Goal: Complete application form

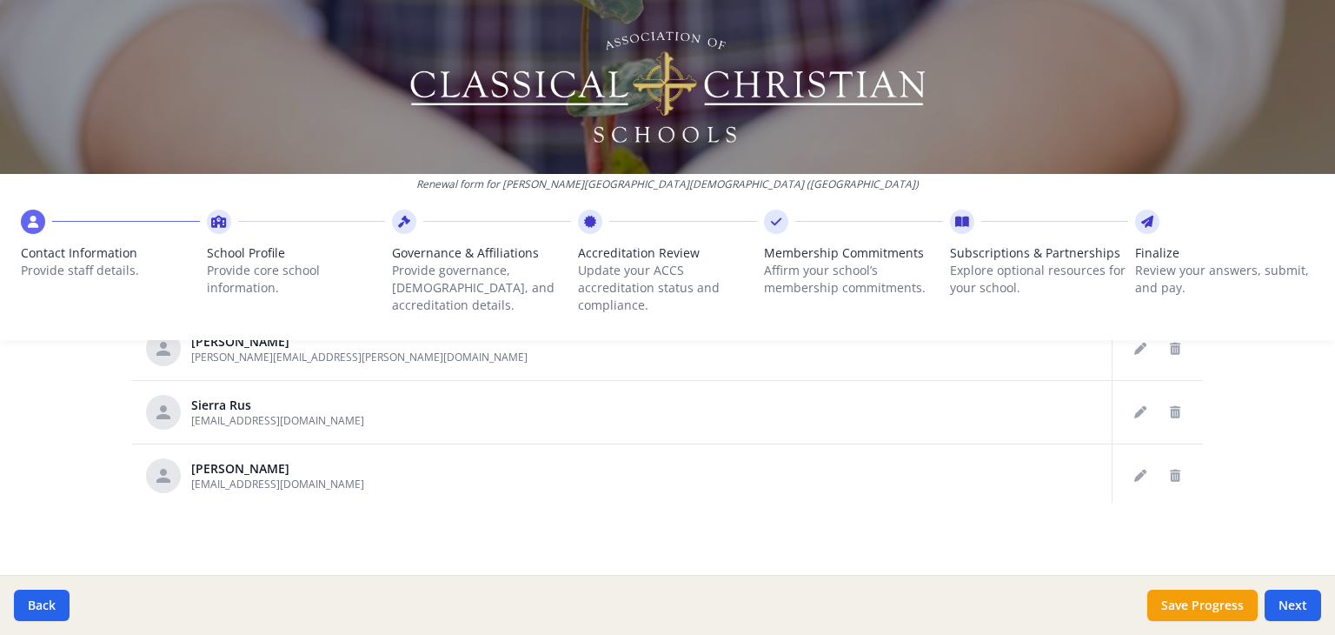
scroll to position [1081, 0]
click at [1134, 474] on icon "Edit staff" at bounding box center [1140, 475] width 12 height 12
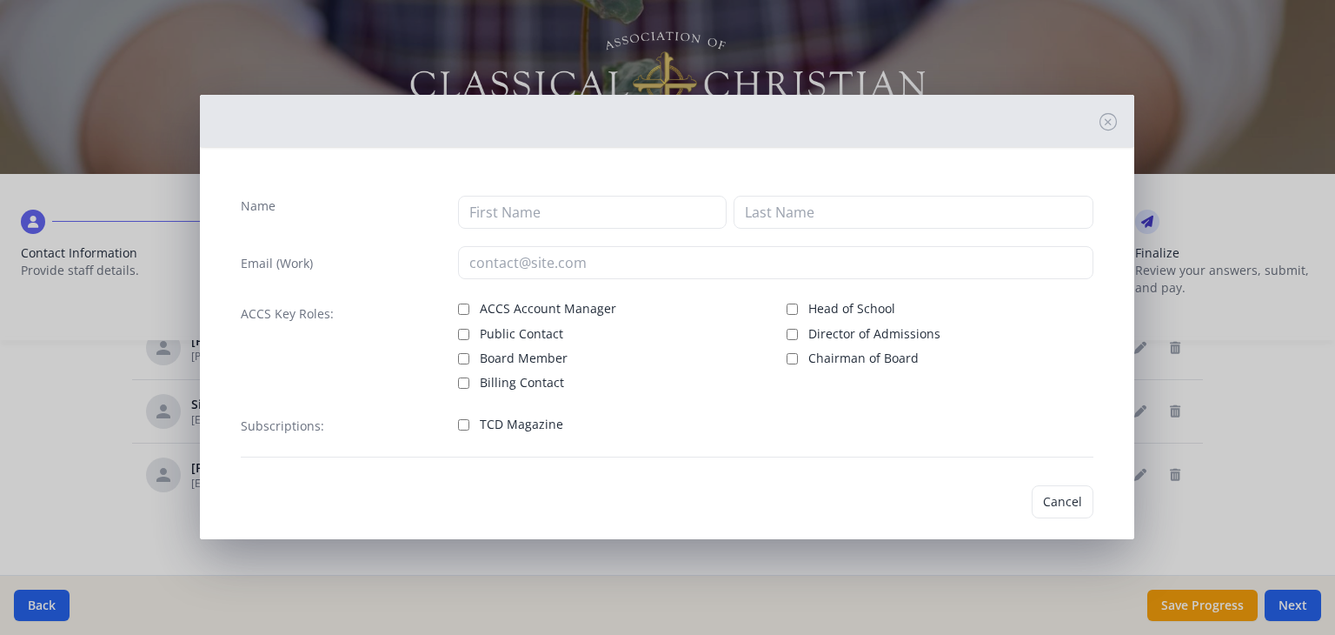
type input "[PERSON_NAME]"
type input "Wardie"
type input "[EMAIL_ADDRESS][DOMAIN_NAME]"
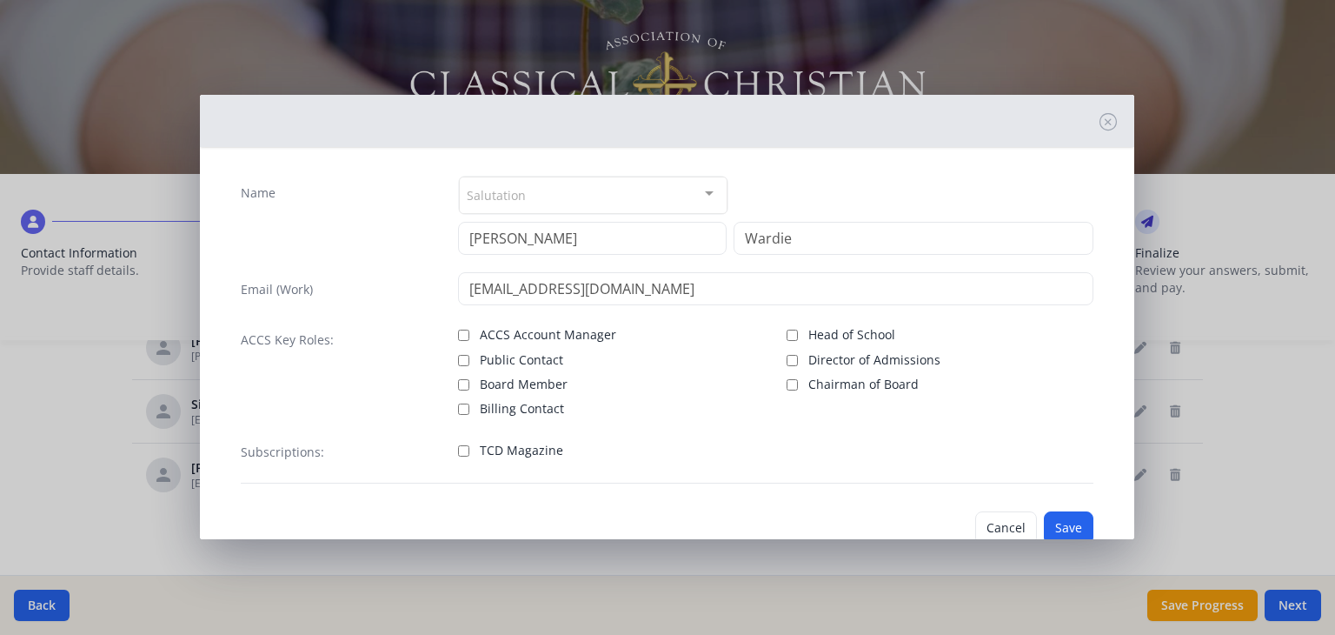
scroll to position [0, 0]
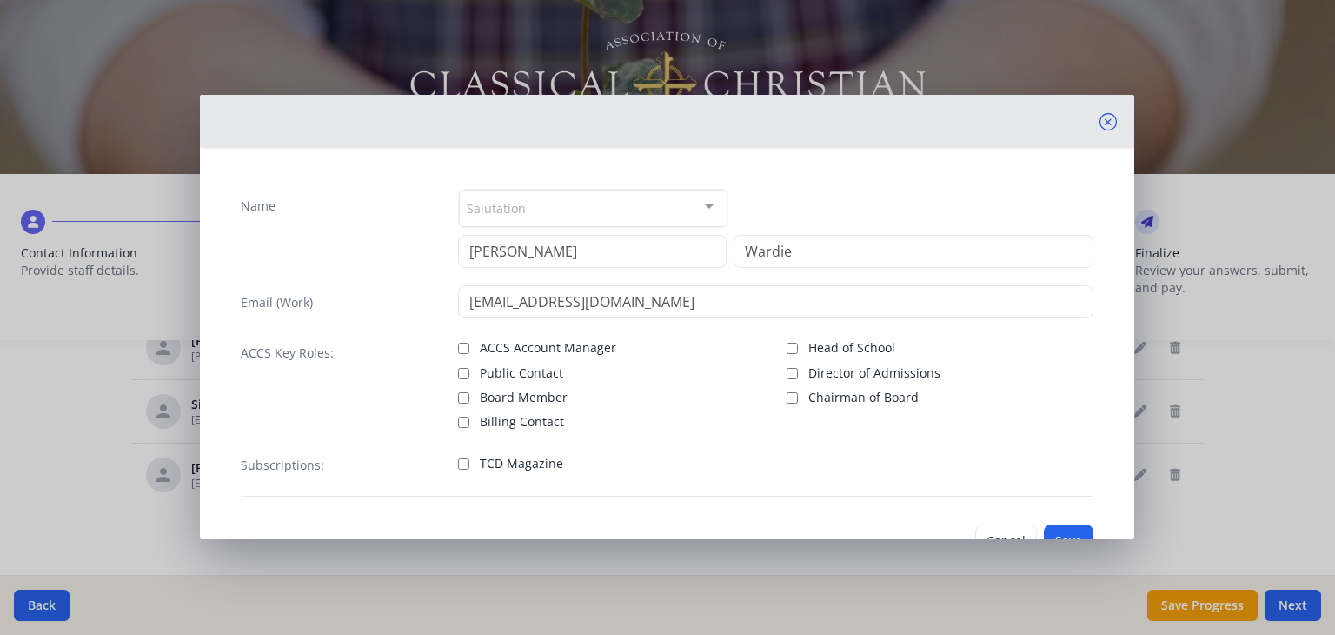
click at [1100, 119] on icon at bounding box center [1108, 121] width 17 height 17
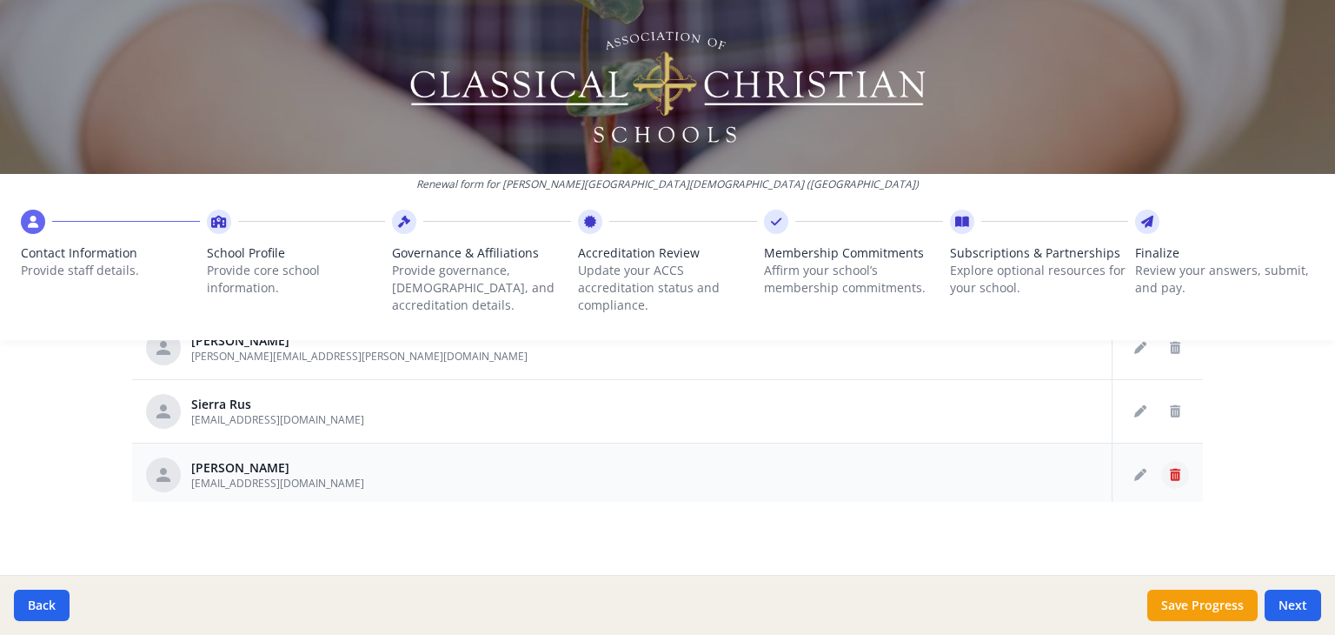
click at [1170, 470] on icon "Delete staff" at bounding box center [1175, 475] width 10 height 12
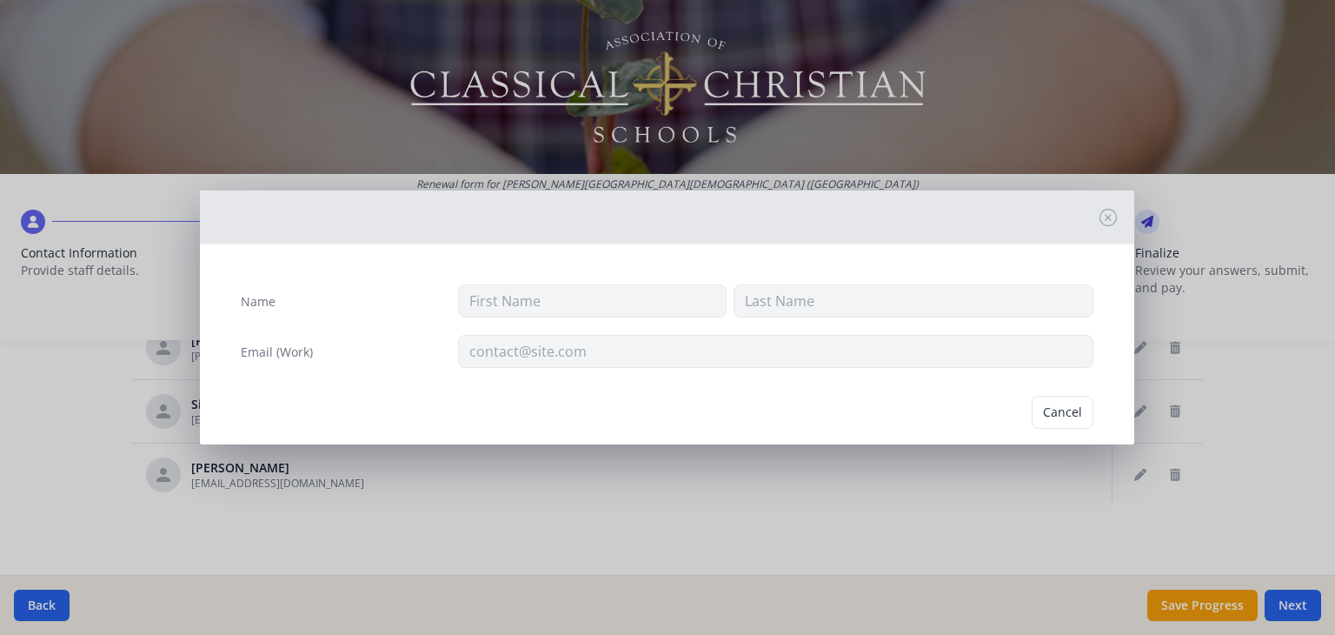
type input "[PERSON_NAME]"
type input "Wardie"
type input "[EMAIL_ADDRESS][DOMAIN_NAME]"
drag, startPoint x: 1038, startPoint y: 408, endPoint x: 1061, endPoint y: 422, distance: 27.3
click at [1038, 409] on button "Delete" at bounding box center [1064, 412] width 60 height 33
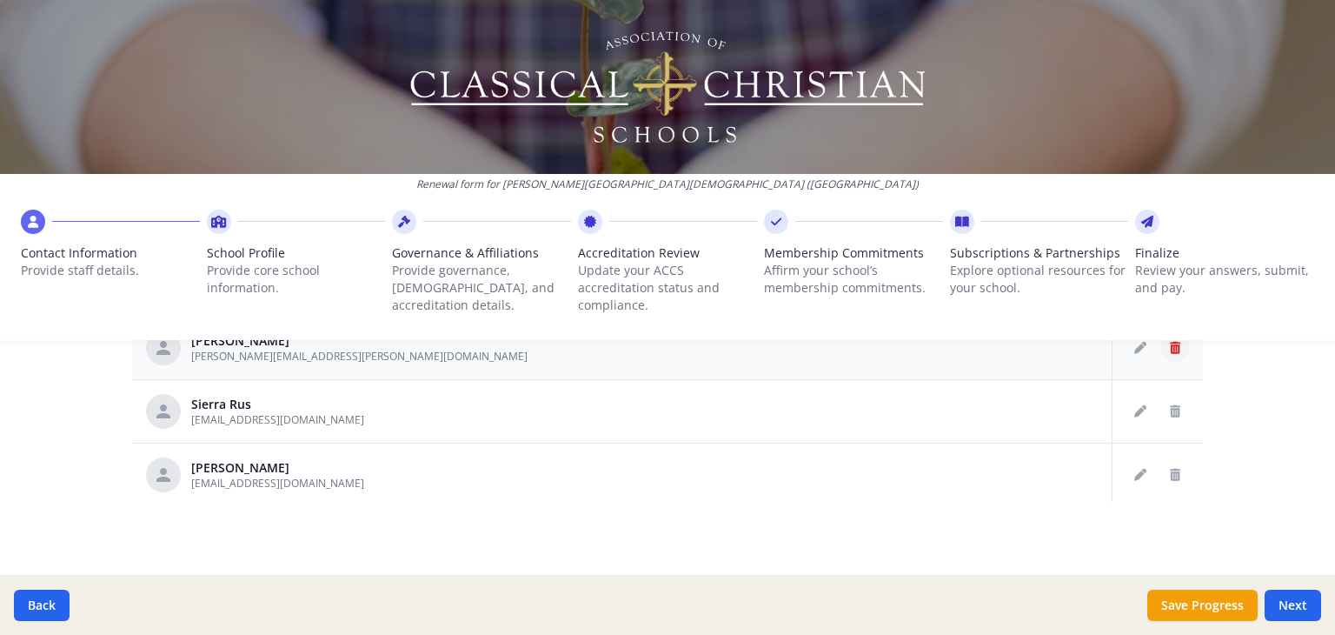
scroll to position [937, 0]
click at [1170, 469] on icon "Delete staff" at bounding box center [1175, 475] width 10 height 12
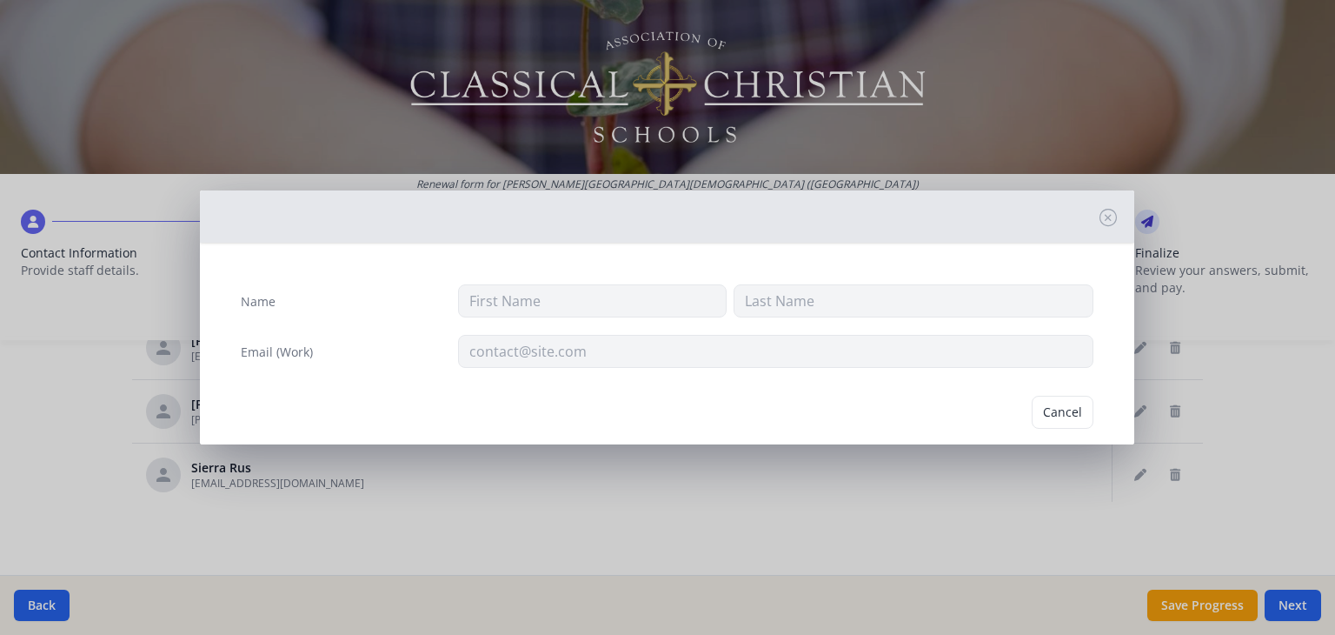
type input "Sierra"
type input "Rus"
type input "[EMAIL_ADDRESS][DOMAIN_NAME]"
click at [1054, 408] on button "Delete" at bounding box center [1064, 412] width 60 height 33
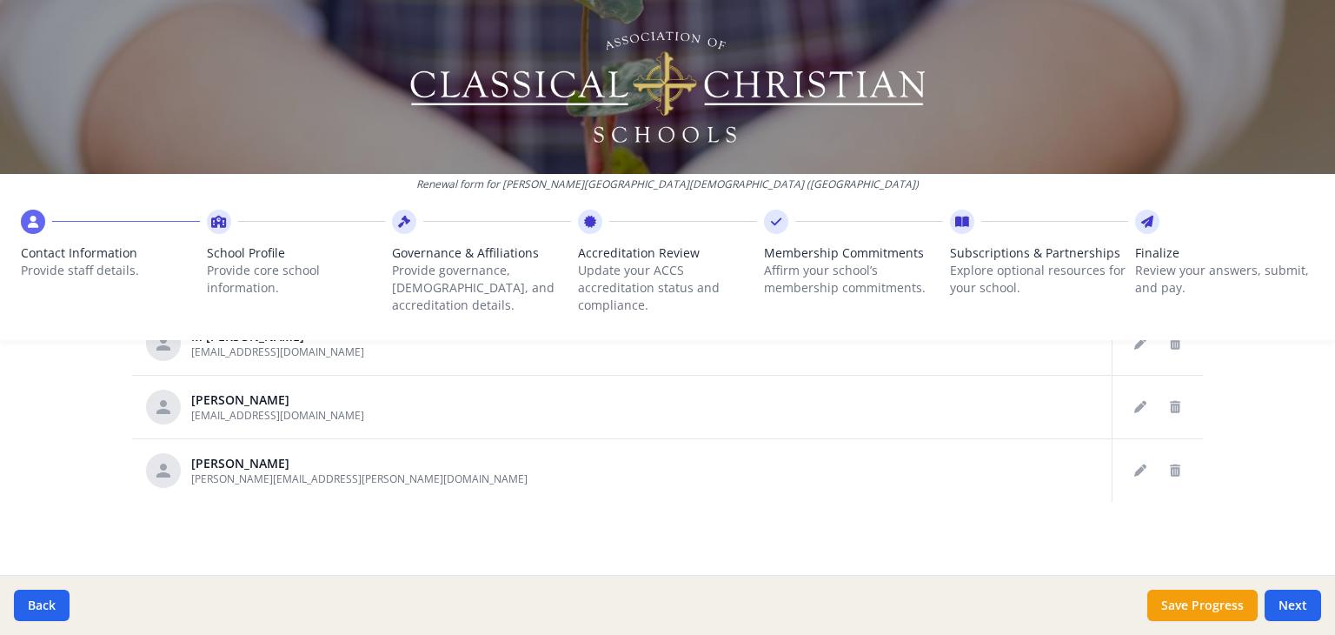
scroll to position [874, 0]
click at [1161, 402] on button "Delete staff" at bounding box center [1175, 411] width 28 height 28
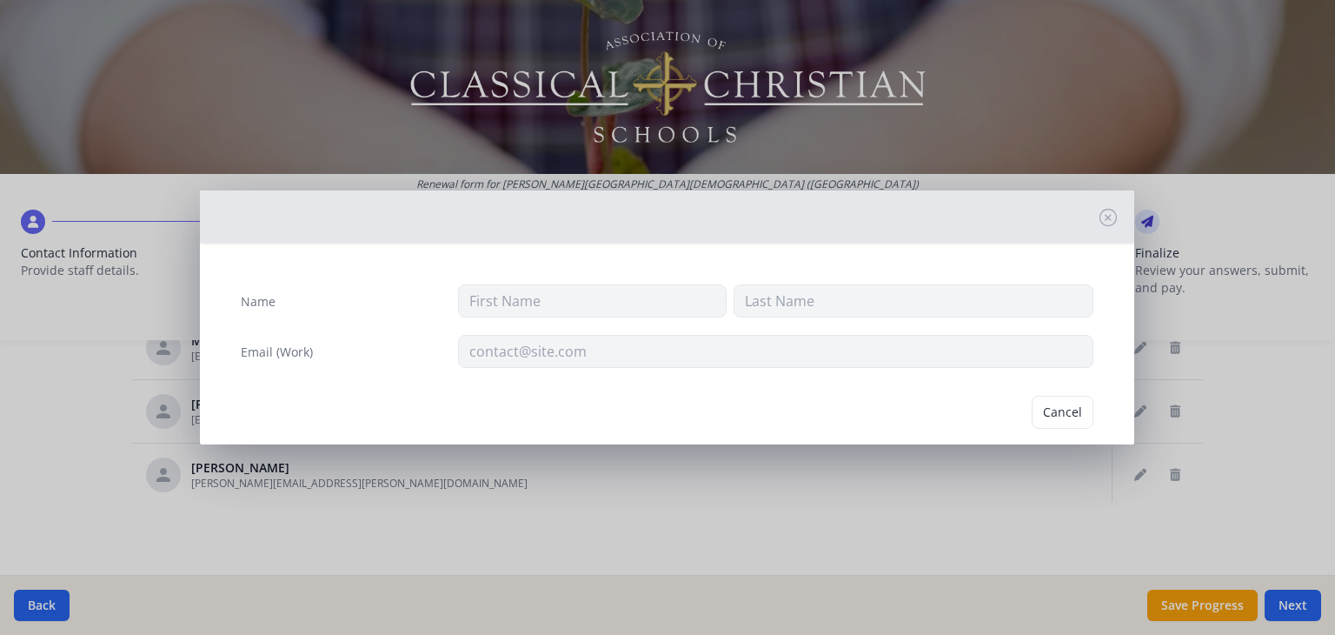
type input "[PERSON_NAME]"
type input "[EMAIL_ADDRESS][DOMAIN_NAME]"
click at [1038, 415] on button "Delete" at bounding box center [1064, 412] width 60 height 33
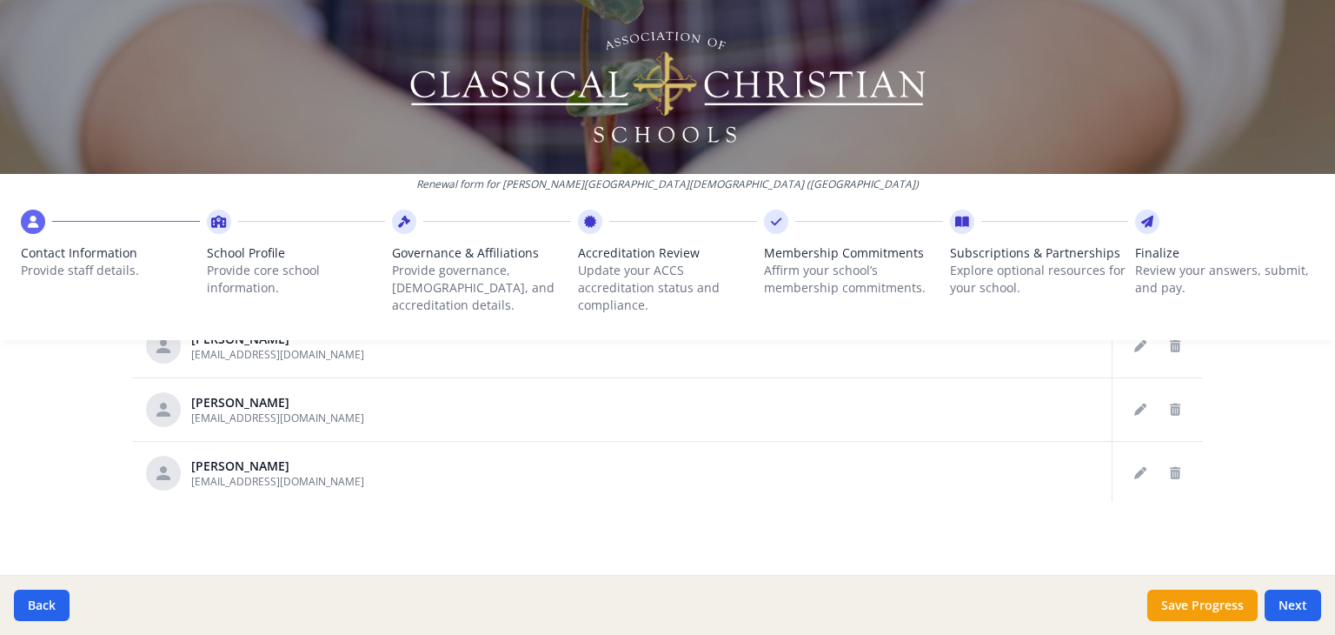
scroll to position [723, 0]
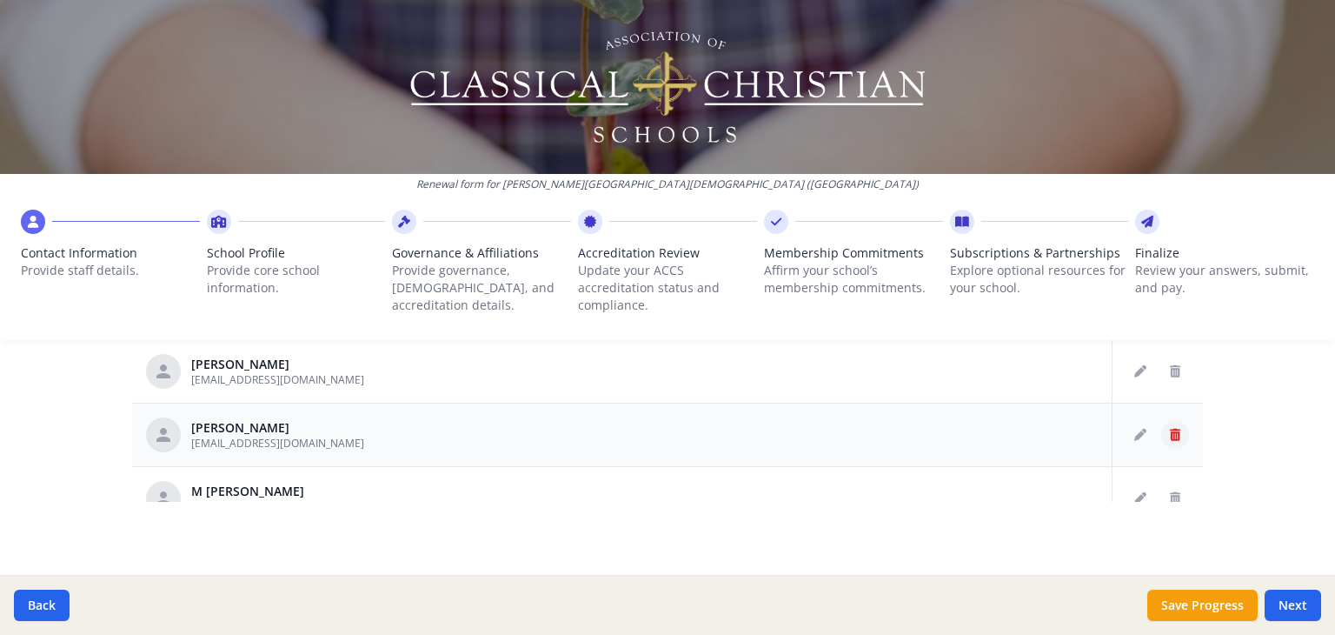
click at [1170, 429] on icon "Delete staff" at bounding box center [1175, 435] width 10 height 12
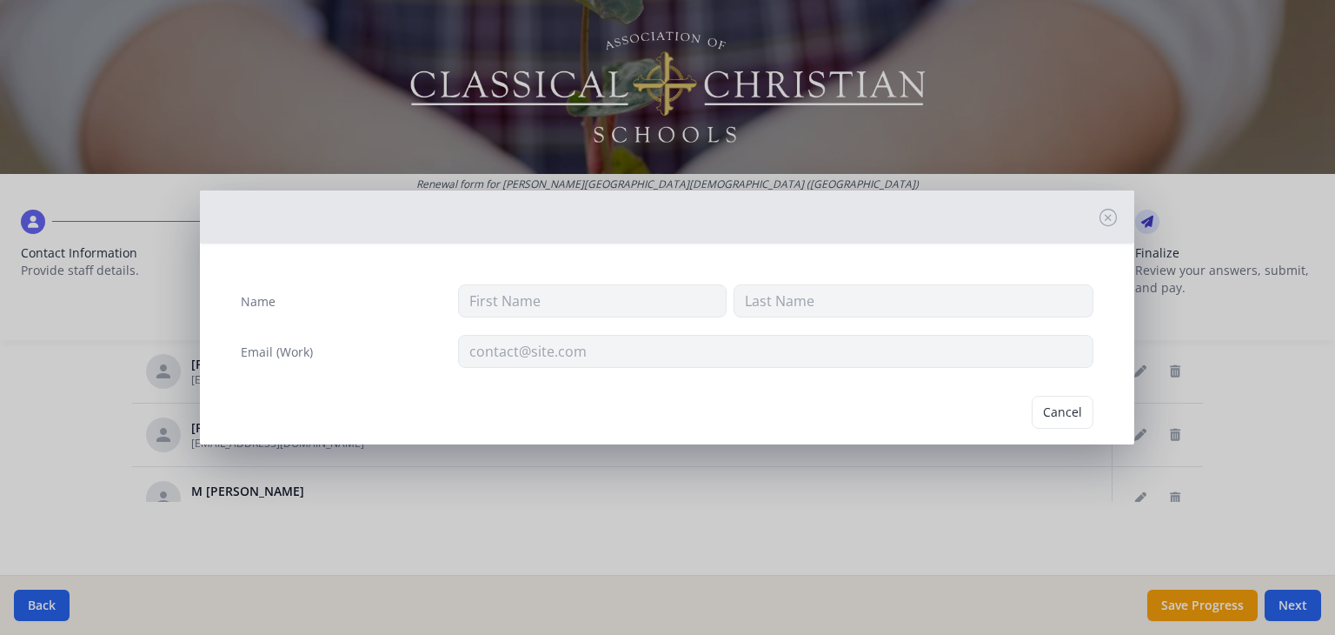
type input "[PERSON_NAME]"
type input "[EMAIL_ADDRESS][DOMAIN_NAME]"
click at [1050, 412] on button "Delete" at bounding box center [1064, 412] width 60 height 33
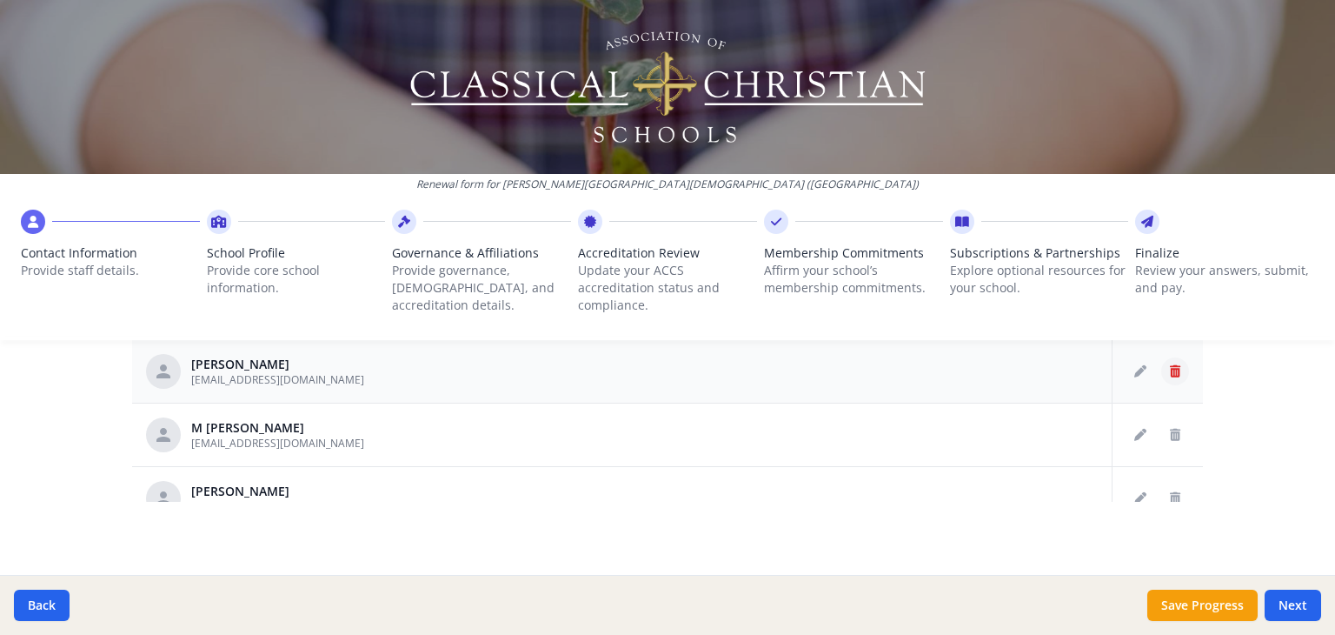
click at [1161, 363] on button "Delete staff" at bounding box center [1175, 371] width 28 height 28
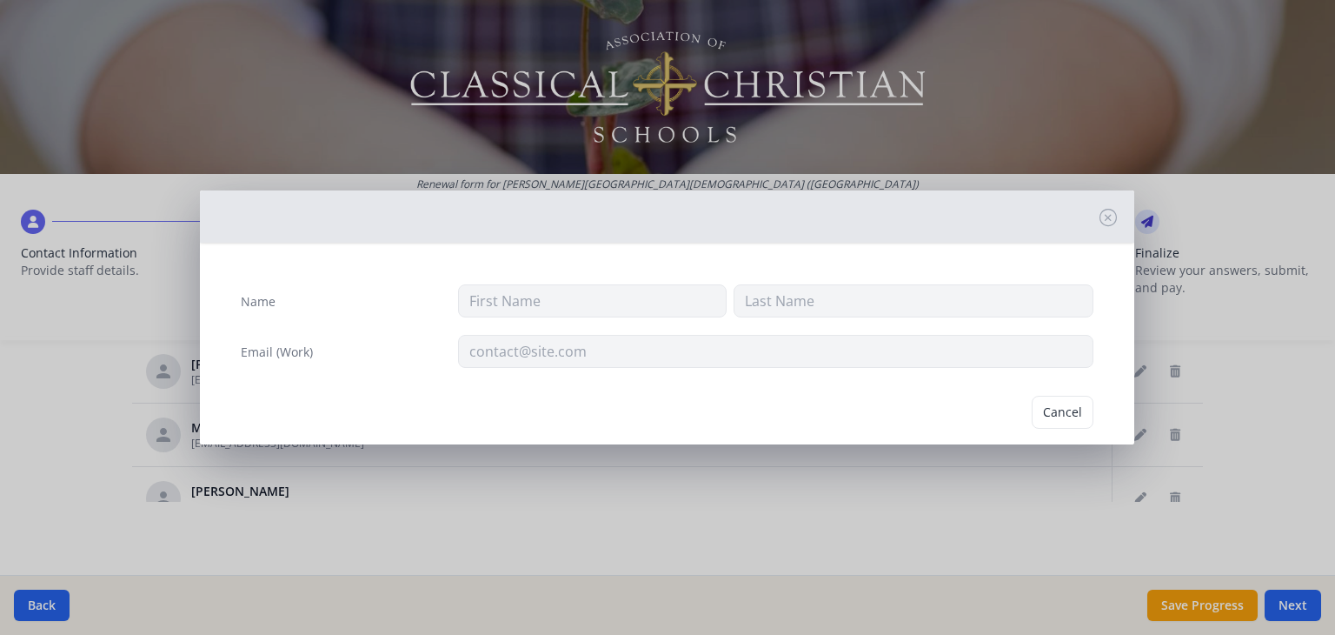
type input "T"
type input "[PERSON_NAME]"
type input "[EMAIL_ADDRESS][DOMAIN_NAME]"
click at [1051, 412] on button "Delete" at bounding box center [1064, 412] width 60 height 33
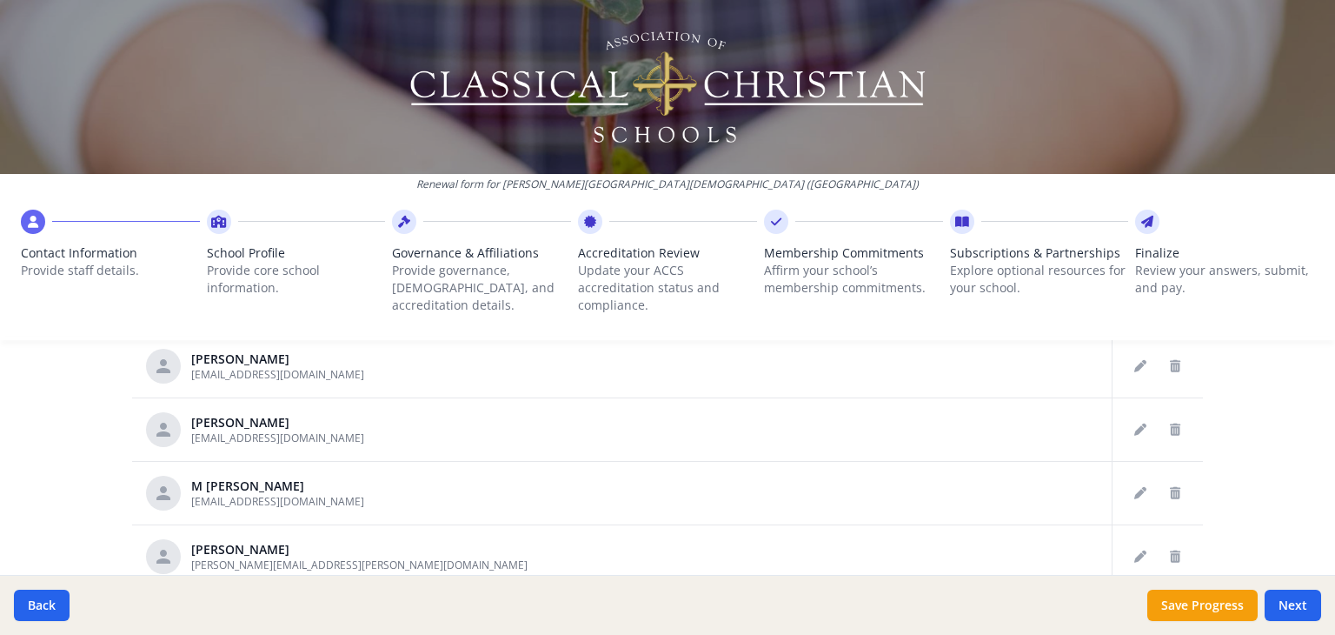
scroll to position [908, 0]
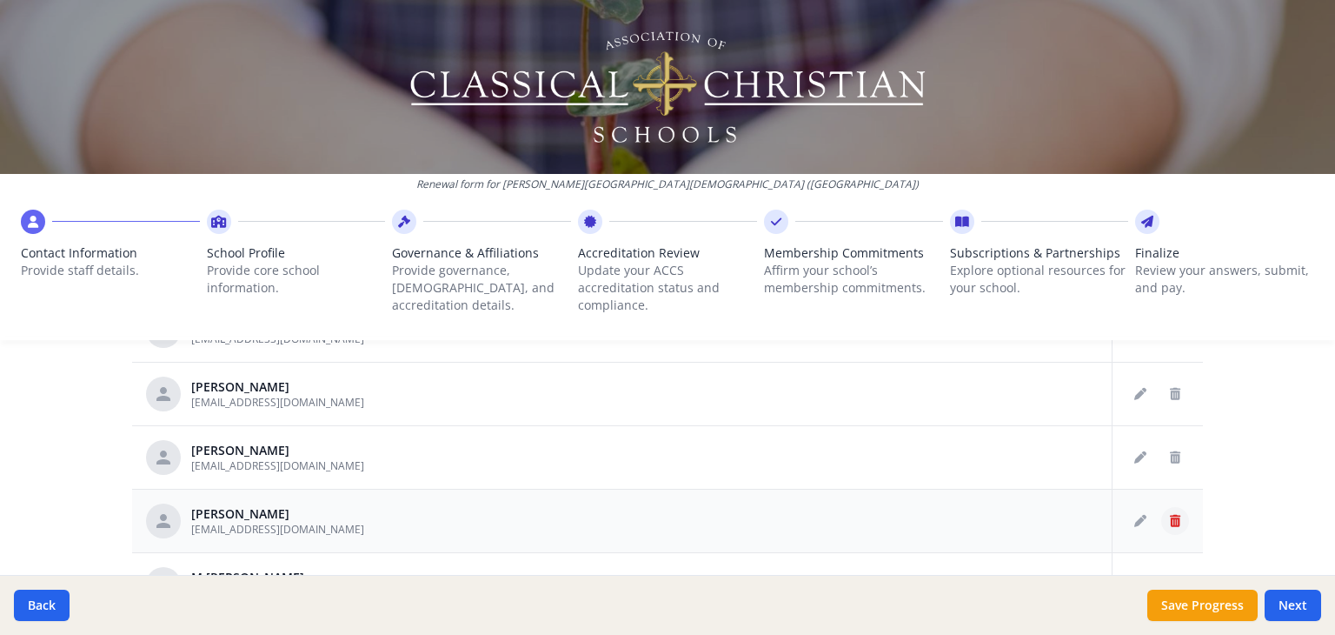
click at [1170, 515] on icon "Delete staff" at bounding box center [1175, 521] width 10 height 12
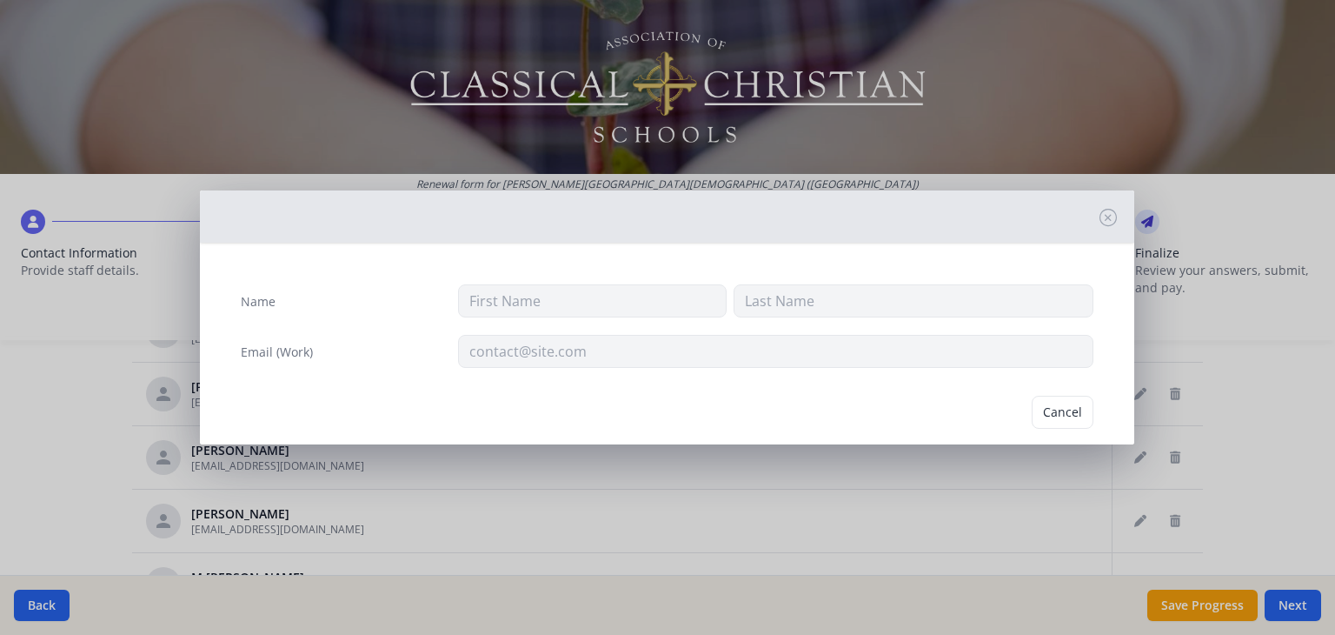
type input "[GEOGRAPHIC_DATA]"
type input "[PERSON_NAME]"
type input "[EMAIL_ADDRESS][DOMAIN_NAME]"
click at [1048, 402] on button "Delete" at bounding box center [1064, 412] width 60 height 33
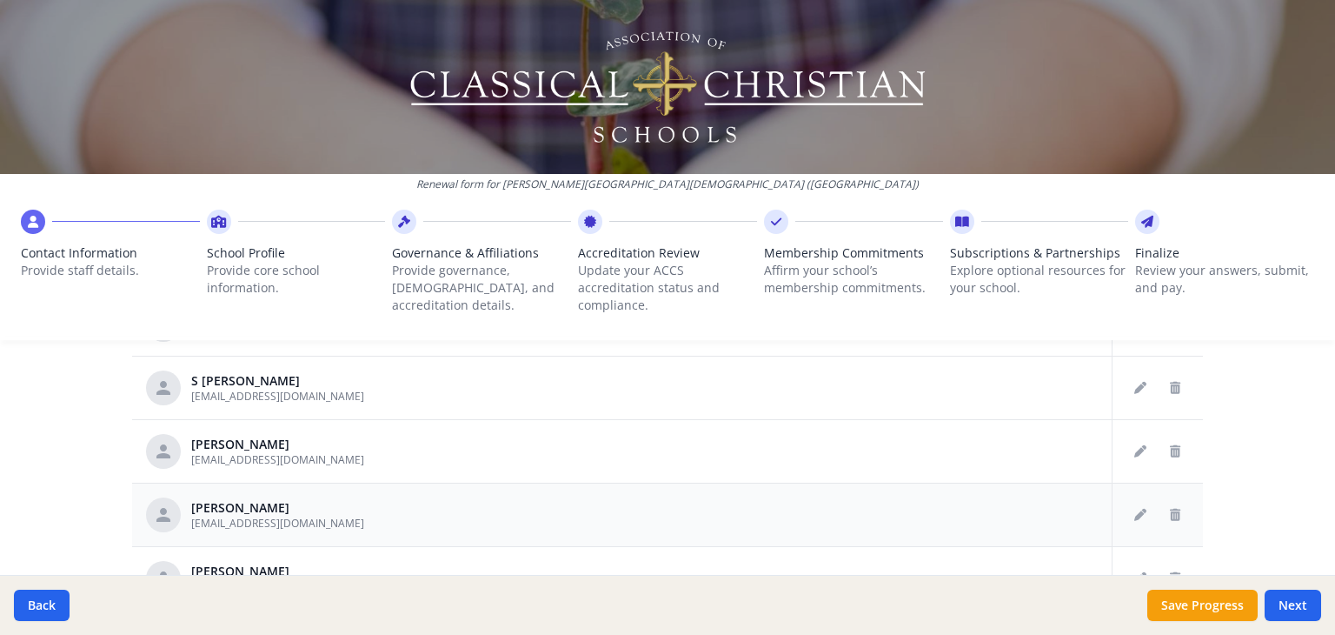
scroll to position [534, 0]
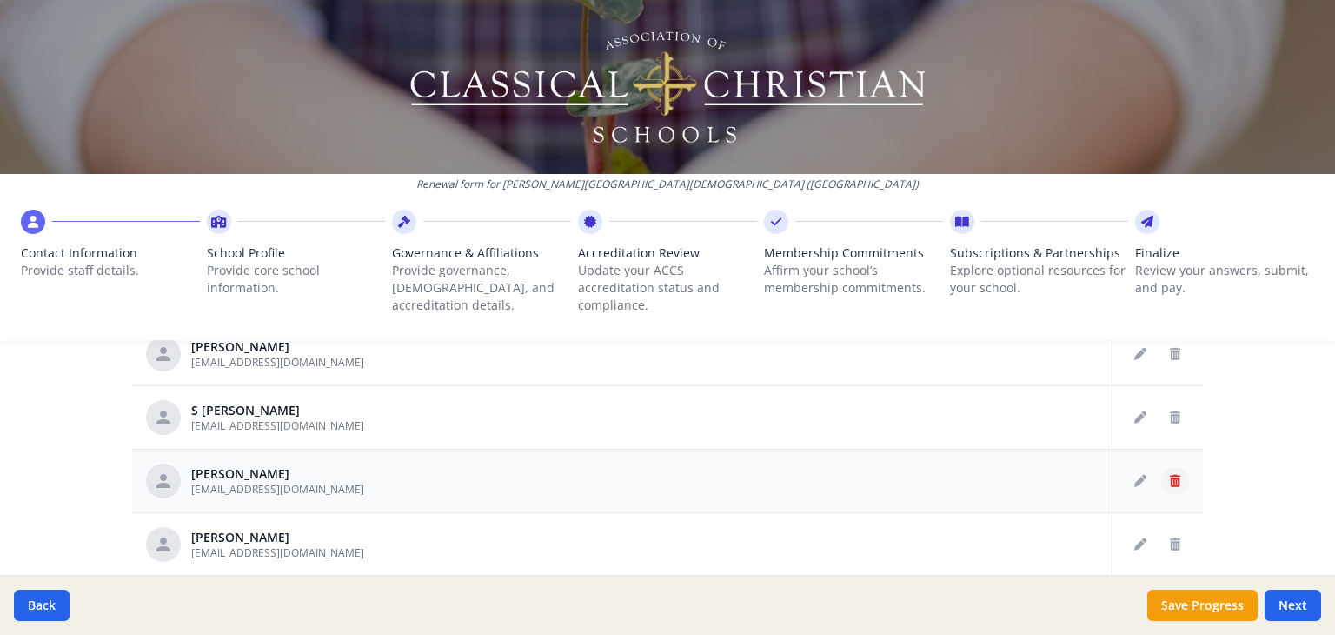
click at [1170, 478] on icon "Delete staff" at bounding box center [1175, 481] width 10 height 12
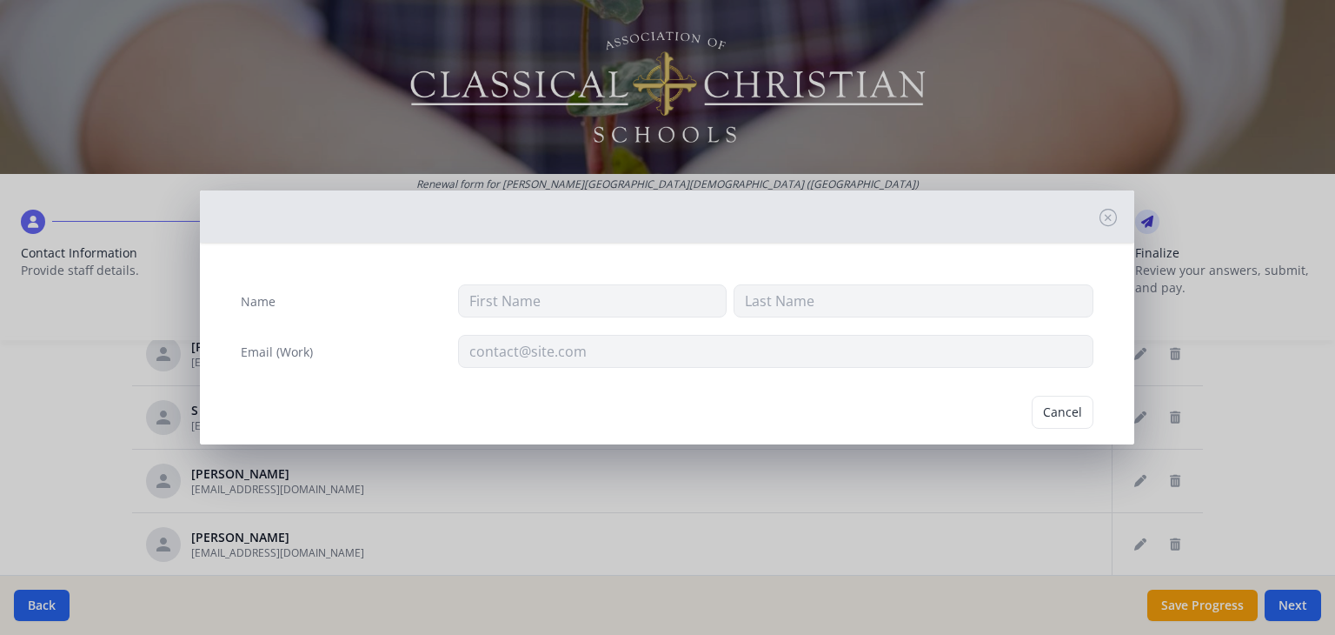
type input "[PERSON_NAME]"
type input "[EMAIL_ADDRESS][DOMAIN_NAME]"
click at [1059, 408] on button "Delete" at bounding box center [1064, 412] width 60 height 33
click at [269, 473] on div "Name [PERSON_NAME] Email (Work) [EMAIL_ADDRESS][DOMAIN_NAME]" at bounding box center [667, 317] width 1335 height 635
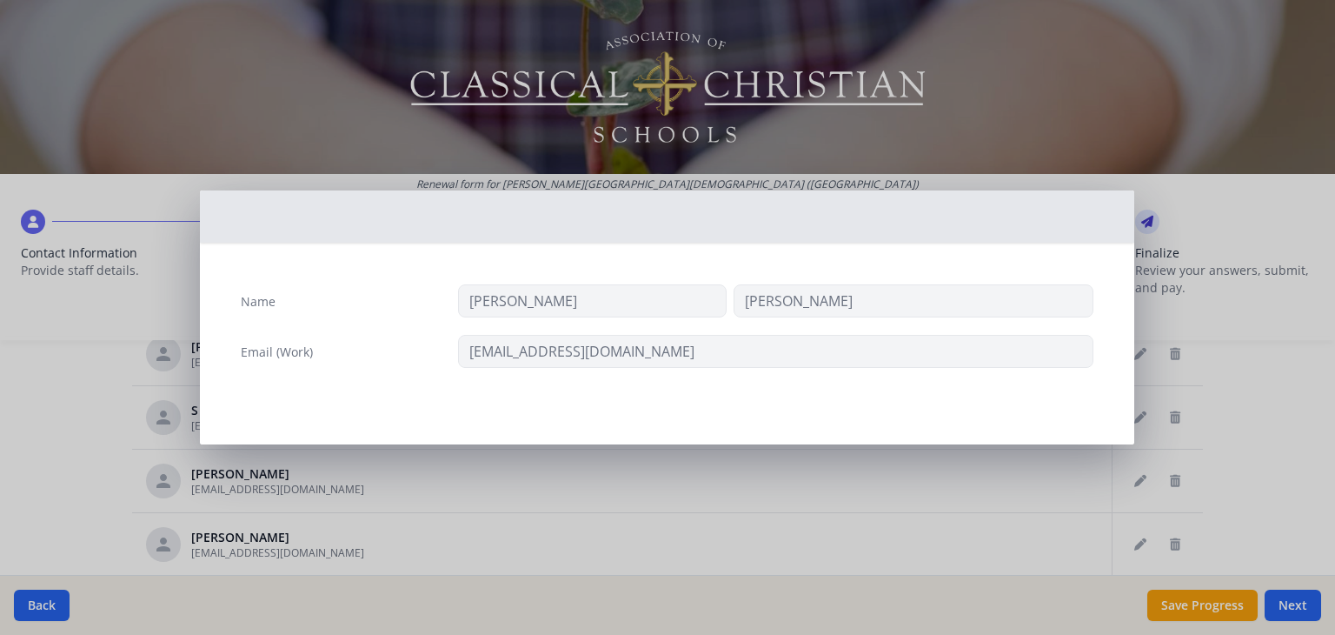
click at [948, 150] on div "Name [PERSON_NAME] Email (Work) [EMAIL_ADDRESS][DOMAIN_NAME]" at bounding box center [667, 317] width 1335 height 635
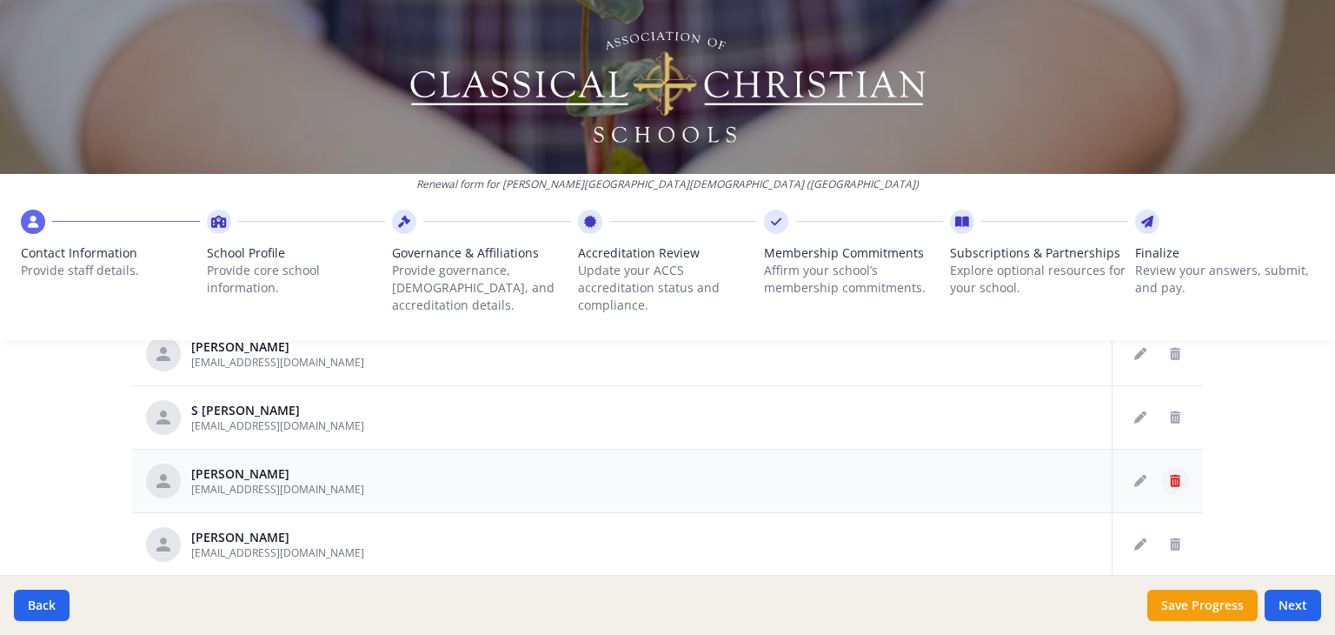
click at [1170, 475] on icon "Delete staff" at bounding box center [1175, 481] width 10 height 12
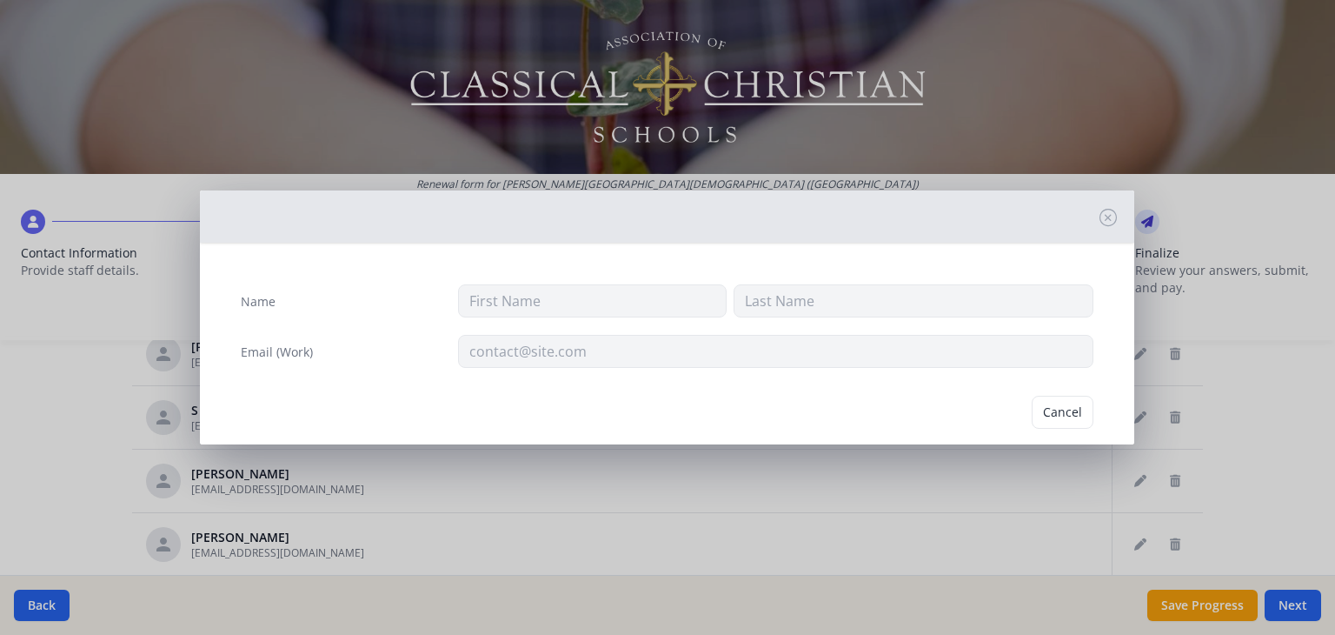
type input "[PERSON_NAME]"
type input "[EMAIL_ADDRESS][DOMAIN_NAME]"
click at [1054, 412] on button "Delete" at bounding box center [1064, 412] width 60 height 33
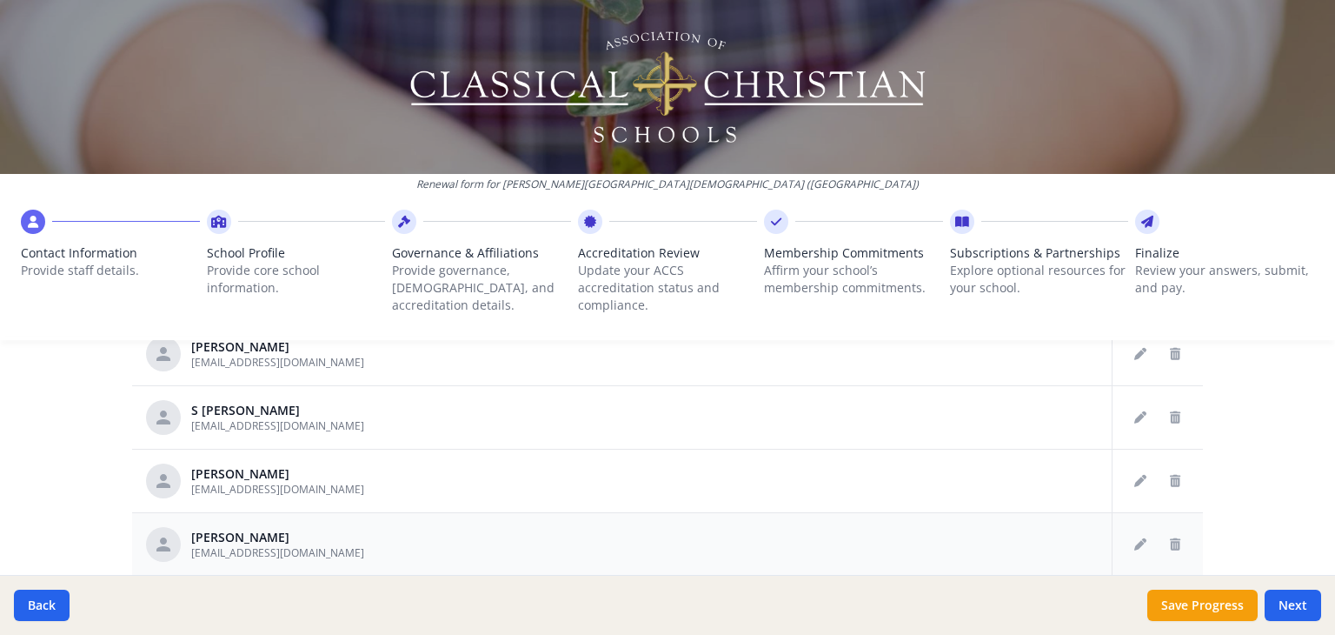
scroll to position [494, 0]
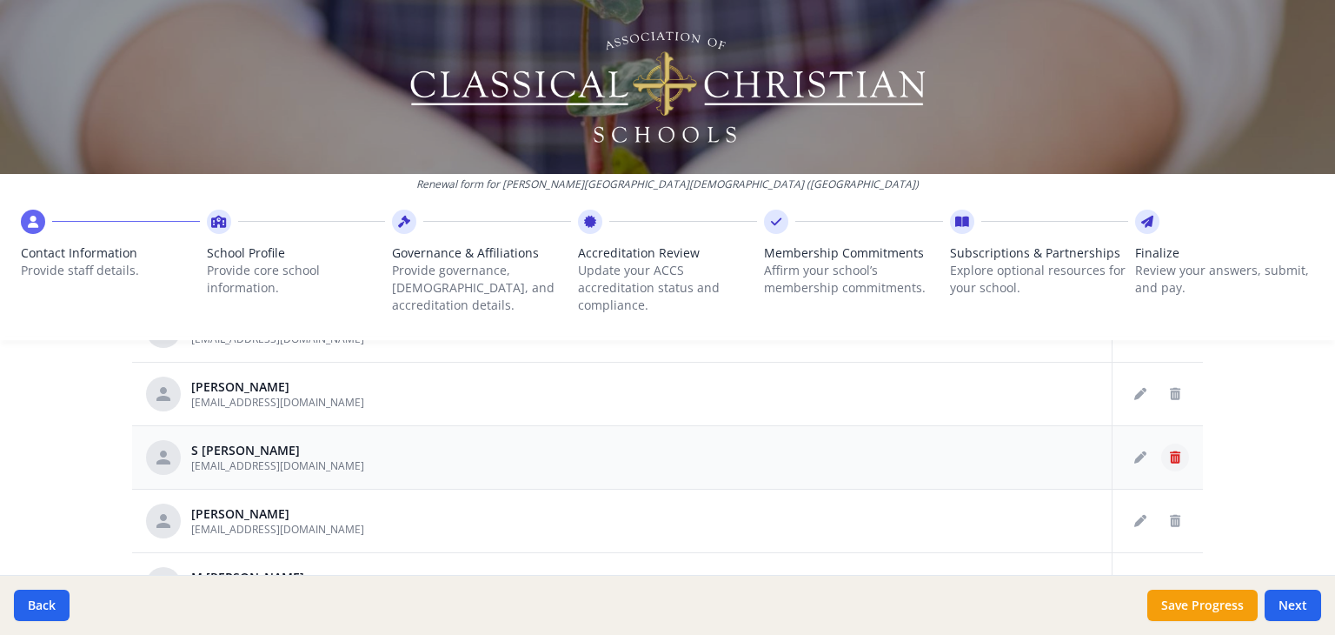
click at [1170, 451] on icon "Delete staff" at bounding box center [1175, 457] width 10 height 12
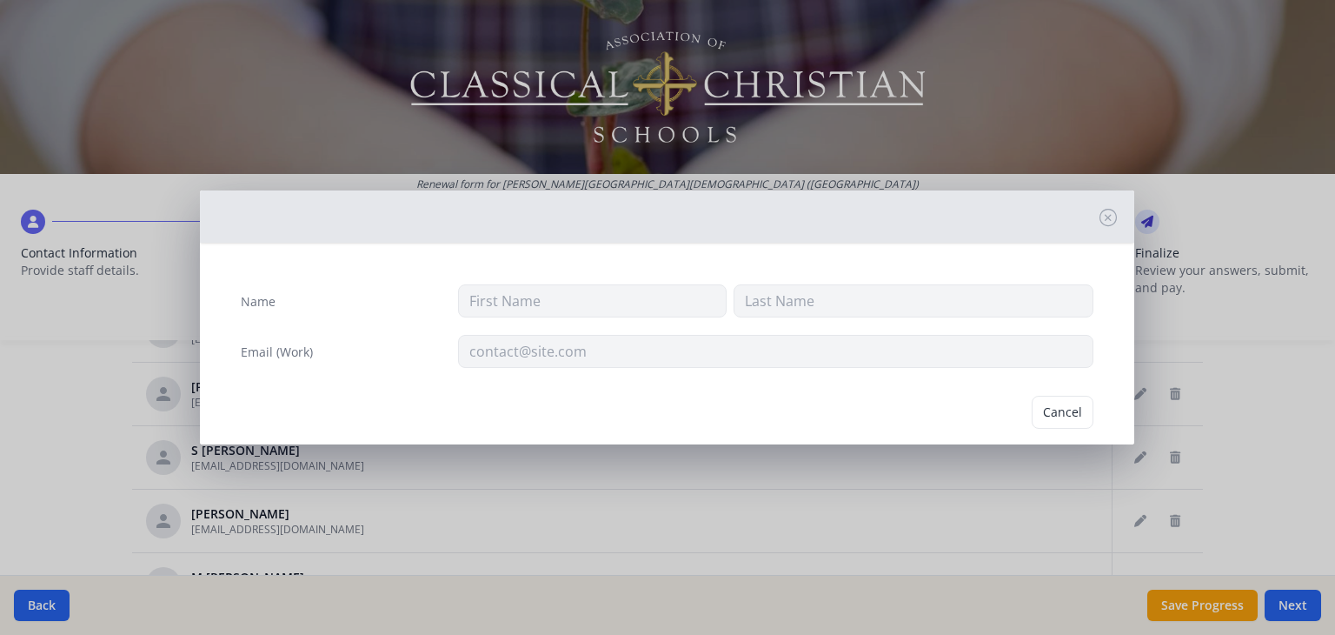
type input "S"
type input "[PERSON_NAME]"
type input "[EMAIL_ADDRESS][DOMAIN_NAME]"
click at [1056, 409] on button "Delete" at bounding box center [1064, 412] width 60 height 33
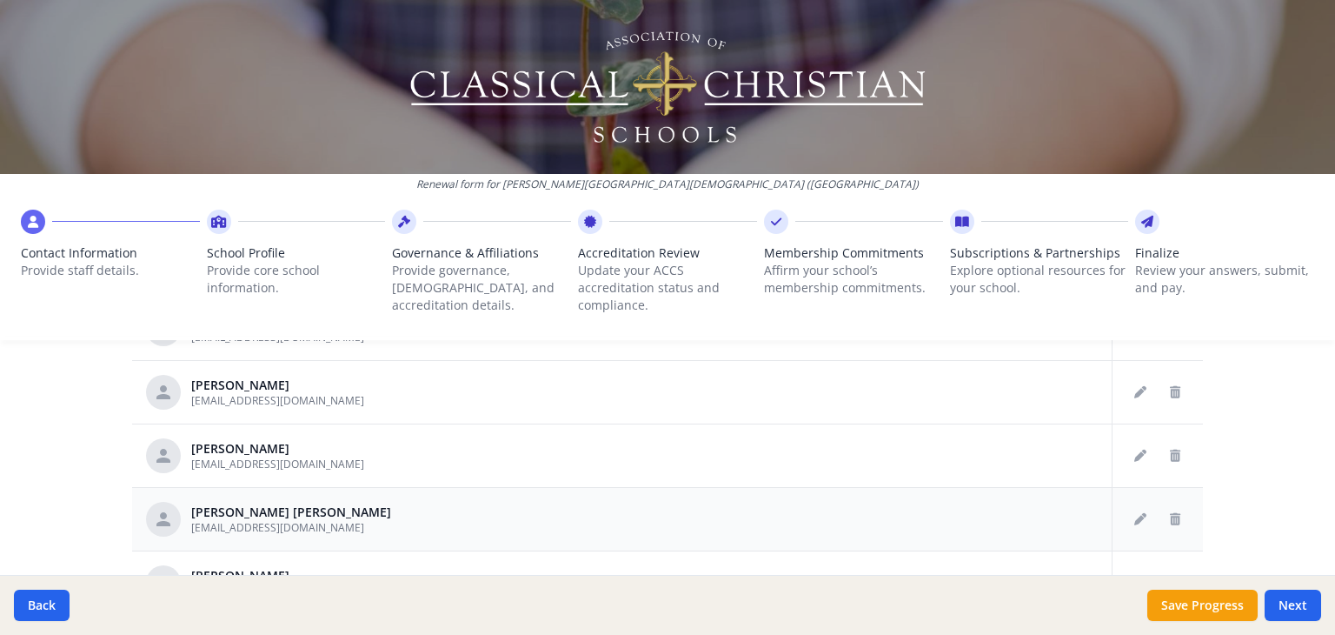
scroll to position [344, 0]
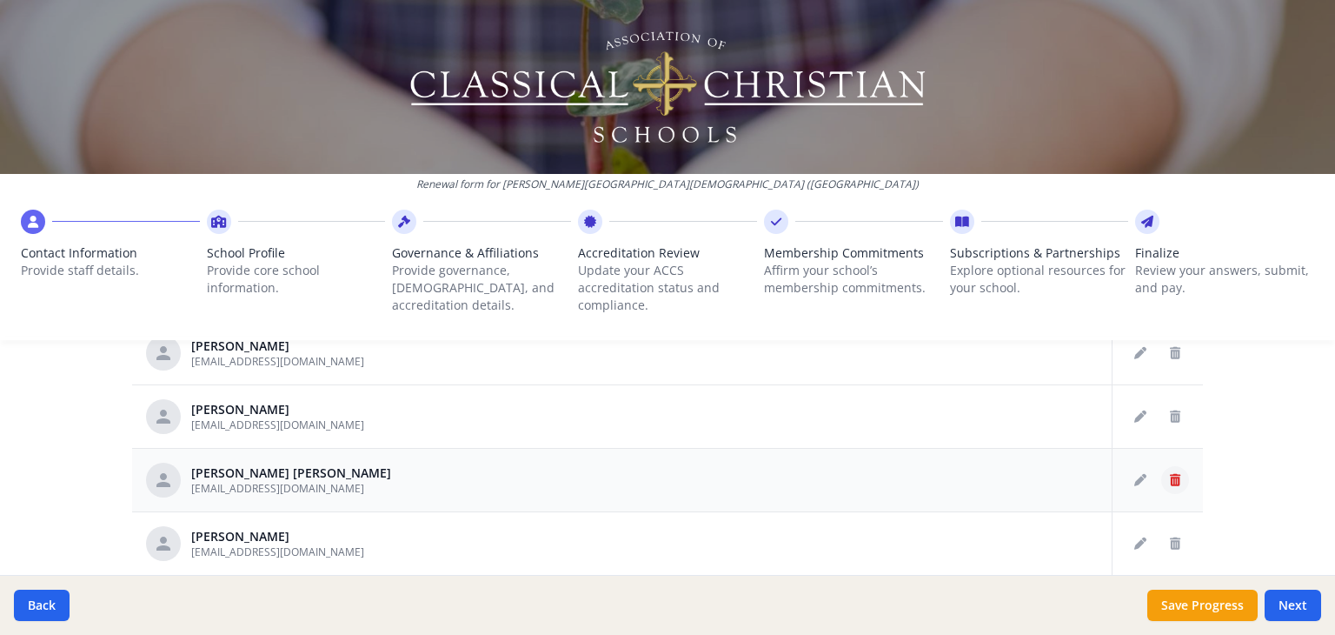
click at [1170, 478] on icon "Delete staff" at bounding box center [1175, 480] width 10 height 12
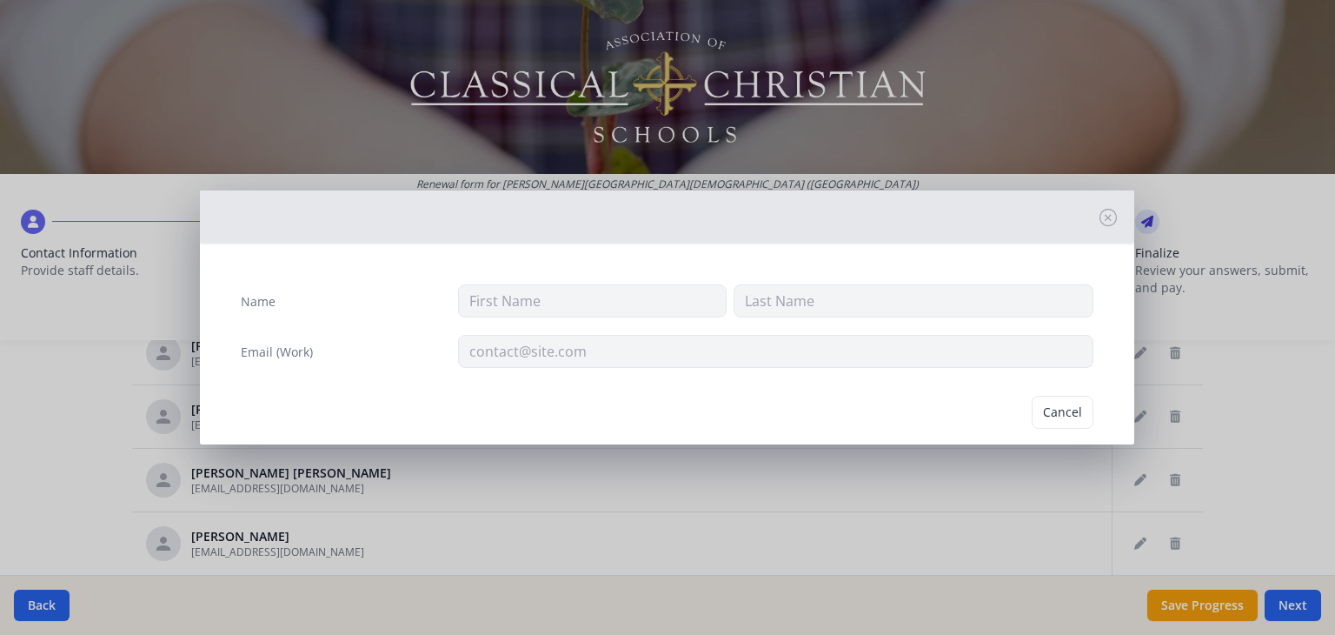
type input "[PERSON_NAME]"
type input "[EMAIL_ADDRESS][DOMAIN_NAME]"
click at [1043, 408] on button "Delete" at bounding box center [1064, 412] width 60 height 33
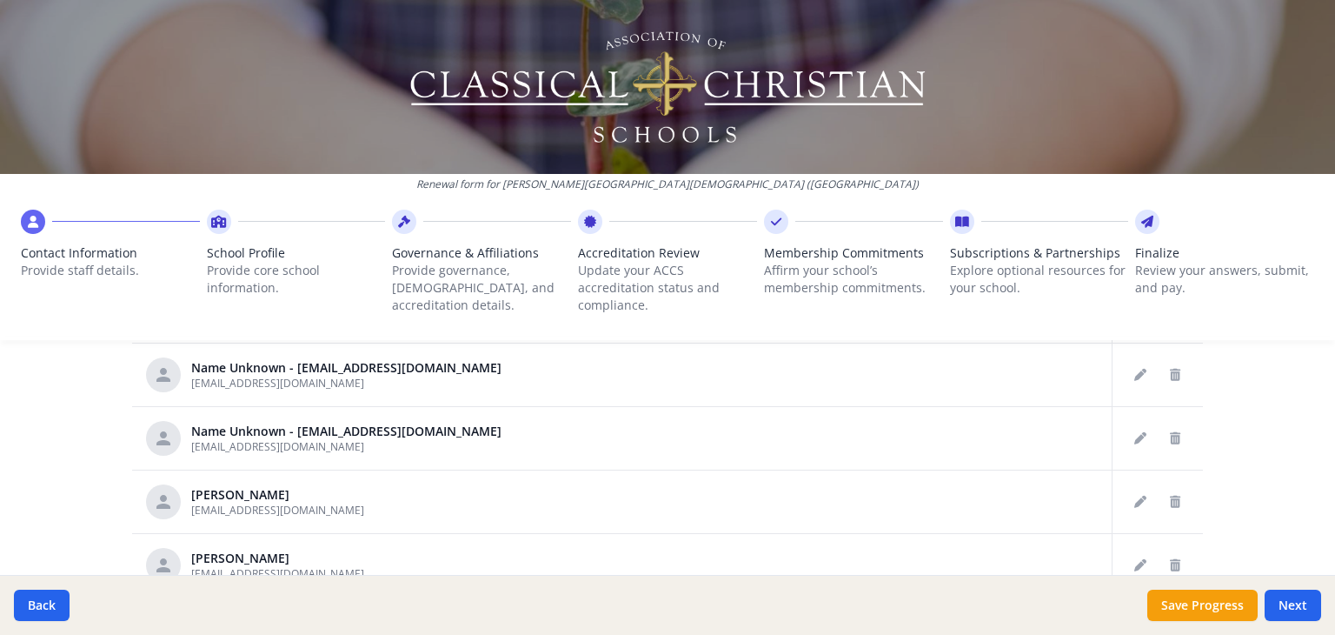
scroll to position [170, 0]
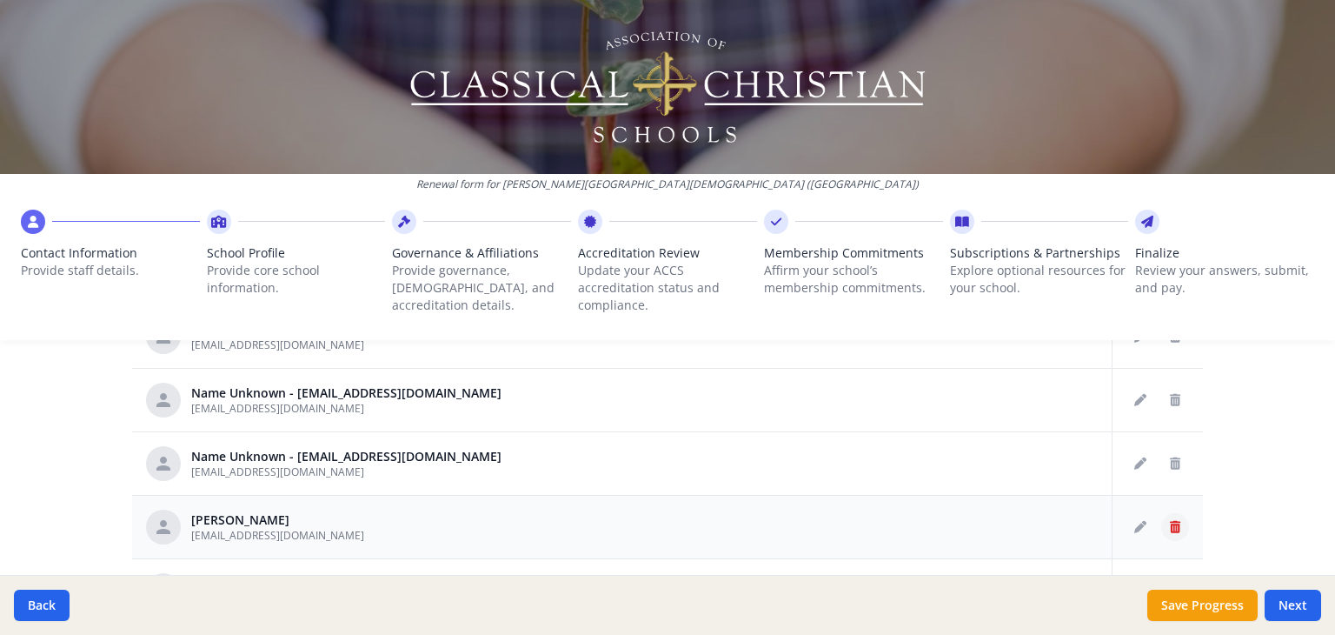
click at [1161, 522] on button "Delete staff" at bounding box center [1175, 527] width 28 height 28
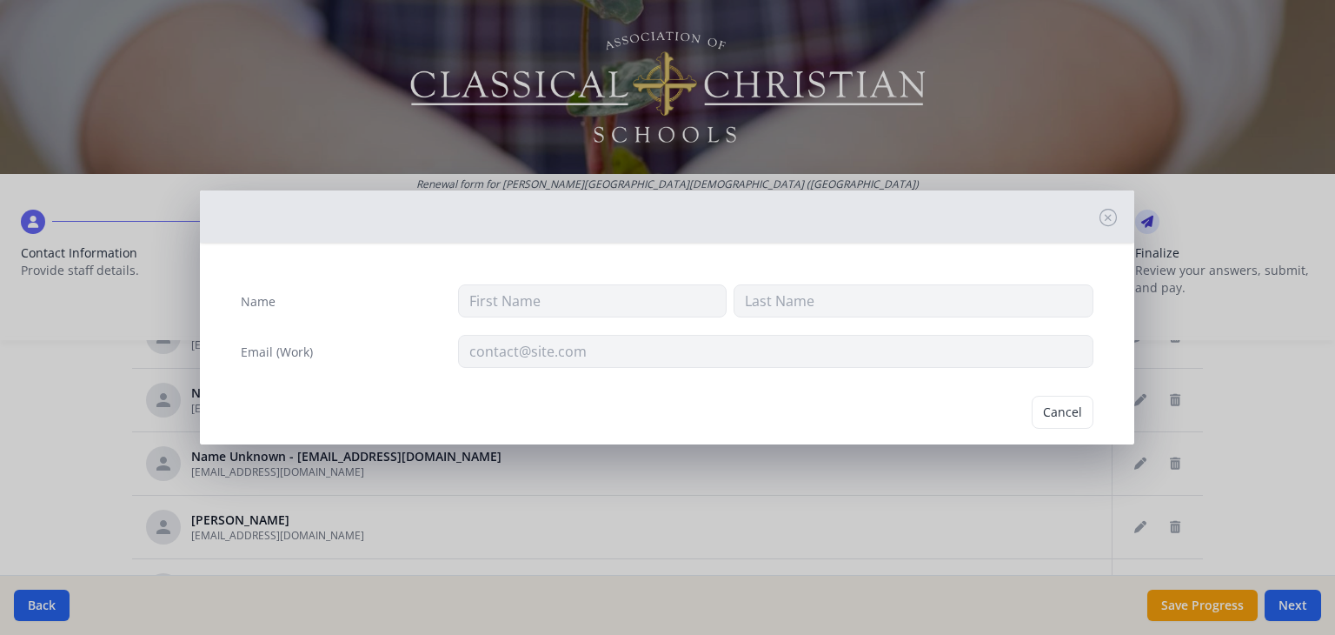
type input "[PERSON_NAME]"
type input "[EMAIL_ADDRESS][DOMAIN_NAME]"
click at [1061, 409] on button "Delete" at bounding box center [1064, 412] width 60 height 33
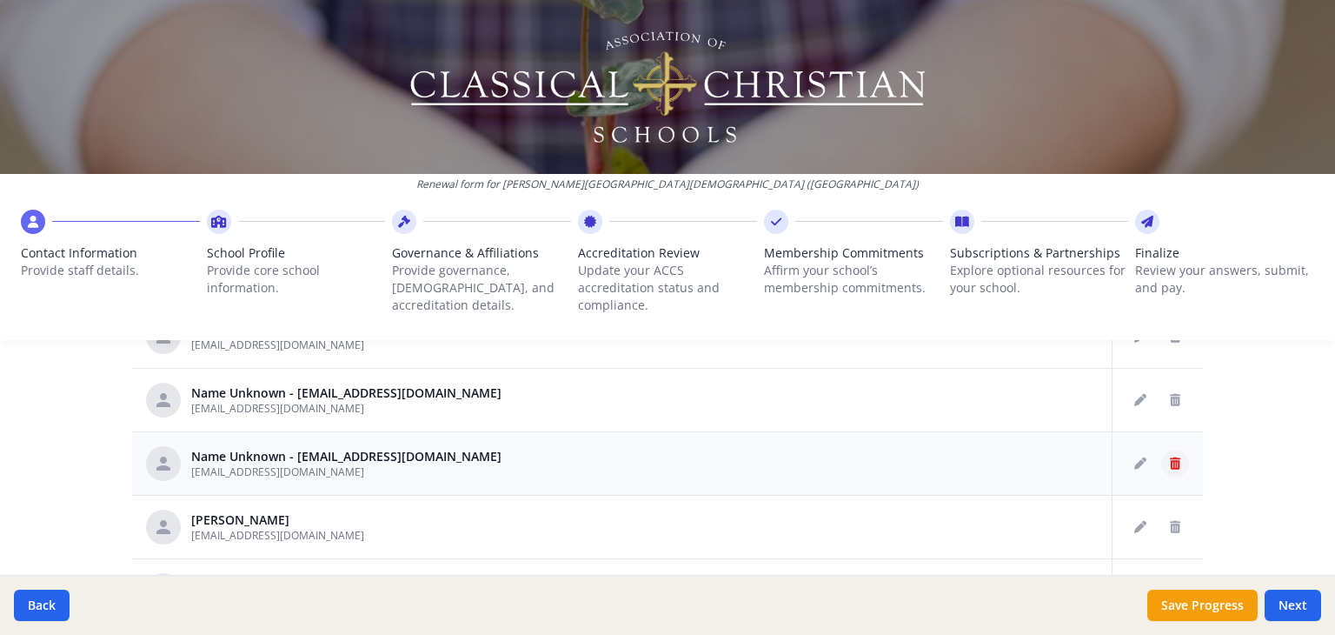
click at [1170, 458] on icon "Delete staff" at bounding box center [1175, 463] width 10 height 12
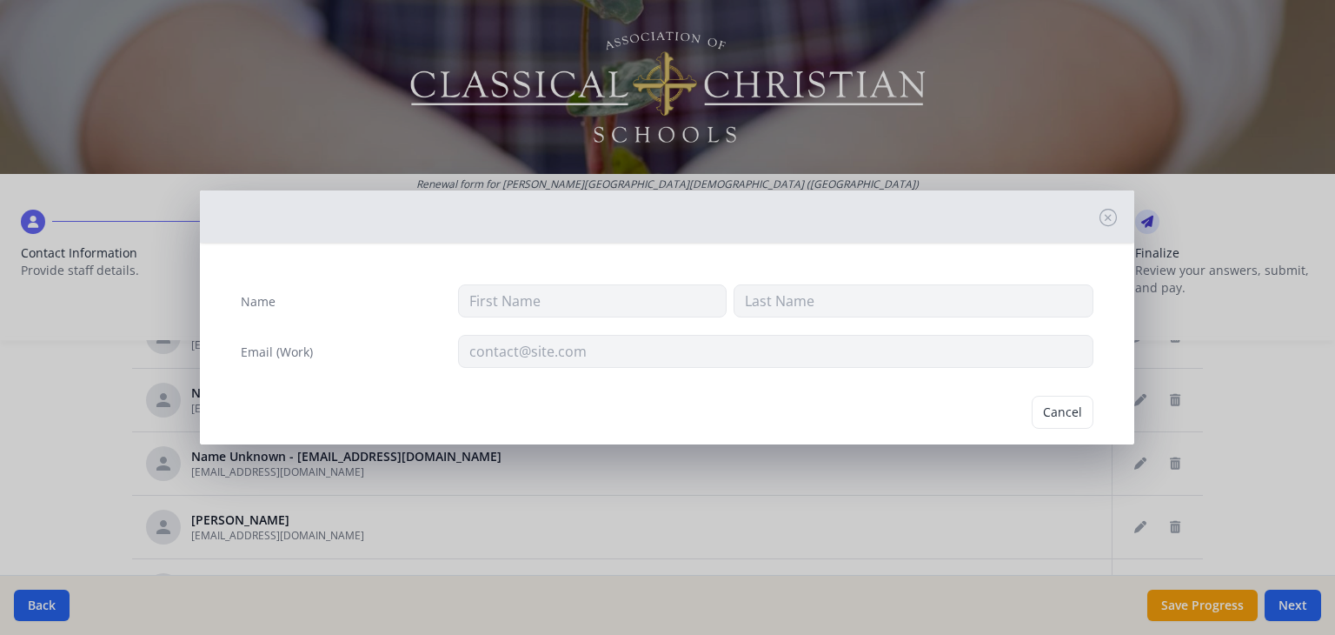
type input "[EMAIL_ADDRESS][DOMAIN_NAME]"
click at [1053, 409] on button "Delete" at bounding box center [1064, 412] width 60 height 33
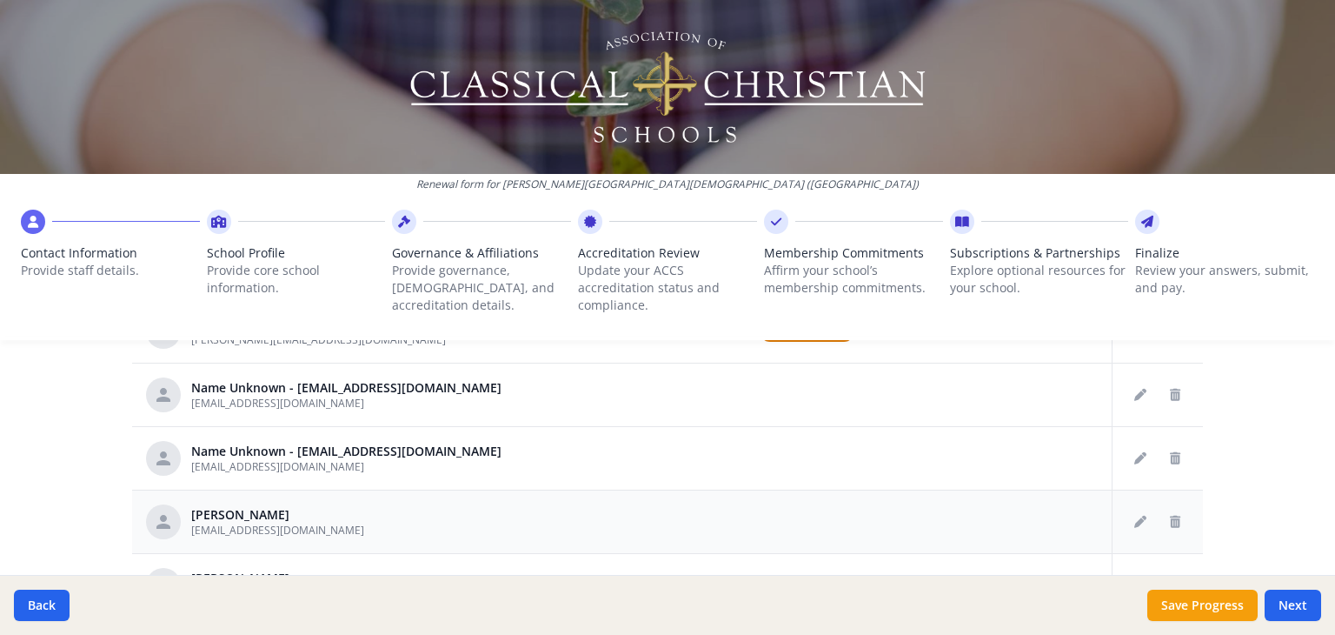
scroll to position [83, 0]
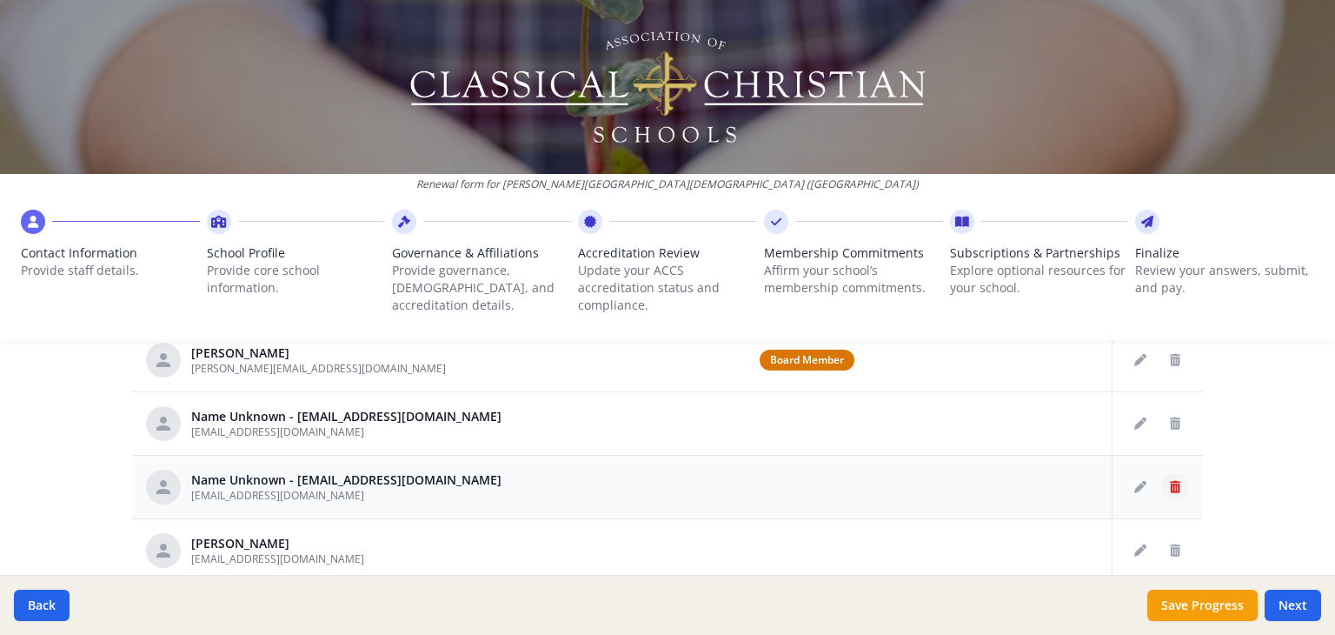
click at [1162, 482] on button "Delete staff" at bounding box center [1175, 487] width 28 height 28
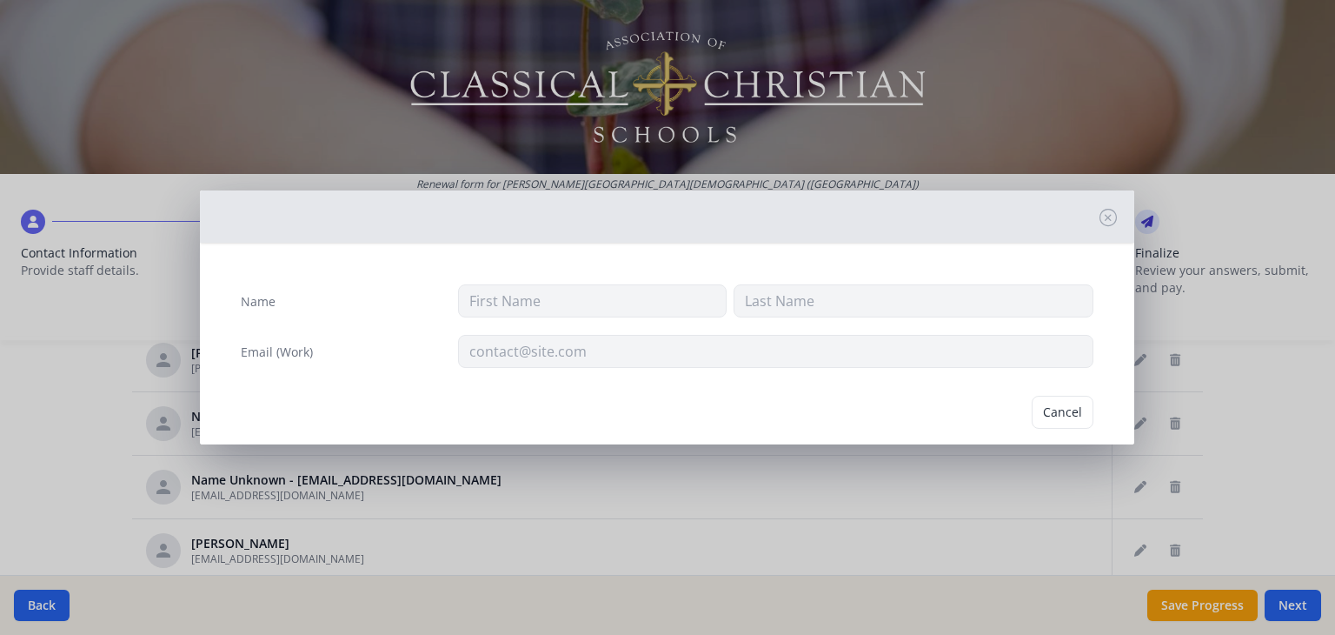
type input "[EMAIL_ADDRESS][DOMAIN_NAME]"
drag, startPoint x: 1053, startPoint y: 404, endPoint x: 1061, endPoint y: 418, distance: 16.0
click at [1055, 409] on button "Delete" at bounding box center [1064, 412] width 60 height 33
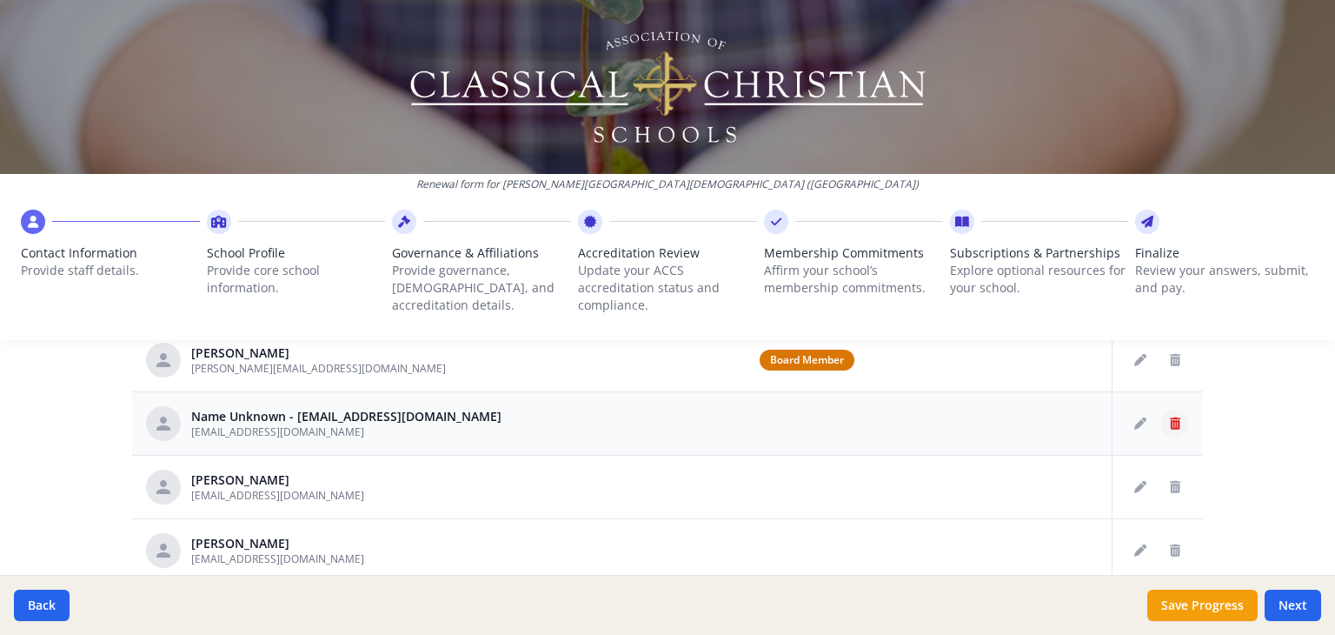
click at [1170, 423] on icon "Delete staff" at bounding box center [1175, 423] width 10 height 12
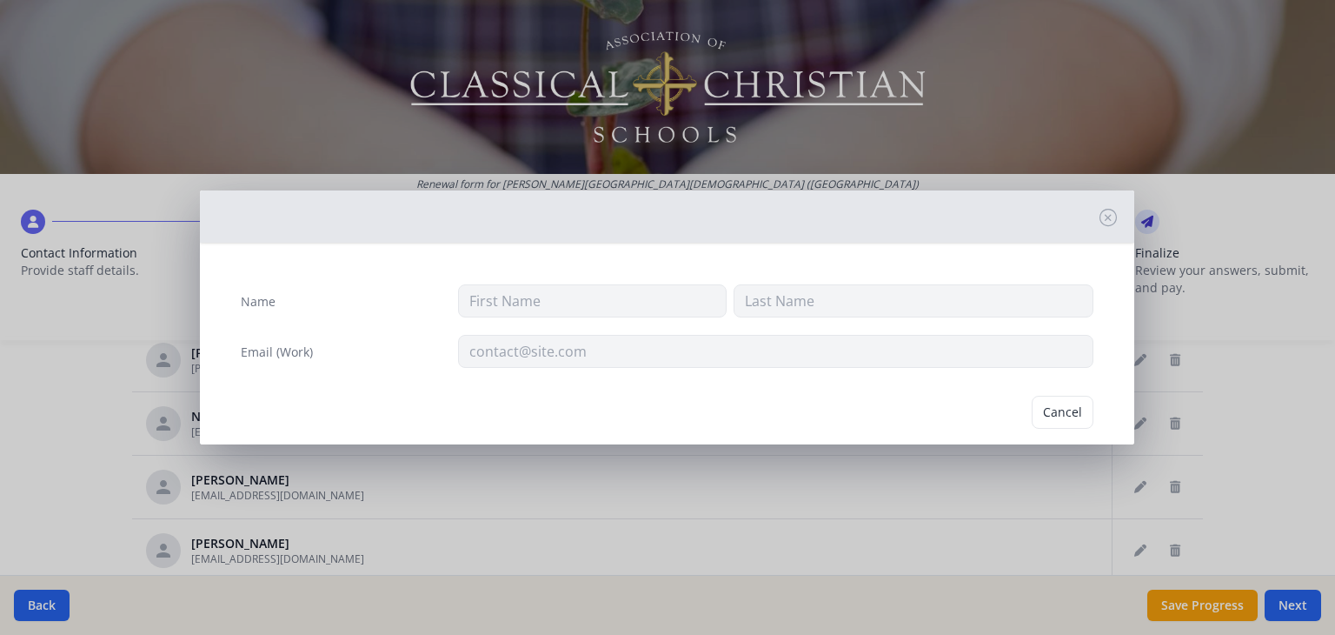
type input "[EMAIL_ADDRESS][DOMAIN_NAME]"
click at [1034, 407] on button "Delete" at bounding box center [1064, 412] width 60 height 33
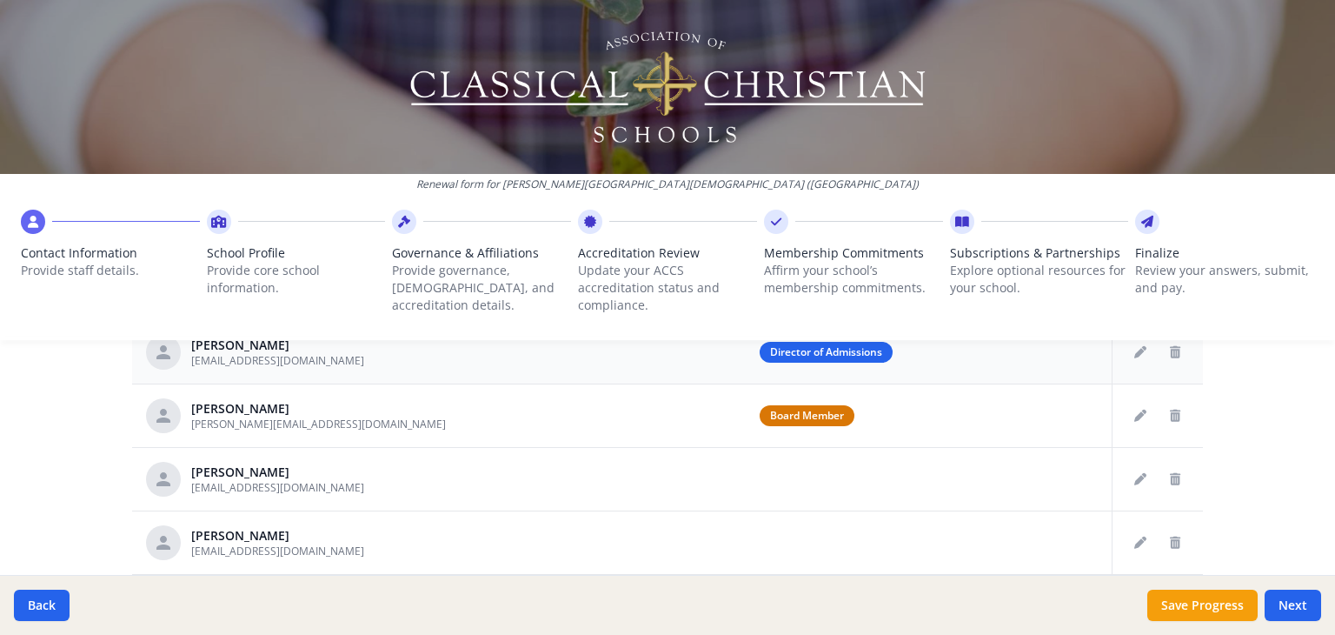
scroll to position [908, 0]
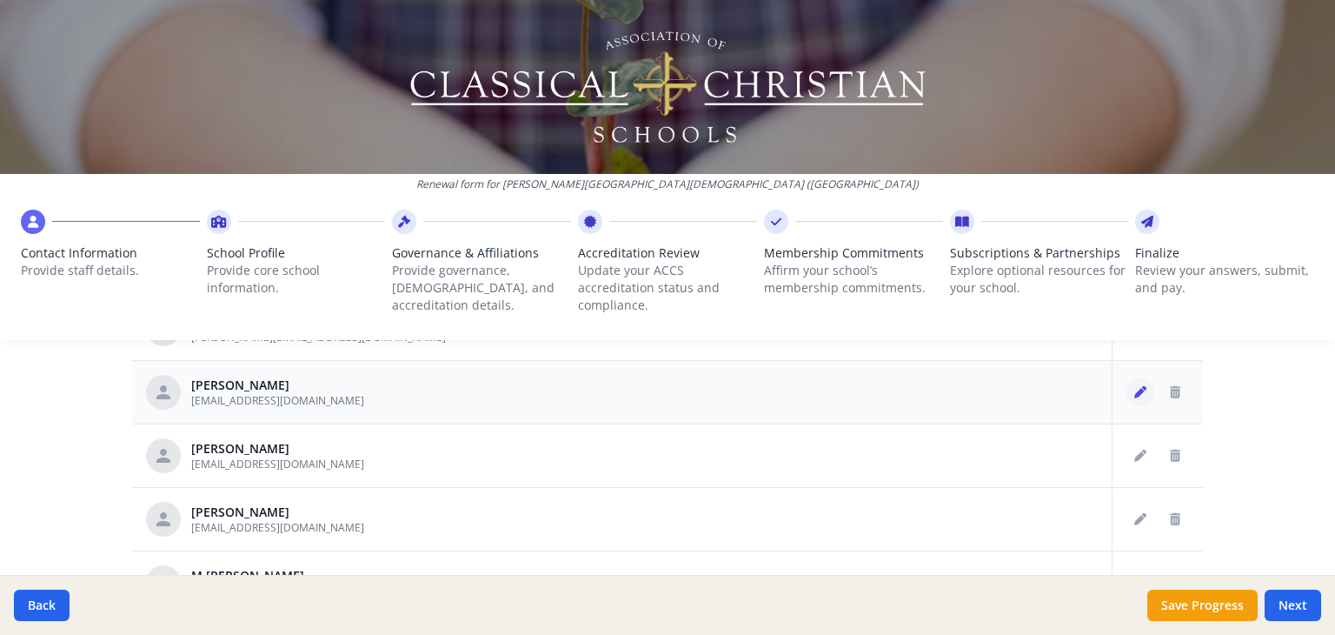
click at [1134, 390] on icon "Edit staff" at bounding box center [1140, 392] width 12 height 12
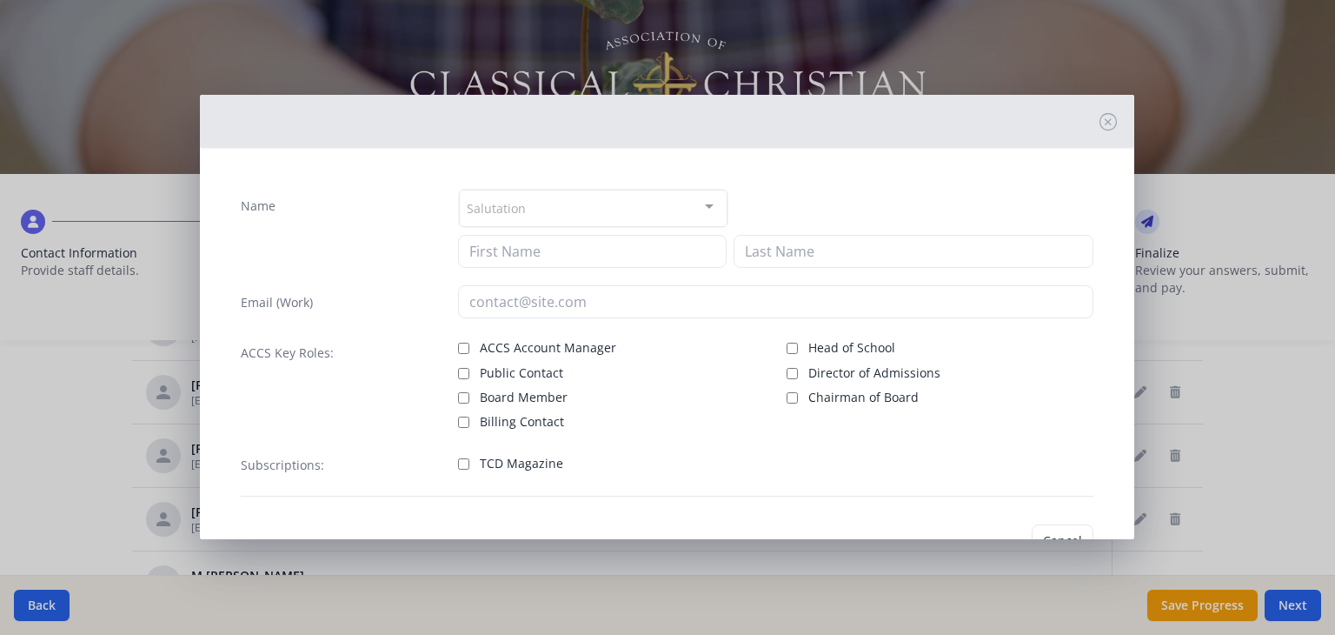
type input "[PERSON_NAME]"
type input "Cernucan"
type input "[EMAIL_ADDRESS][DOMAIN_NAME]"
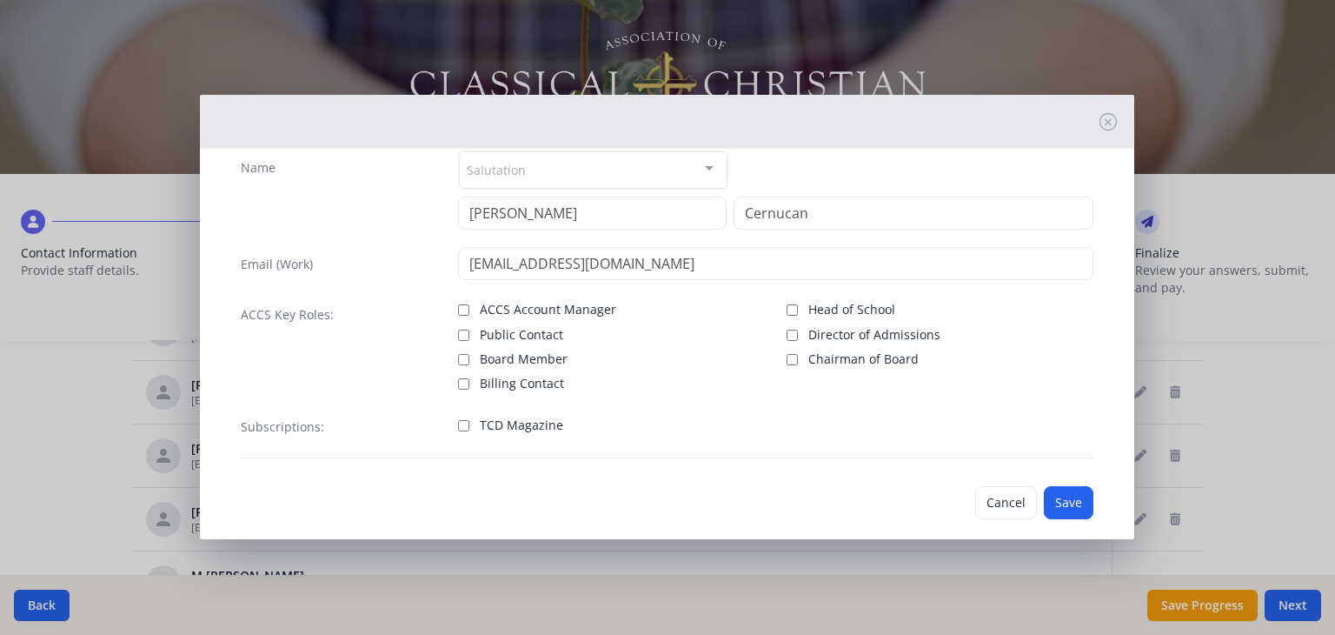
scroll to position [57, 0]
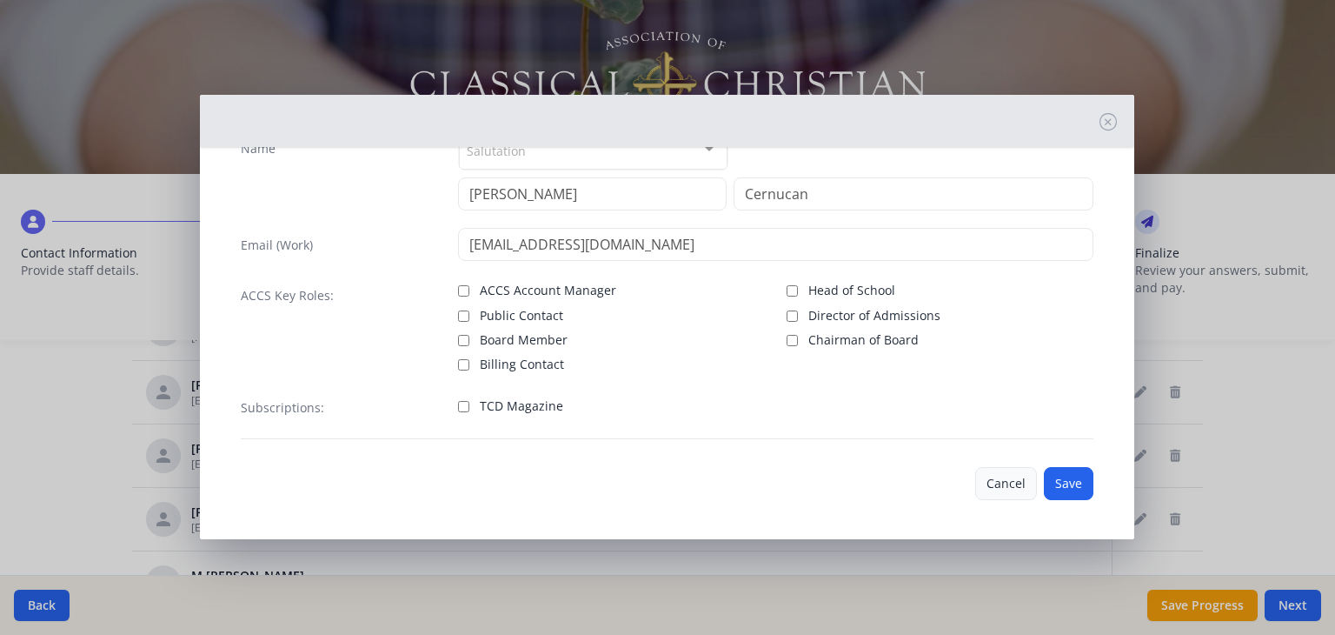
click at [988, 479] on button "Cancel" at bounding box center [1006, 483] width 62 height 33
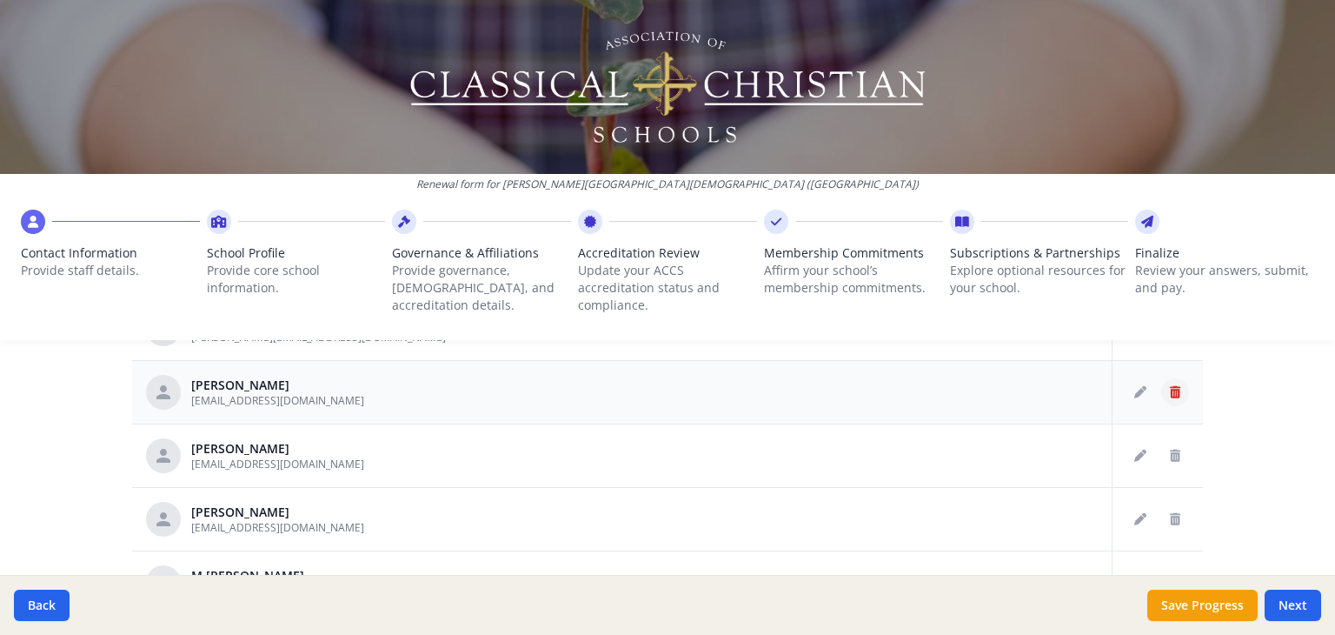
click at [1161, 393] on button "Delete staff" at bounding box center [1175, 392] width 28 height 28
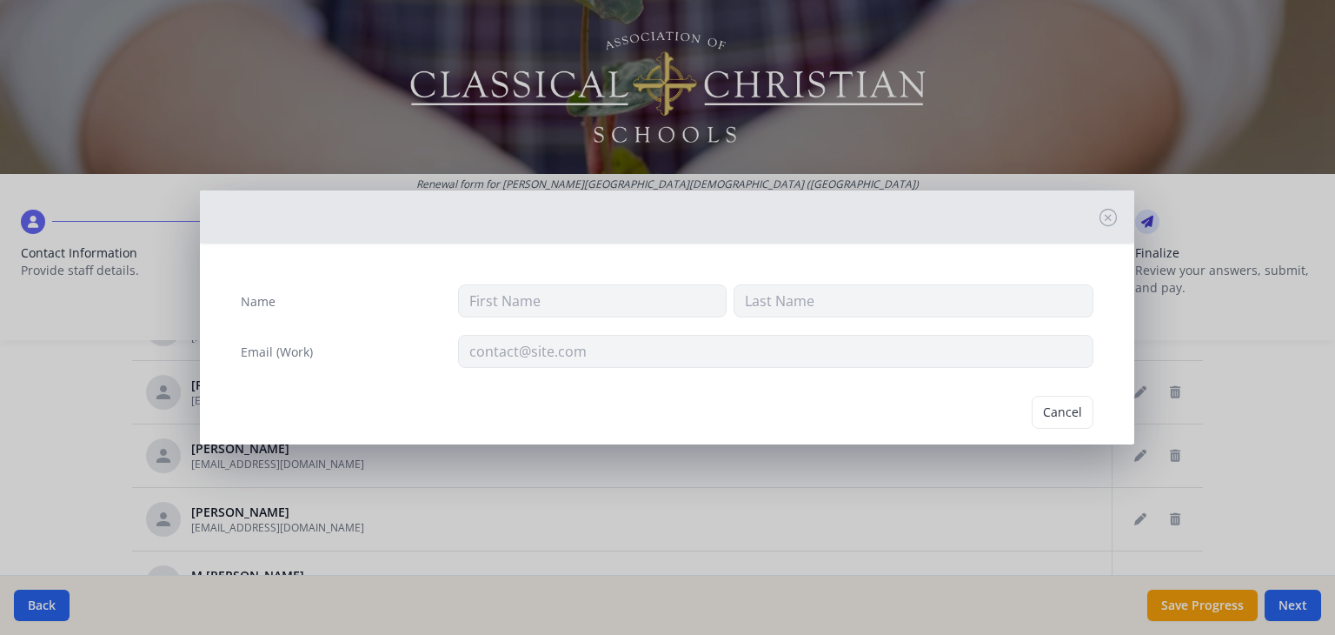
type input "[PERSON_NAME]"
type input "Cernucan"
type input "[EMAIL_ADDRESS][DOMAIN_NAME]"
click at [1048, 416] on button "Delete" at bounding box center [1064, 412] width 60 height 33
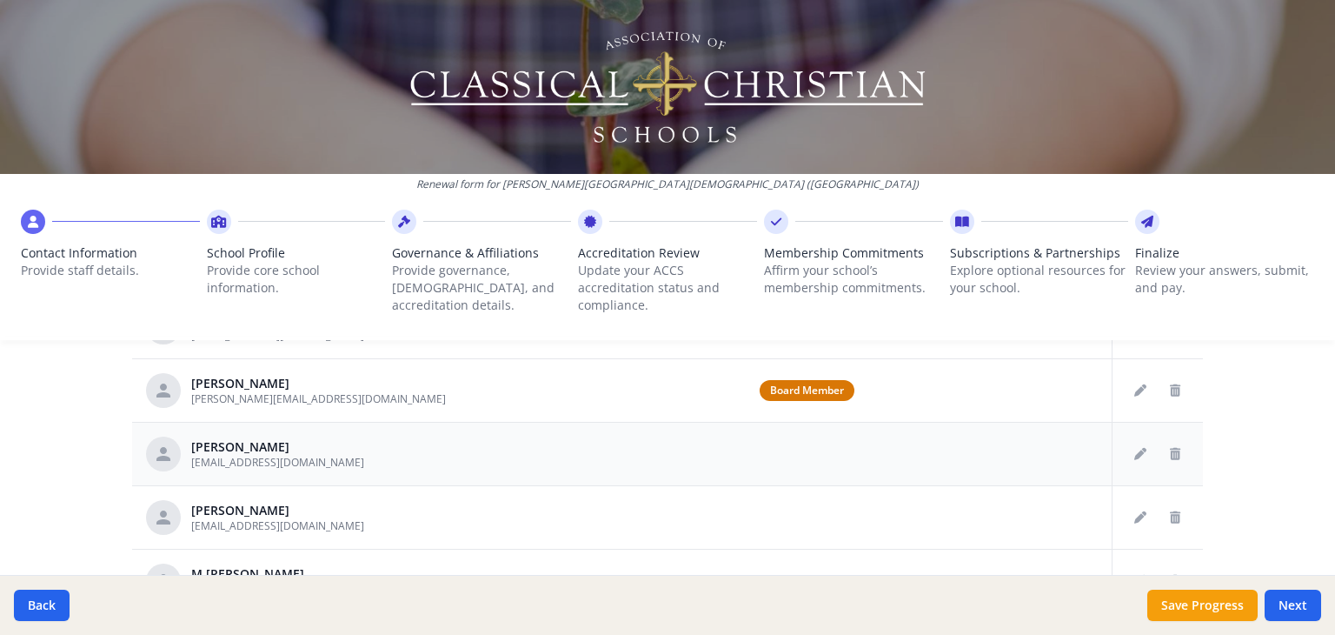
scroll to position [51, 0]
click at [1134, 453] on icon "Edit staff" at bounding box center [1140, 455] width 12 height 12
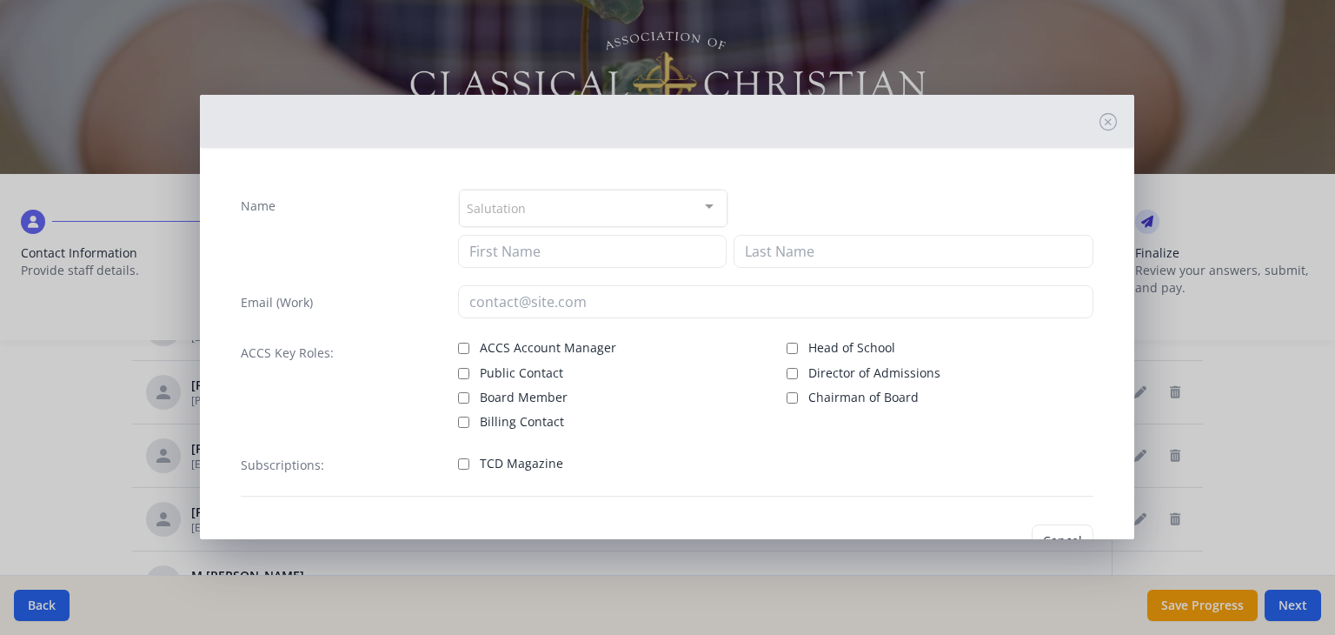
type input "[PERSON_NAME]"
type input "[EMAIL_ADDRESS][DOMAIN_NAME]"
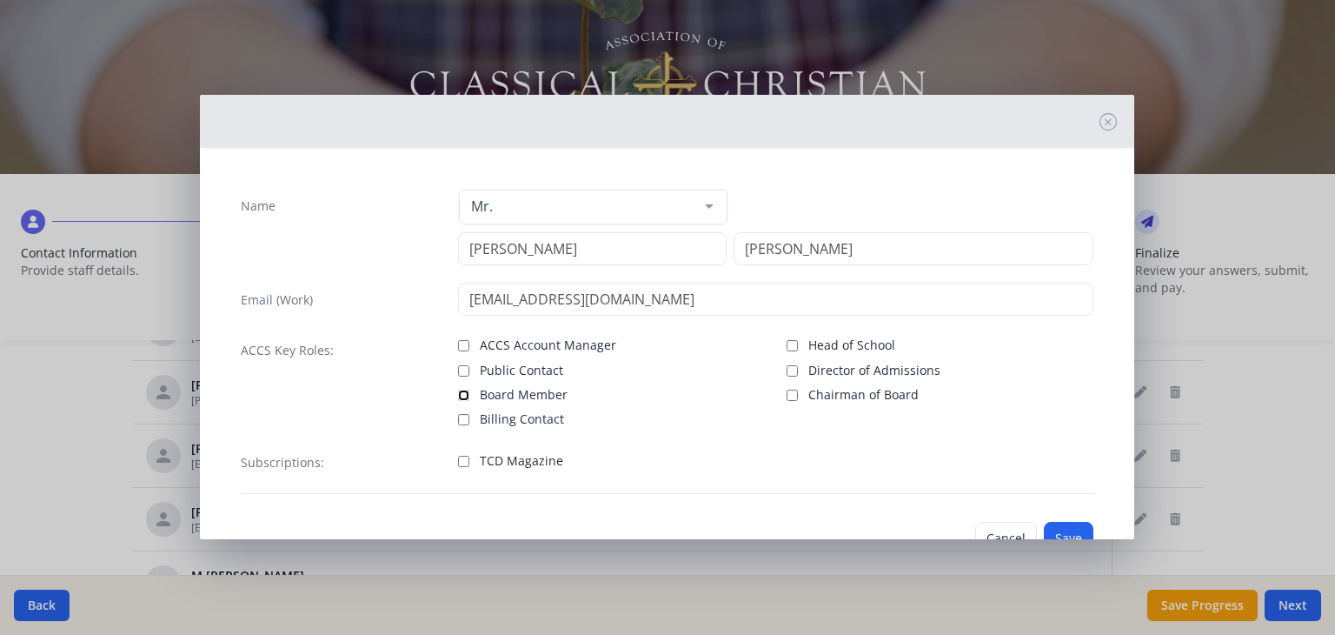
click at [462, 393] on input "Board Member" at bounding box center [463, 394] width 11 height 11
checkbox input "true"
click at [1048, 529] on button "Save" at bounding box center [1069, 538] width 50 height 33
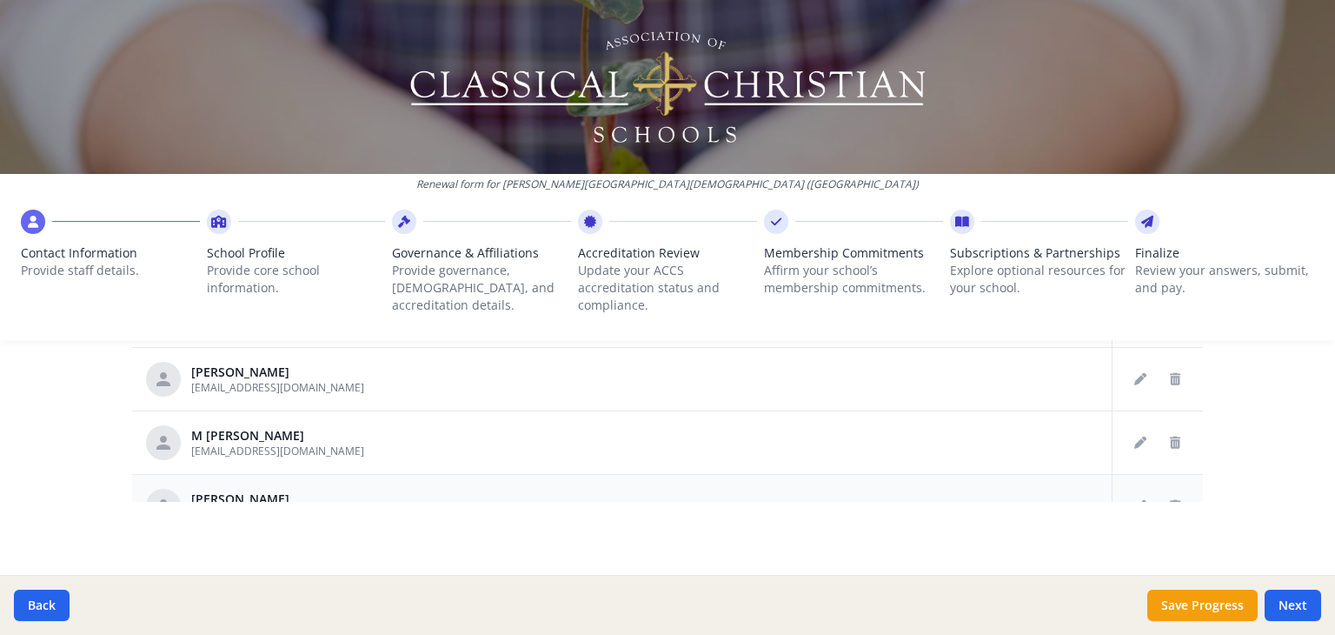
scroll to position [0, 0]
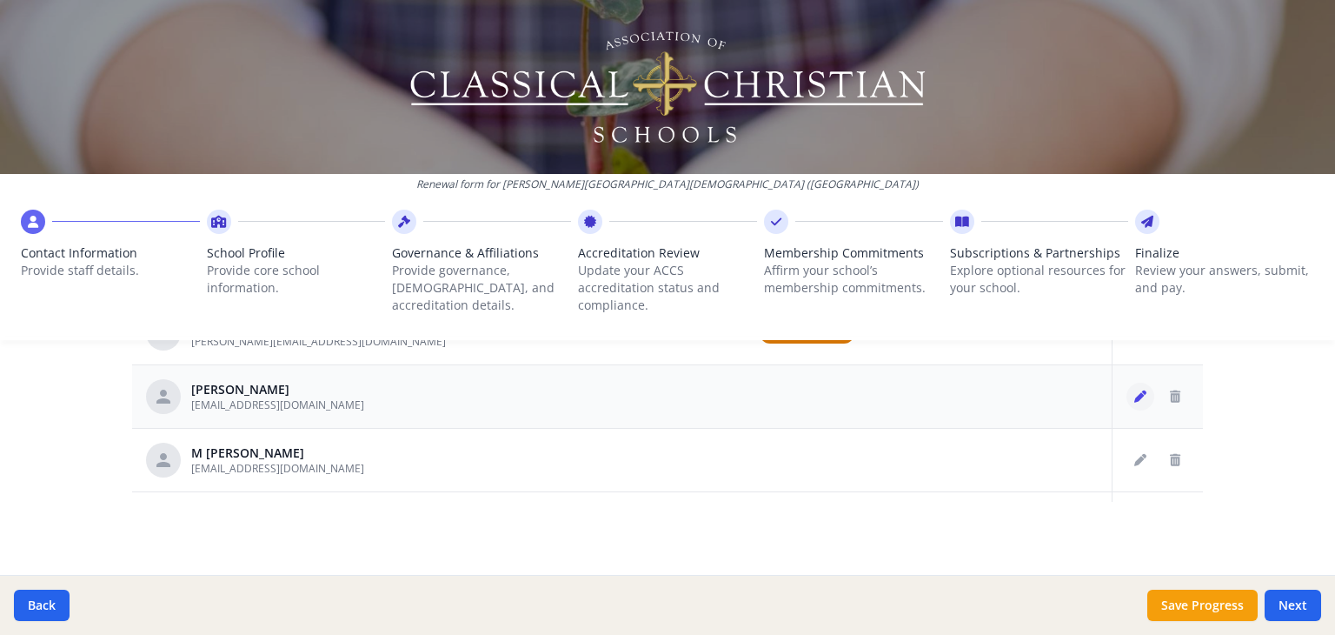
click at [1134, 393] on icon "Edit staff" at bounding box center [1140, 396] width 12 height 12
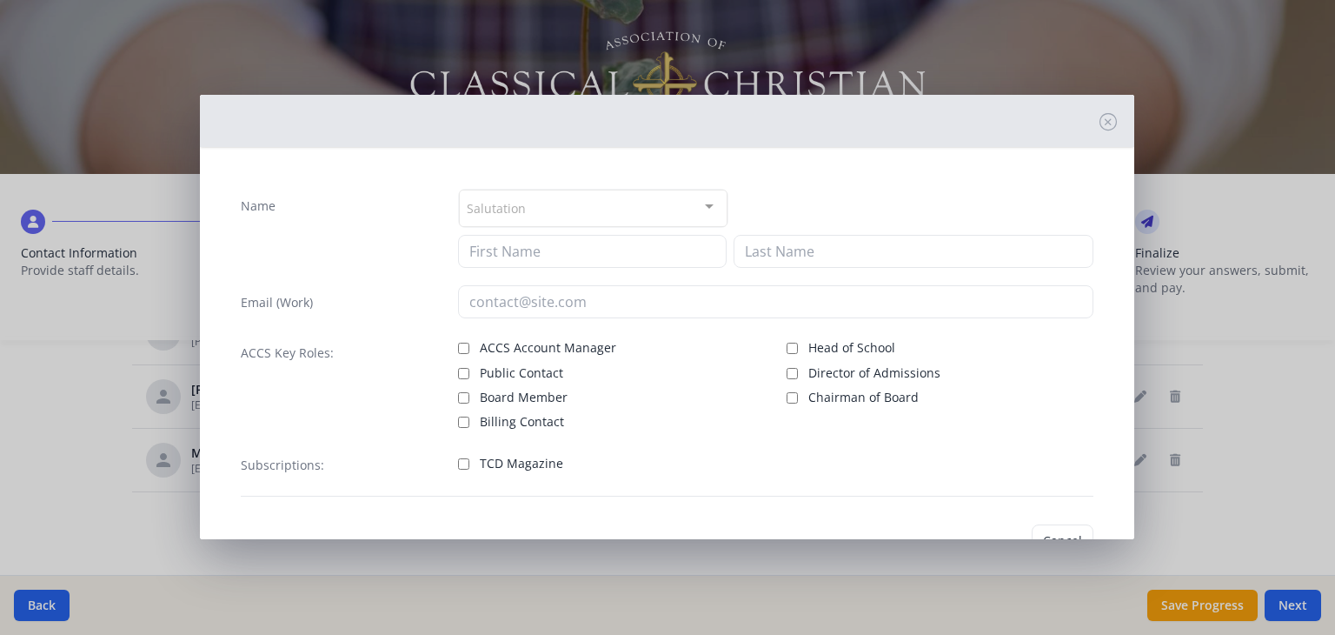
type input "[PERSON_NAME]"
type input "[EMAIL_ADDRESS][DOMAIN_NAME]"
click at [991, 526] on button "Cancel" at bounding box center [1006, 540] width 62 height 33
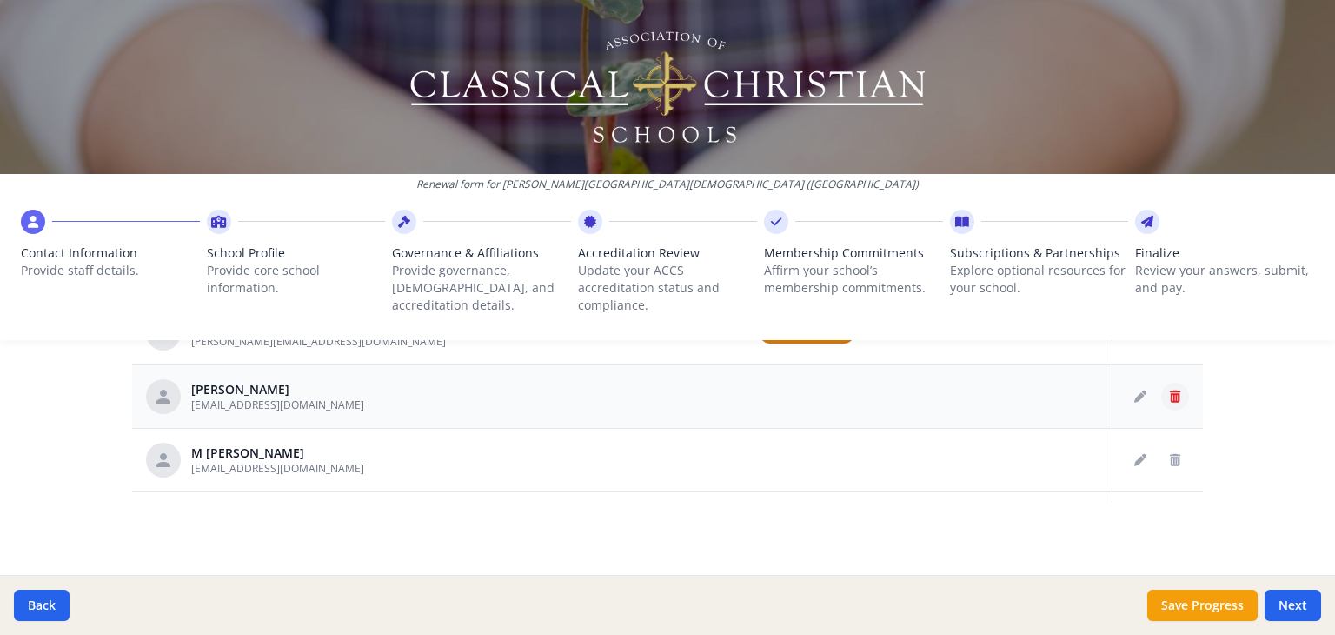
click at [1170, 397] on icon "Delete staff" at bounding box center [1175, 396] width 10 height 12
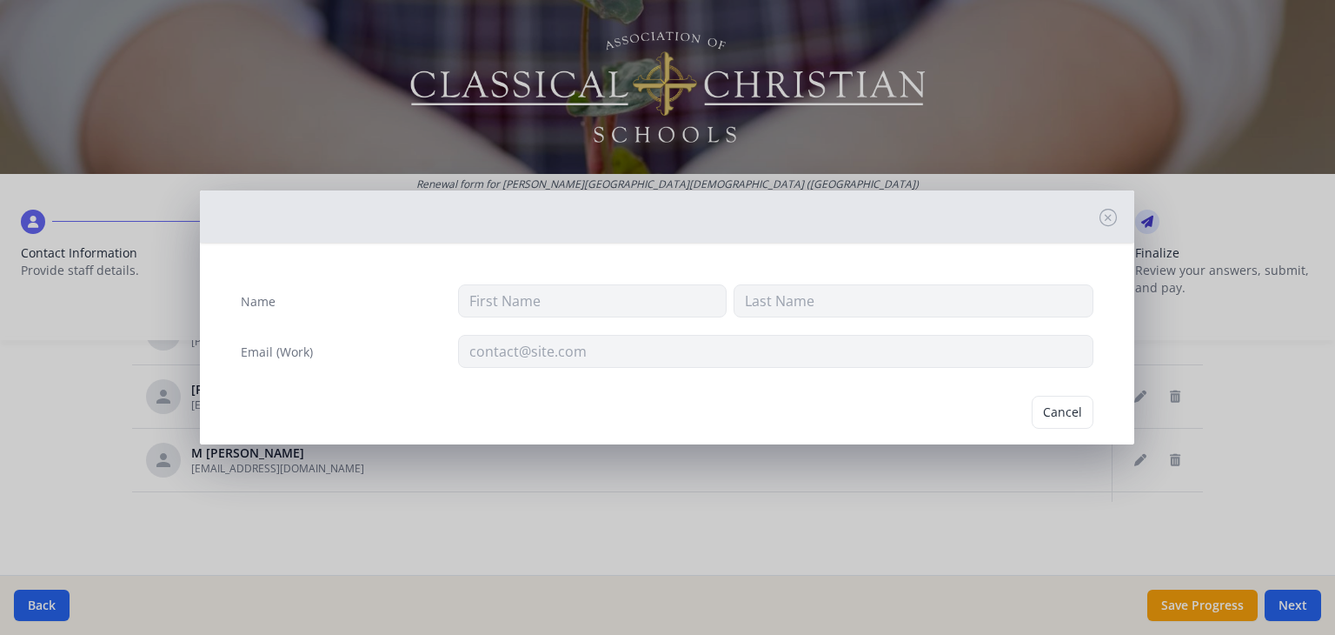
type input "[PERSON_NAME]"
type input "[EMAIL_ADDRESS][DOMAIN_NAME]"
drag, startPoint x: 1033, startPoint y: 411, endPoint x: 1078, endPoint y: 419, distance: 45.9
click at [1034, 412] on button "Delete" at bounding box center [1064, 412] width 60 height 33
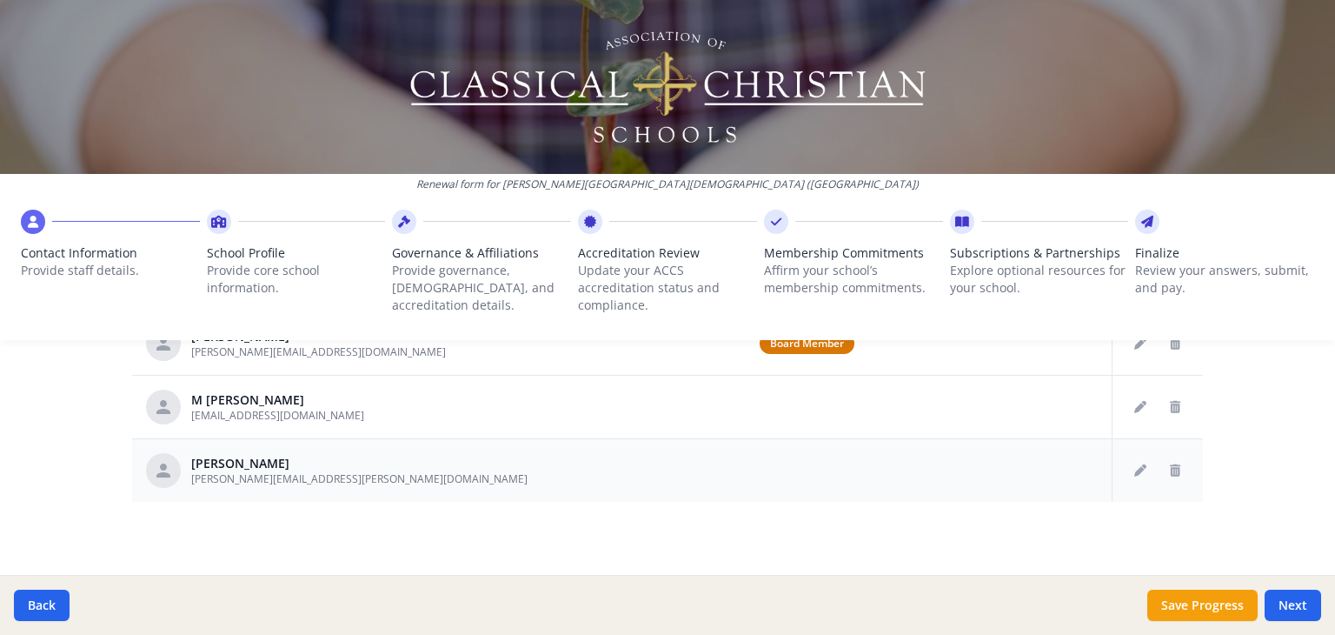
scroll to position [1069, 0]
click at [1170, 408] on icon "Delete staff" at bounding box center [1175, 409] width 10 height 12
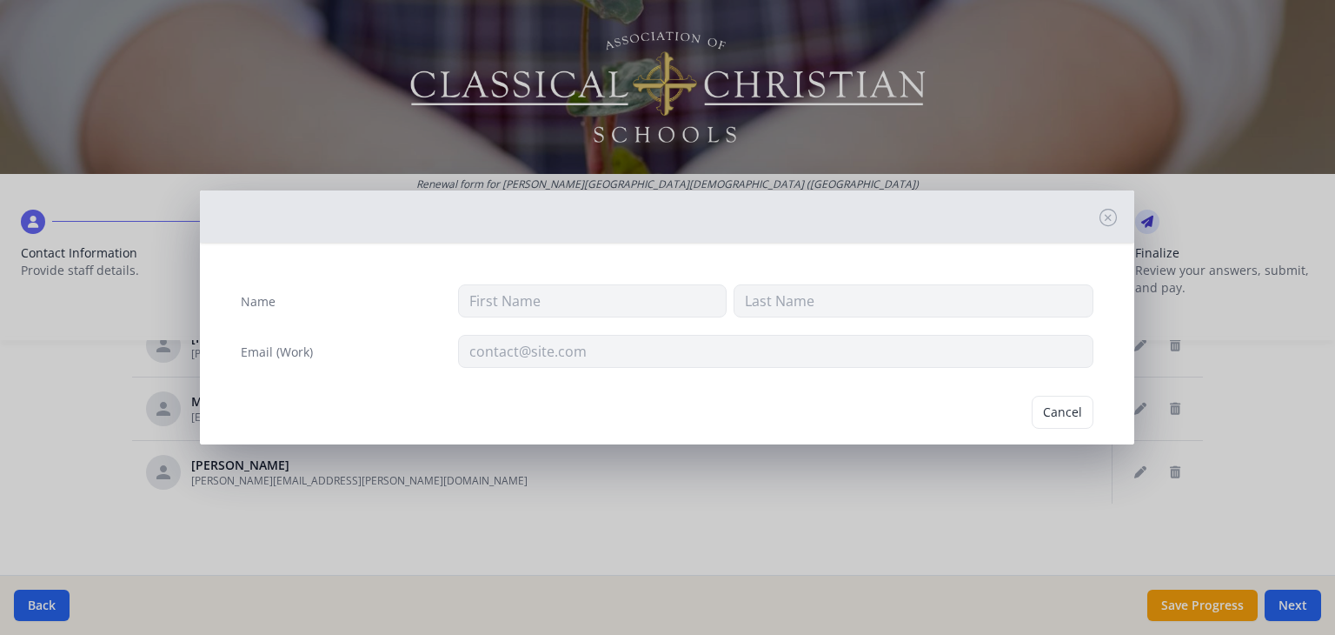
type input "M"
type input "[PERSON_NAME]"
type input "[EMAIL_ADDRESS][DOMAIN_NAME]"
click at [1055, 412] on button "Delete" at bounding box center [1064, 412] width 60 height 33
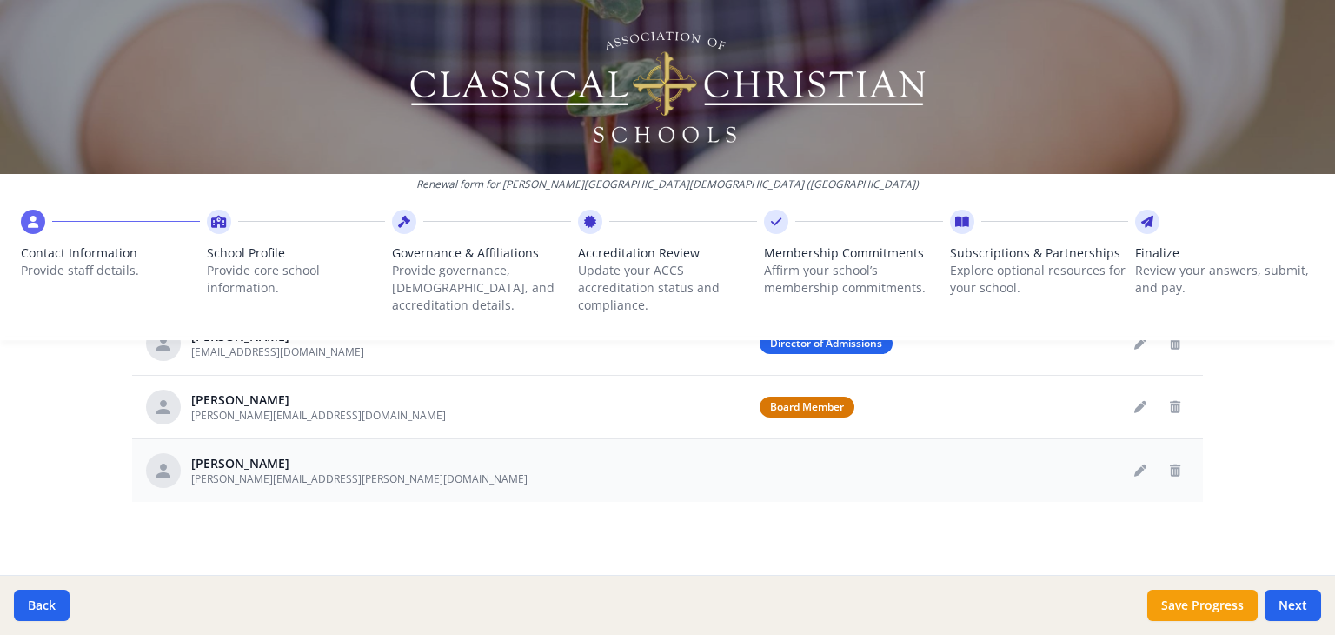
scroll to position [1006, 0]
click at [1134, 469] on icon "Edit staff" at bounding box center [1140, 472] width 12 height 12
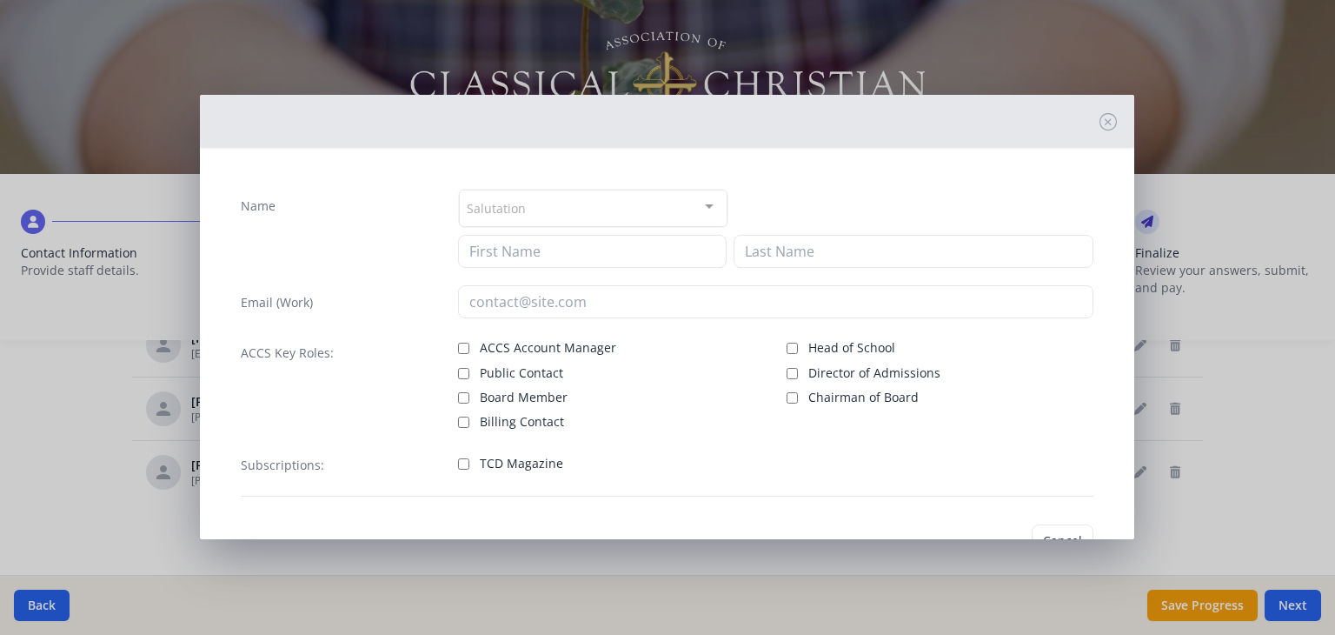
type input "[PERSON_NAME]"
type input "[PERSON_NAME][EMAIL_ADDRESS][PERSON_NAME][DOMAIN_NAME]"
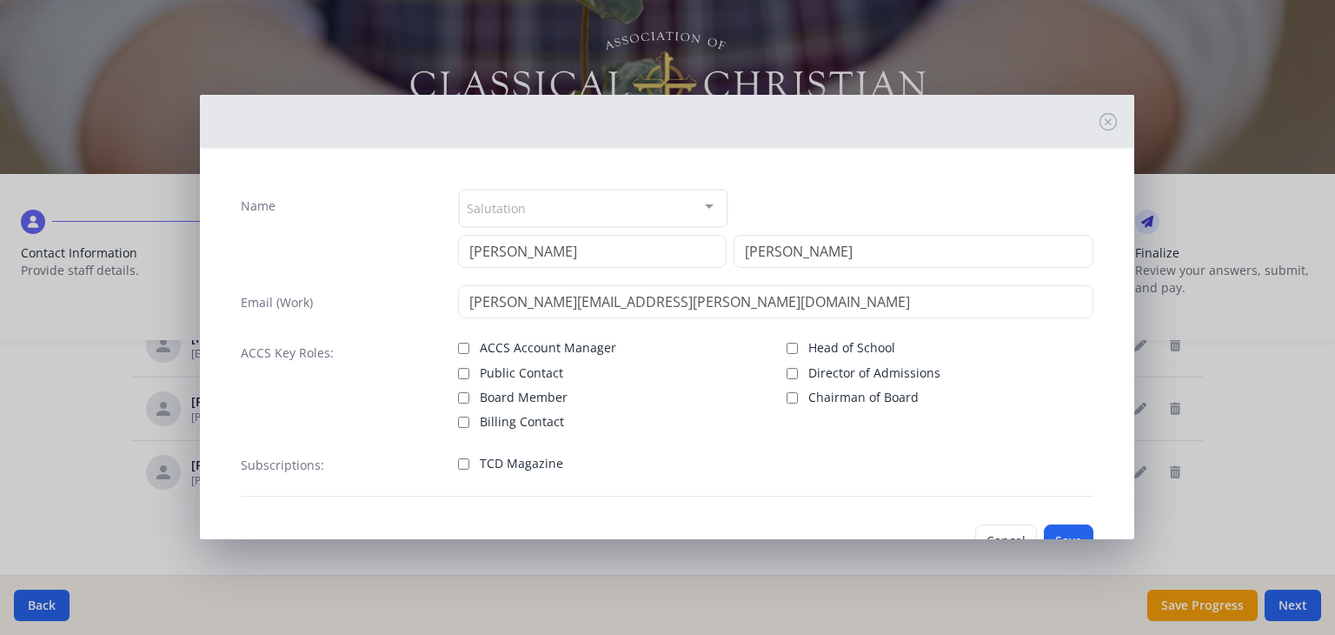
click at [528, 396] on span "Board Member" at bounding box center [524, 397] width 88 height 17
click at [469, 396] on input "Board Member" at bounding box center [463, 397] width 11 height 11
checkbox input "true"
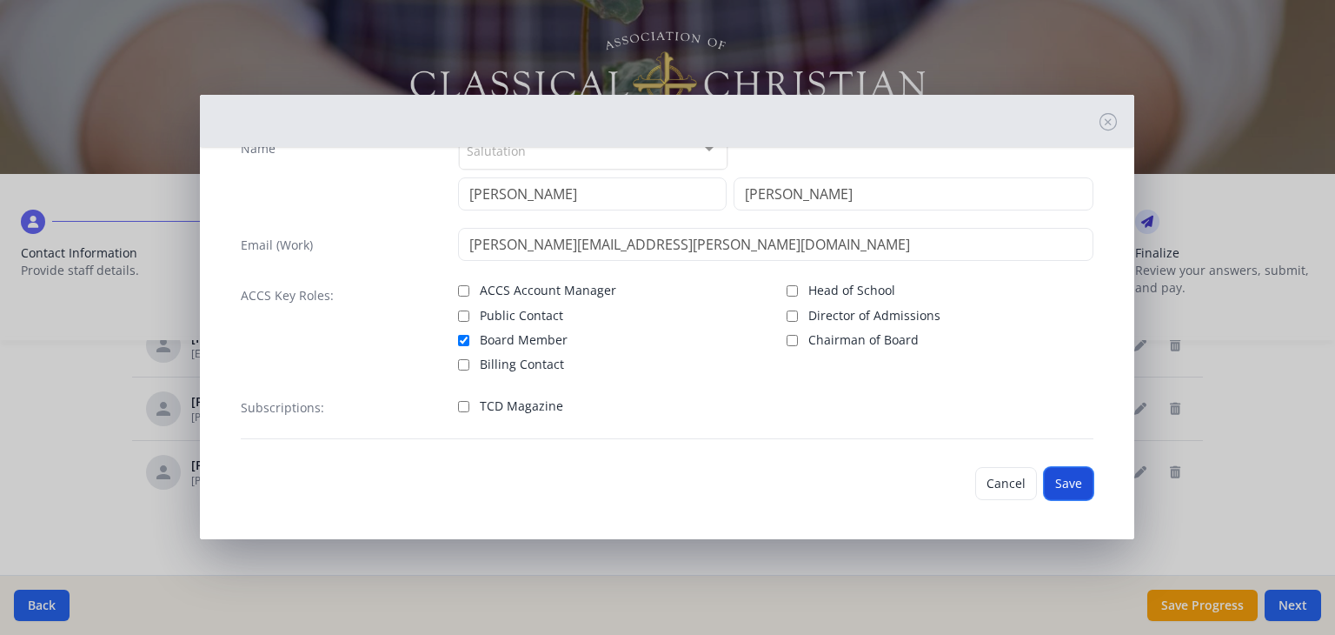
click at [1061, 476] on button "Save" at bounding box center [1069, 483] width 50 height 33
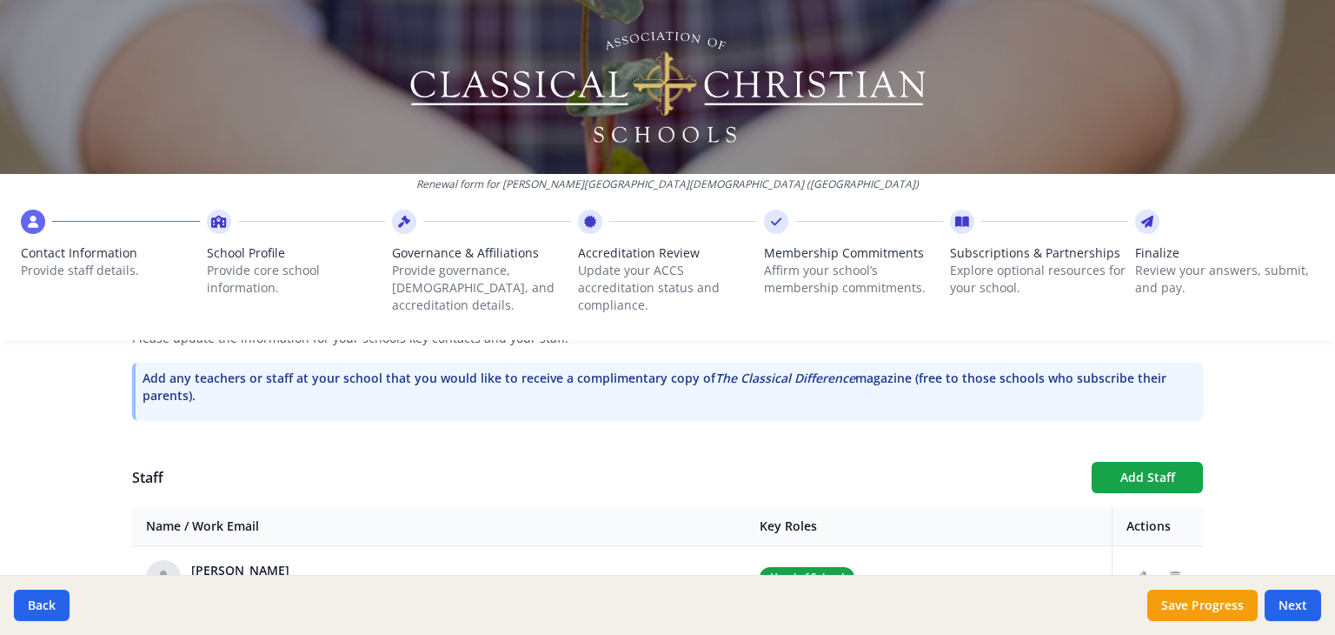
scroll to position [571, 0]
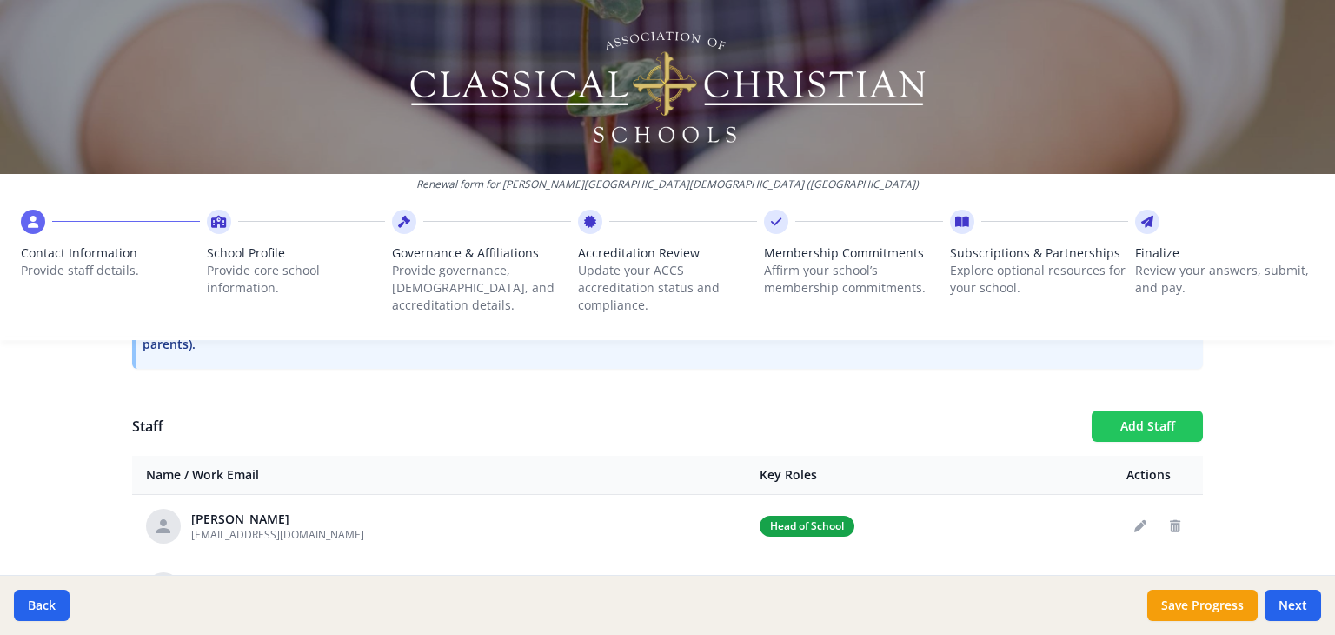
click at [1109, 432] on button "Add Staff" at bounding box center [1147, 425] width 111 height 31
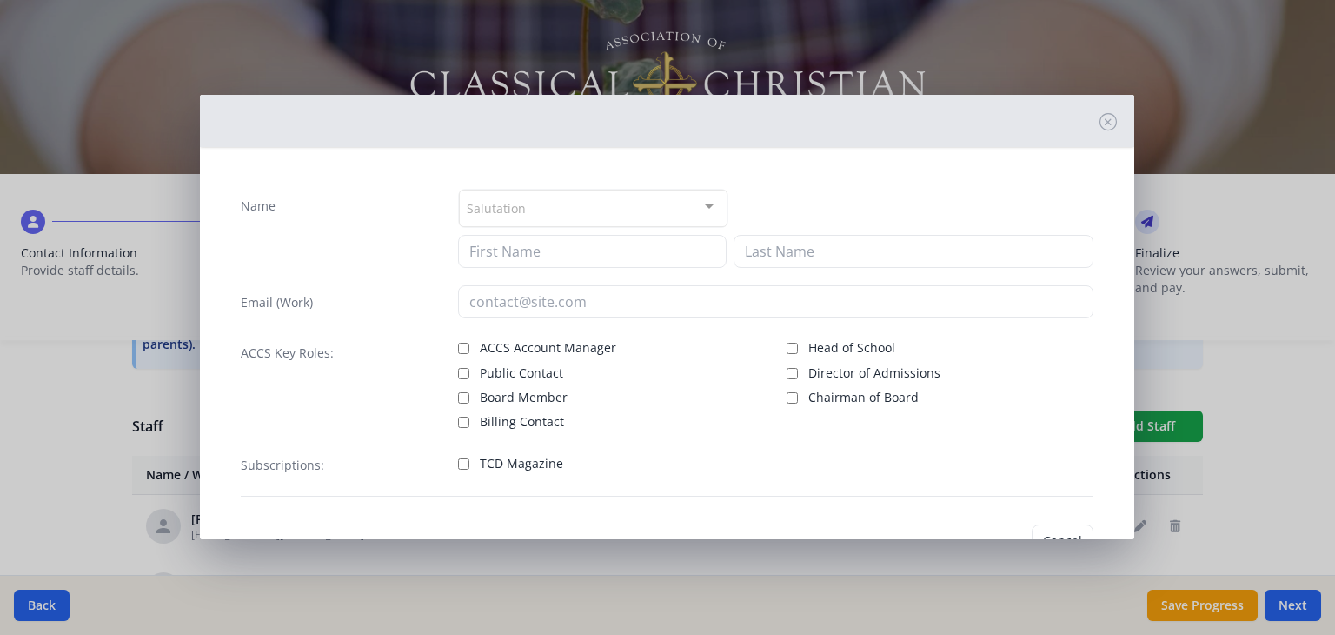
checkbox input "false"
click at [1005, 534] on button "Cancel" at bounding box center [1006, 540] width 62 height 33
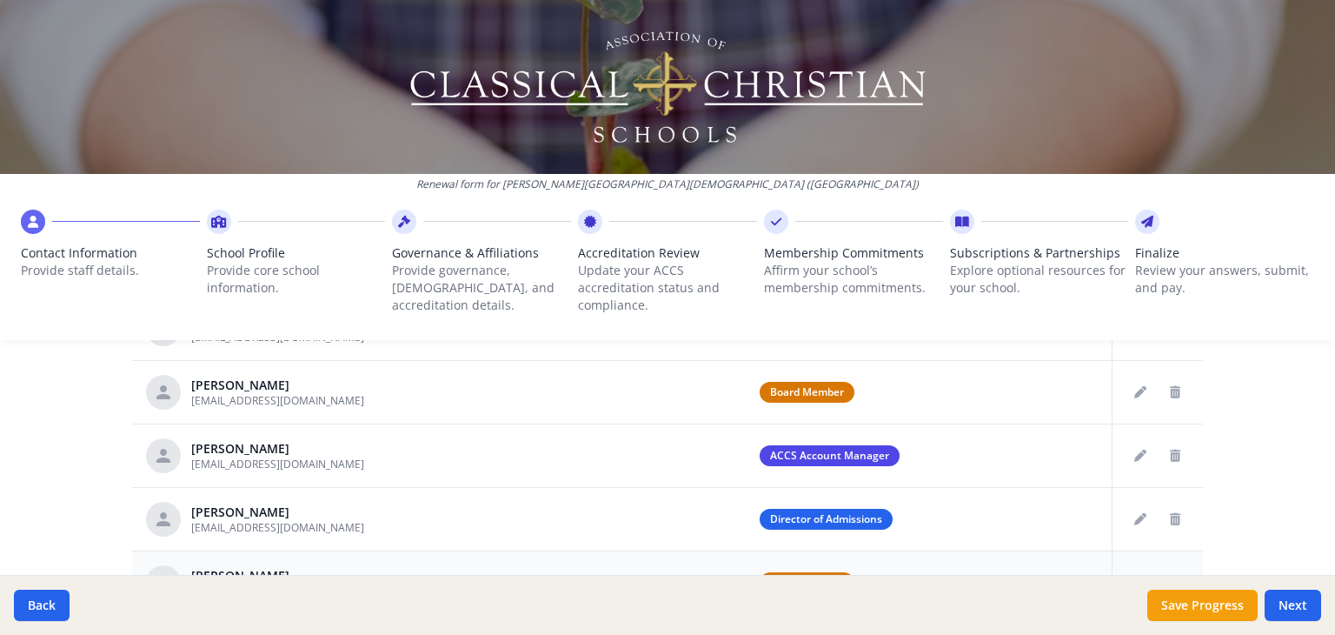
scroll to position [1006, 0]
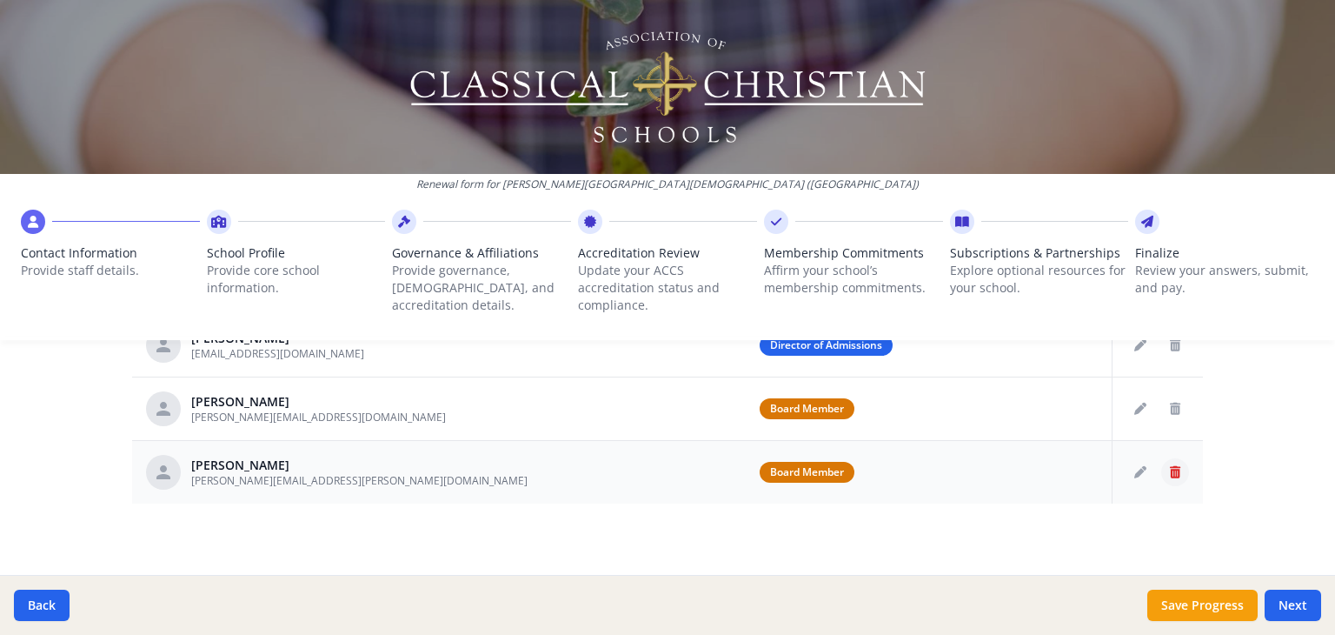
click at [1172, 470] on icon "Delete staff" at bounding box center [1175, 472] width 10 height 12
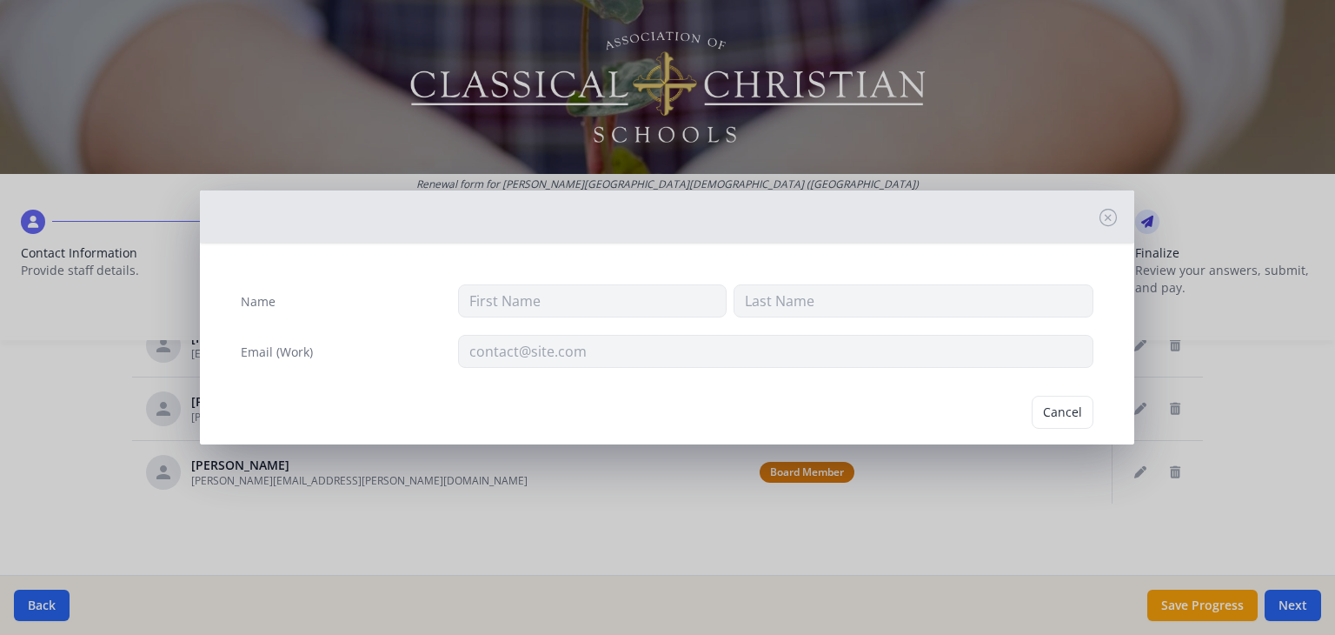
type input "[PERSON_NAME]"
type input "[PERSON_NAME][EMAIL_ADDRESS][PERSON_NAME][DOMAIN_NAME]"
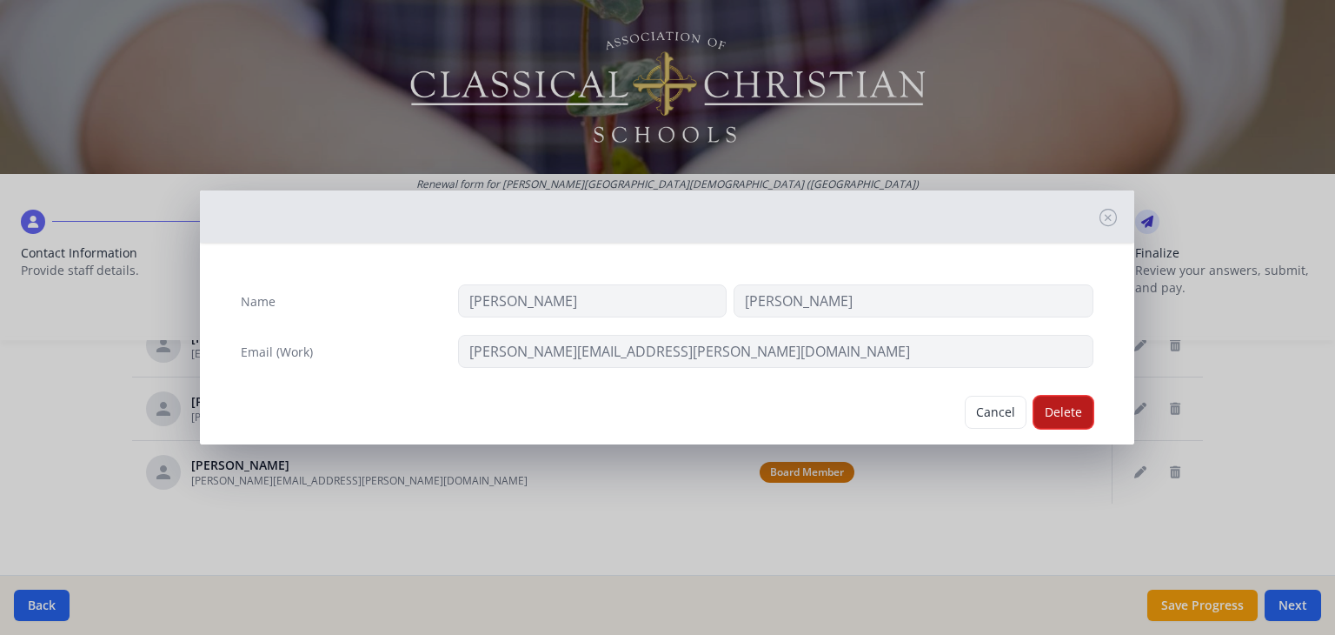
click at [1048, 409] on button "Delete" at bounding box center [1064, 412] width 60 height 33
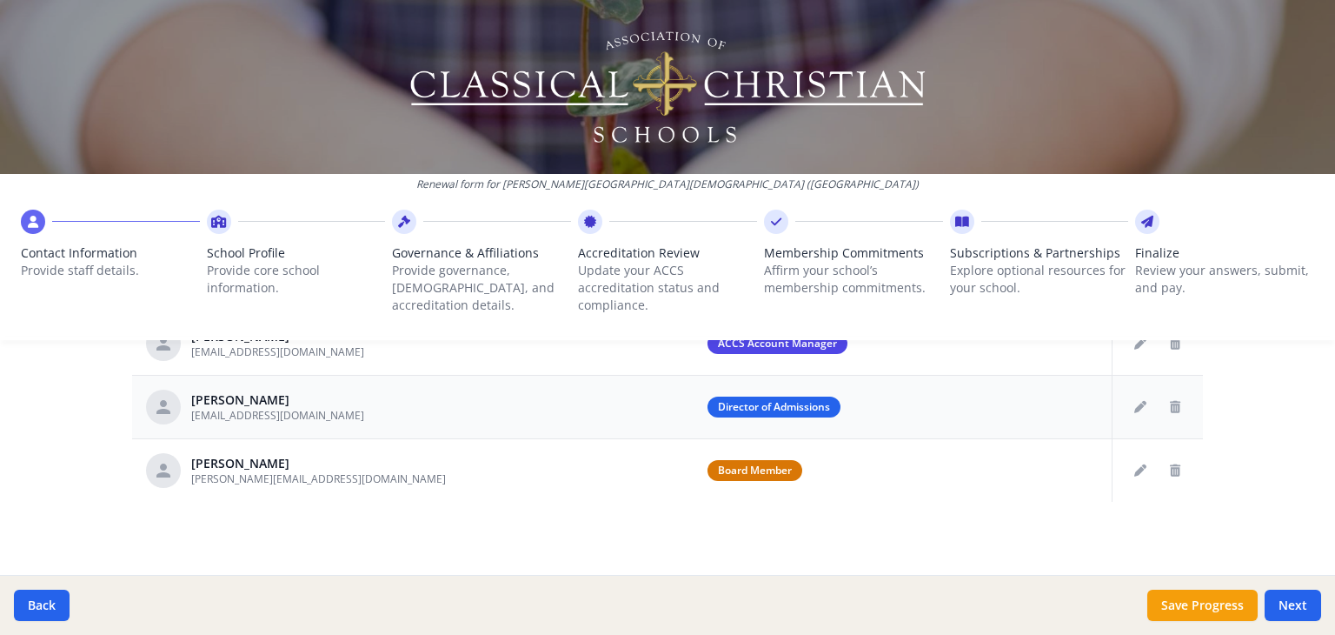
scroll to position [942, 0]
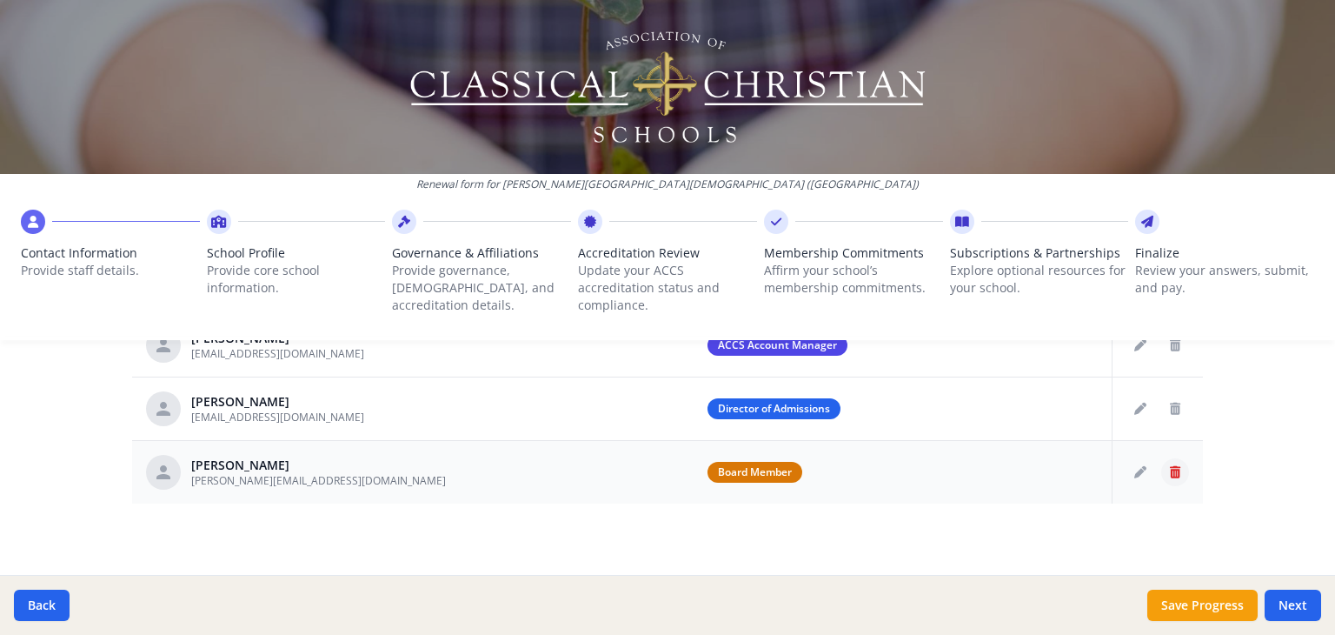
click at [1170, 467] on icon "Delete staff" at bounding box center [1175, 472] width 10 height 12
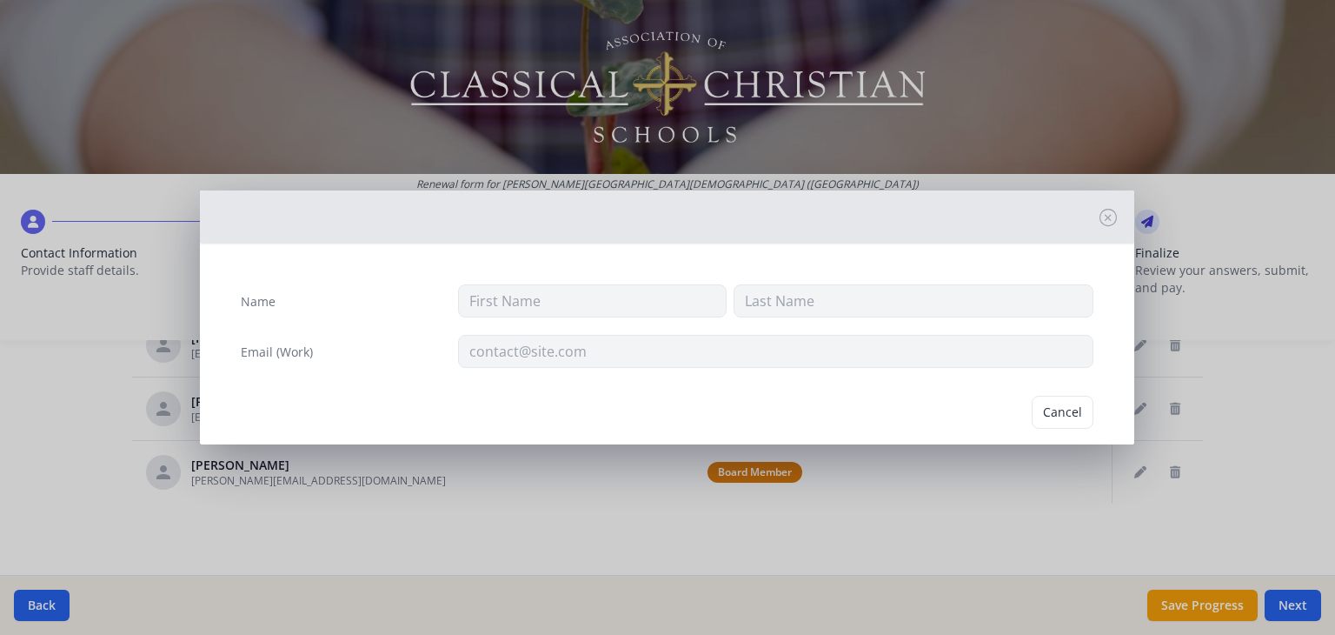
type input "[PERSON_NAME]"
type input "MacArthur"
type input "[PERSON_NAME][EMAIL_ADDRESS][DOMAIN_NAME]"
click at [1047, 409] on button "Delete" at bounding box center [1064, 412] width 60 height 33
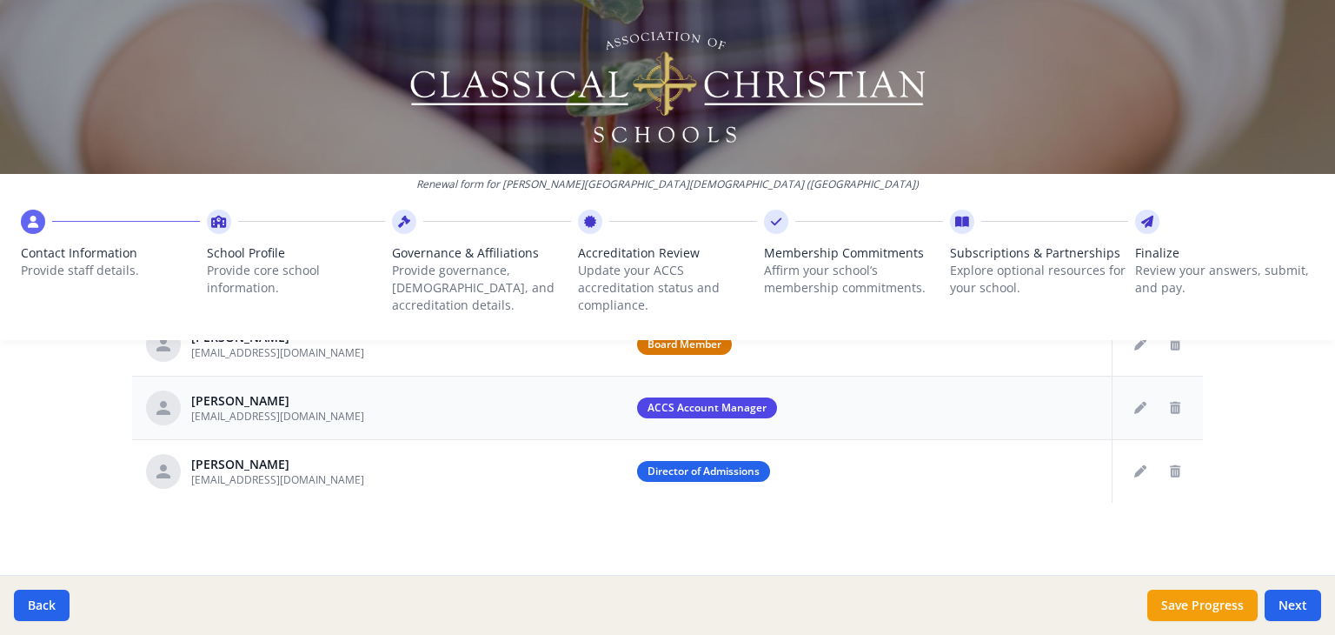
scroll to position [706, 0]
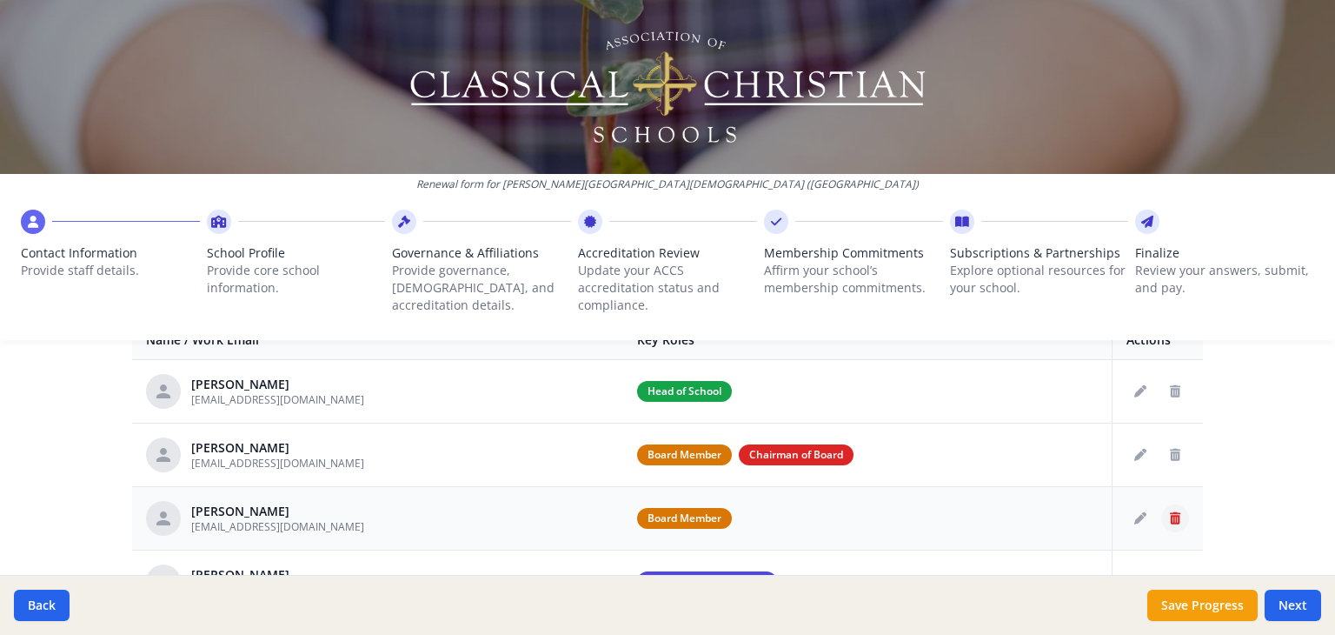
click at [1161, 516] on button "Delete staff" at bounding box center [1175, 518] width 28 height 28
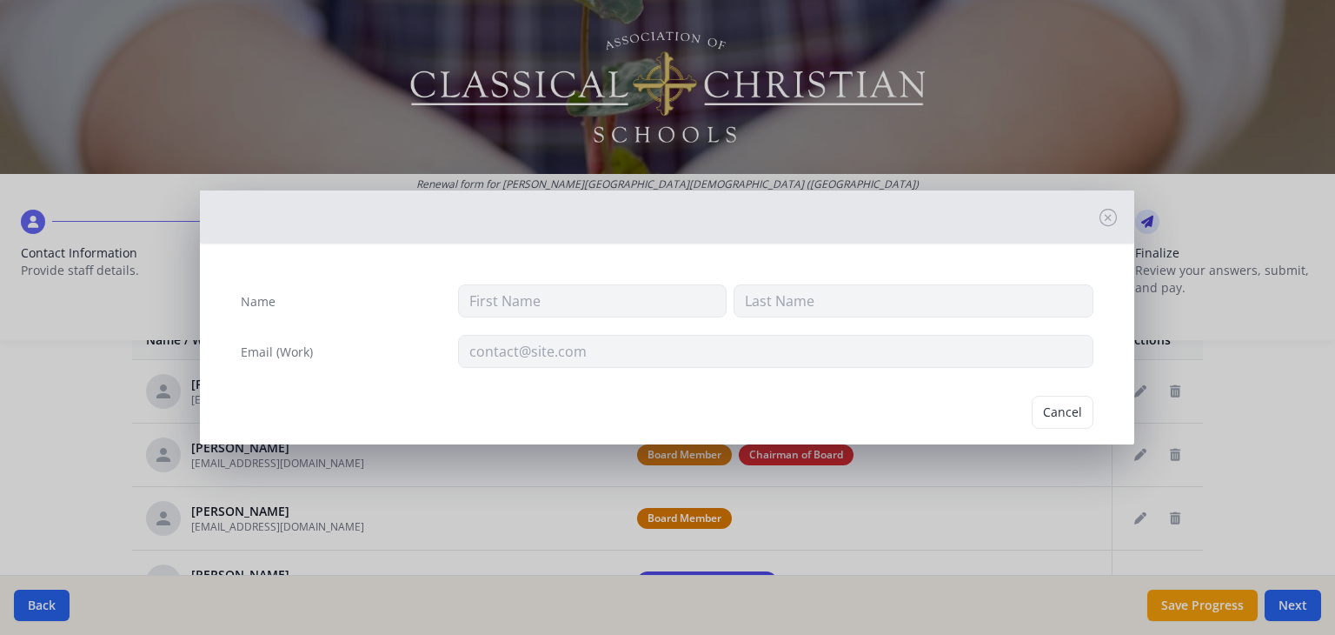
type input "[PERSON_NAME]"
type input "[EMAIL_ADDRESS][DOMAIN_NAME]"
click at [1061, 406] on button "Delete" at bounding box center [1064, 412] width 60 height 33
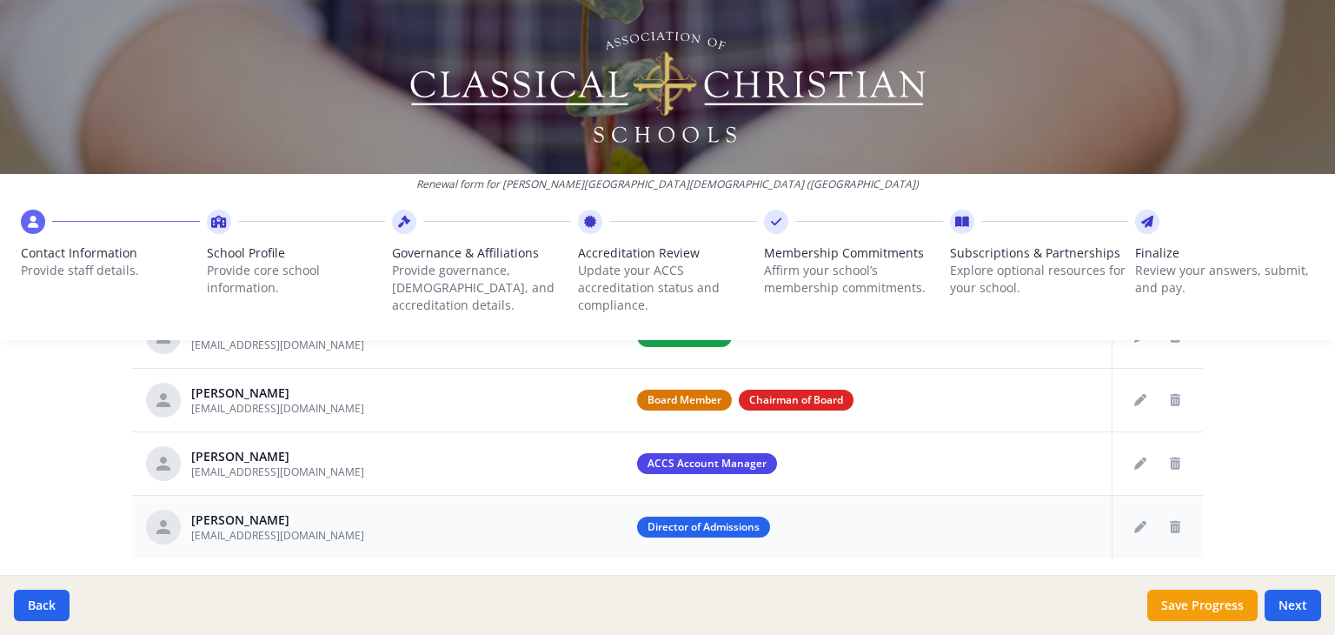
scroll to position [816, 0]
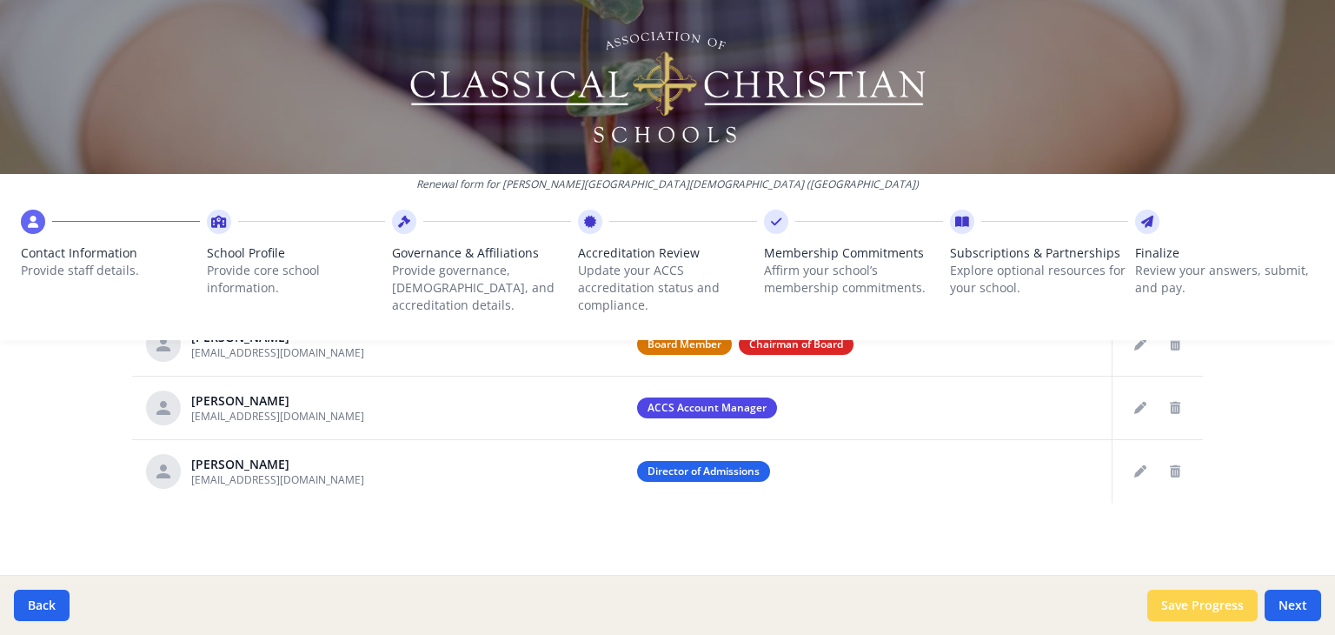
click at [1182, 605] on button "Save Progress" at bounding box center [1203, 604] width 110 height 31
click at [1181, 605] on button "Save Progress" at bounding box center [1203, 604] width 110 height 31
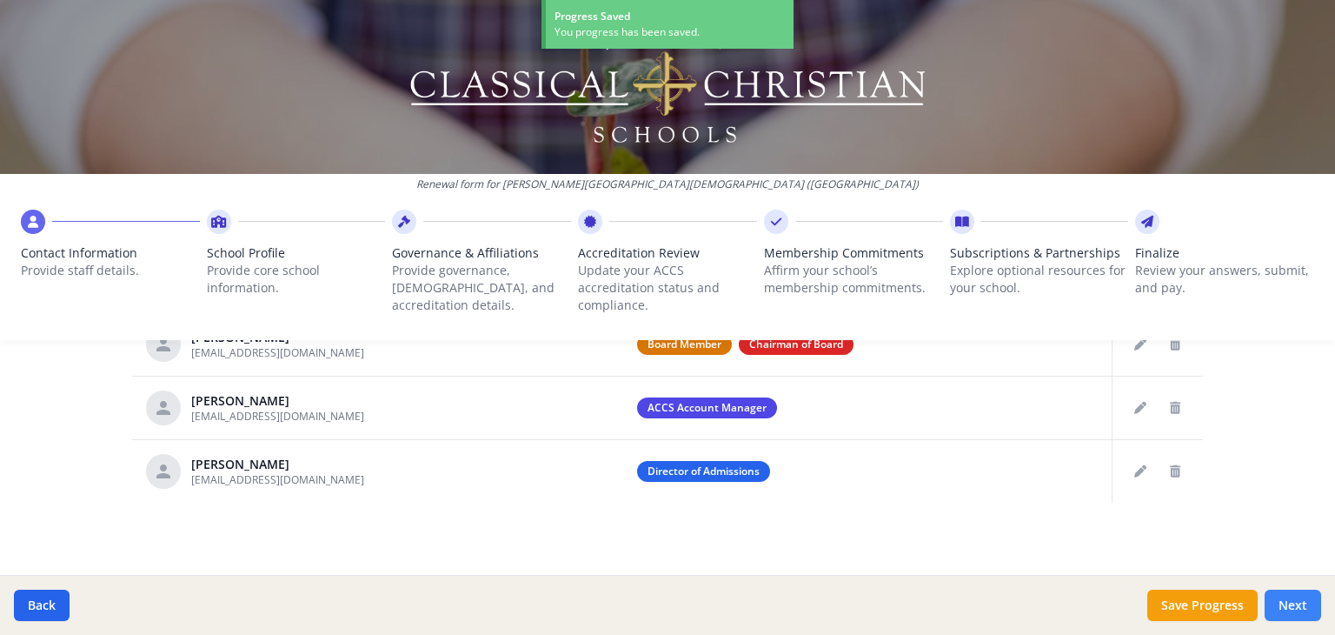
drag, startPoint x: 1321, startPoint y: 599, endPoint x: 1304, endPoint y: 599, distance: 17.4
click at [1307, 599] on div "Back Save Progress Next" at bounding box center [667, 605] width 1335 height 60
click at [1299, 600] on button "Next" at bounding box center [1293, 604] width 57 height 31
type input "[PHONE_NUMBER]"
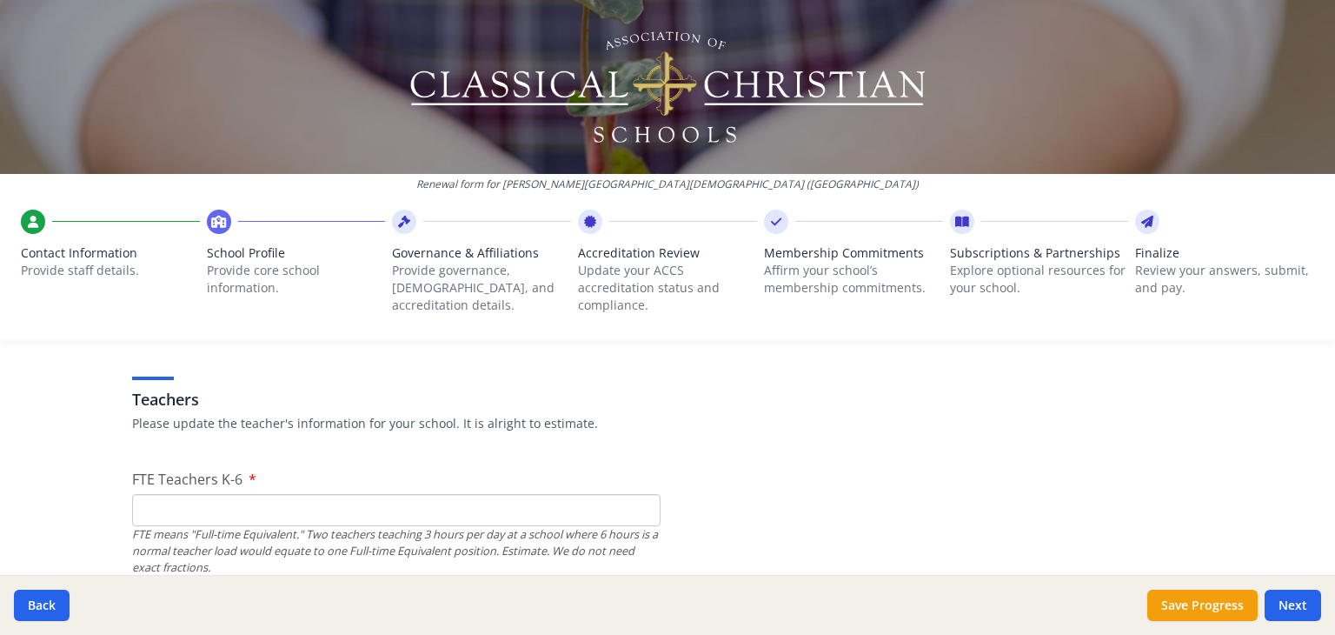
scroll to position [1077, 0]
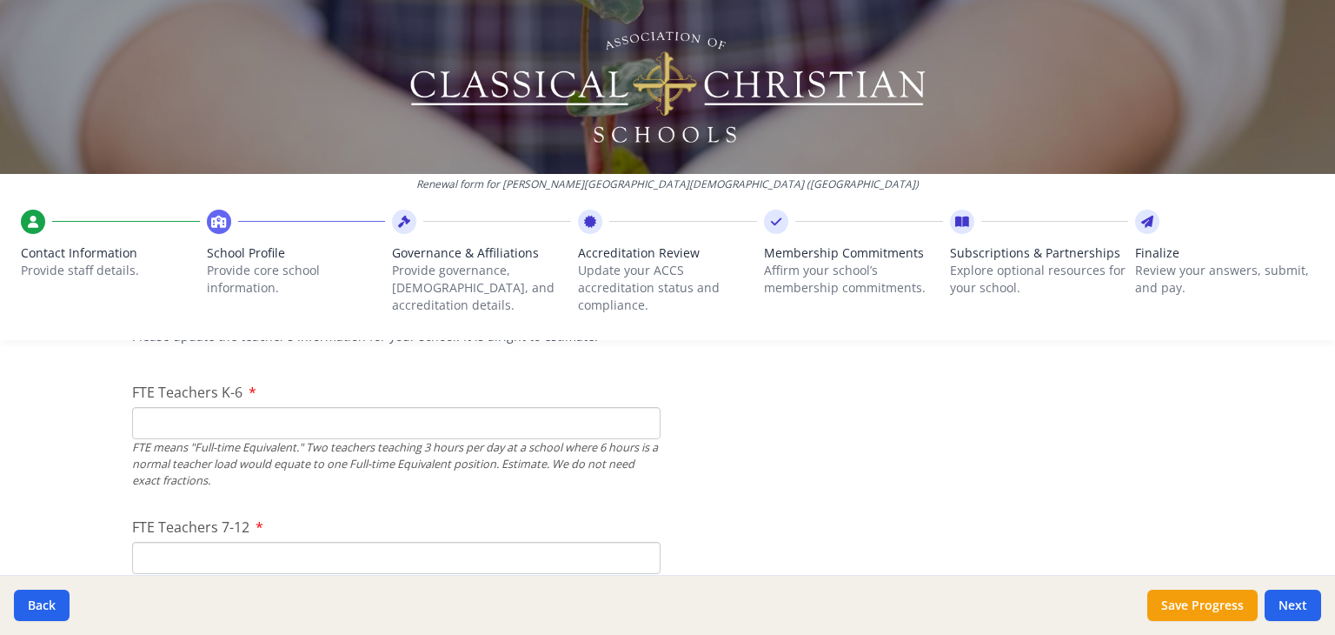
click at [202, 423] on input "FTE Teachers K-6" at bounding box center [396, 423] width 529 height 32
type input "8"
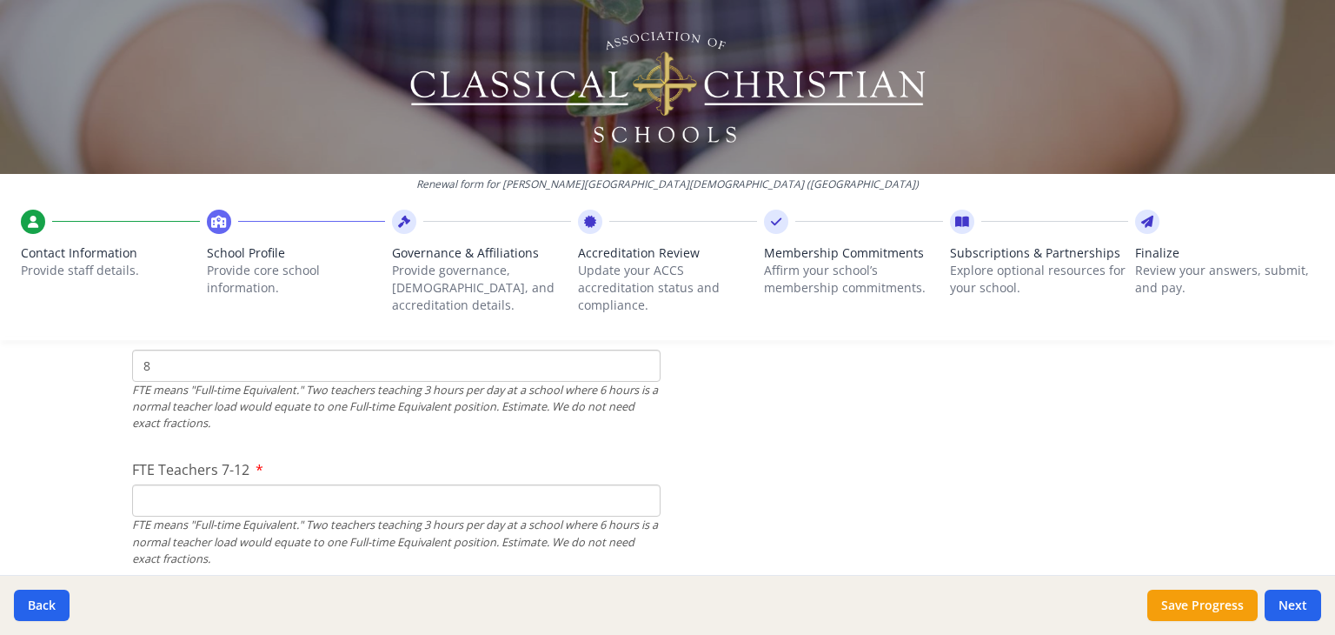
scroll to position [1164, 0]
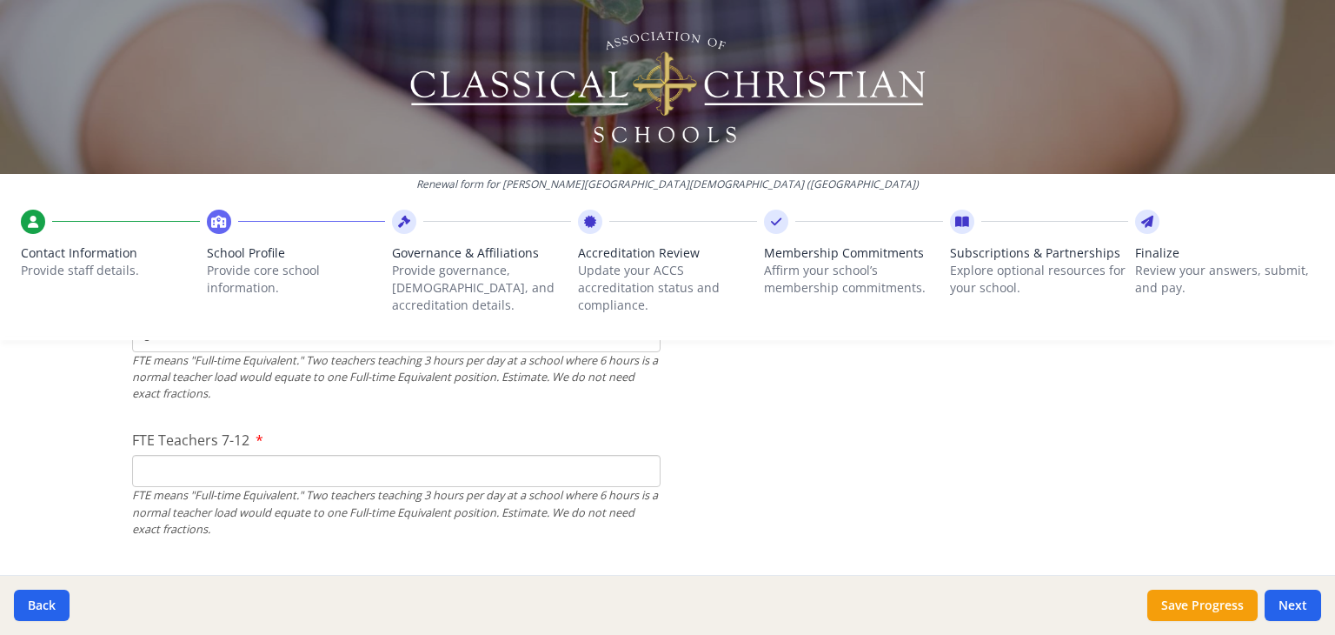
click at [189, 470] on input "FTE Teachers 7-12" at bounding box center [396, 471] width 529 height 32
type input "7"
drag, startPoint x: 153, startPoint y: 470, endPoint x: 115, endPoint y: 470, distance: 38.3
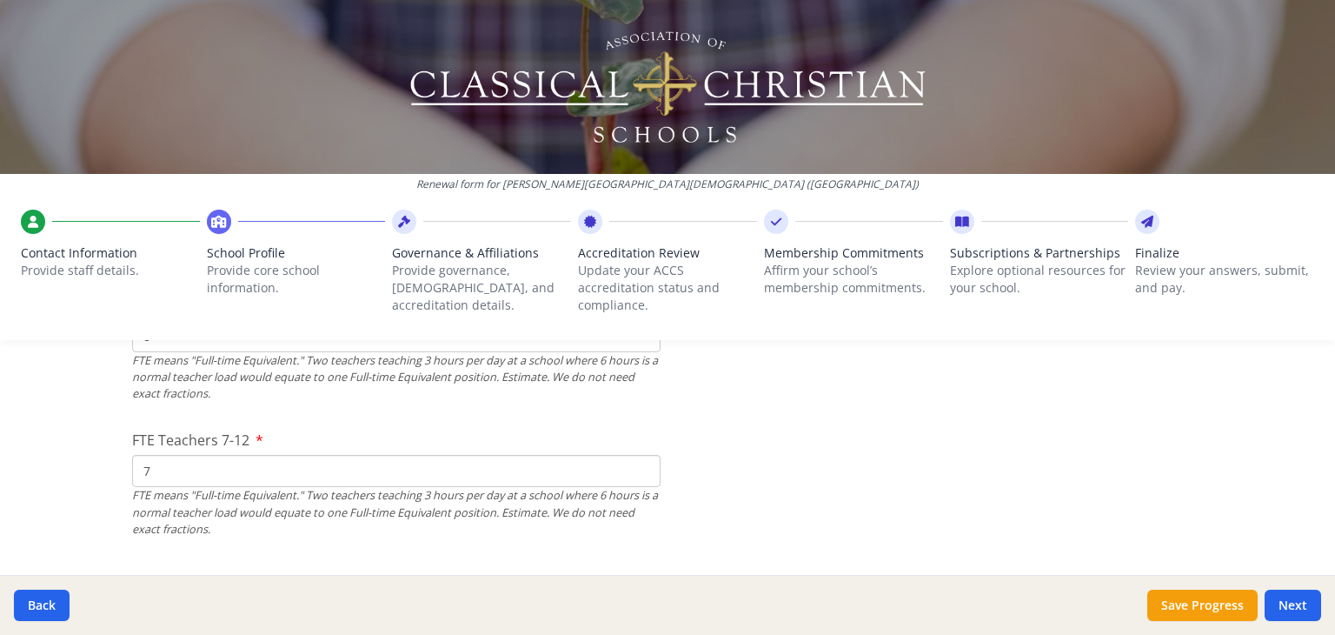
click at [151, 463] on input "7" at bounding box center [396, 471] width 529 height 32
type input "8"
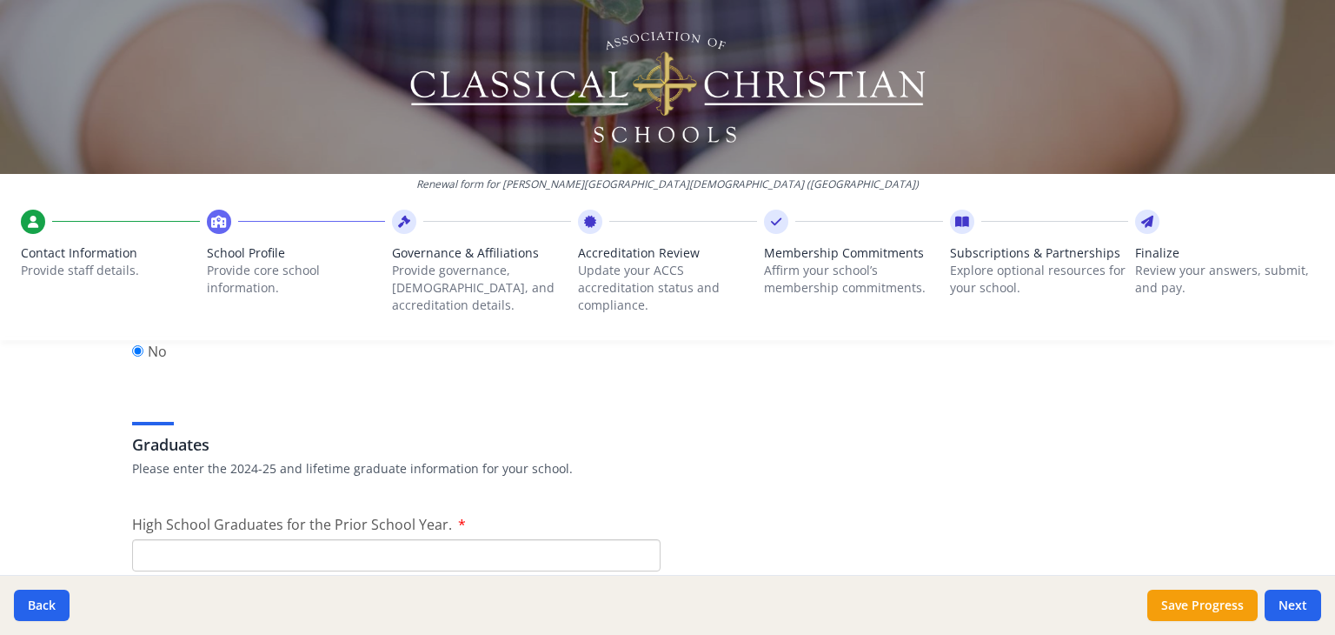
scroll to position [2468, 0]
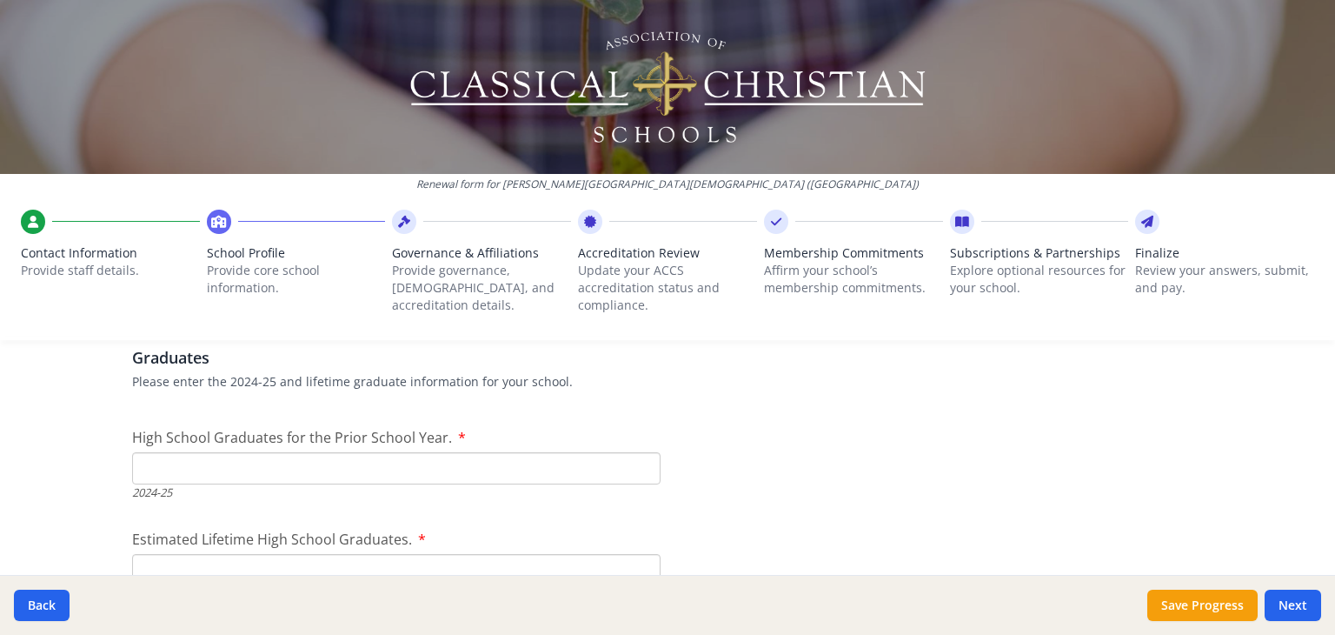
click at [207, 472] on input "High School Graduates for the Prior School Year." at bounding box center [396, 468] width 529 height 32
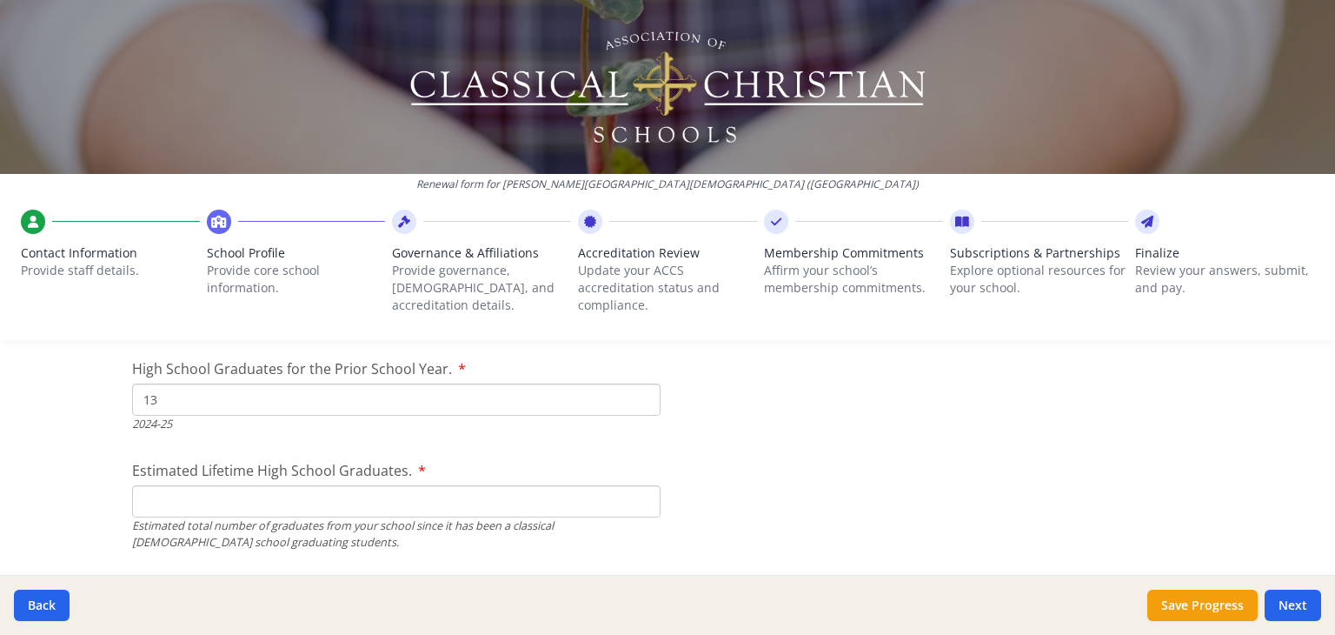
scroll to position [2555, 0]
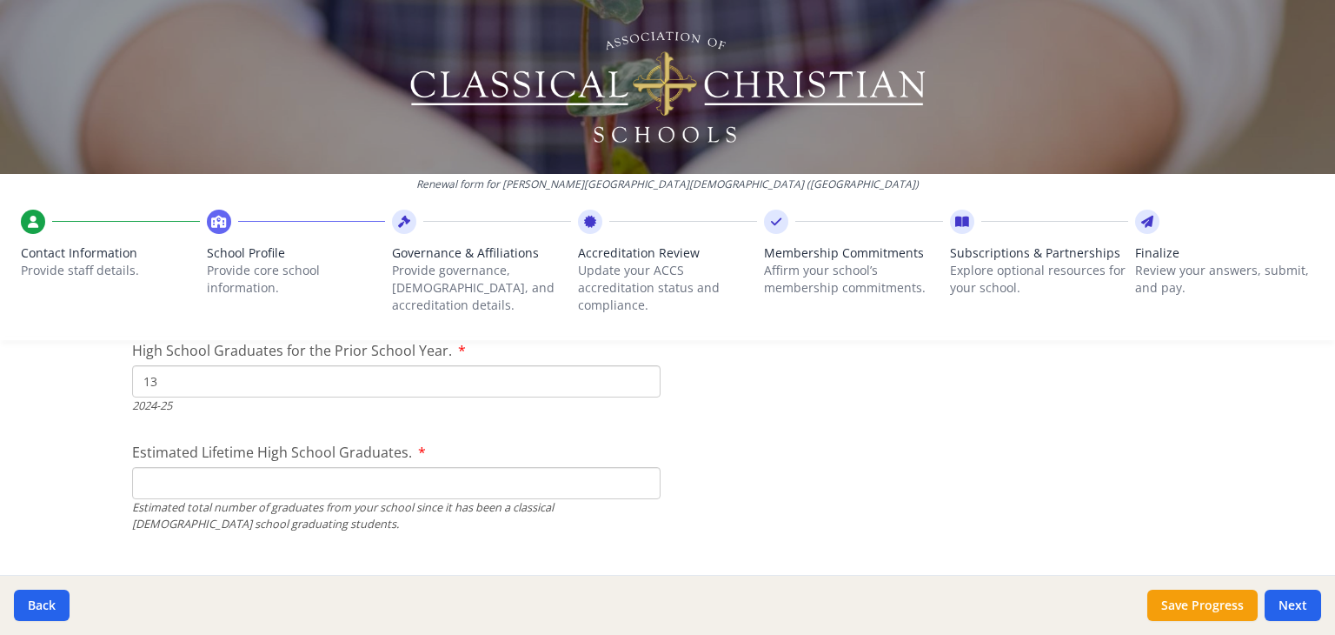
type input "13"
click at [176, 484] on input "Estimated Lifetime High School Graduates." at bounding box center [396, 483] width 529 height 32
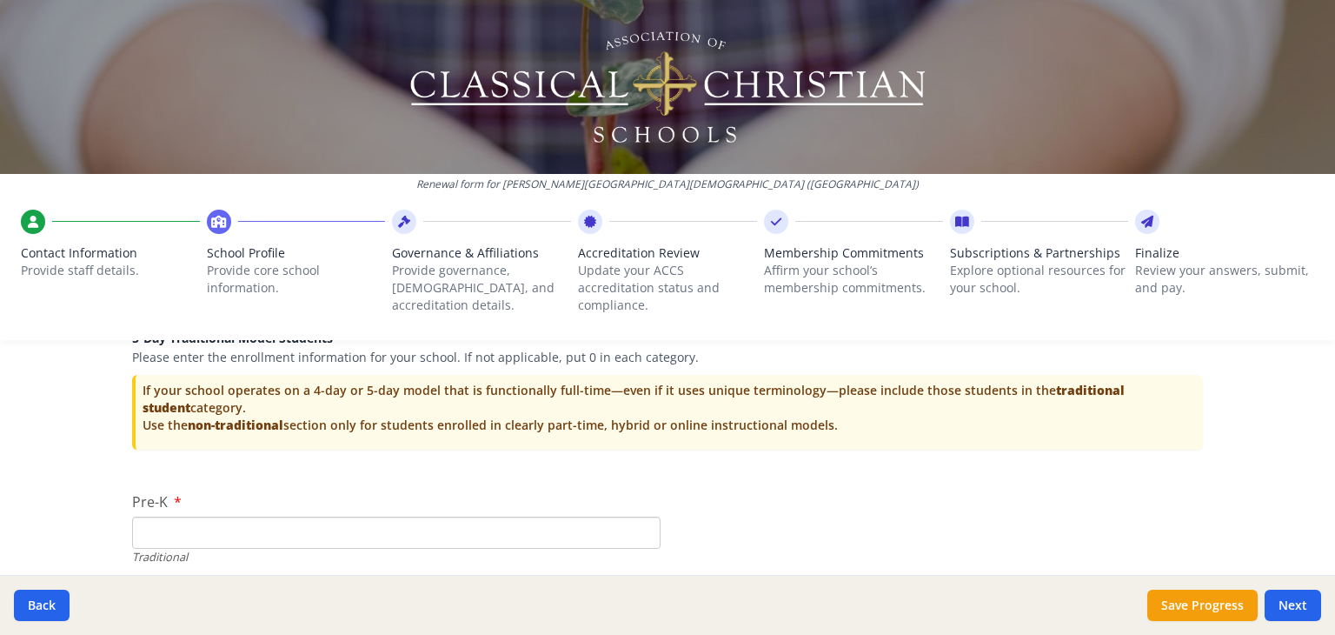
scroll to position [3598, 0]
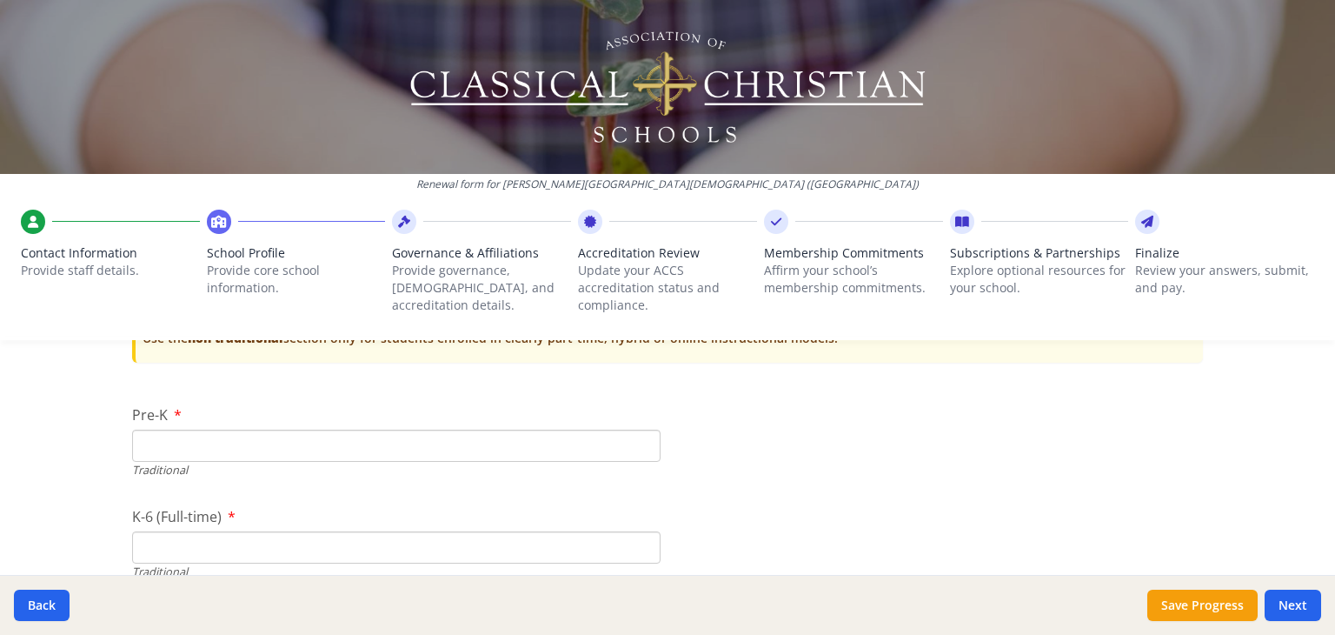
type input "200"
click at [215, 447] on input "Pre-K" at bounding box center [396, 445] width 529 height 32
type input "4"
type input "13"
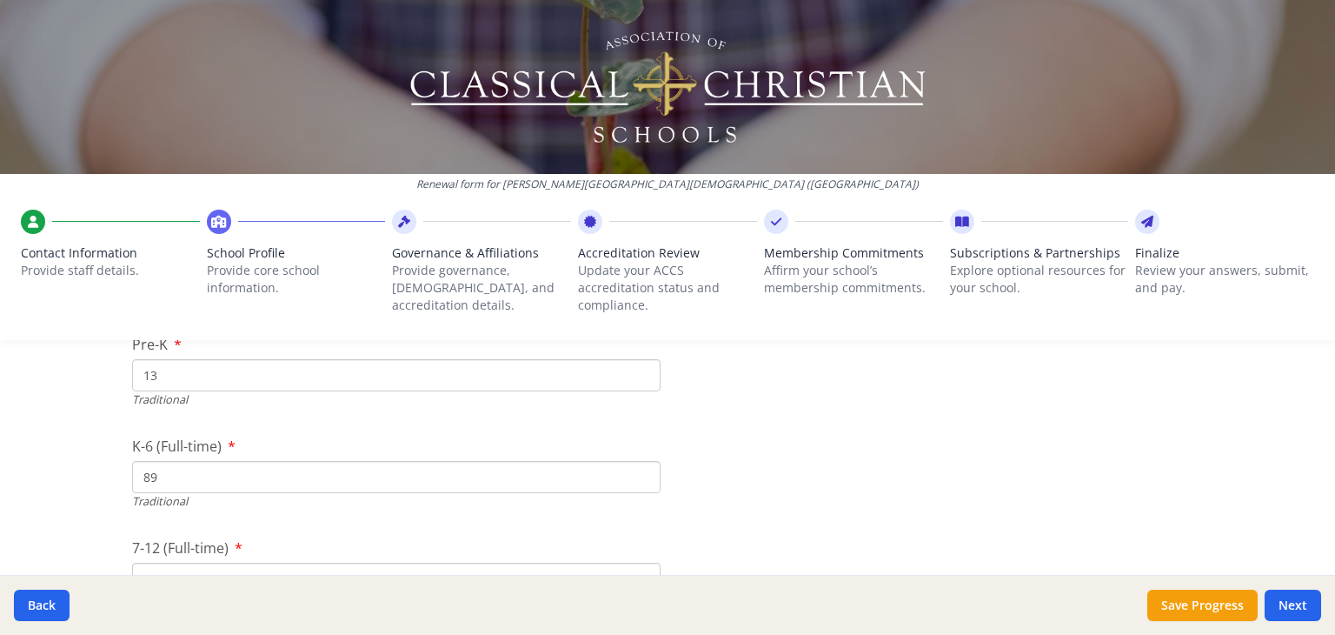
scroll to position [3772, 0]
type input "89"
click at [197, 478] on input "7-12 (Full-time)" at bounding box center [396, 475] width 529 height 32
type input "83"
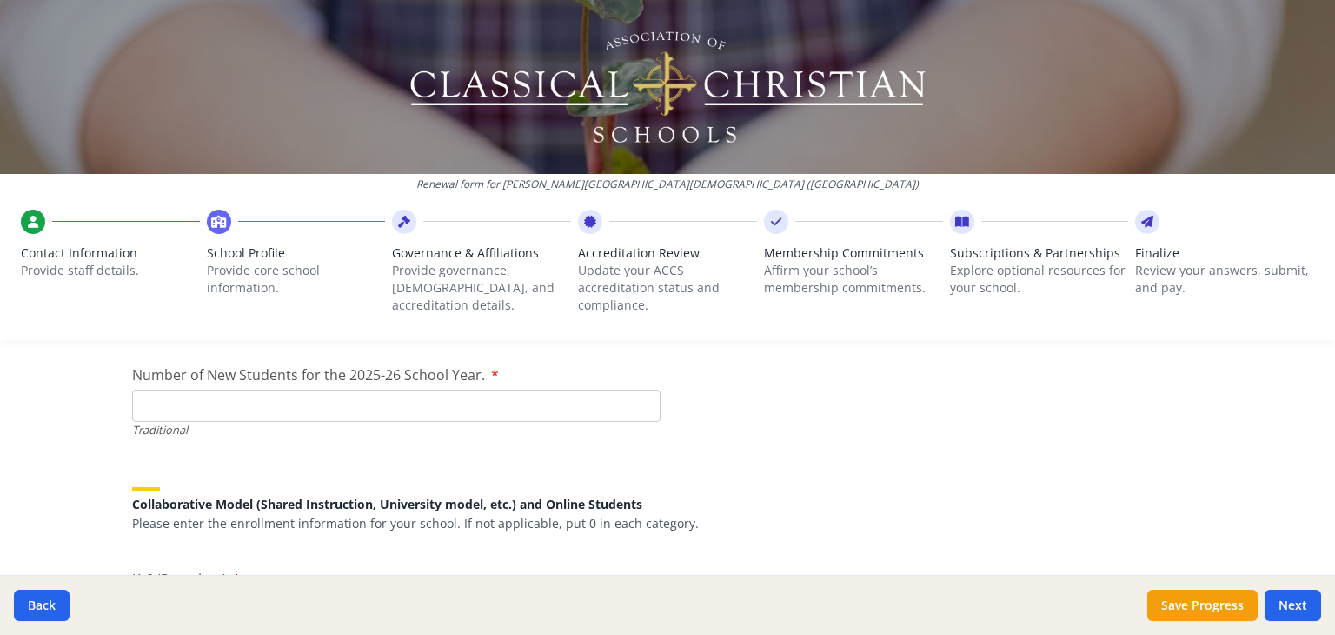
scroll to position [3946, 0]
click at [247, 400] on input "Number of New Students for the 2025-26 School Year." at bounding box center [396, 403] width 529 height 32
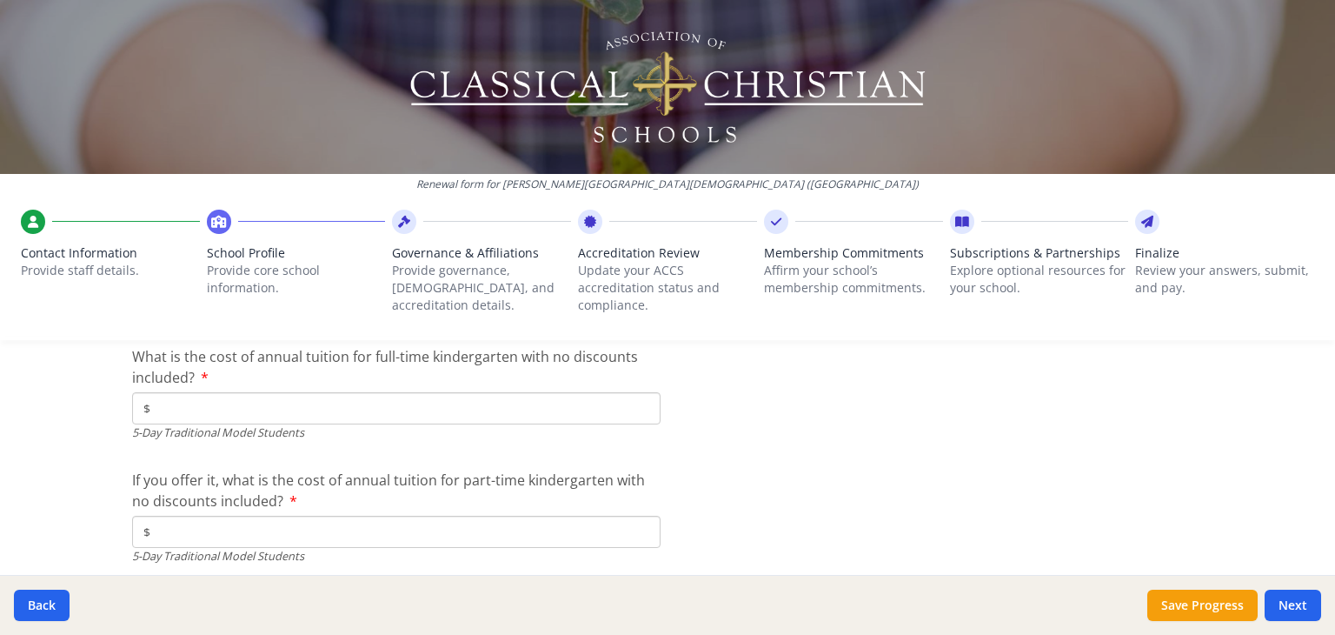
scroll to position [4554, 0]
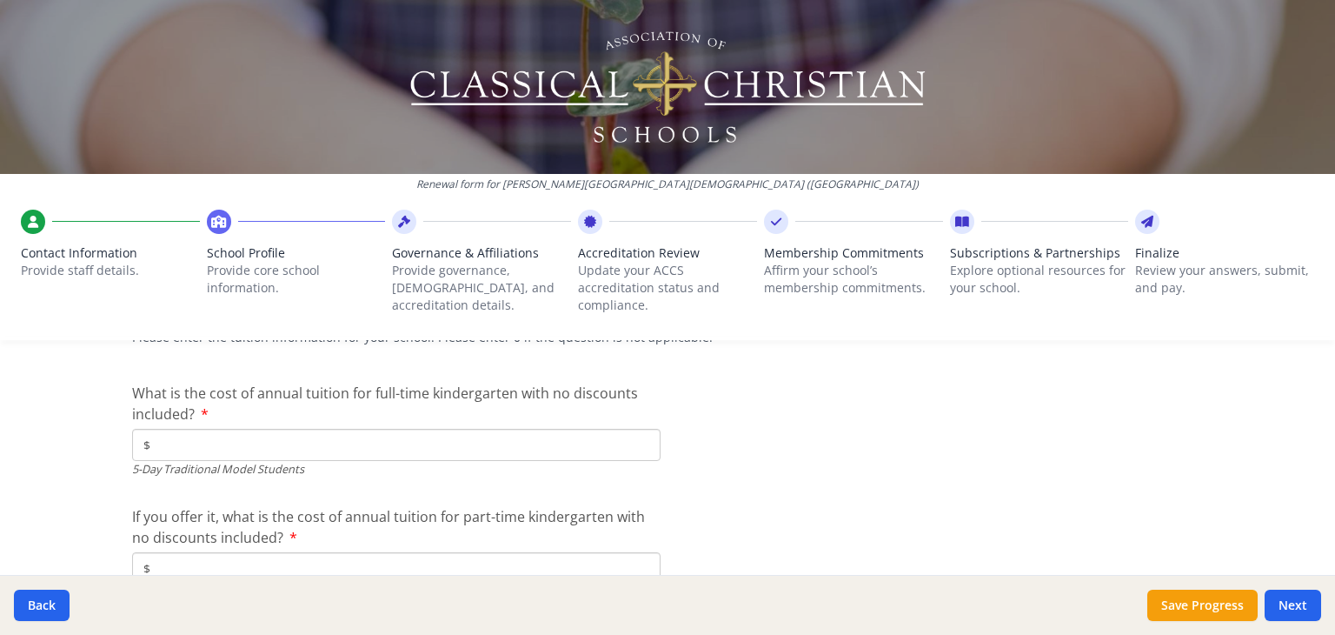
type input "45"
click at [223, 449] on input "$" at bounding box center [396, 445] width 529 height 32
type input "$13 195"
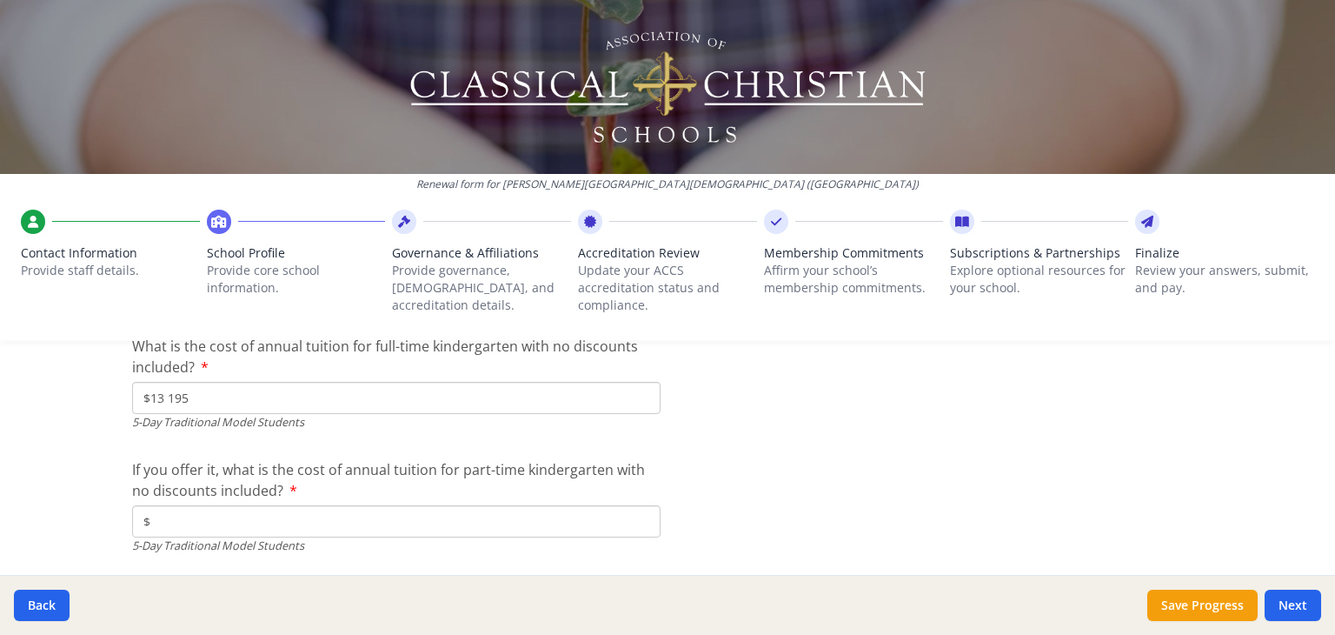
scroll to position [4641, 0]
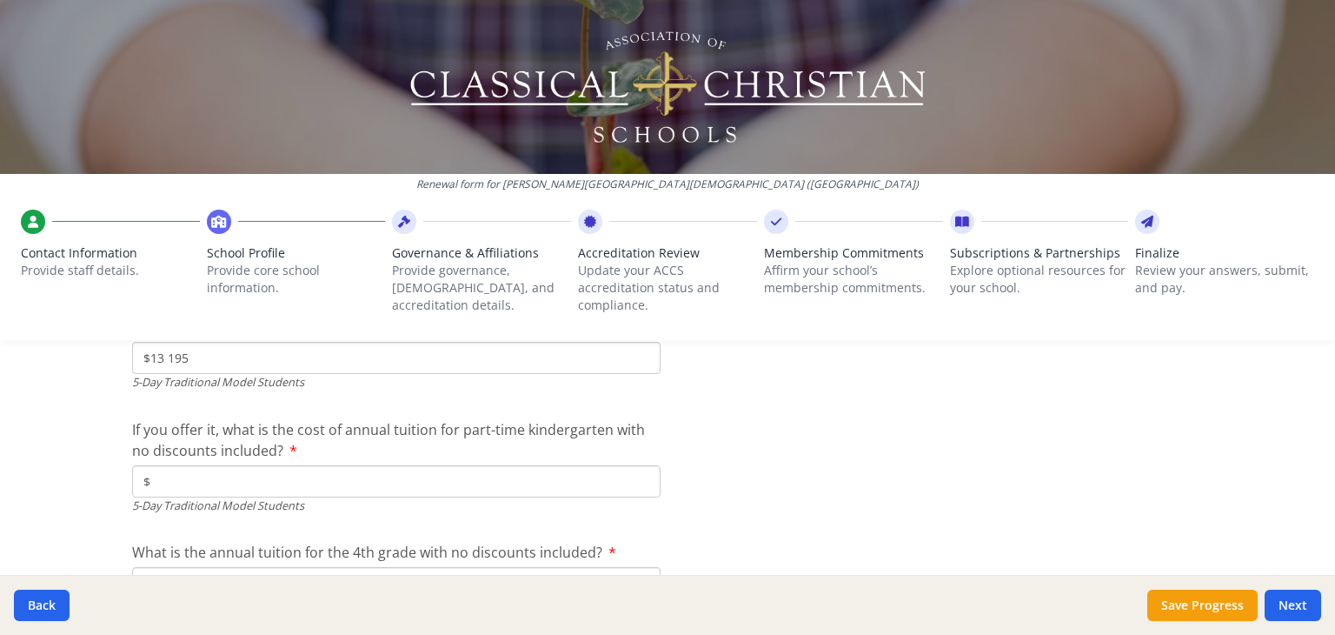
click at [208, 481] on input "$" at bounding box center [396, 481] width 529 height 32
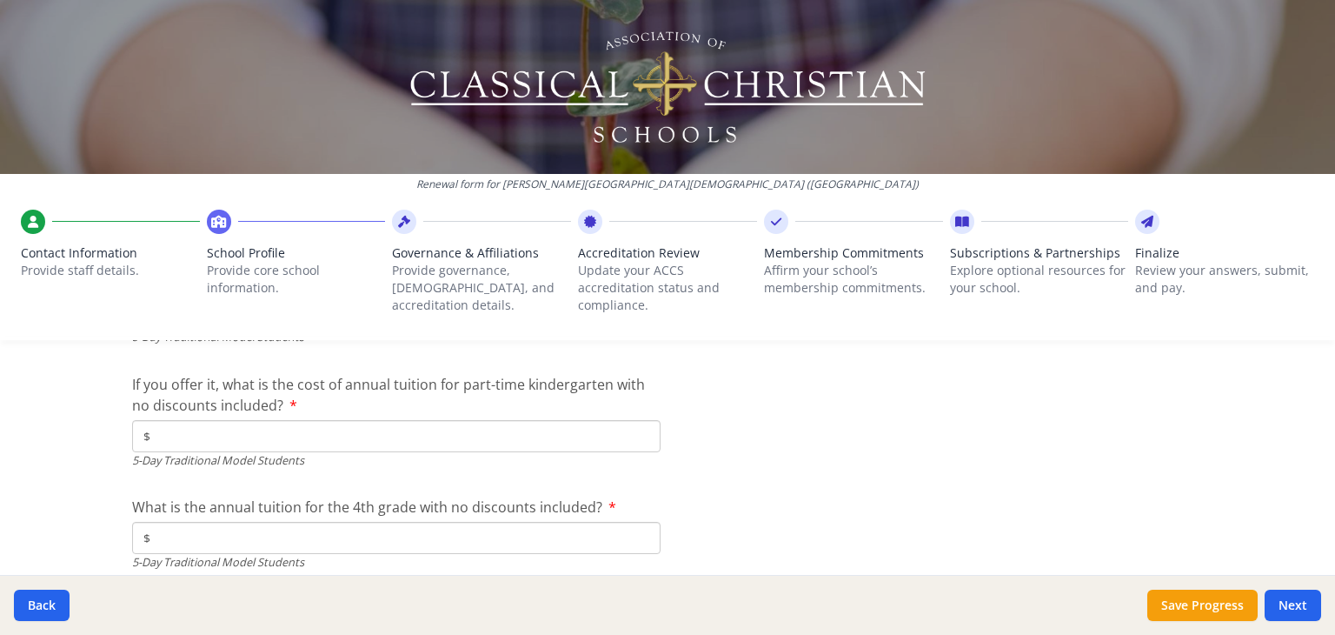
scroll to position [4815, 0]
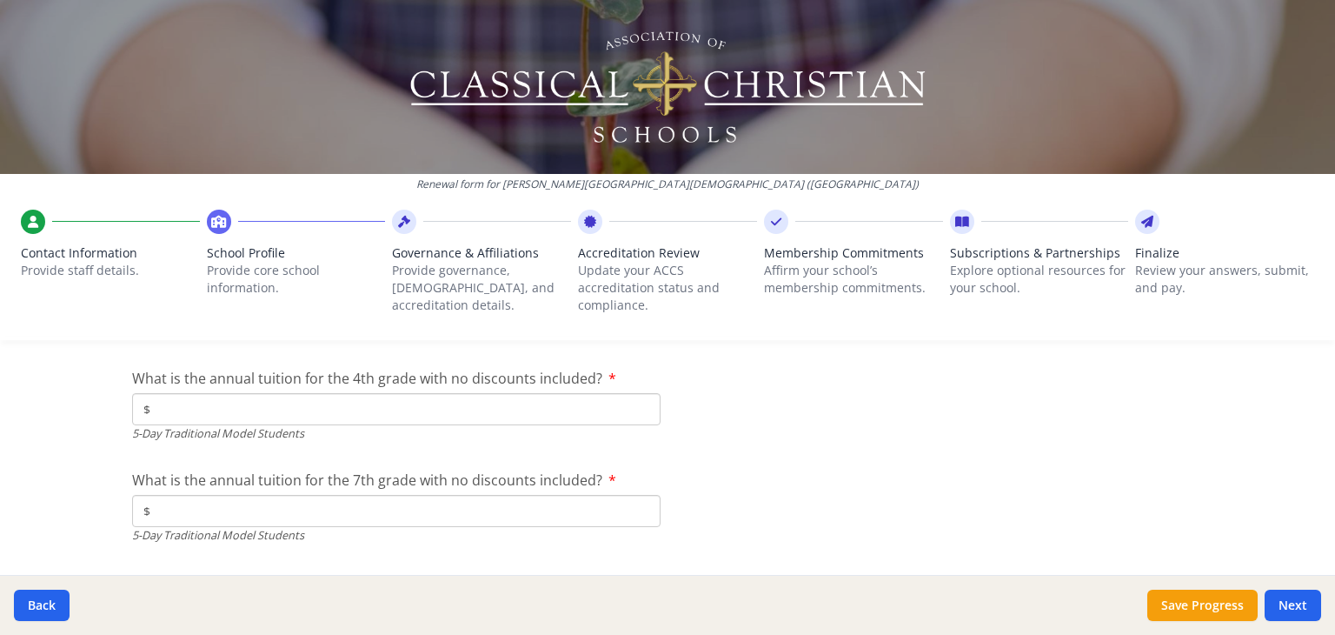
click at [267, 401] on input "$" at bounding box center [396, 409] width 529 height 32
type input "$13 195"
click at [184, 515] on input "$" at bounding box center [396, 511] width 529 height 32
type input "$14 585"
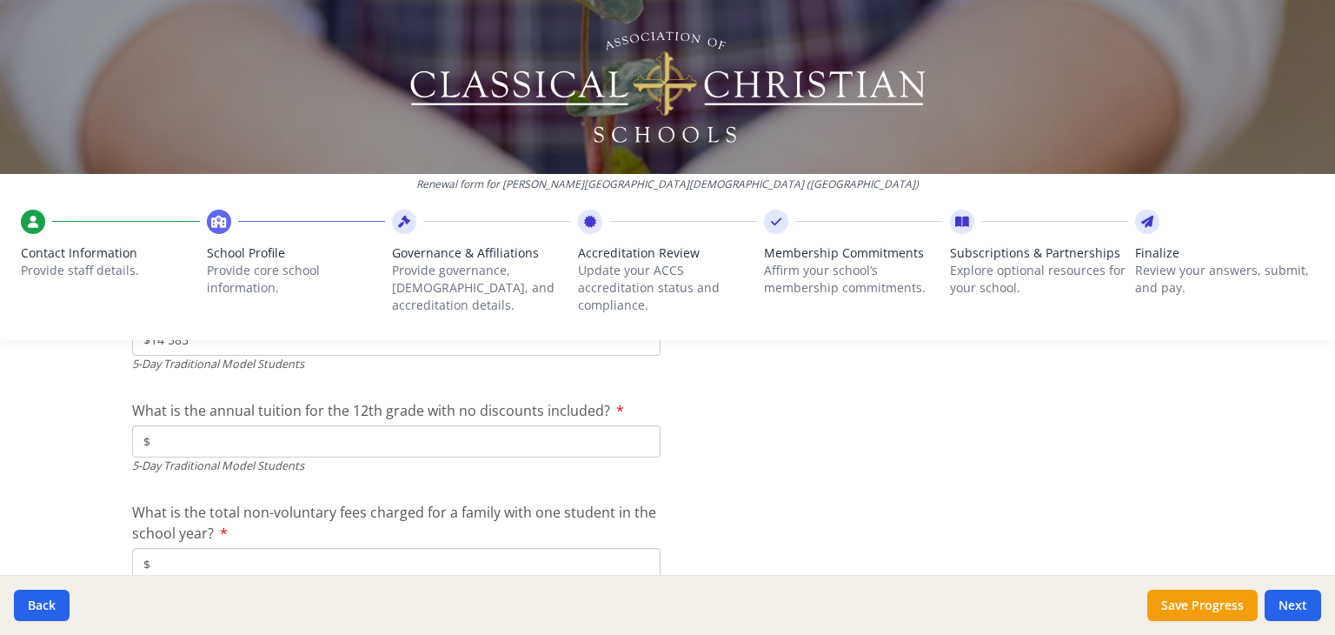
scroll to position [4989, 0]
type input "$14 585"
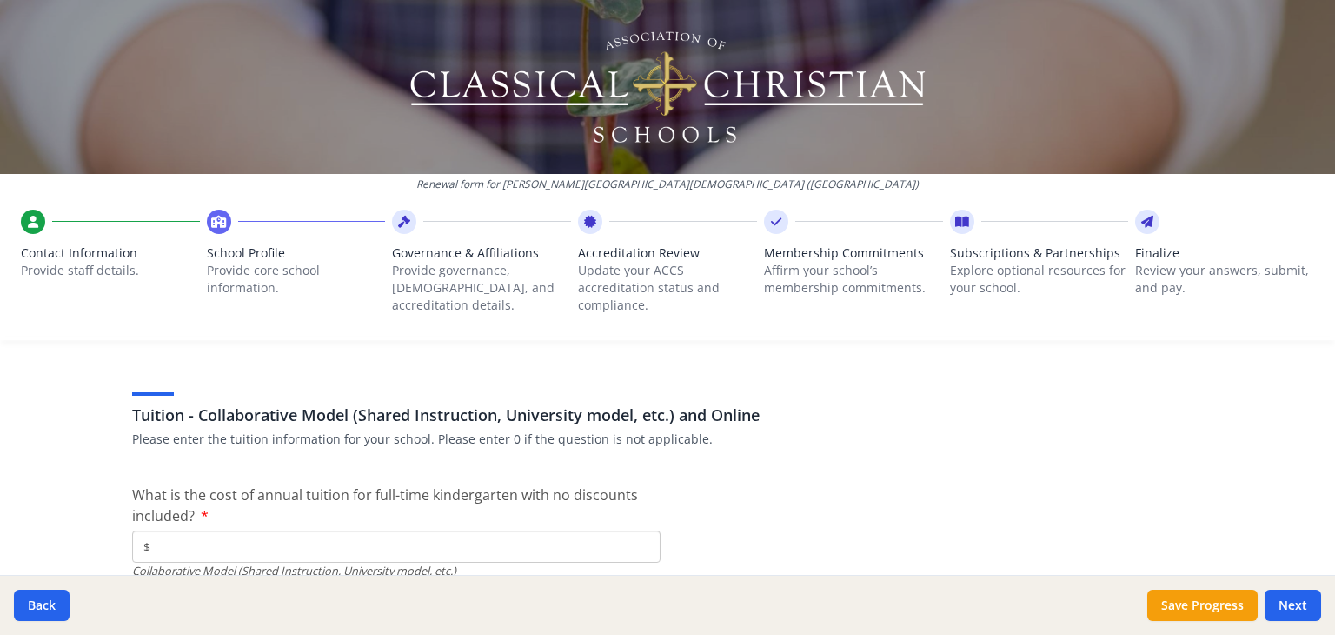
scroll to position [5250, 0]
type input "$100"
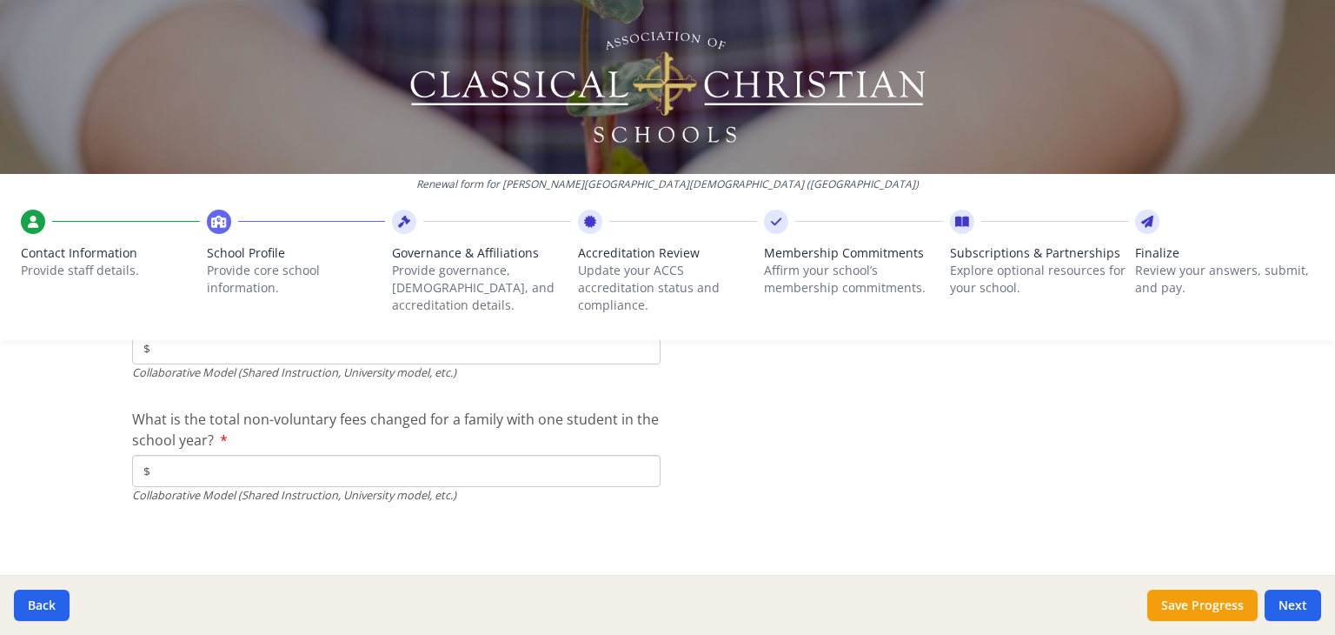
scroll to position [5875, 0]
click at [1218, 601] on button "Save Progress" at bounding box center [1203, 604] width 110 height 31
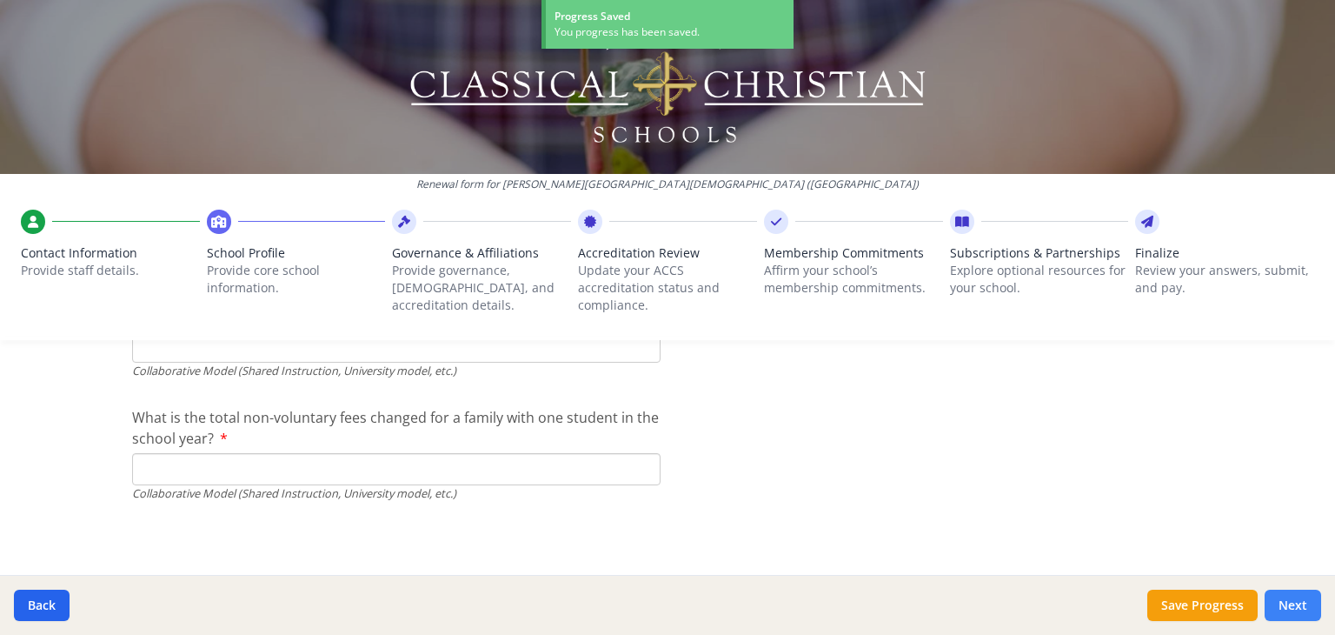
click at [1307, 604] on button "Next" at bounding box center [1293, 604] width 57 height 31
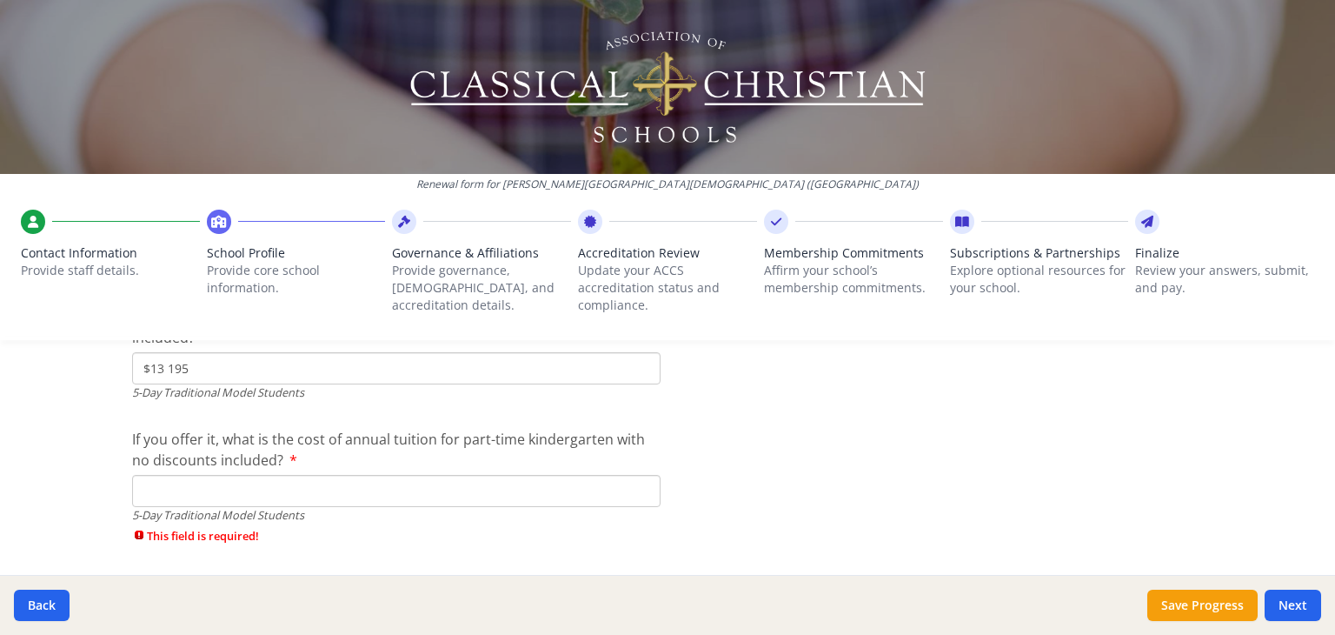
scroll to position [4720, 0]
click at [231, 489] on input "If you offer it, what is the cost of annual tuition for part-time kindergarten …" at bounding box center [396, 492] width 529 height 32
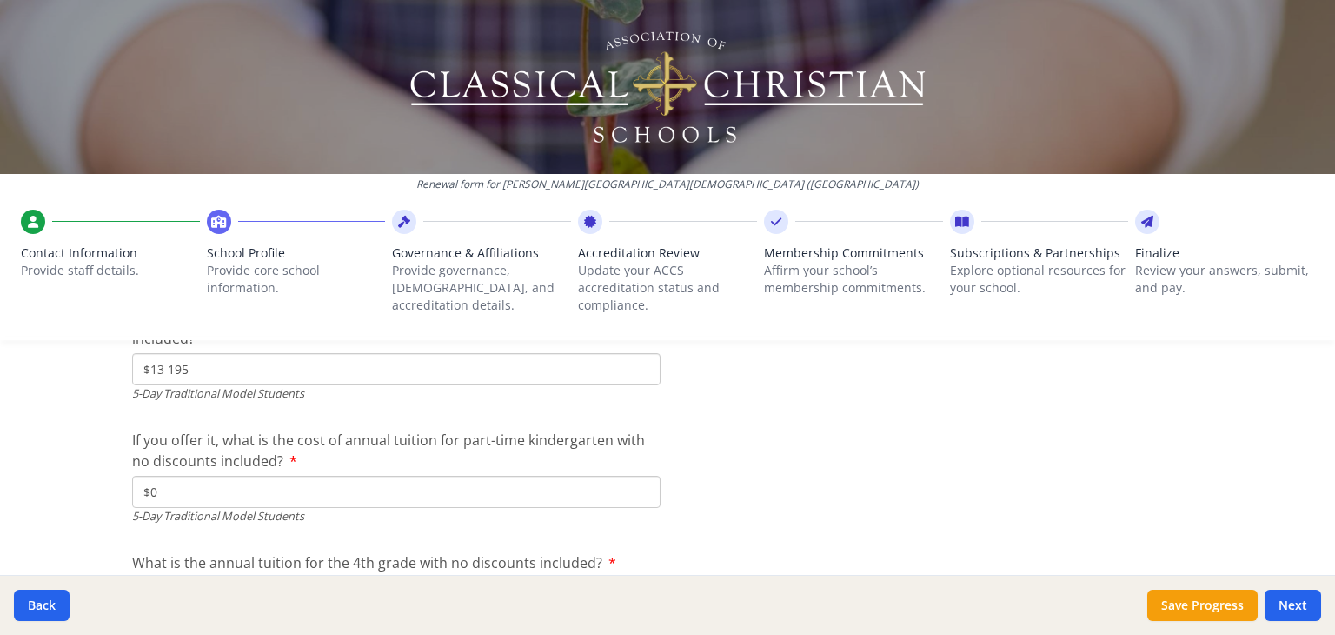
type input "$0"
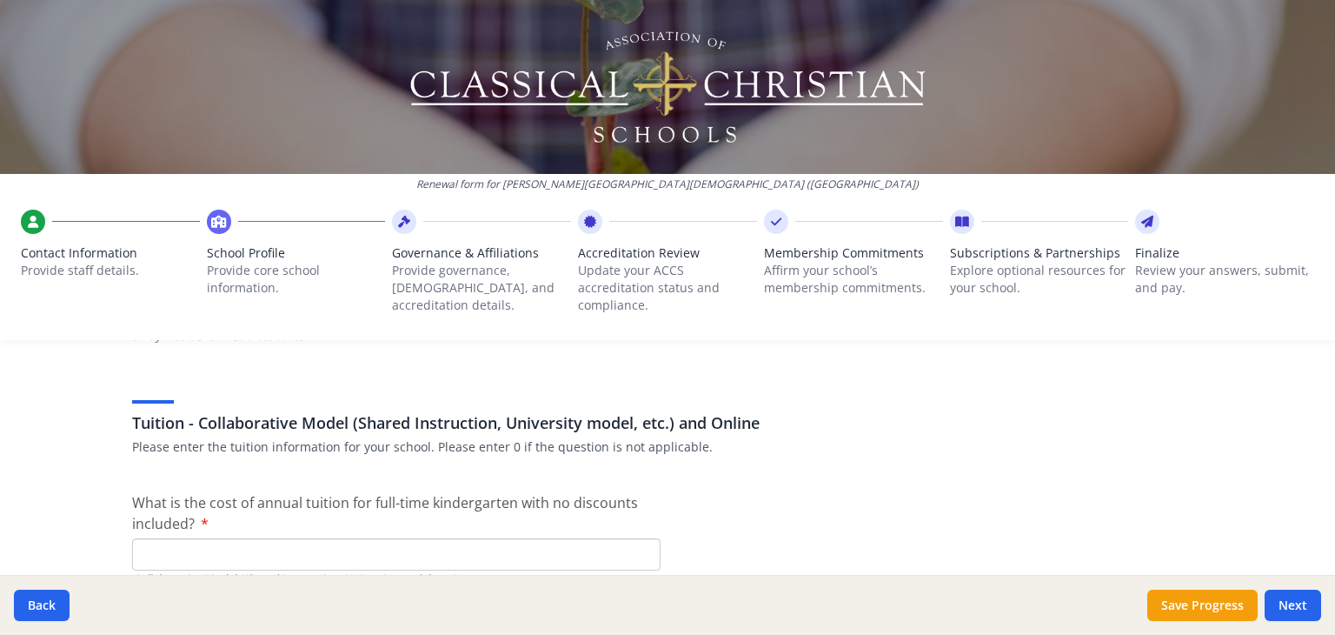
scroll to position [5415, 0]
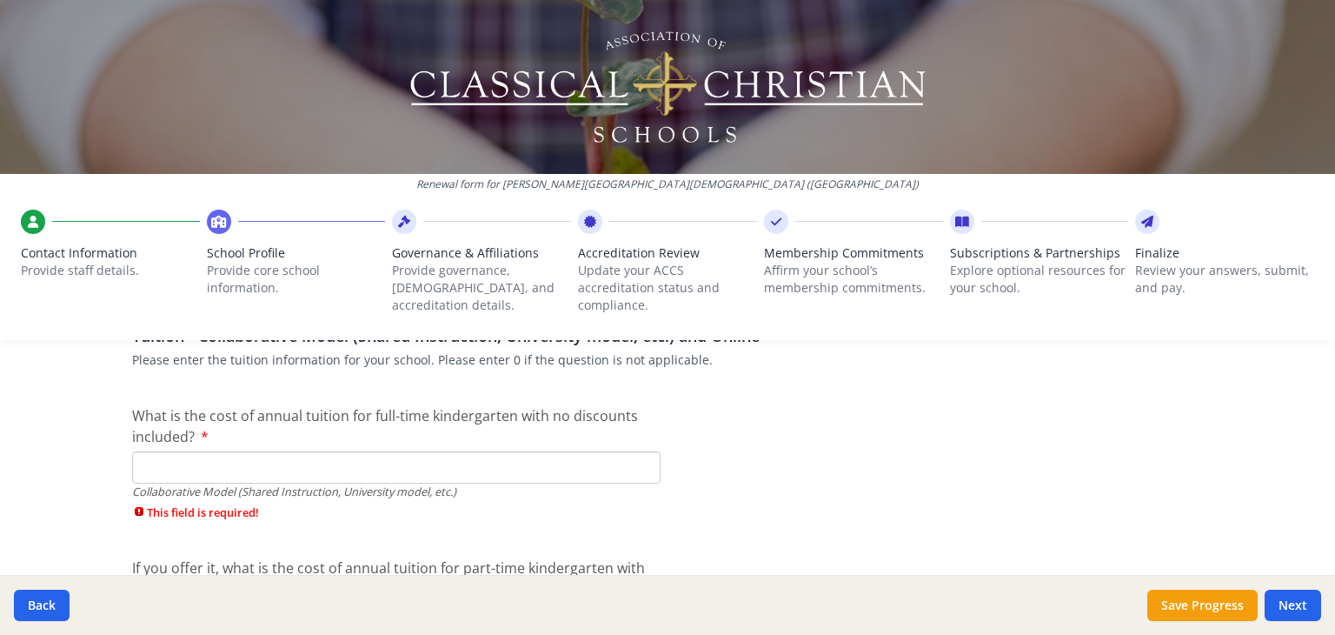
click at [184, 463] on input "What is the cost of annual tuition for full-time kindergarten with no discounts…" at bounding box center [396, 467] width 529 height 32
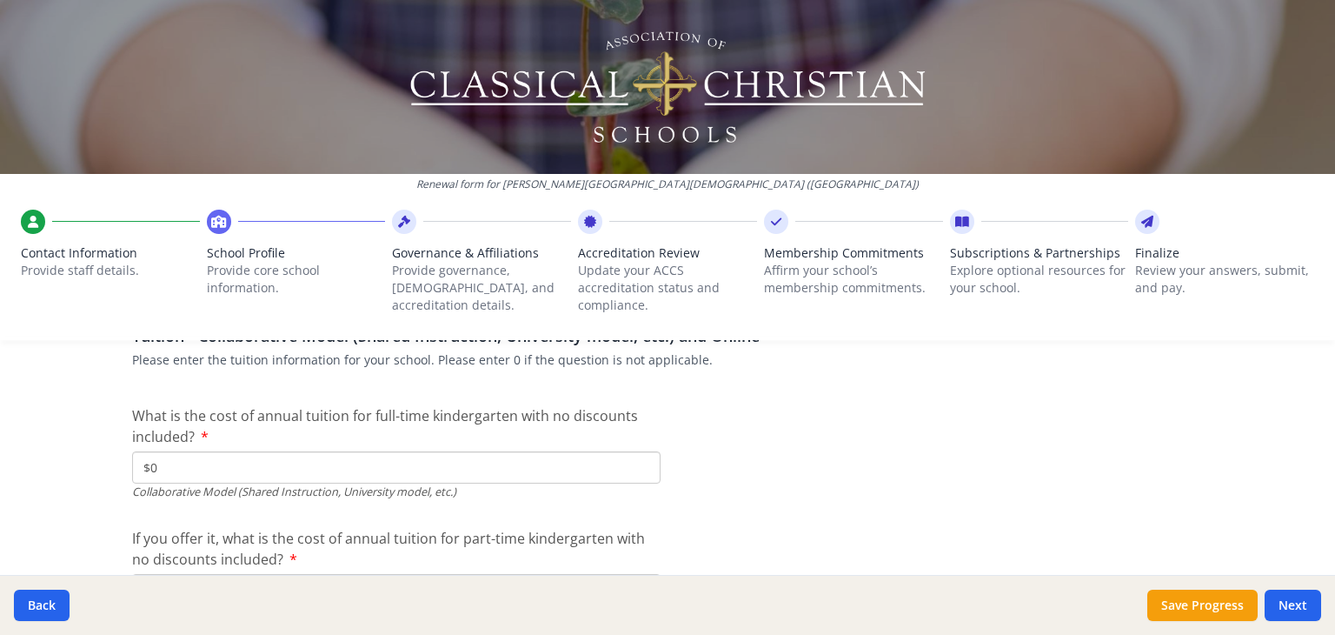
type input "$0"
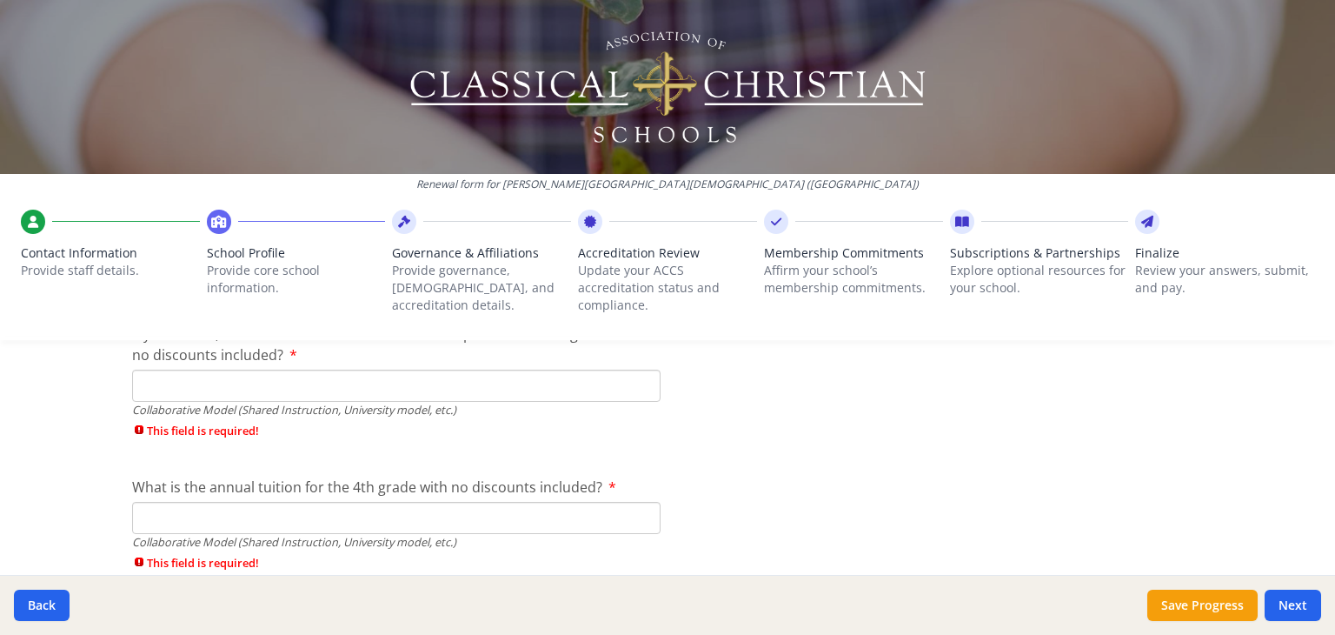
scroll to position [5589, 0]
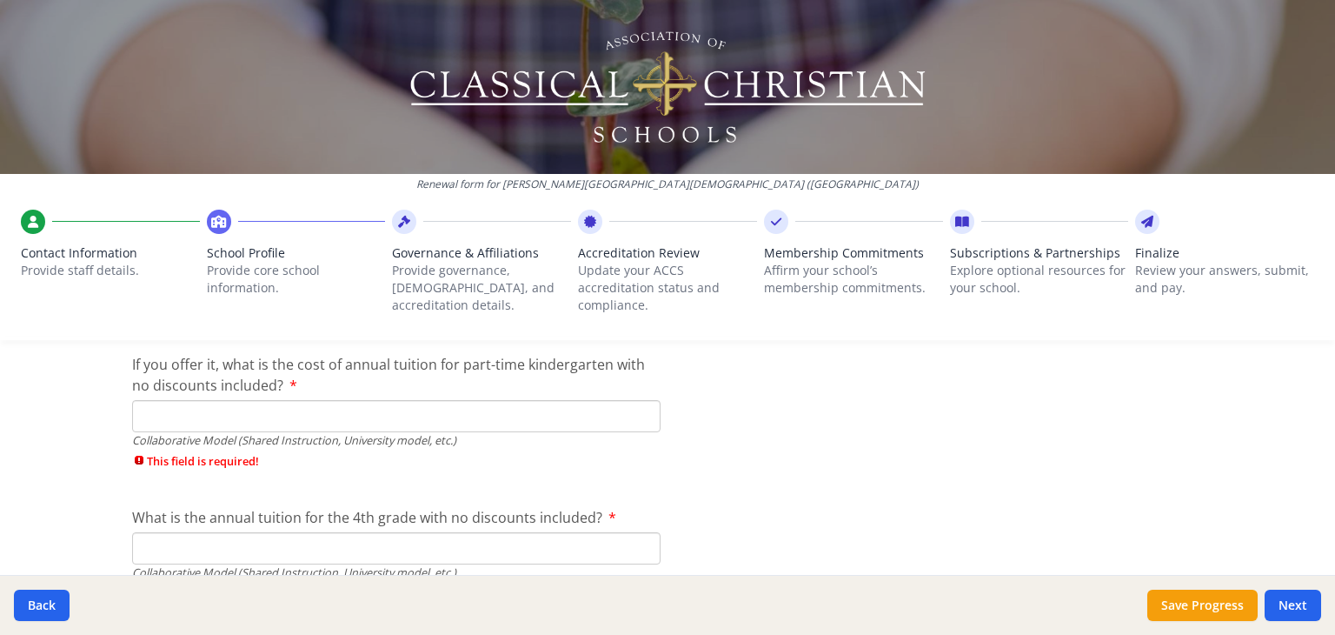
click at [162, 412] on input "If you offer it, what is the cost of annual tuition for part-time kindergarten …" at bounding box center [396, 416] width 529 height 32
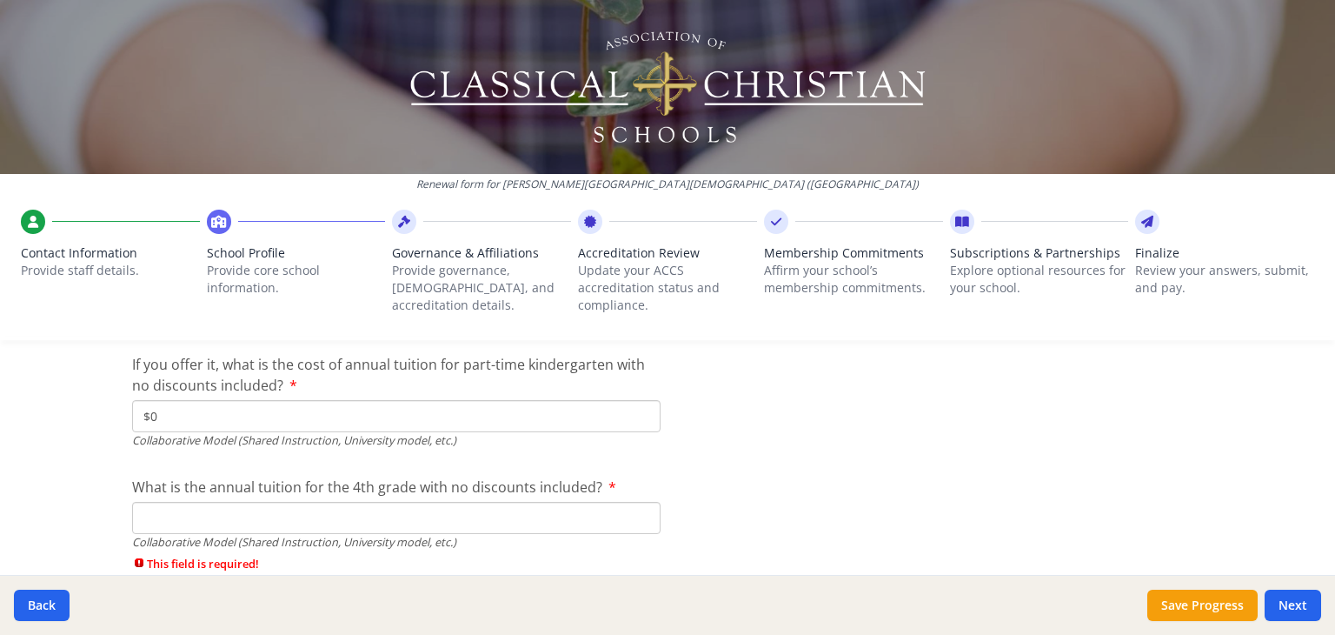
type input "$0"
click at [214, 511] on input "What is the annual tuition for the 4th grade with no discounts included?" at bounding box center [396, 518] width 529 height 32
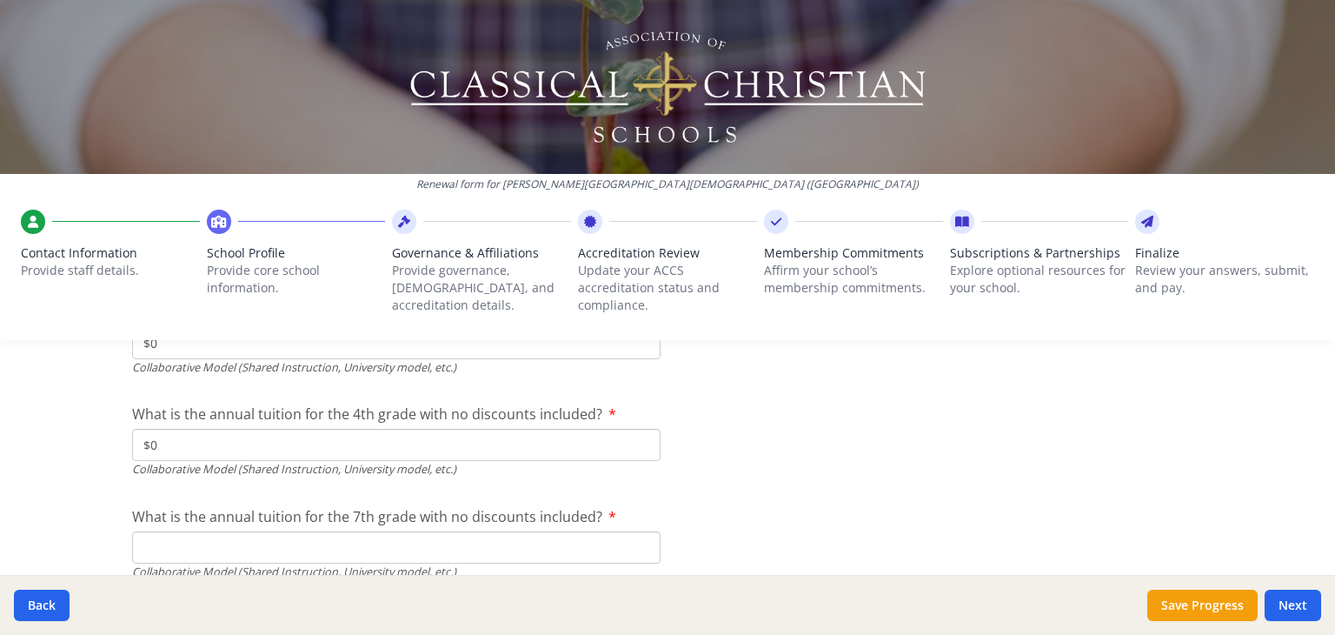
scroll to position [5763, 0]
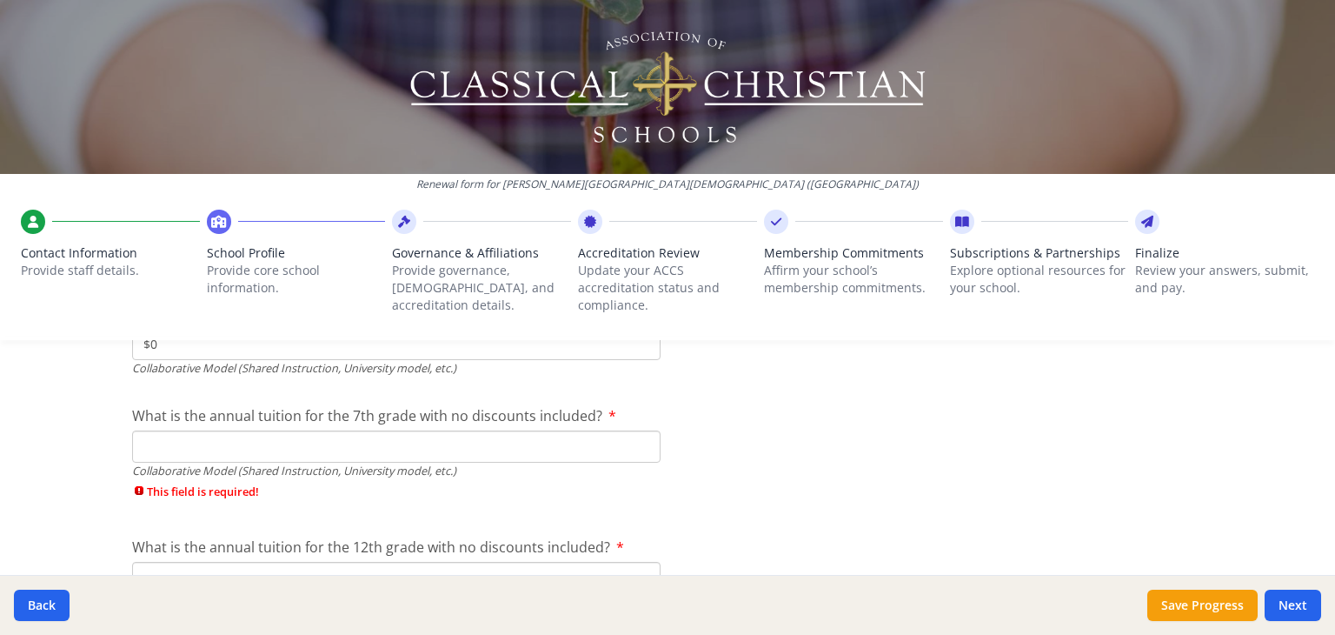
type input "$0"
click at [178, 440] on input "What is the annual tuition for the 7th grade with no discounts included?" at bounding box center [396, 446] width 529 height 32
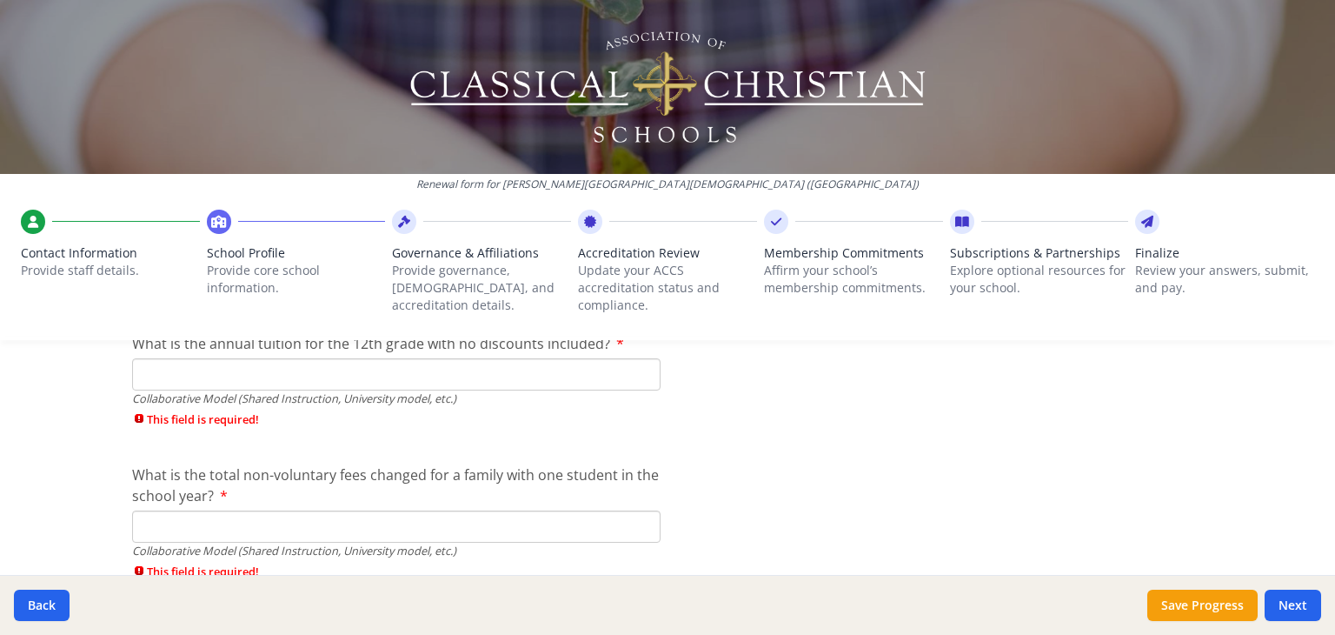
scroll to position [5850, 0]
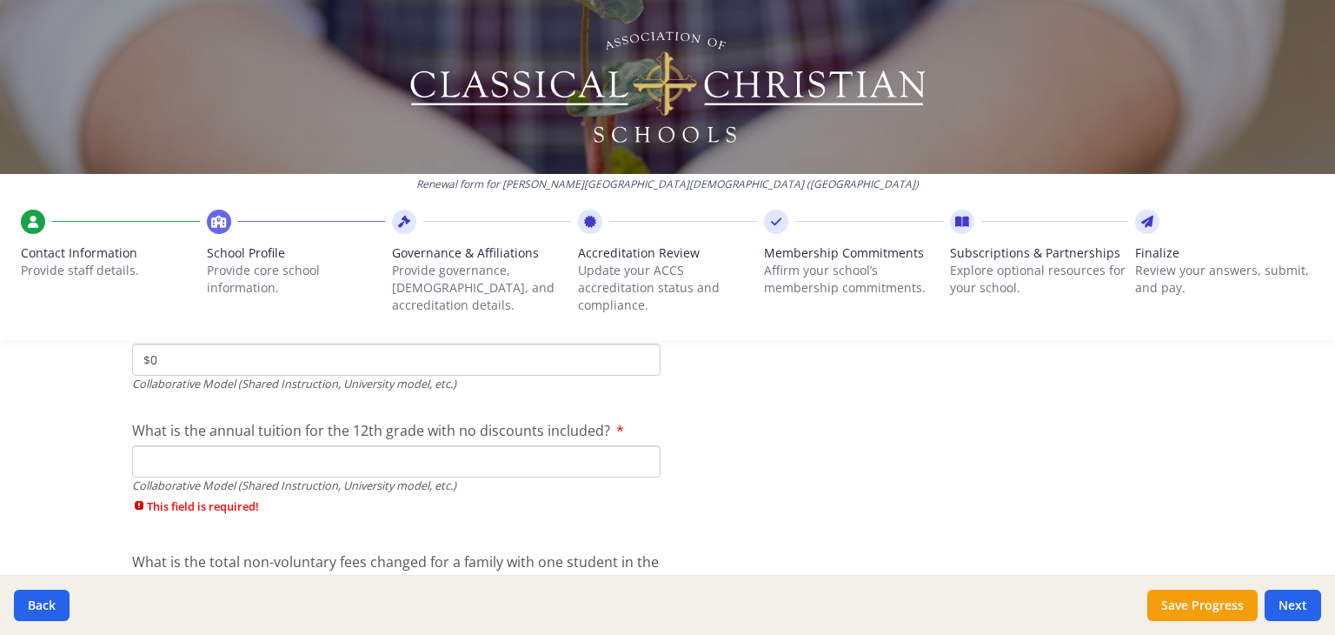
type input "$0"
click at [160, 445] on input "What is the annual tuition for the 12th grade with no discounts included?" at bounding box center [396, 461] width 529 height 32
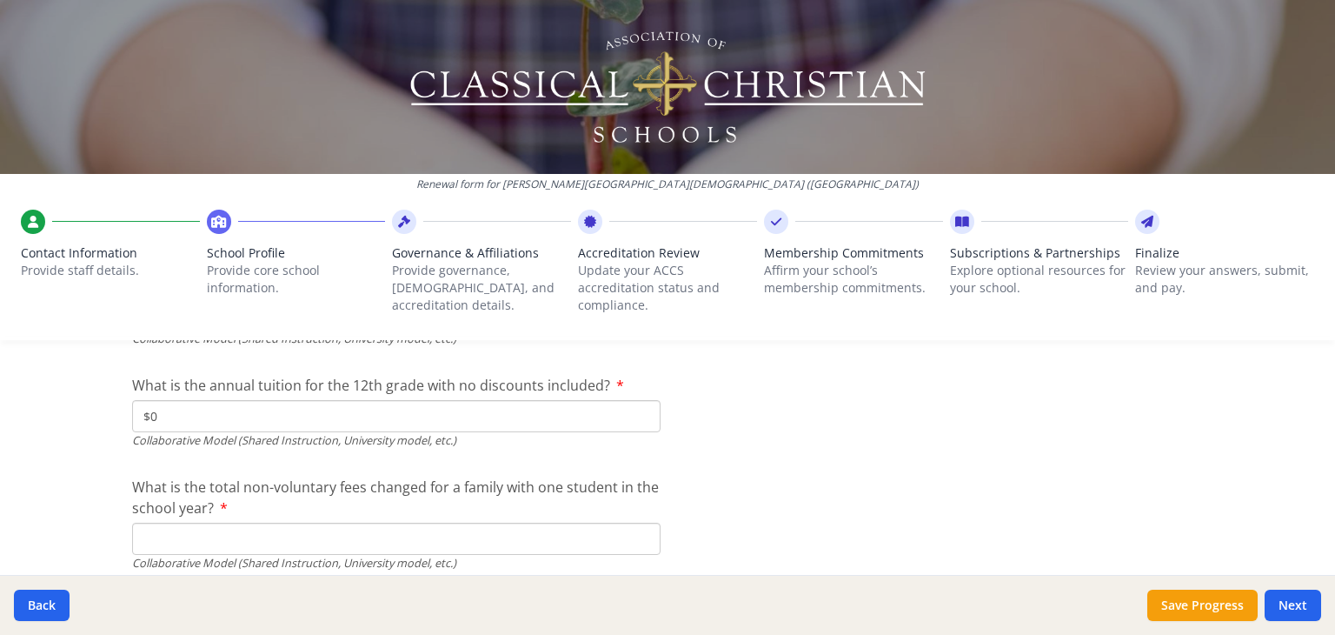
scroll to position [5937, 0]
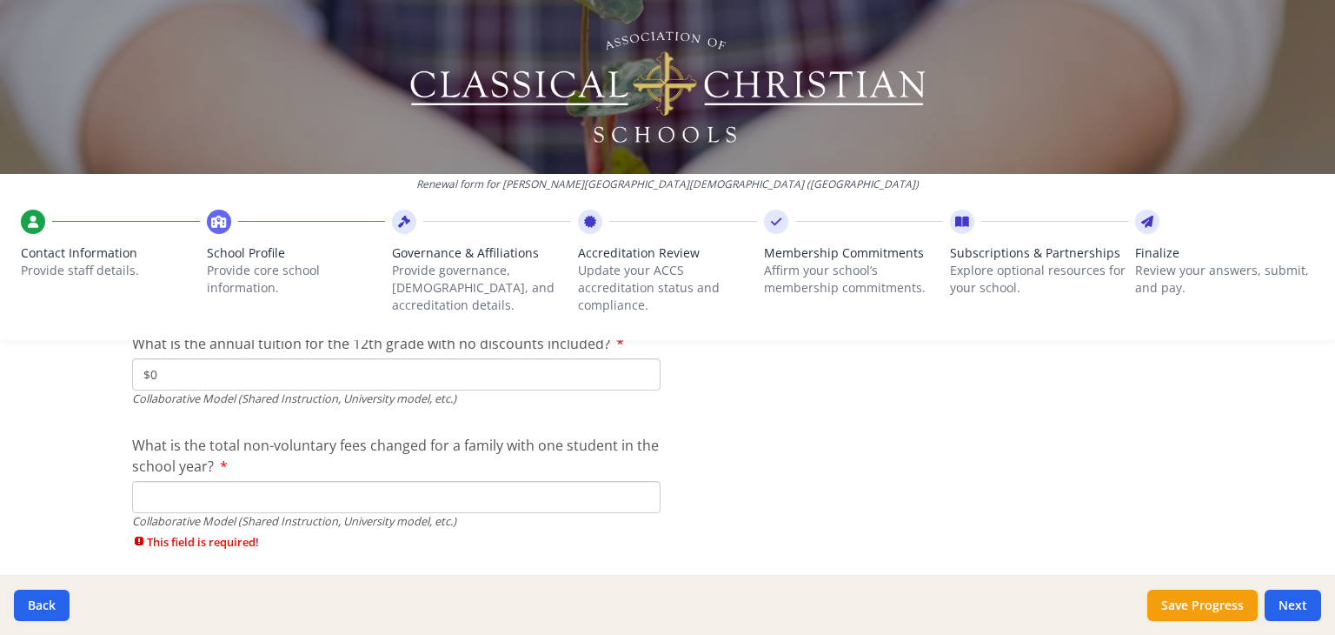
type input "$0"
click at [164, 498] on input "What is the total non-voluntary fees changed for a family with one student in t…" at bounding box center [396, 497] width 529 height 32
type input "$0"
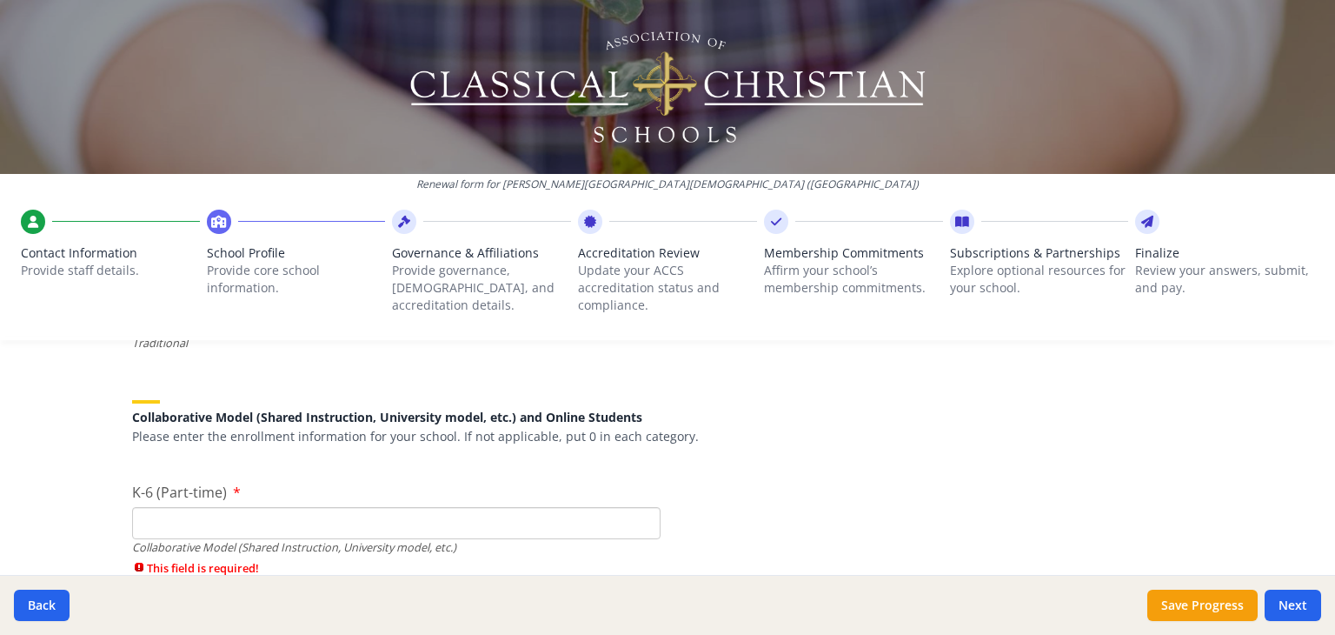
scroll to position [4024, 0]
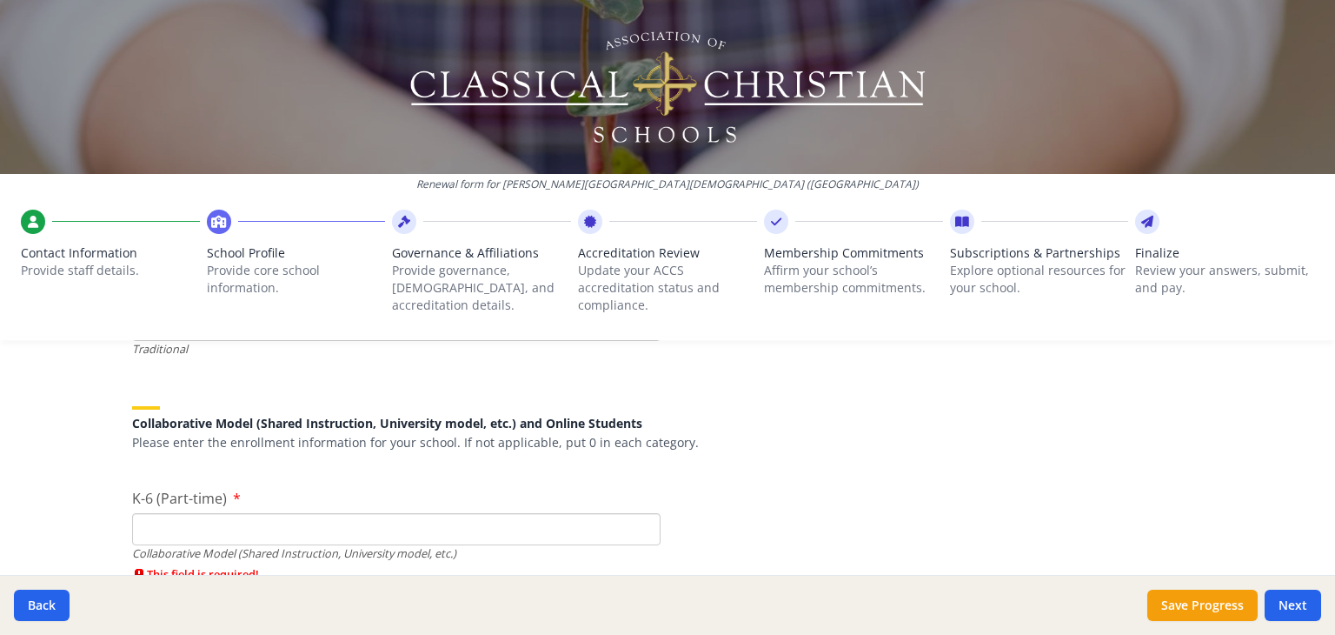
click at [257, 535] on input "K-6 (Part-time)" at bounding box center [396, 529] width 529 height 32
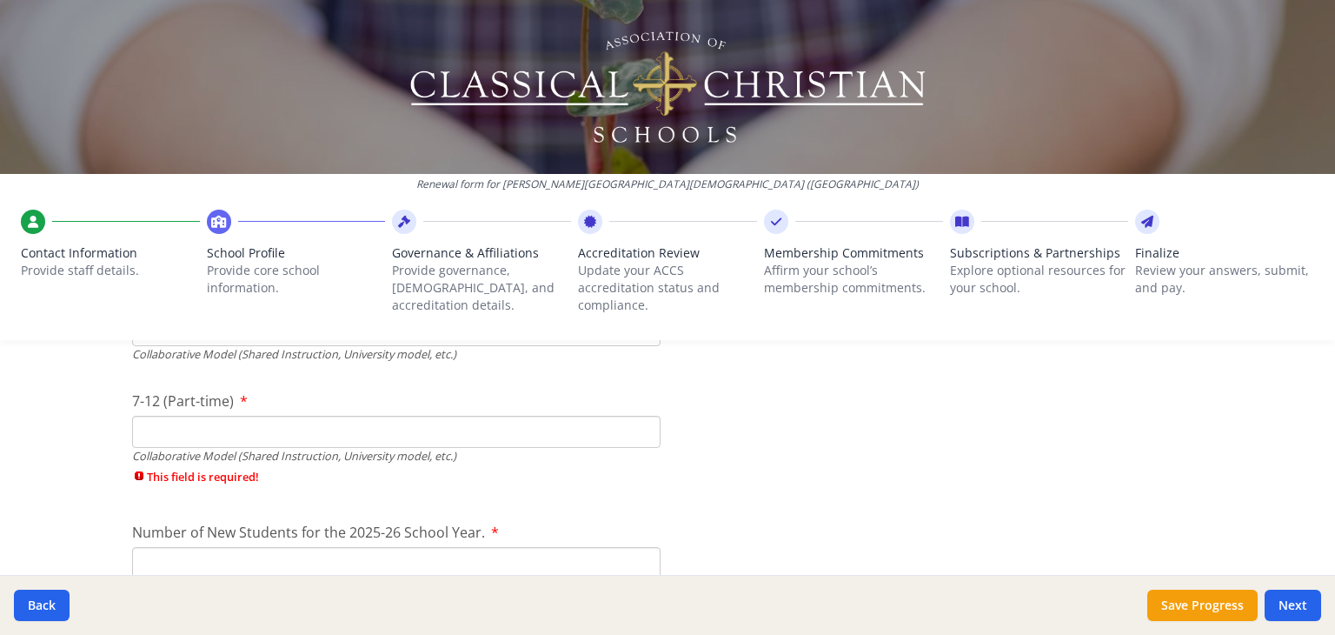
scroll to position [4198, 0]
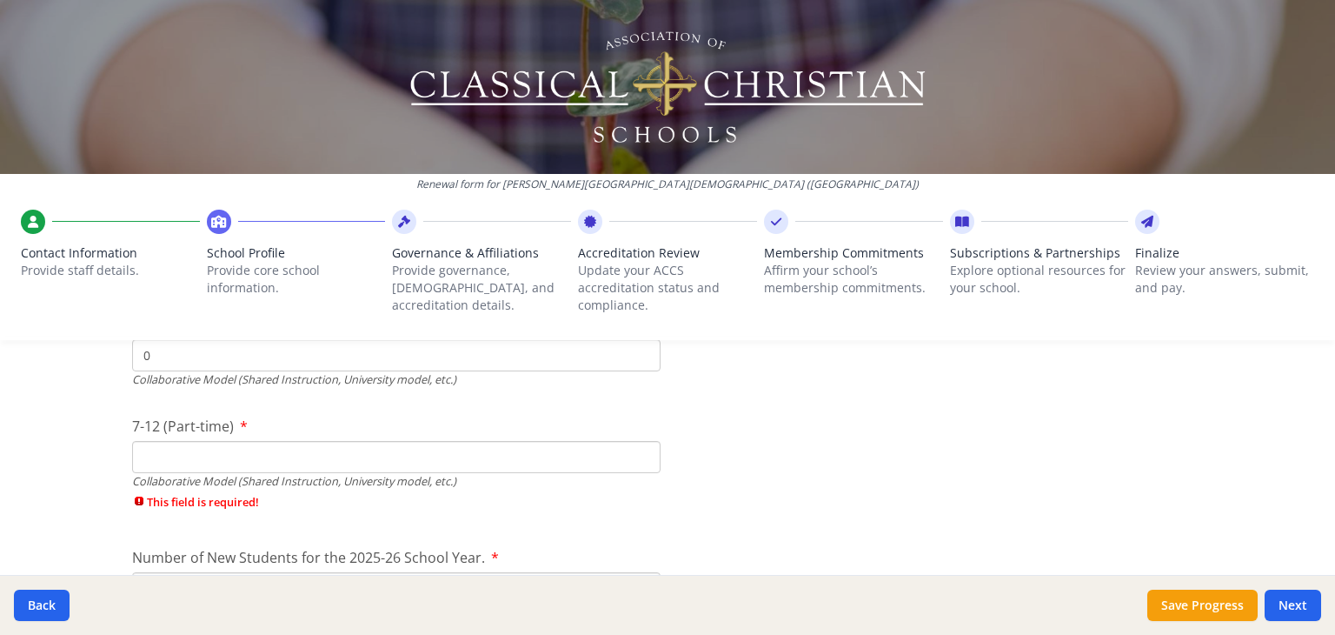
type input "0"
click at [141, 455] on input "7-12 (Part-time)" at bounding box center [396, 457] width 529 height 32
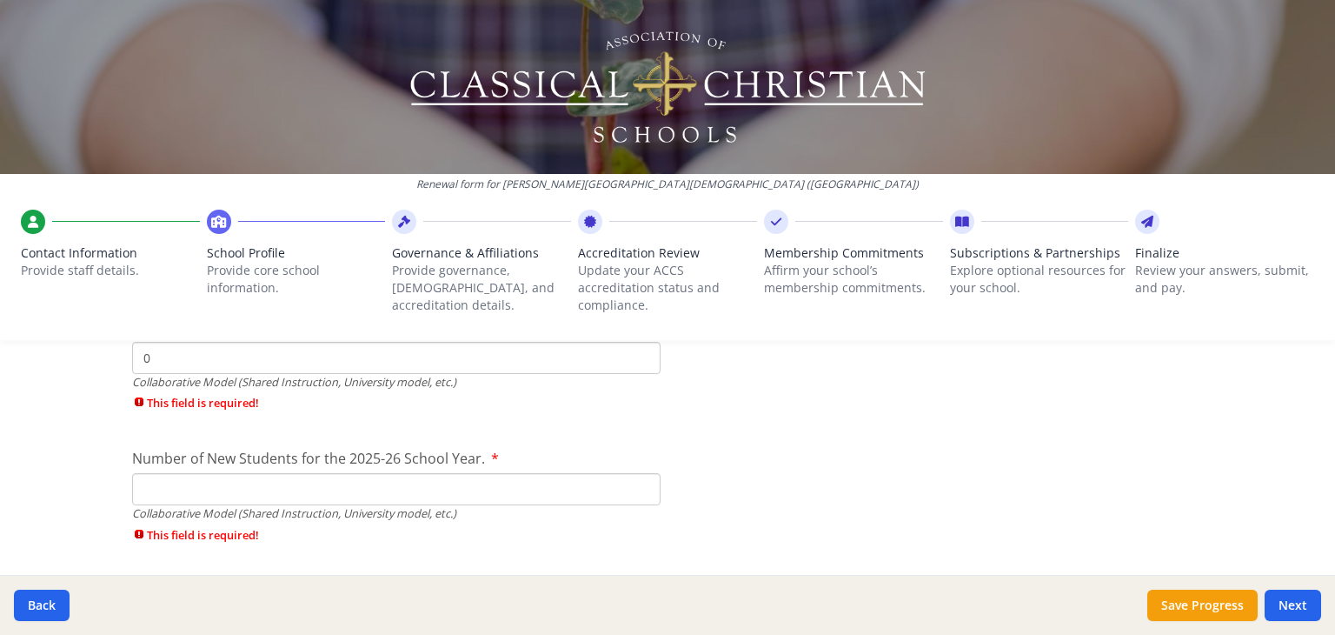
scroll to position [4372, 0]
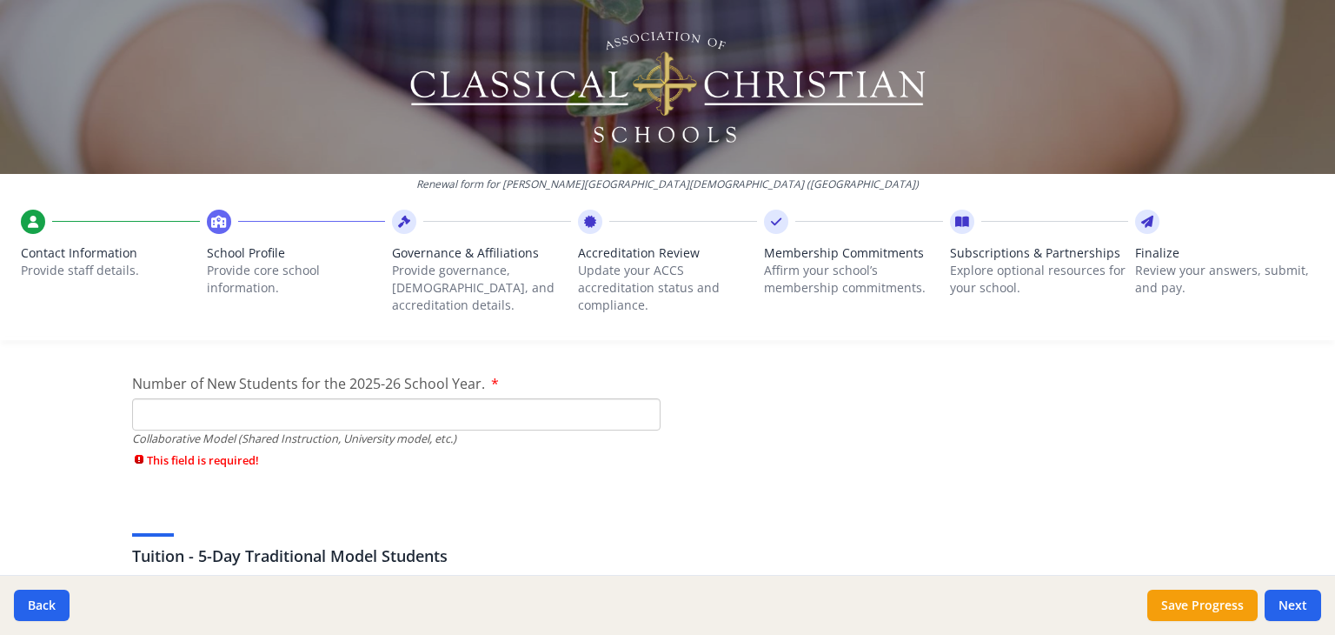
type input "0"
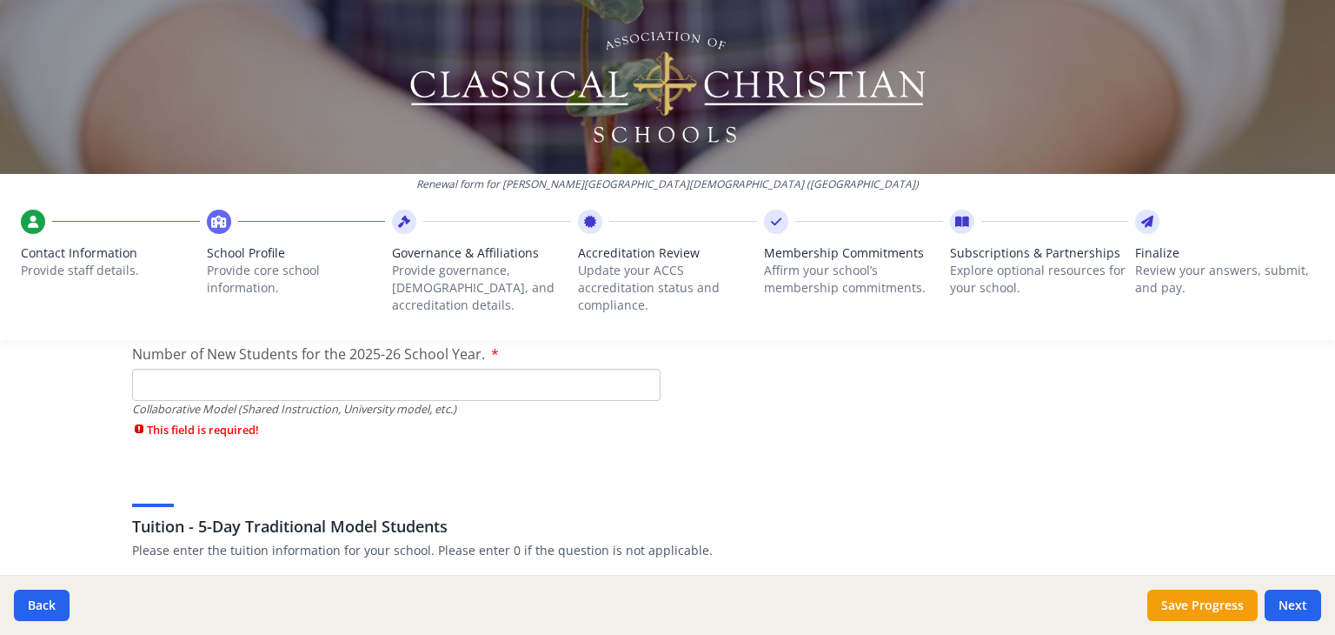
click at [154, 422] on span "This field is required!" at bounding box center [396, 430] width 529 height 17
click at [159, 383] on input "Number of New Students for the 2025-26 School Year." at bounding box center [396, 385] width 529 height 32
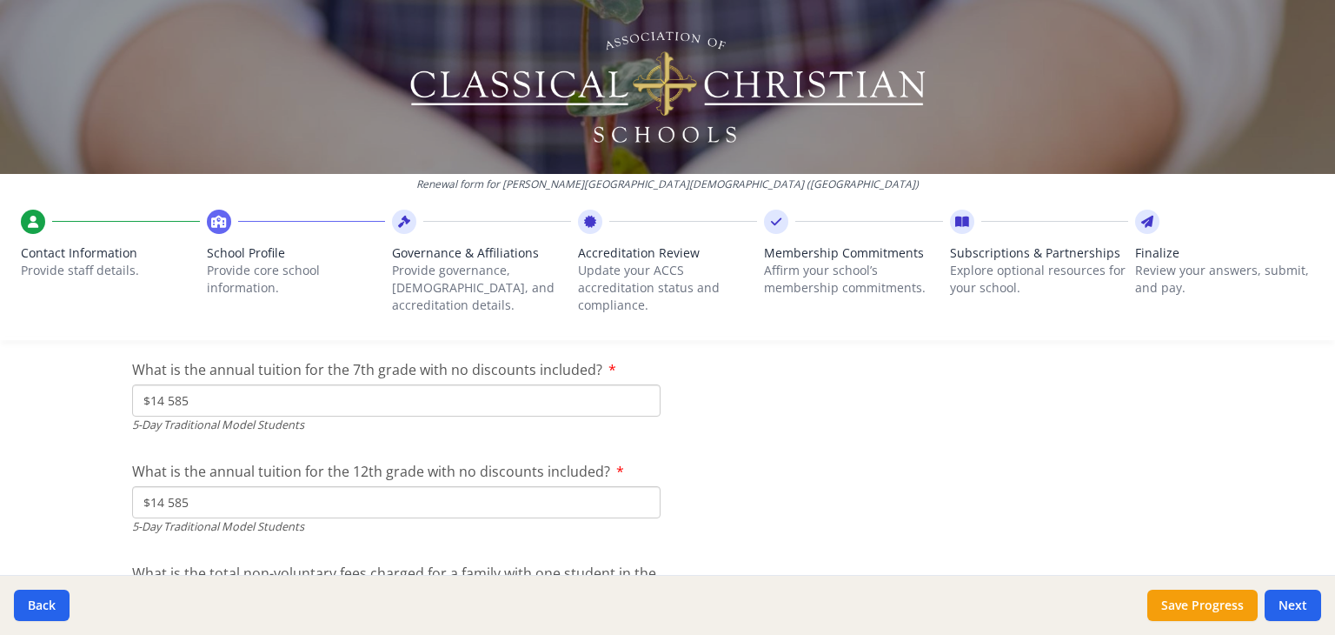
scroll to position [5067, 0]
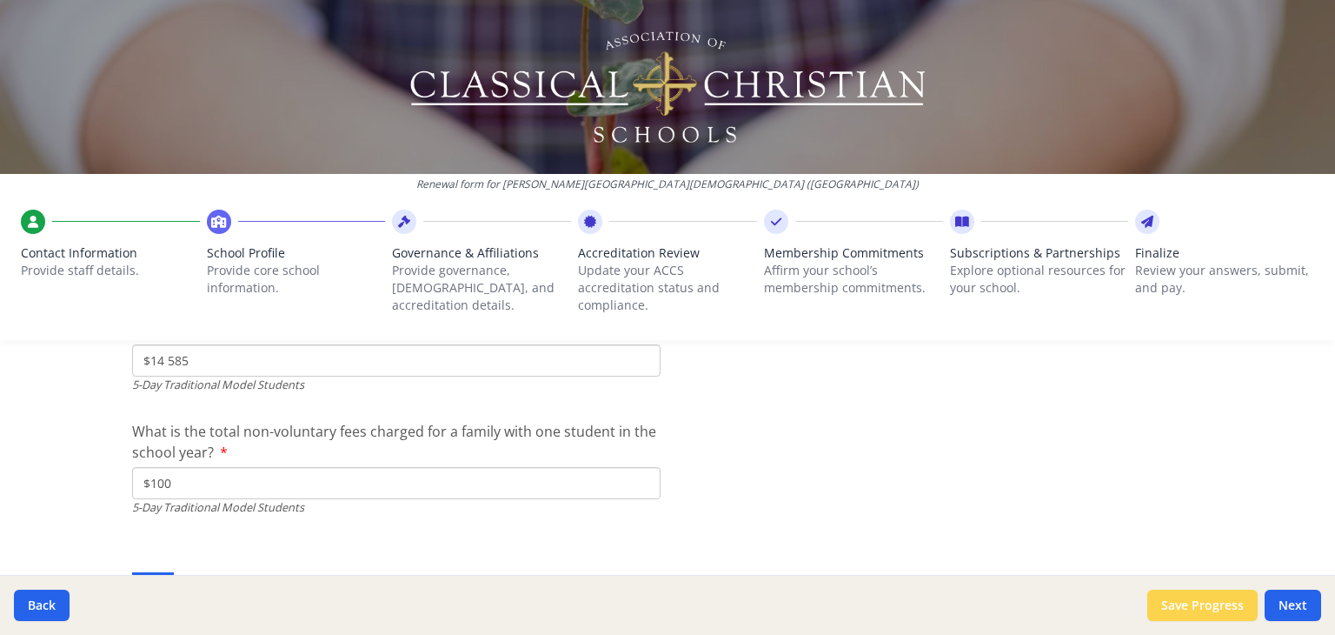
type input "0"
click at [1210, 608] on button "Save Progress" at bounding box center [1203, 604] width 110 height 31
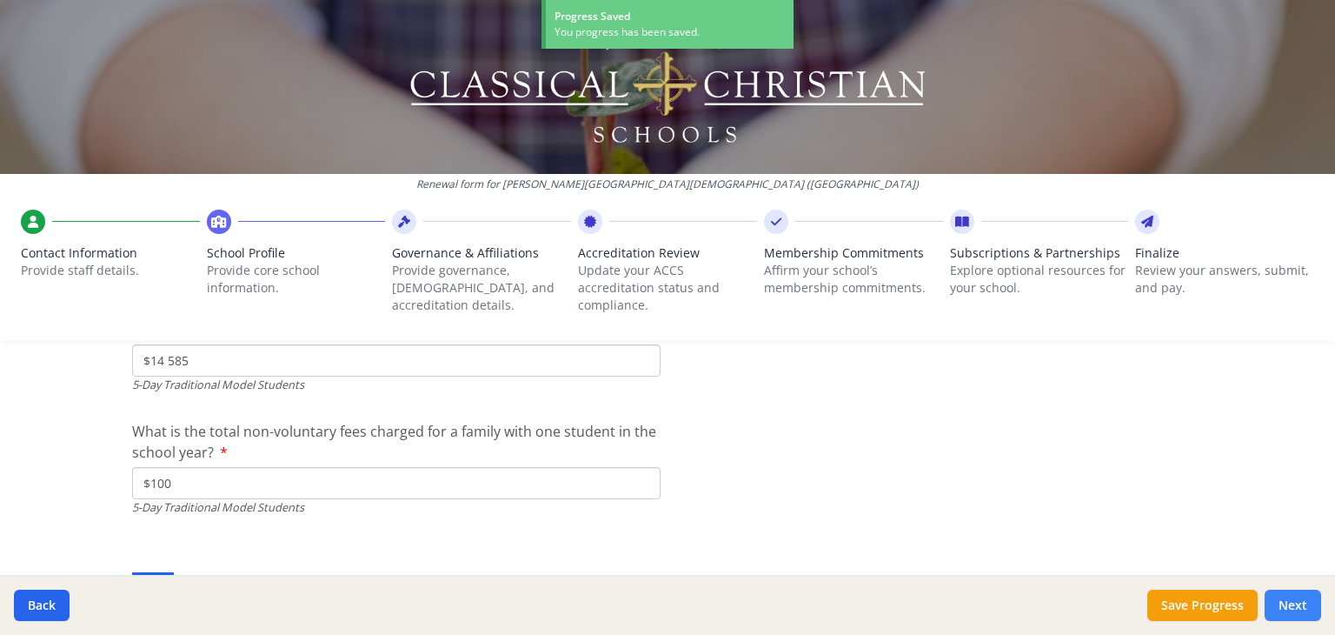
click at [1299, 594] on button "Next" at bounding box center [1293, 604] width 57 height 31
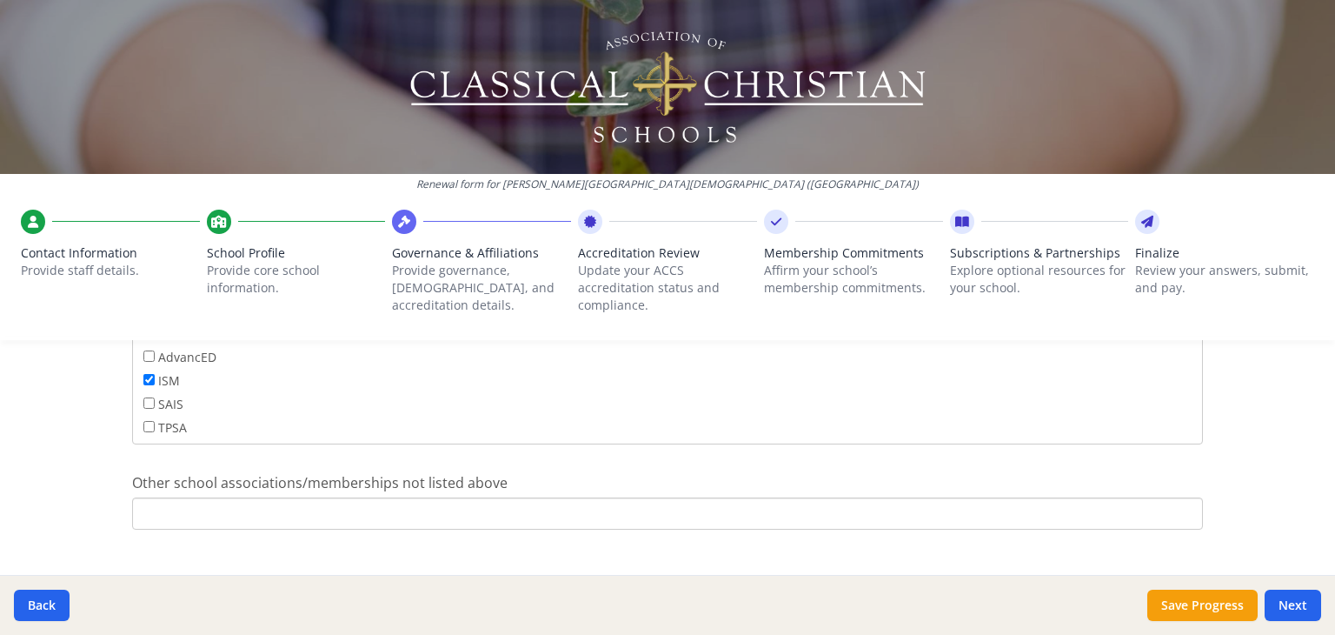
scroll to position [1207, 0]
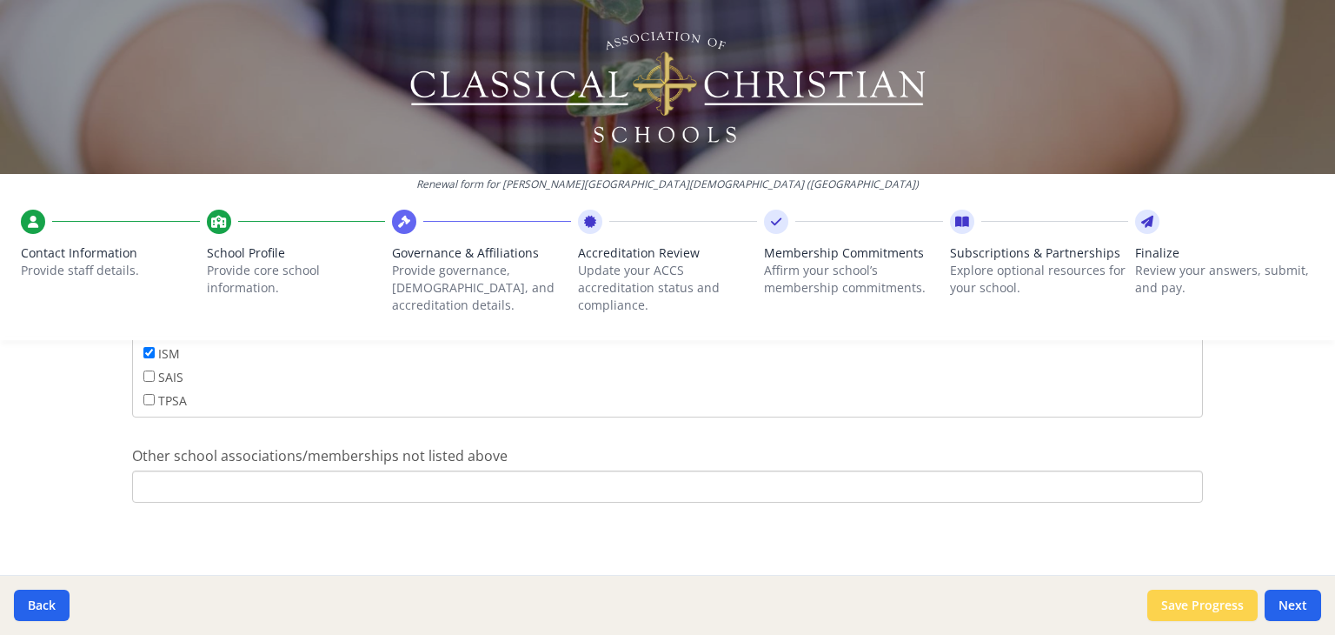
click at [1201, 605] on button "Save Progress" at bounding box center [1203, 604] width 110 height 31
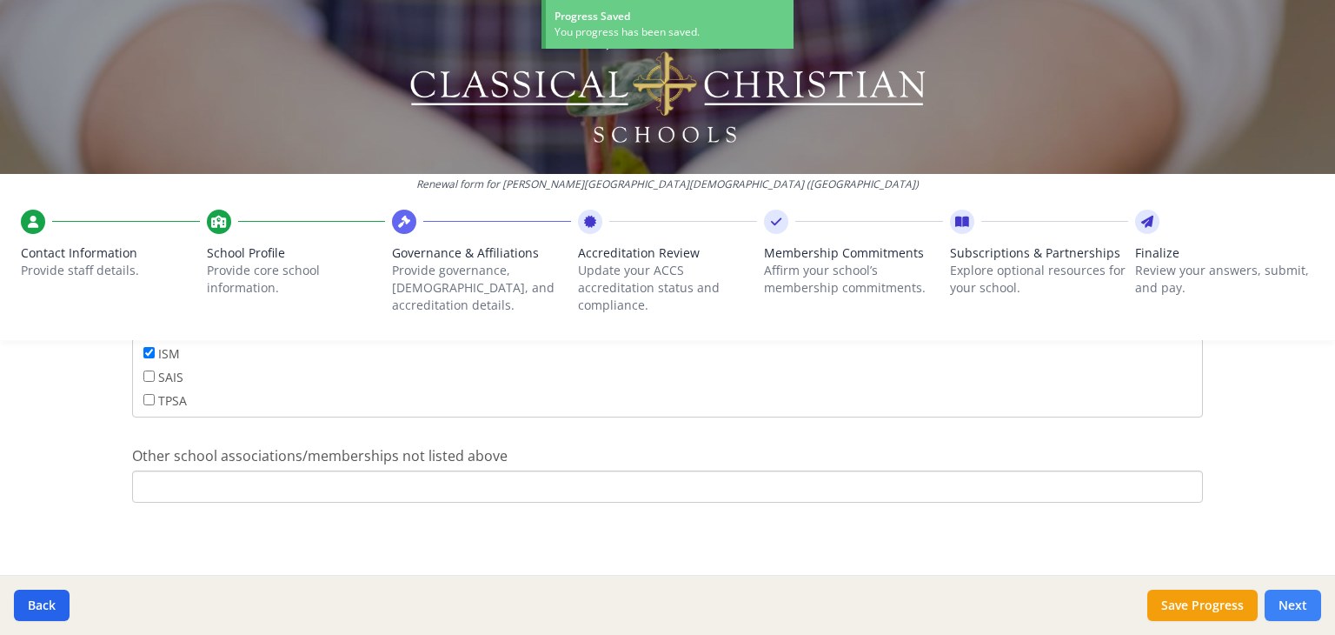
click at [1301, 607] on button "Next" at bounding box center [1293, 604] width 57 height 31
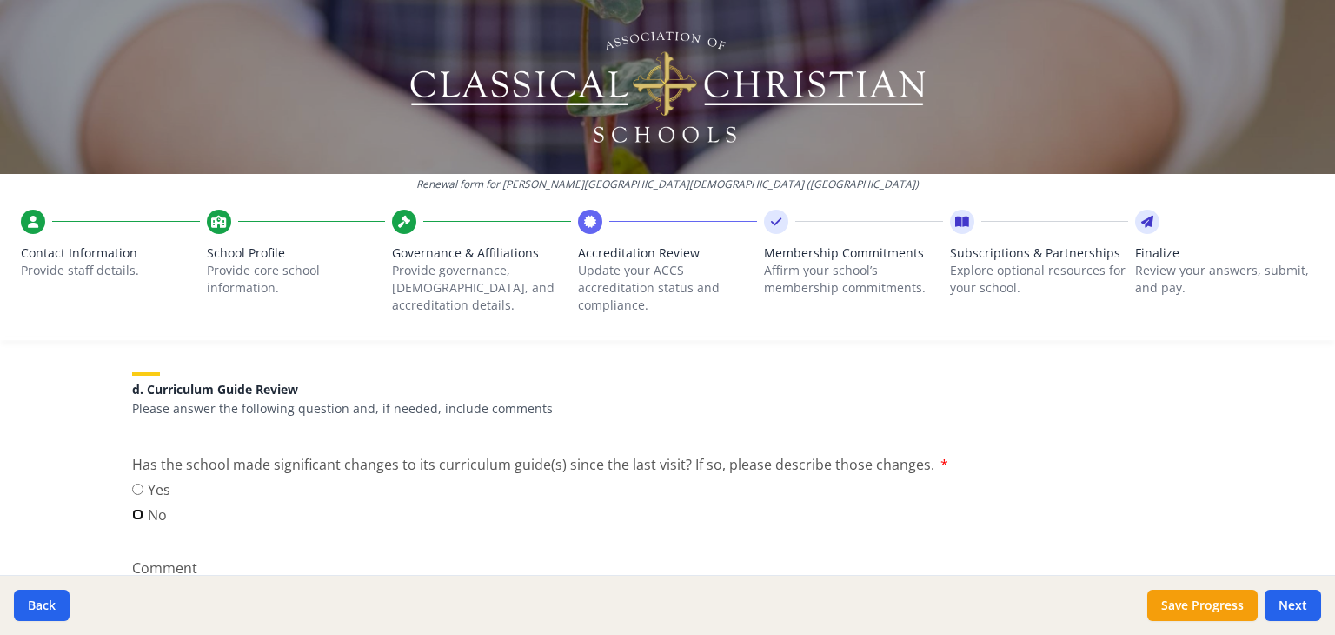
click at [132, 510] on input "No" at bounding box center [137, 514] width 11 height 11
radio input "true"
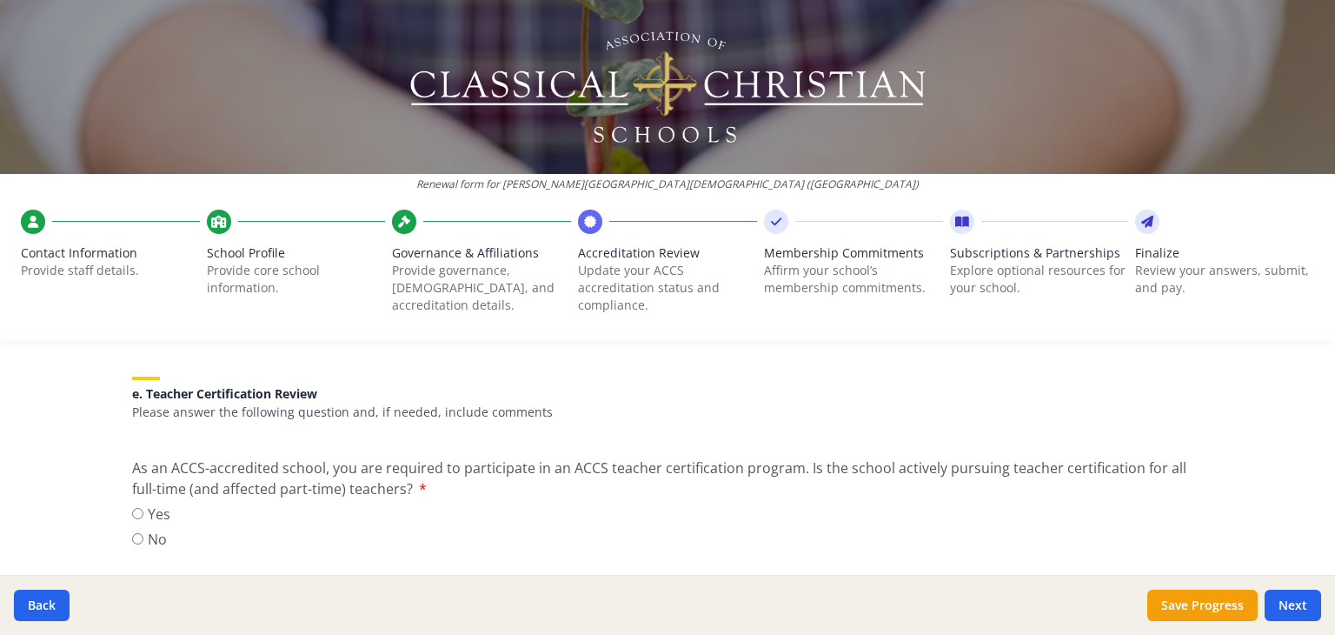
scroll to position [1554, 0]
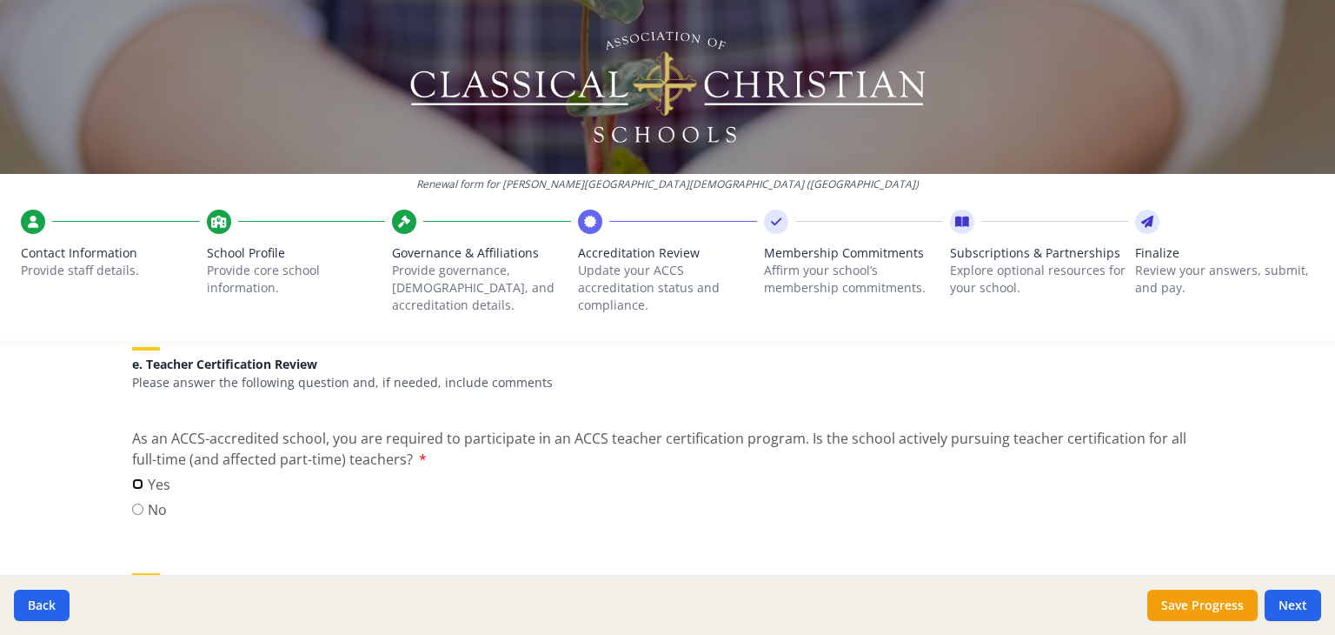
drag, startPoint x: 129, startPoint y: 480, endPoint x: 156, endPoint y: 492, distance: 30.4
click at [132, 481] on input "Yes" at bounding box center [137, 483] width 11 height 11
radio input "true"
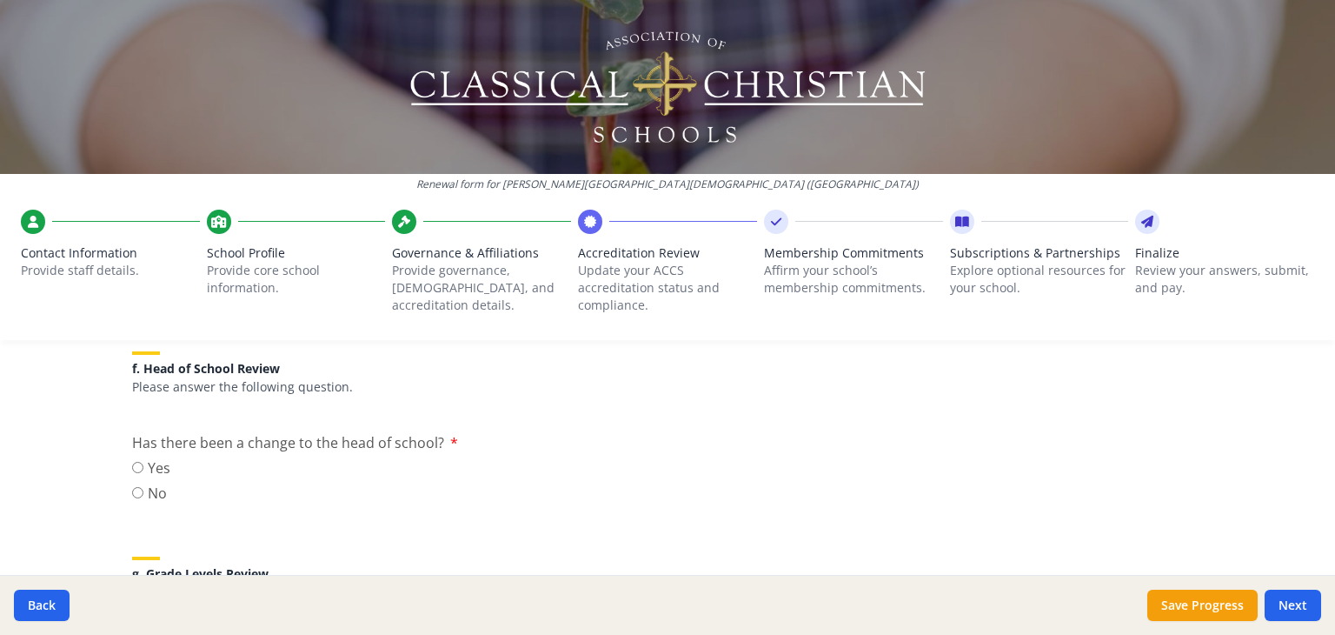
scroll to position [1815, 0]
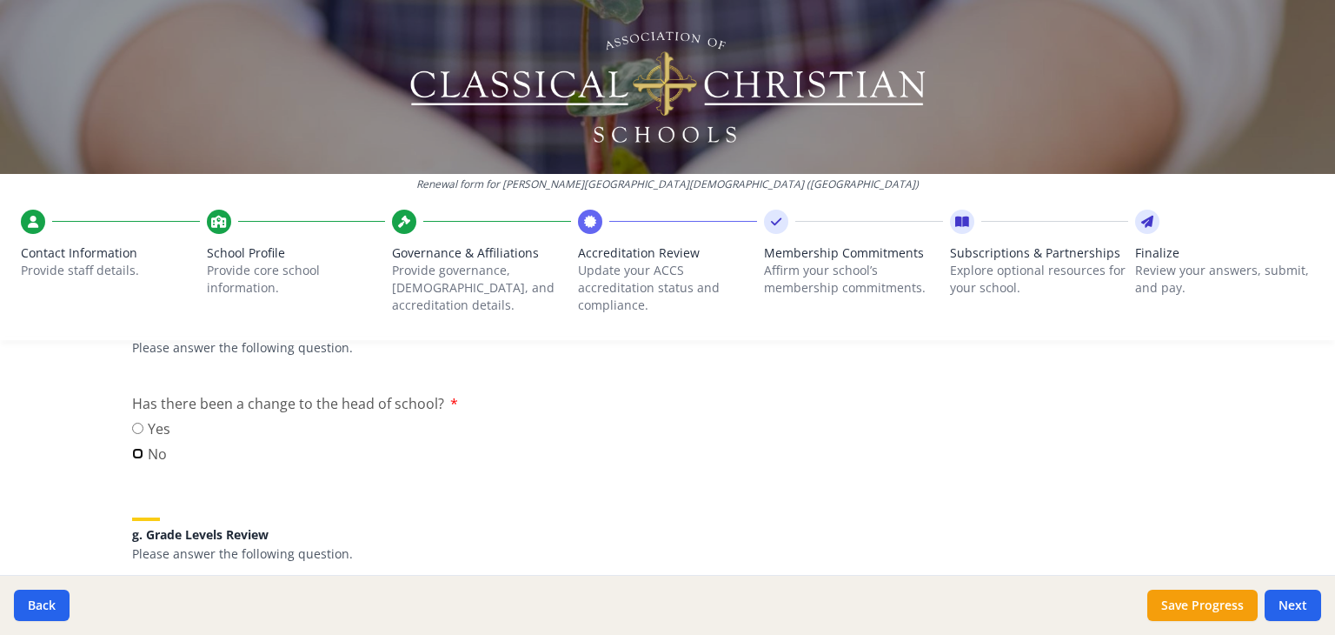
drag, startPoint x: 132, startPoint y: 451, endPoint x: 156, endPoint y: 457, distance: 24.2
click at [132, 451] on input "No" at bounding box center [137, 453] width 11 height 11
radio input "true"
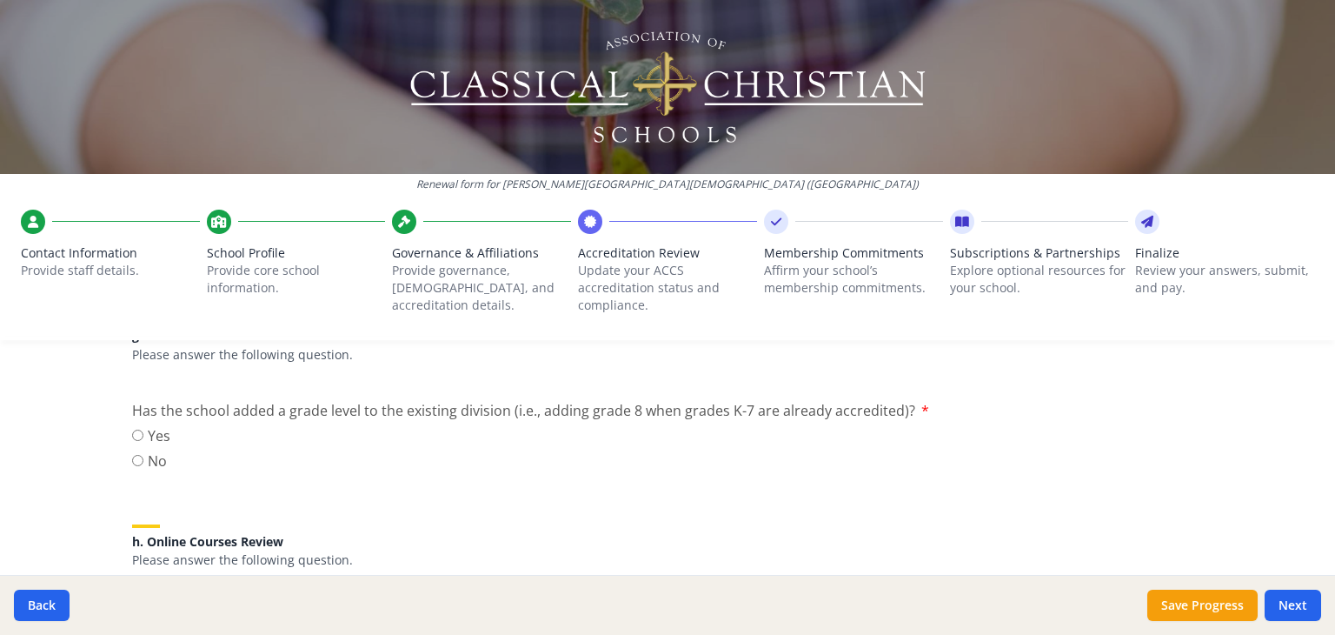
scroll to position [1989, 0]
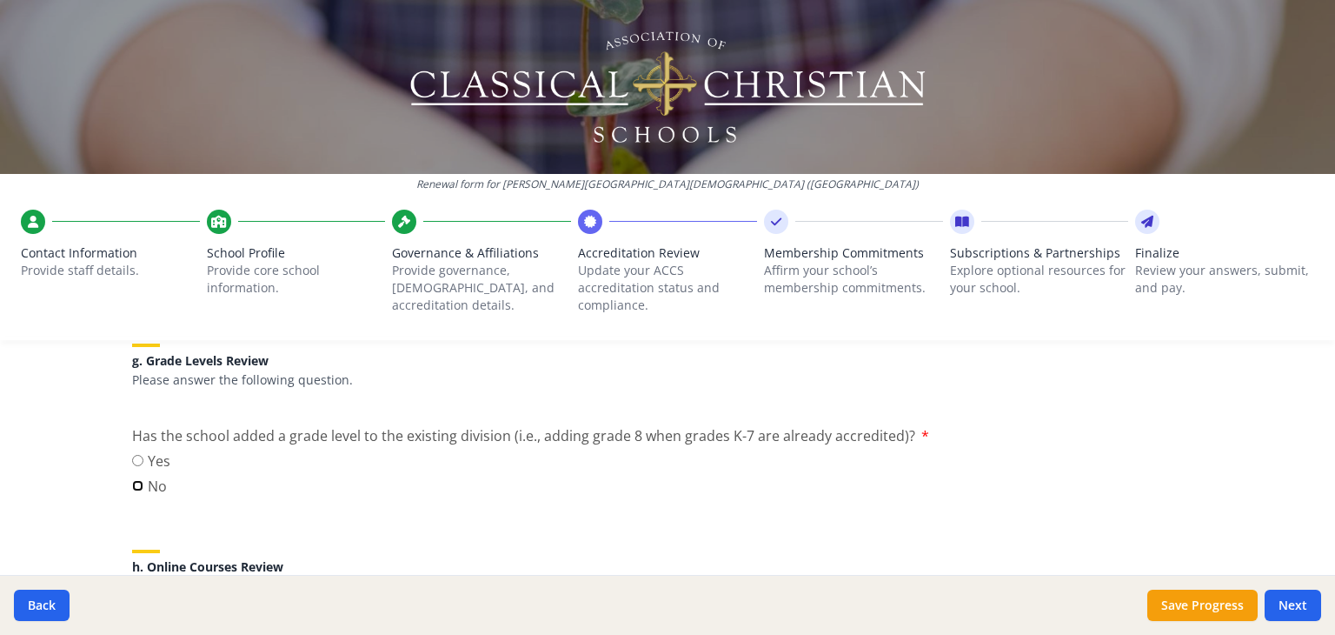
click at [132, 482] on input "No" at bounding box center [137, 485] width 11 height 11
radio input "true"
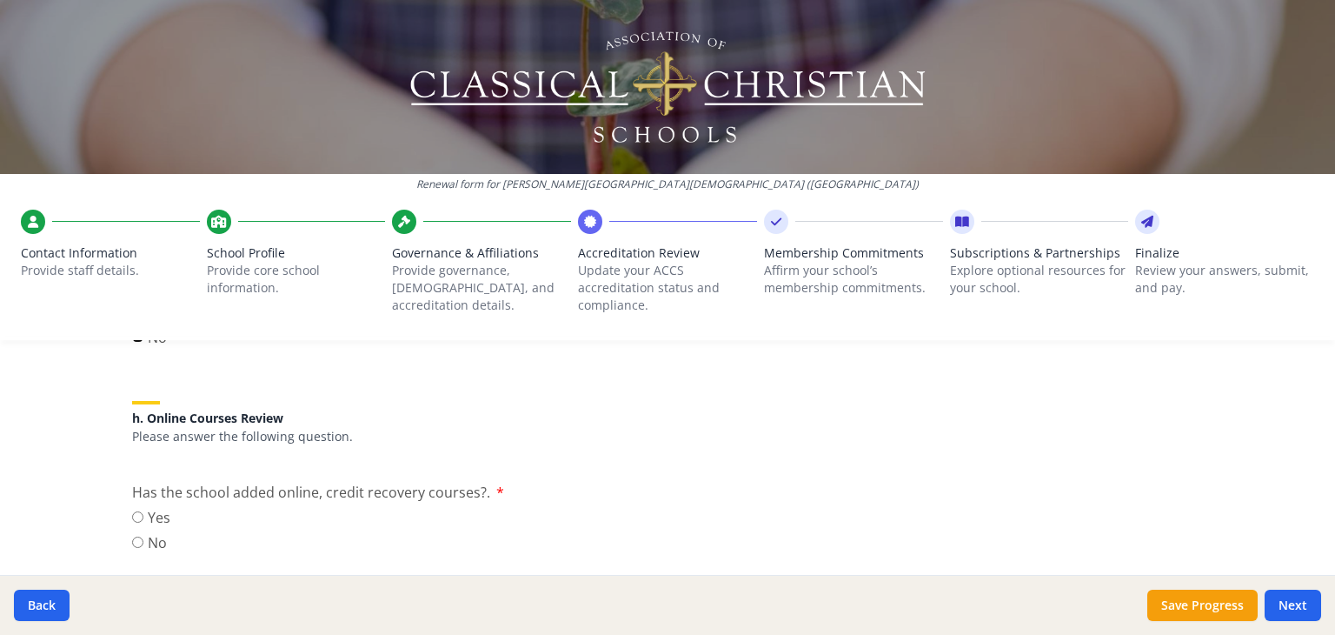
scroll to position [2163, 0]
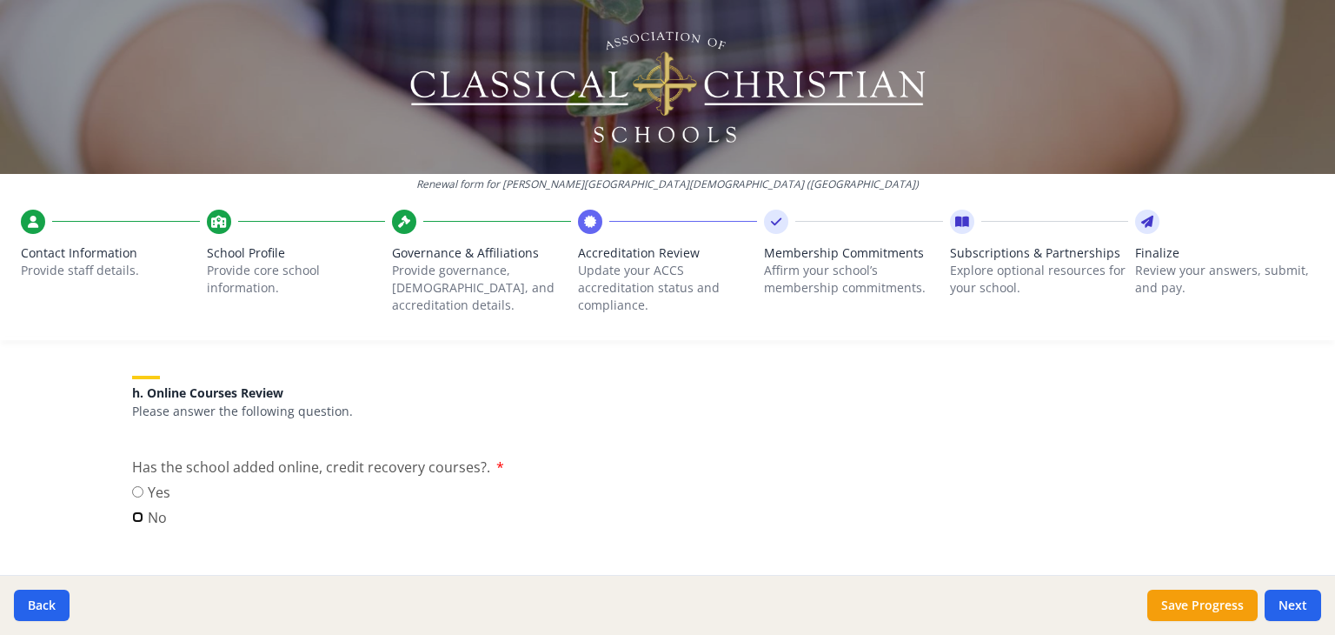
click at [132, 512] on input "No" at bounding box center [137, 516] width 11 height 11
radio input "true"
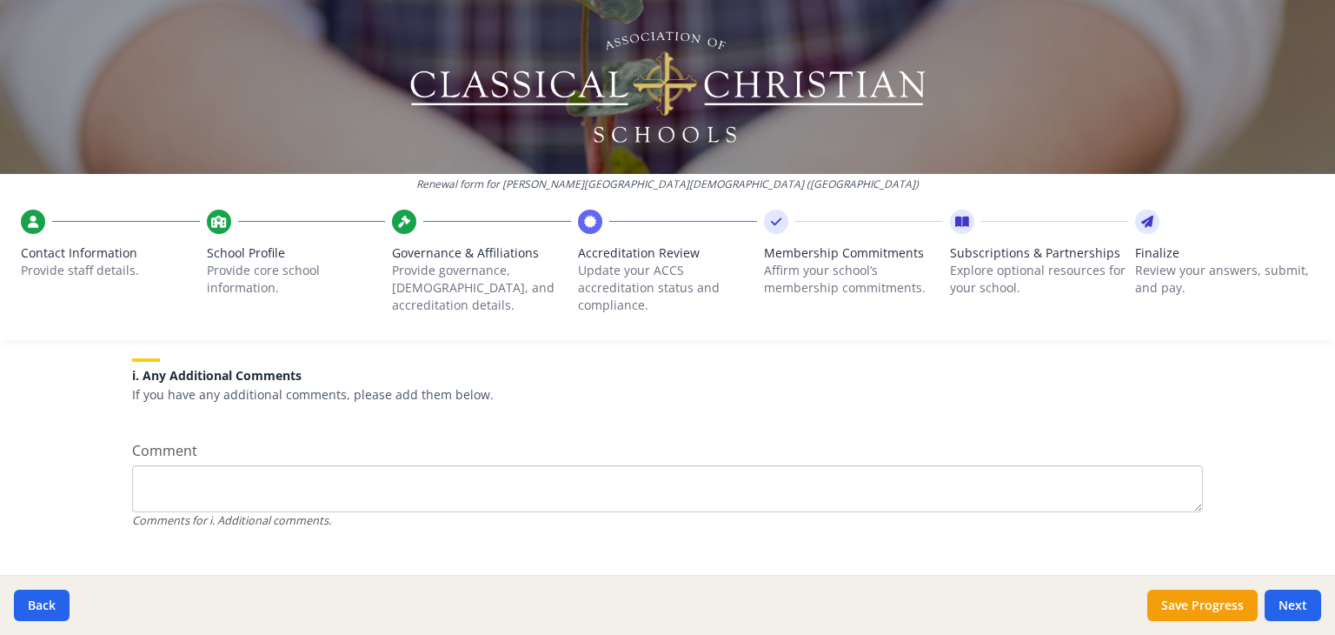
scroll to position [2411, 0]
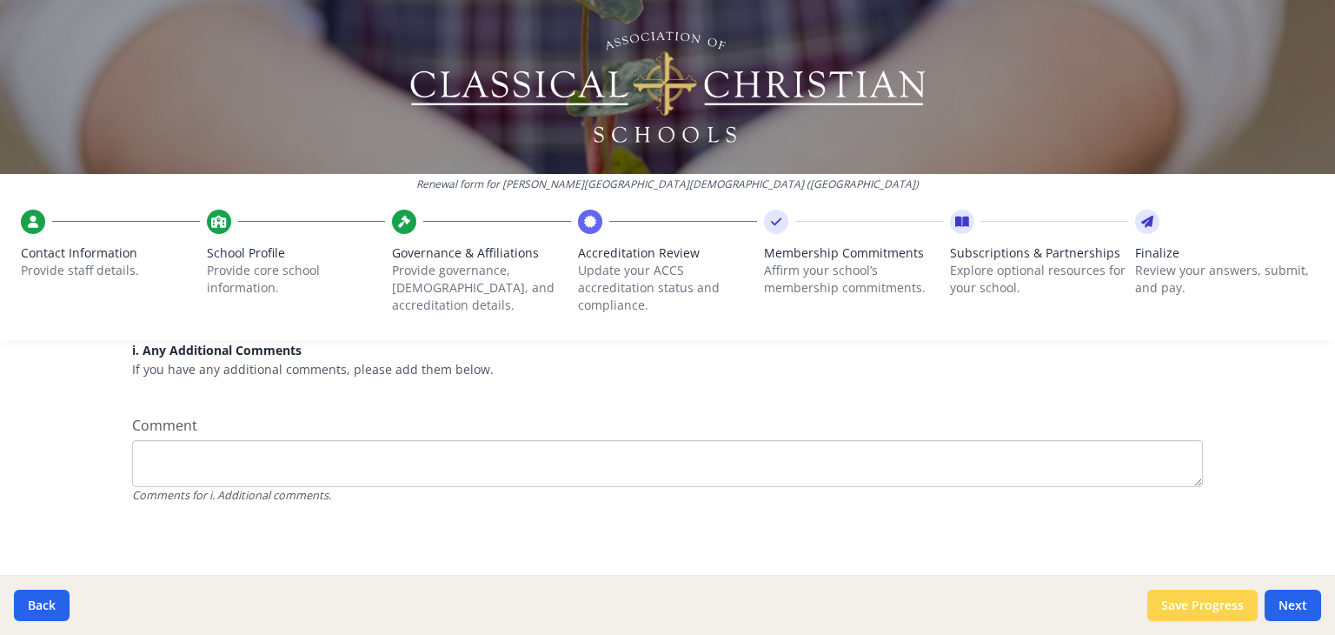
click at [1208, 598] on button "Save Progress" at bounding box center [1203, 604] width 110 height 31
click at [1291, 601] on button "Next" at bounding box center [1293, 604] width 57 height 31
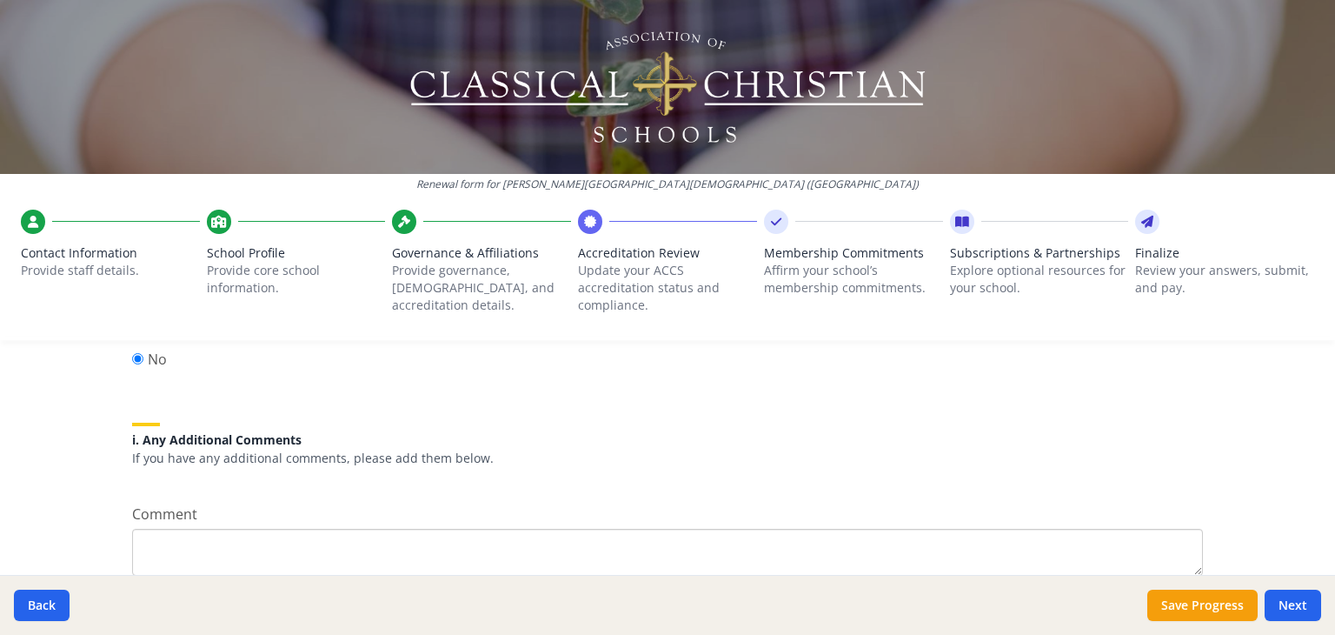
scroll to position [2500, 0]
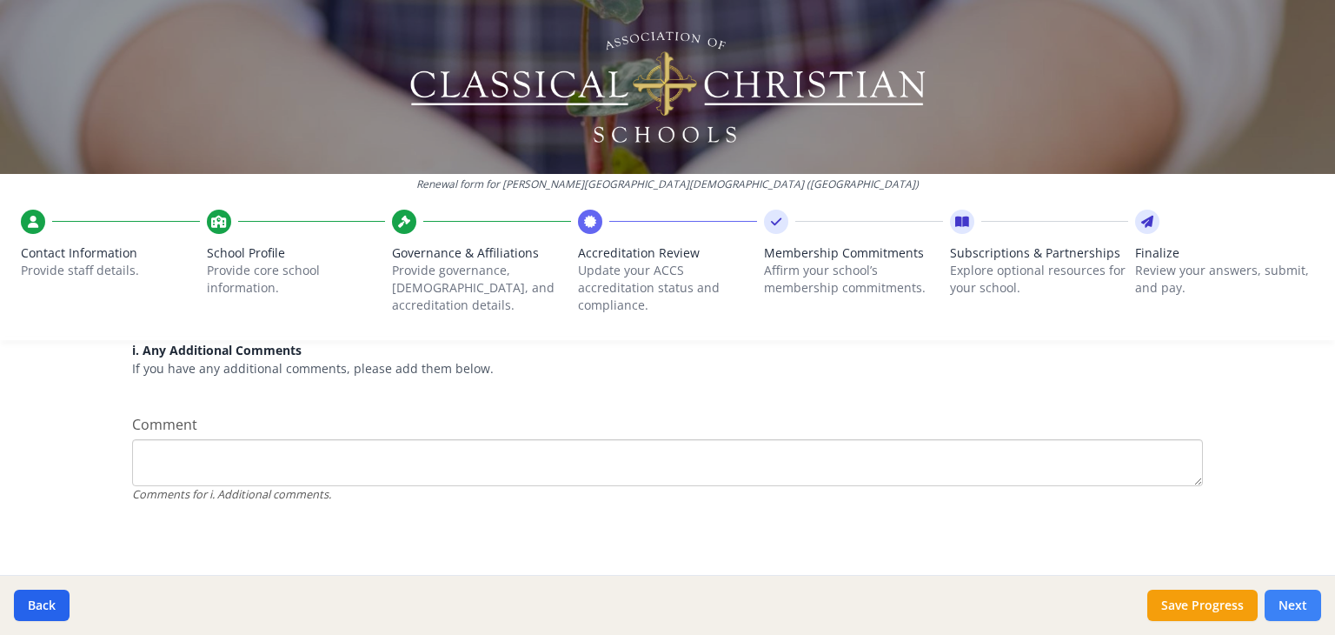
click at [1314, 596] on button "Next" at bounding box center [1293, 604] width 57 height 31
click at [1294, 602] on button "Next" at bounding box center [1293, 604] width 57 height 31
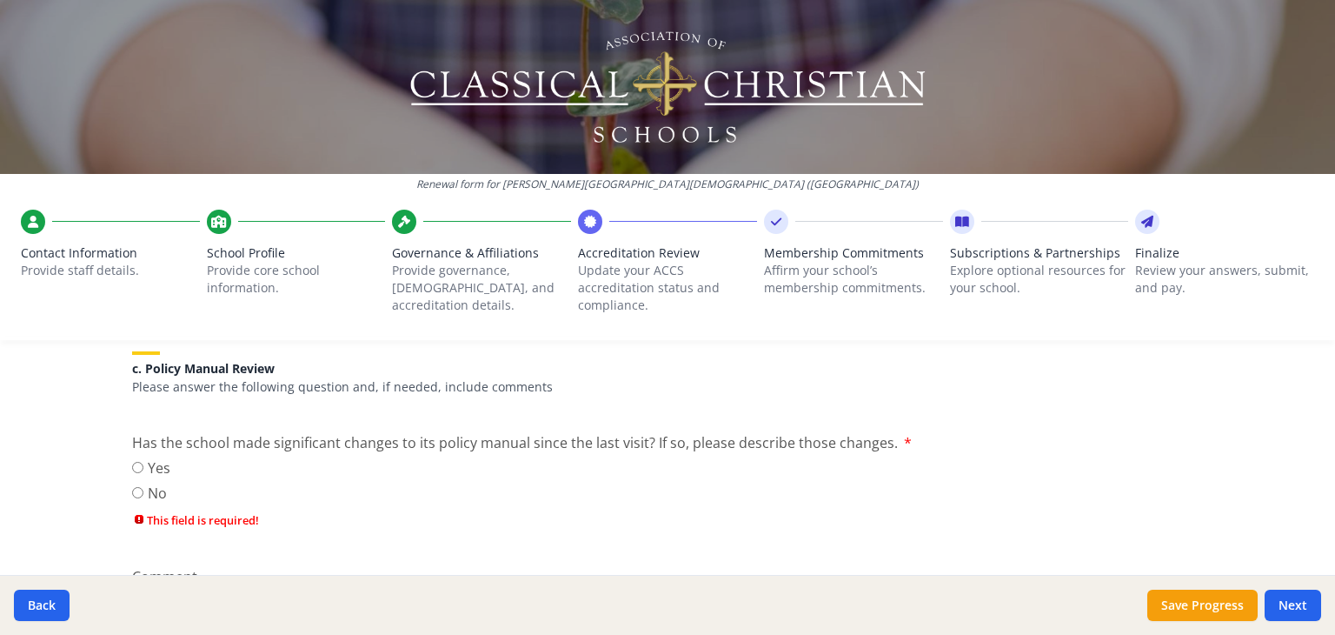
scroll to position [935, 0]
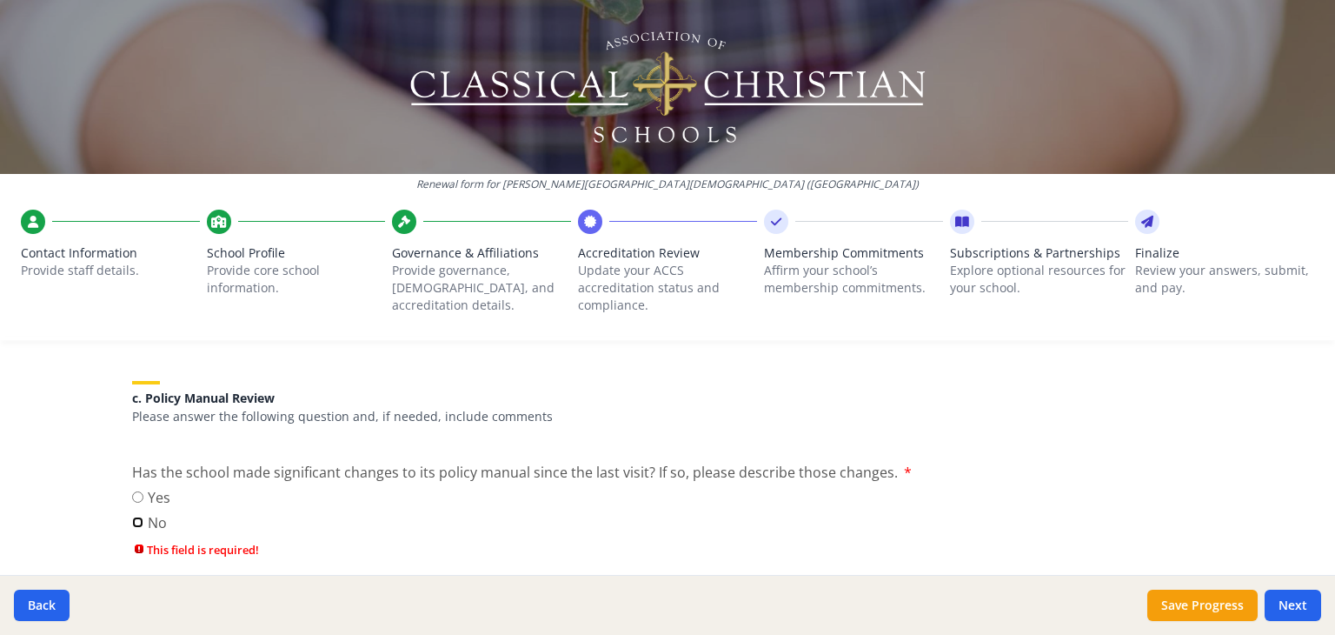
click at [132, 518] on input "No" at bounding box center [137, 521] width 11 height 11
radio input "true"
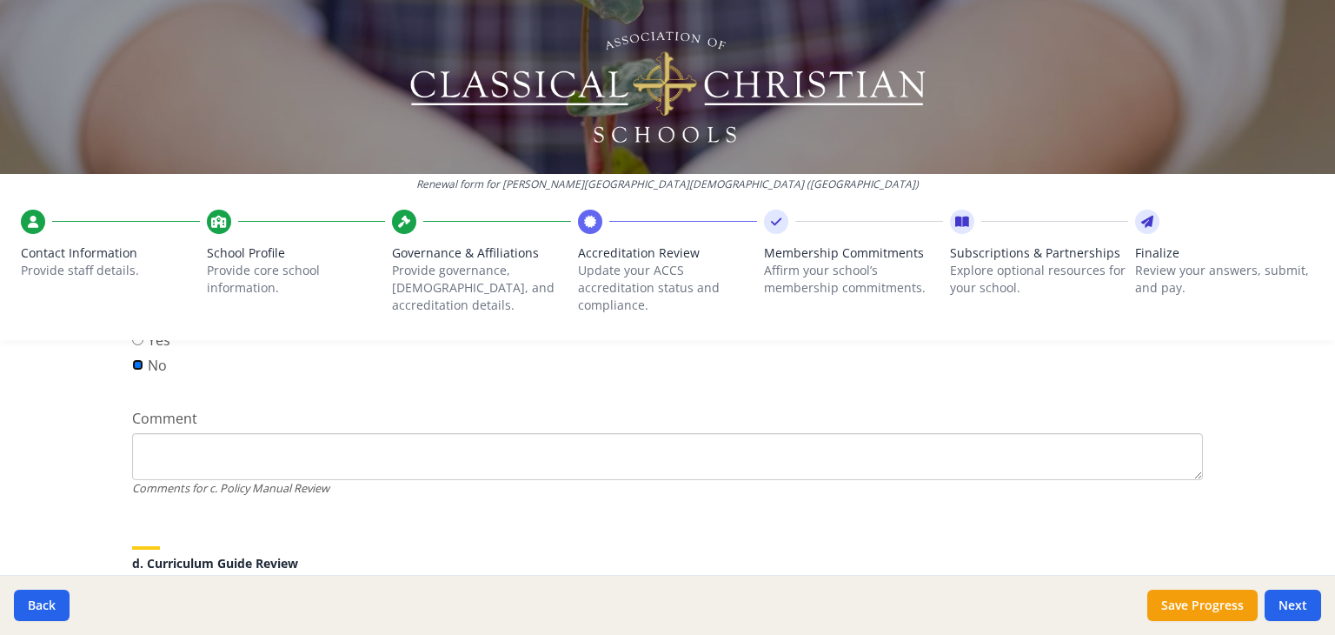
scroll to position [1283, 0]
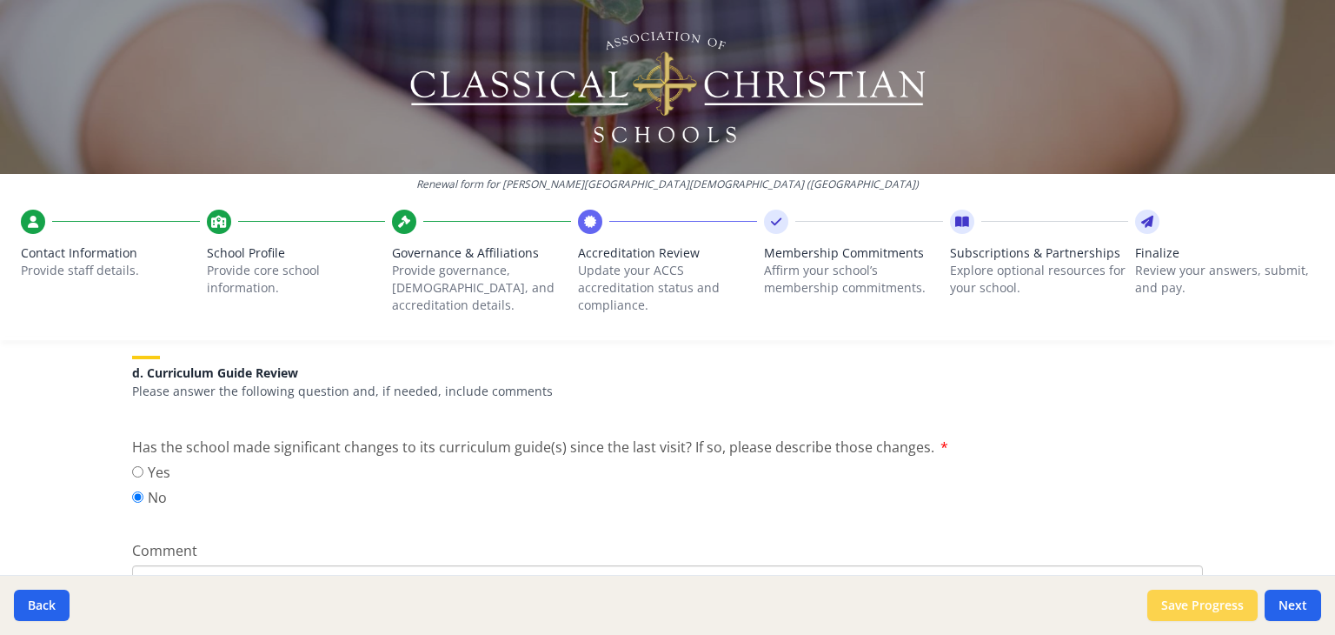
click at [1212, 603] on button "Save Progress" at bounding box center [1203, 604] width 110 height 31
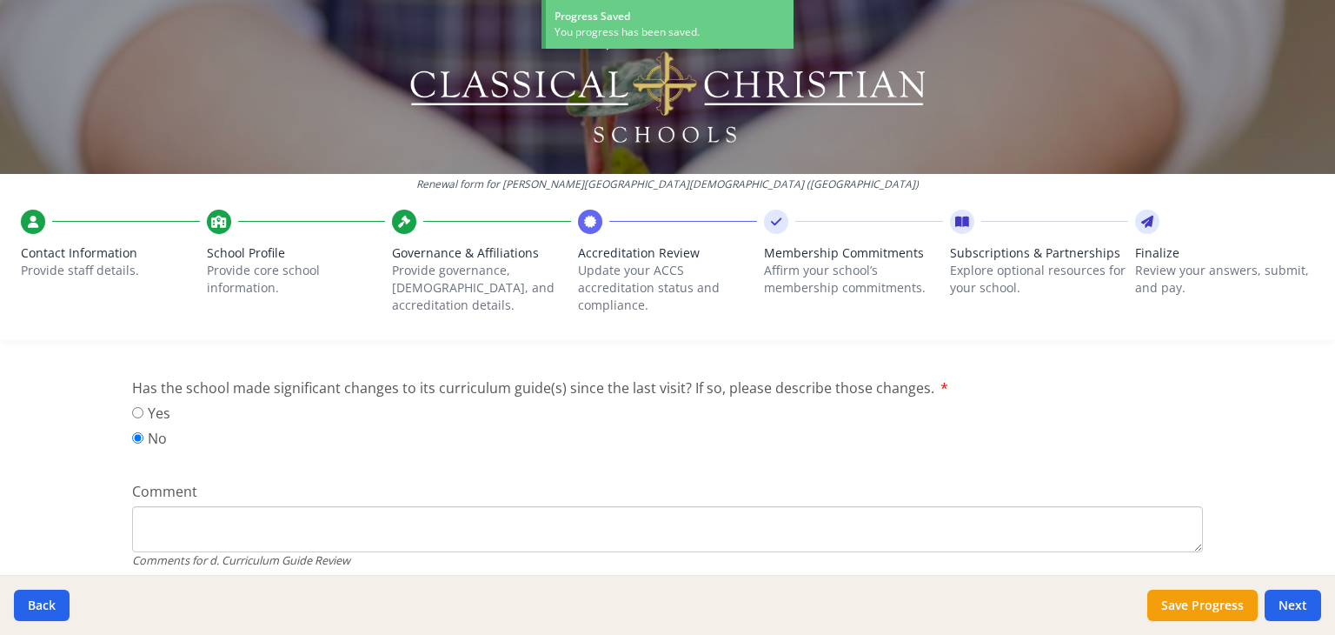
scroll to position [1223, 0]
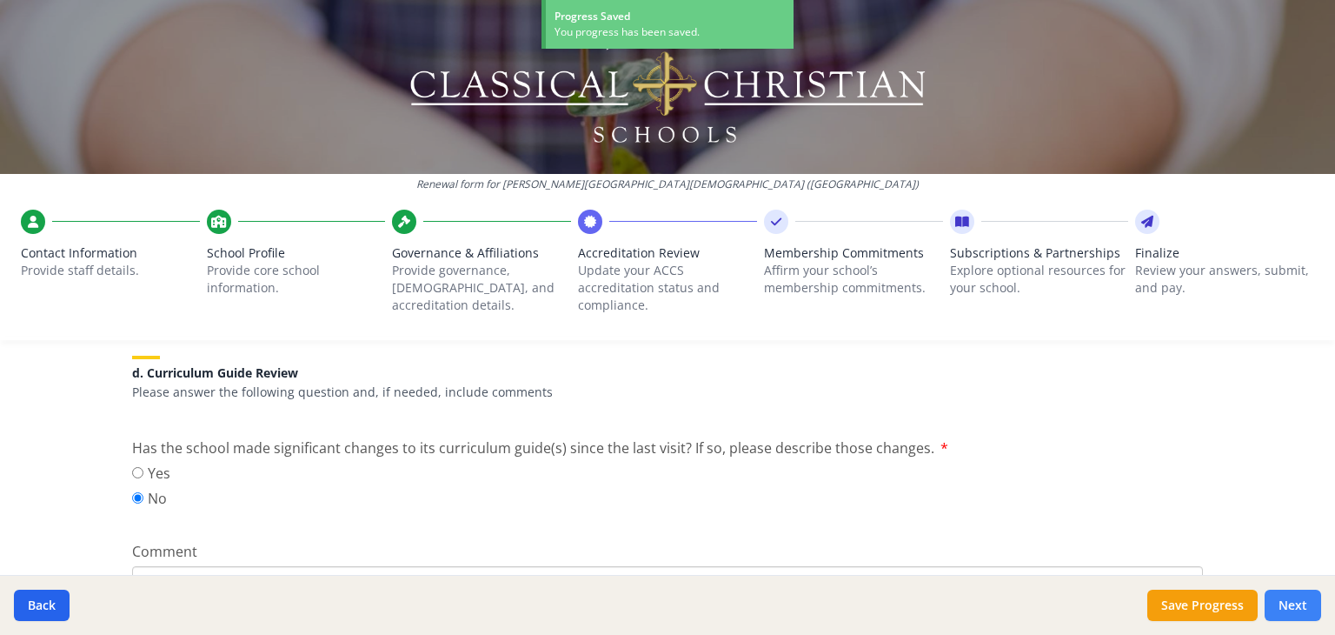
click at [1301, 606] on button "Next" at bounding box center [1293, 604] width 57 height 31
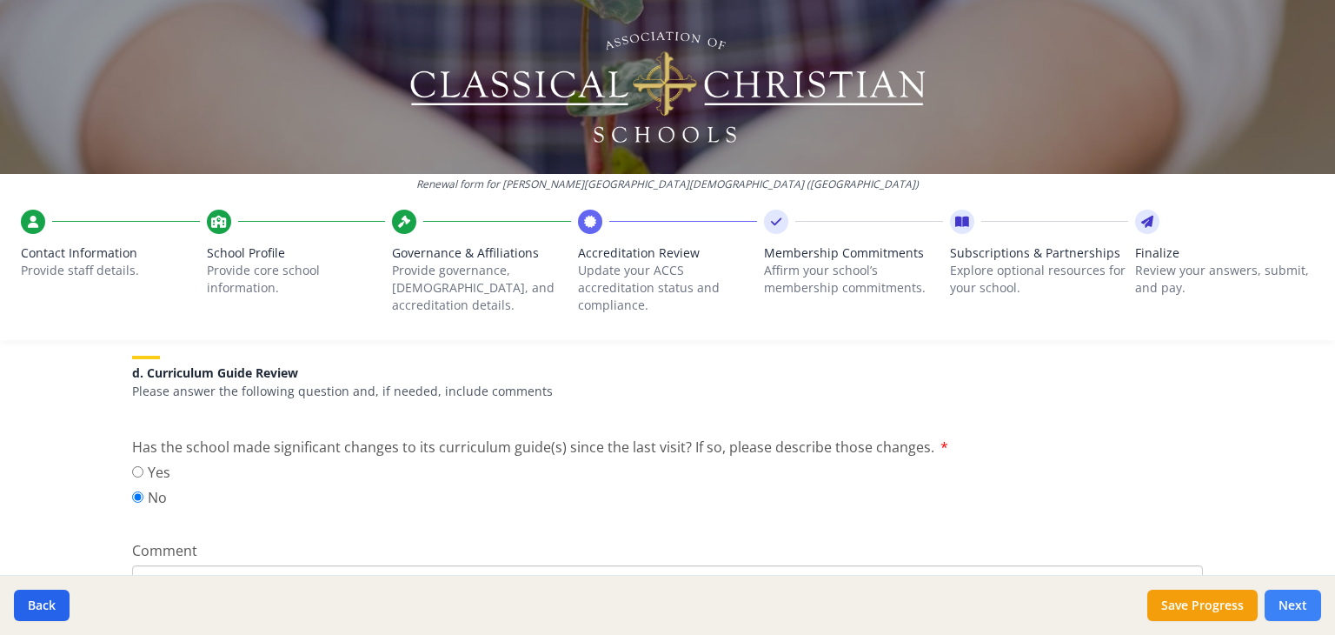
click at [1301, 606] on button "Next" at bounding box center [1293, 604] width 57 height 31
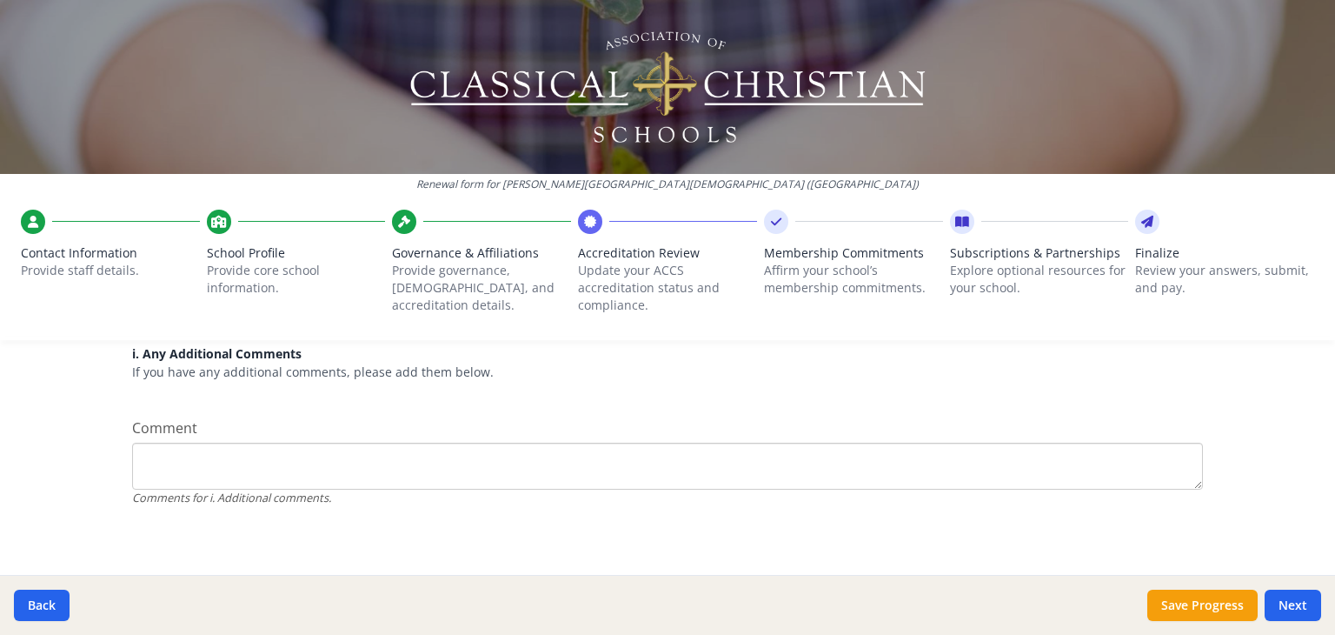
scroll to position [2470, 0]
click at [1299, 601] on button "Next" at bounding box center [1293, 604] width 57 height 31
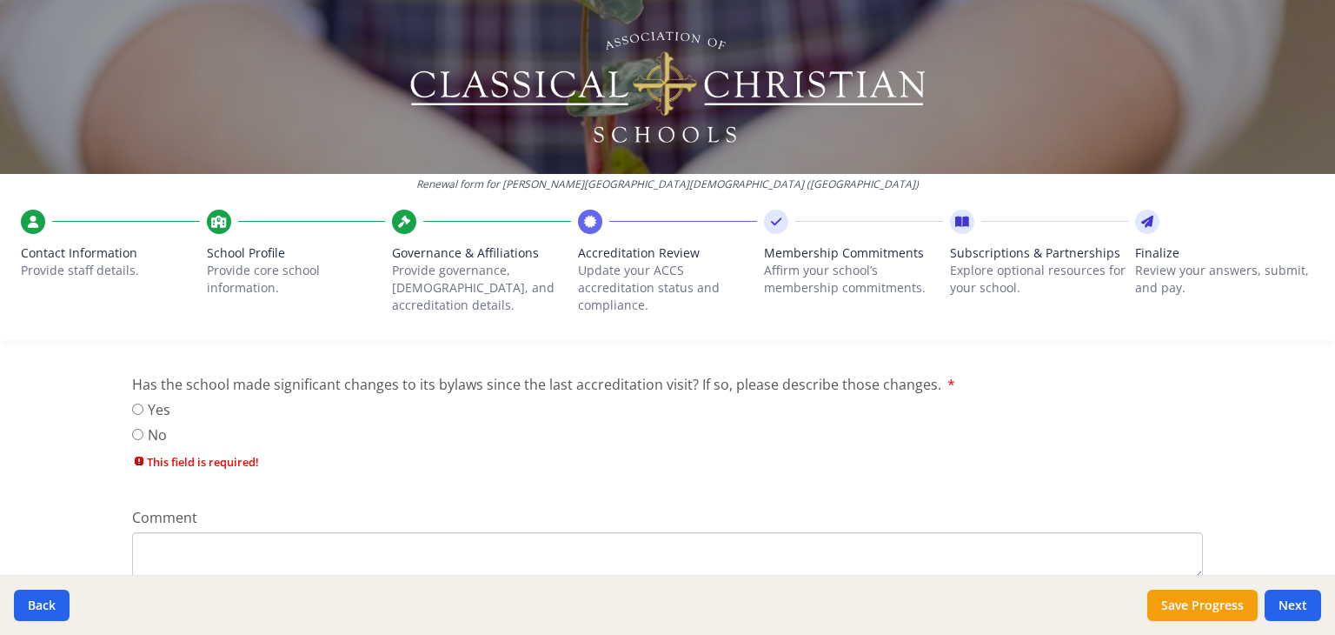
scroll to position [644, 0]
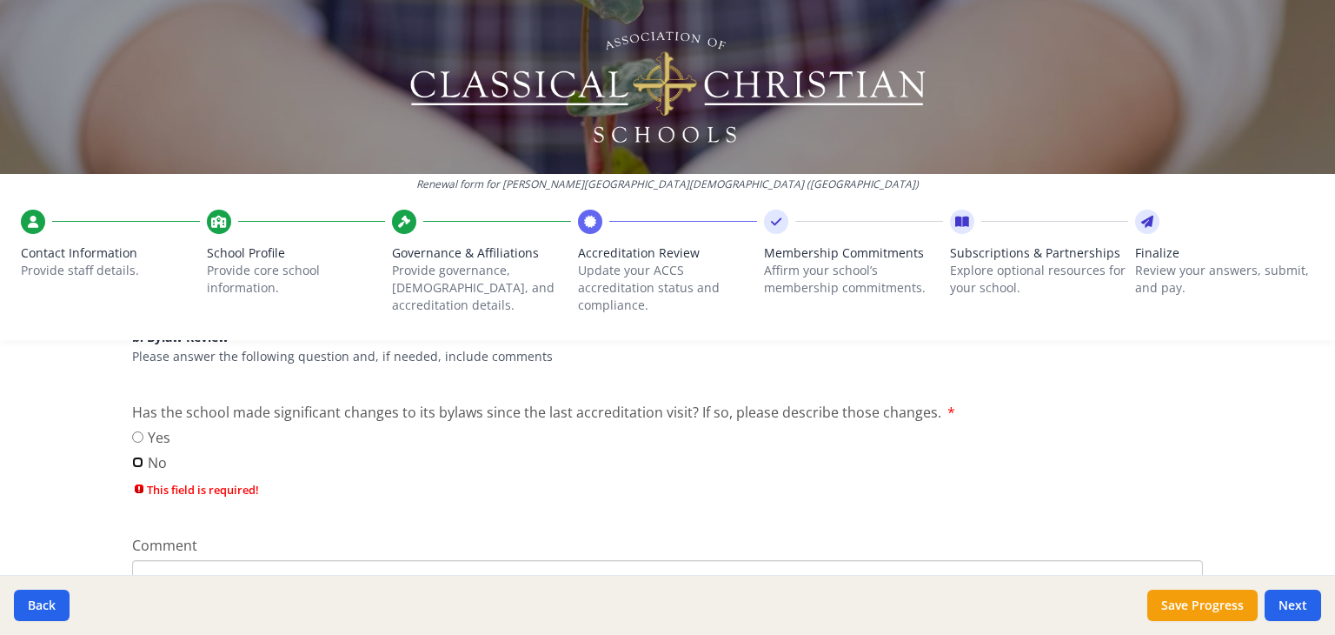
drag, startPoint x: 129, startPoint y: 460, endPoint x: 161, endPoint y: 463, distance: 32.4
click at [135, 460] on input "No" at bounding box center [137, 461] width 11 height 11
radio input "true"
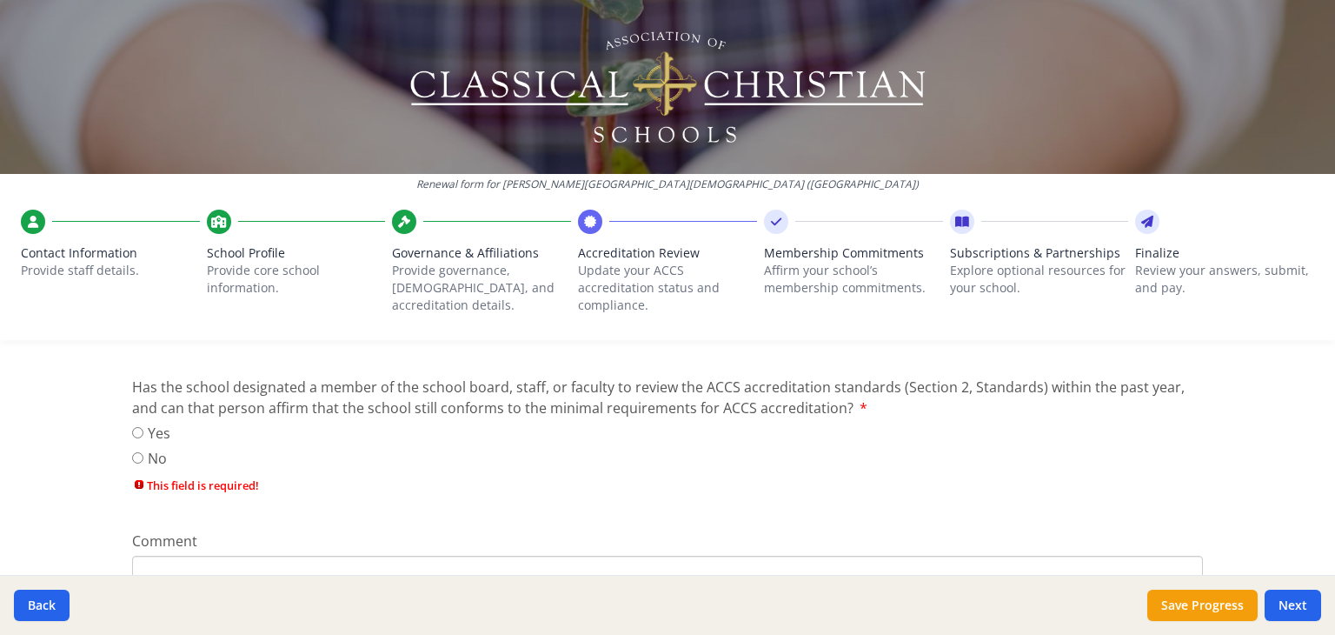
scroll to position [210, 0]
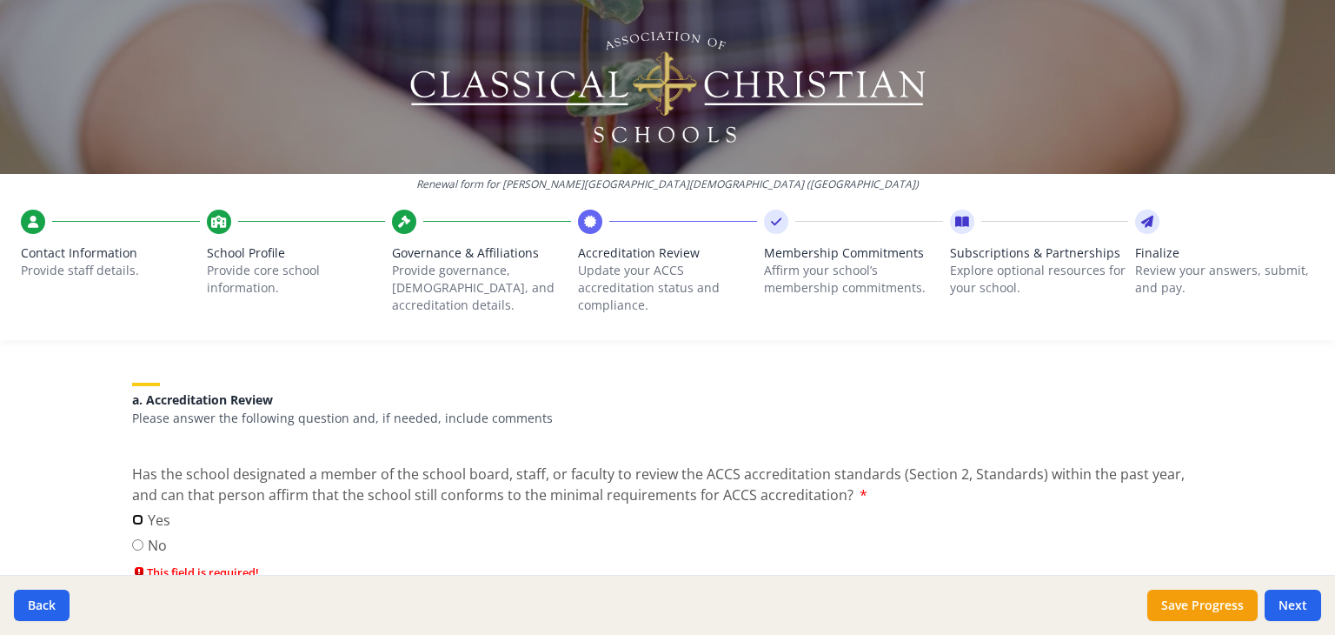
drag, startPoint x: 130, startPoint y: 517, endPoint x: 164, endPoint y: 522, distance: 35.2
click at [132, 517] on input "Yes" at bounding box center [137, 519] width 11 height 11
radio input "true"
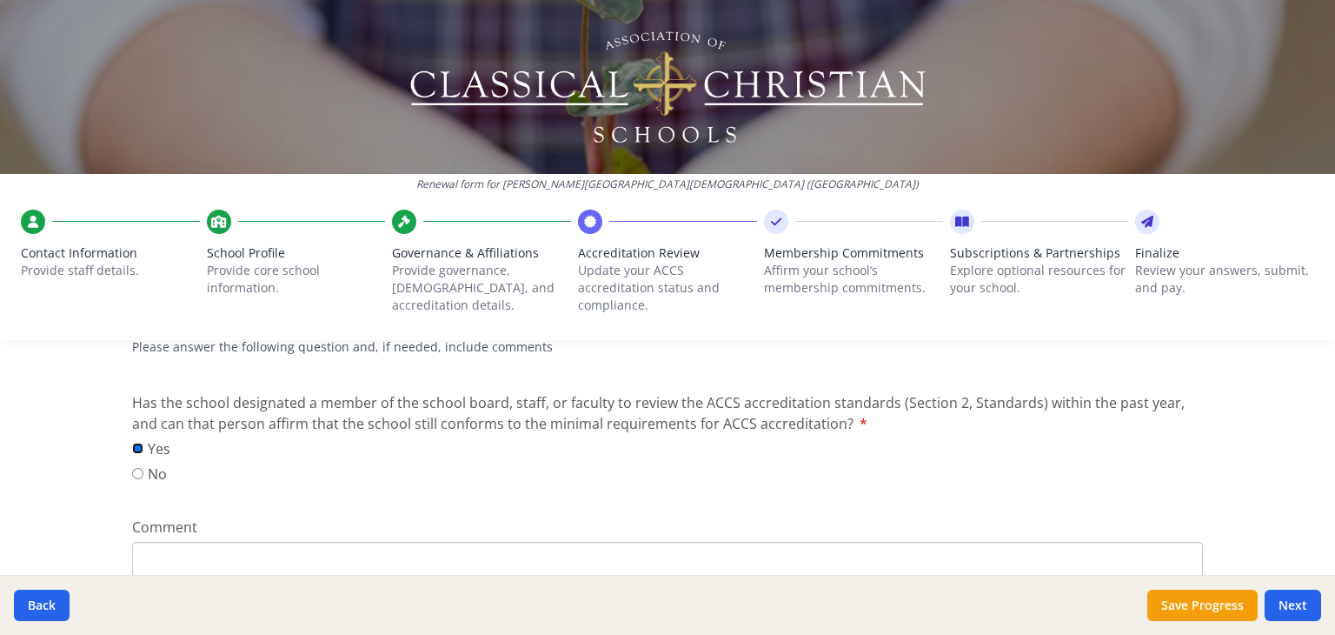
scroll to position [383, 0]
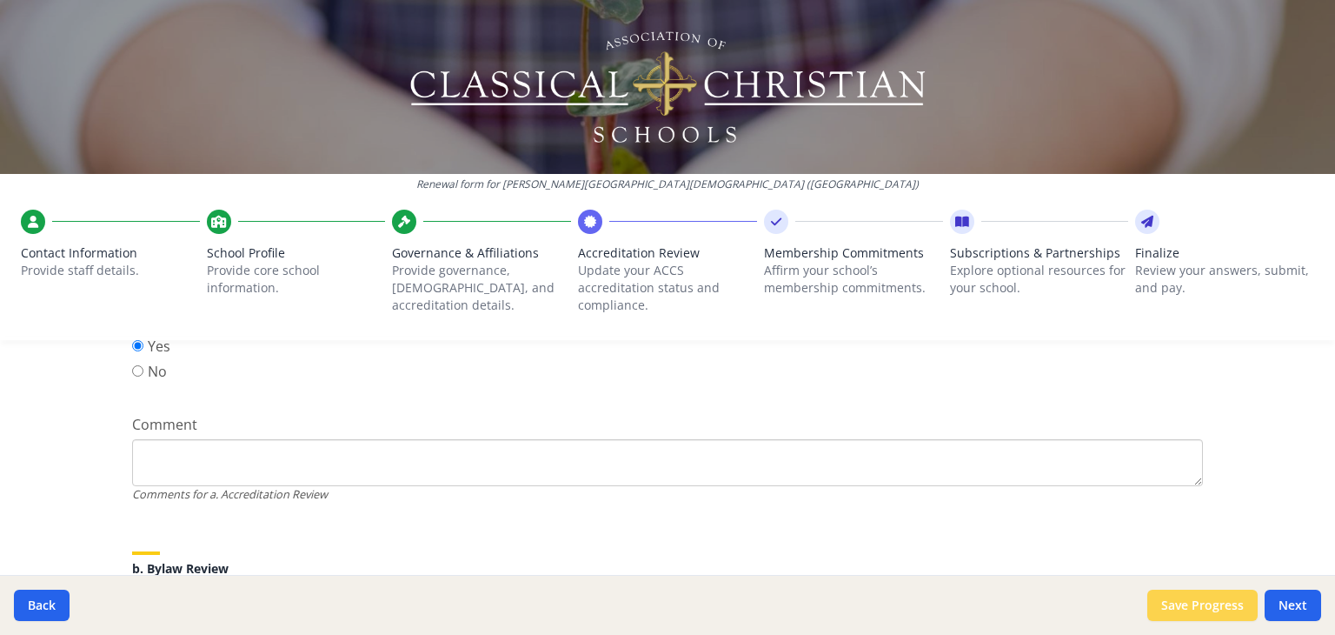
click at [1184, 600] on button "Save Progress" at bounding box center [1203, 604] width 110 height 31
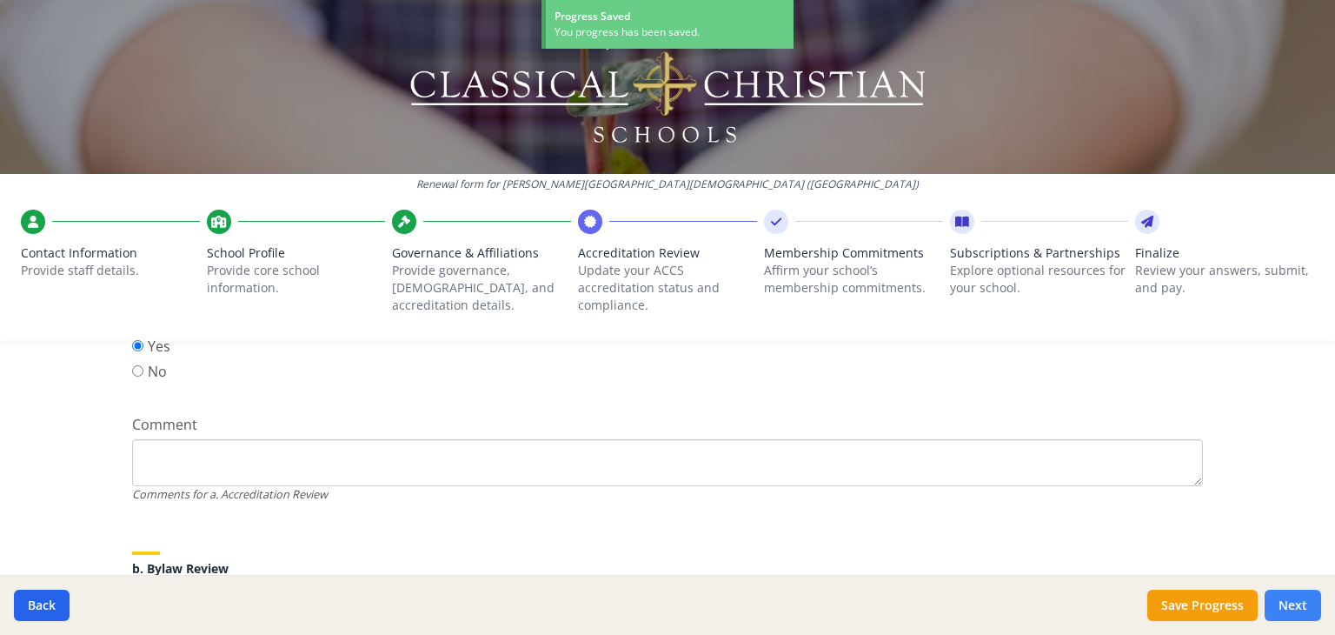
drag, startPoint x: 1301, startPoint y: 602, endPoint x: 1289, endPoint y: 606, distance: 11.8
click at [1301, 602] on button "Next" at bounding box center [1293, 604] width 57 height 31
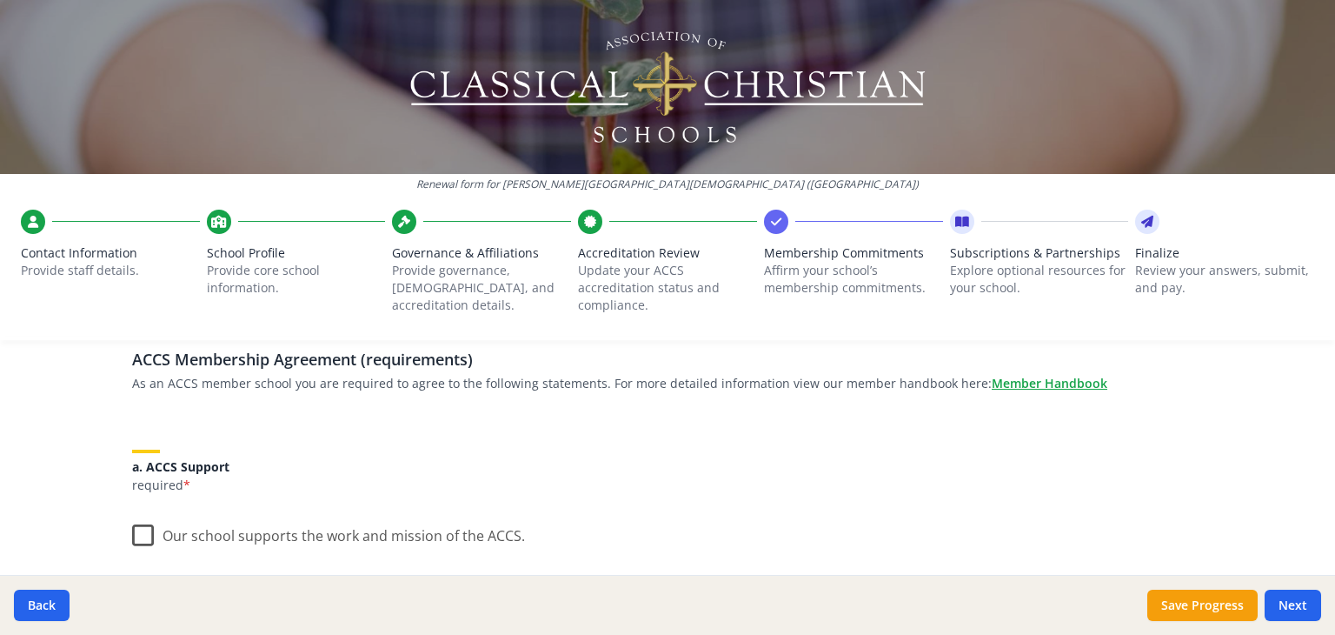
scroll to position [174, 0]
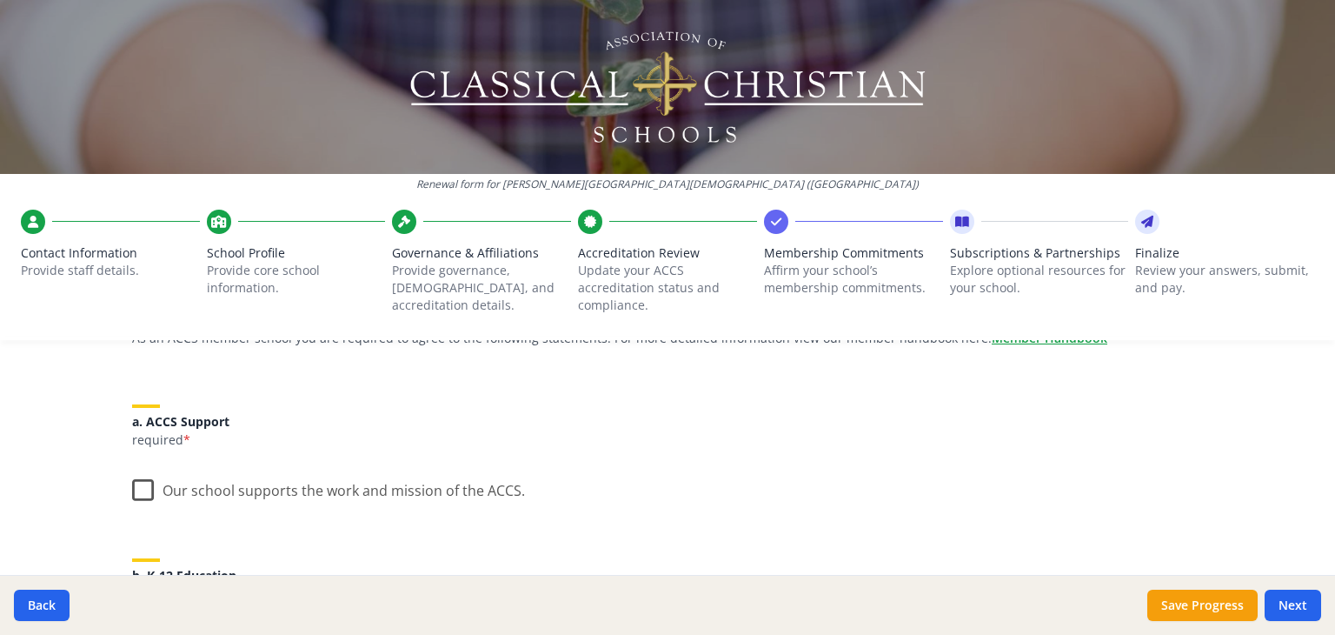
click at [135, 494] on label "Our school supports the work and mission of the ACCS." at bounding box center [328, 486] width 393 height 37
click at [0, 0] on input "Our school supports the work and mission of the ACCS." at bounding box center [0, 0] width 0 height 0
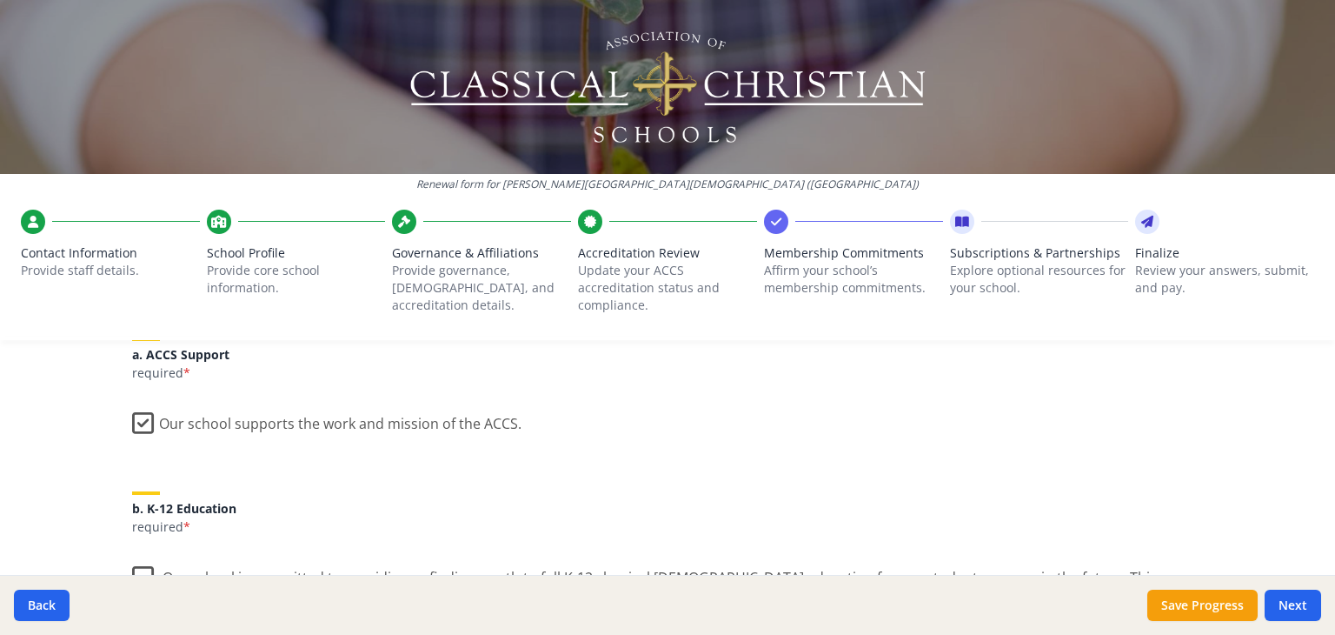
scroll to position [348, 0]
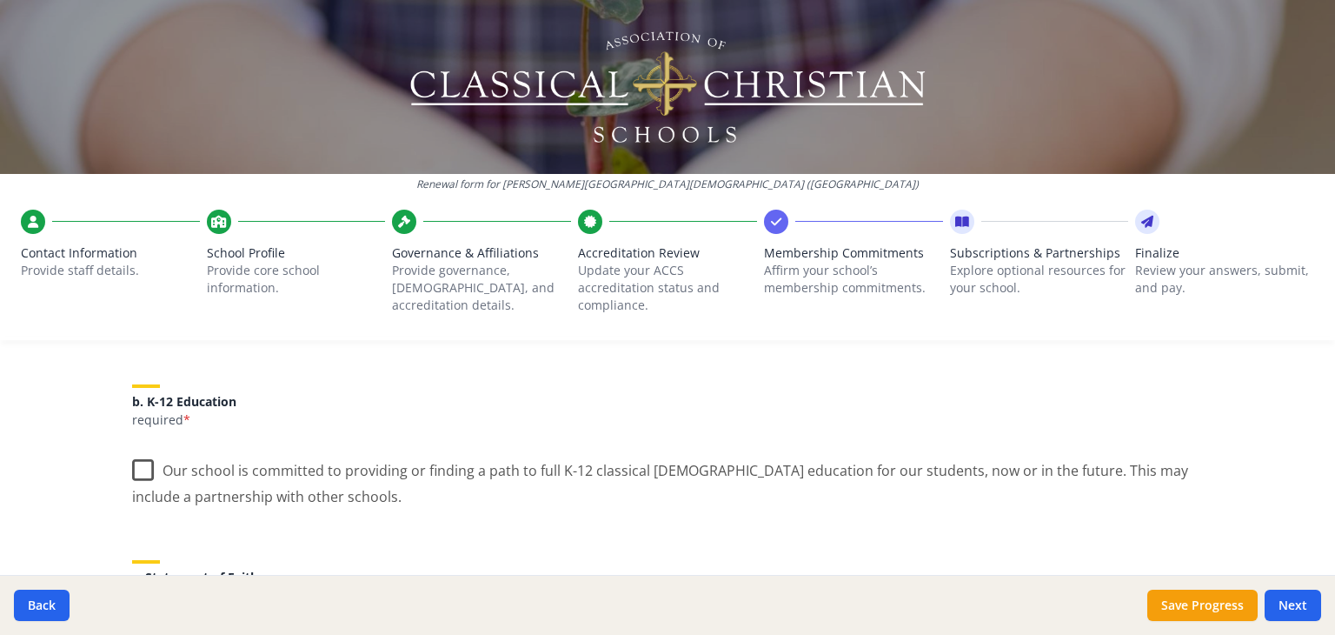
click at [137, 469] on label "Our school is committed to providing or finding a path to full K-12 classical […" at bounding box center [667, 477] width 1071 height 58
click at [0, 0] on input "Our school is committed to providing or finding a path to full K-12 classical […" at bounding box center [0, 0] width 0 height 0
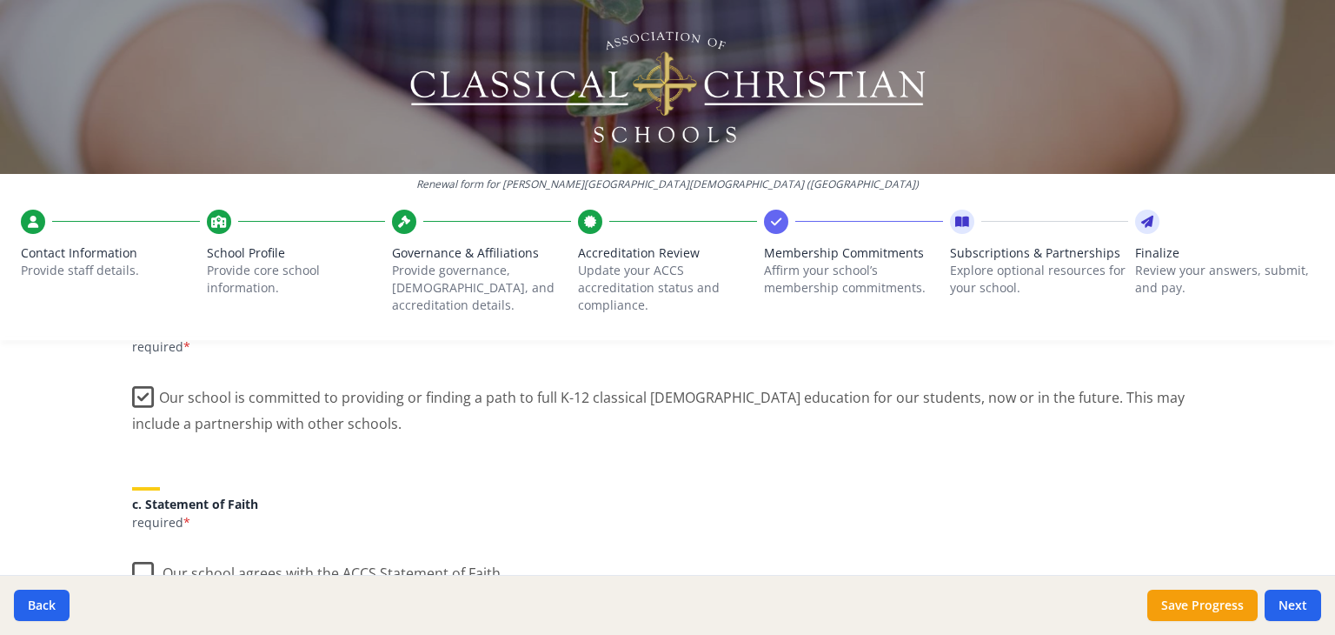
scroll to position [522, 0]
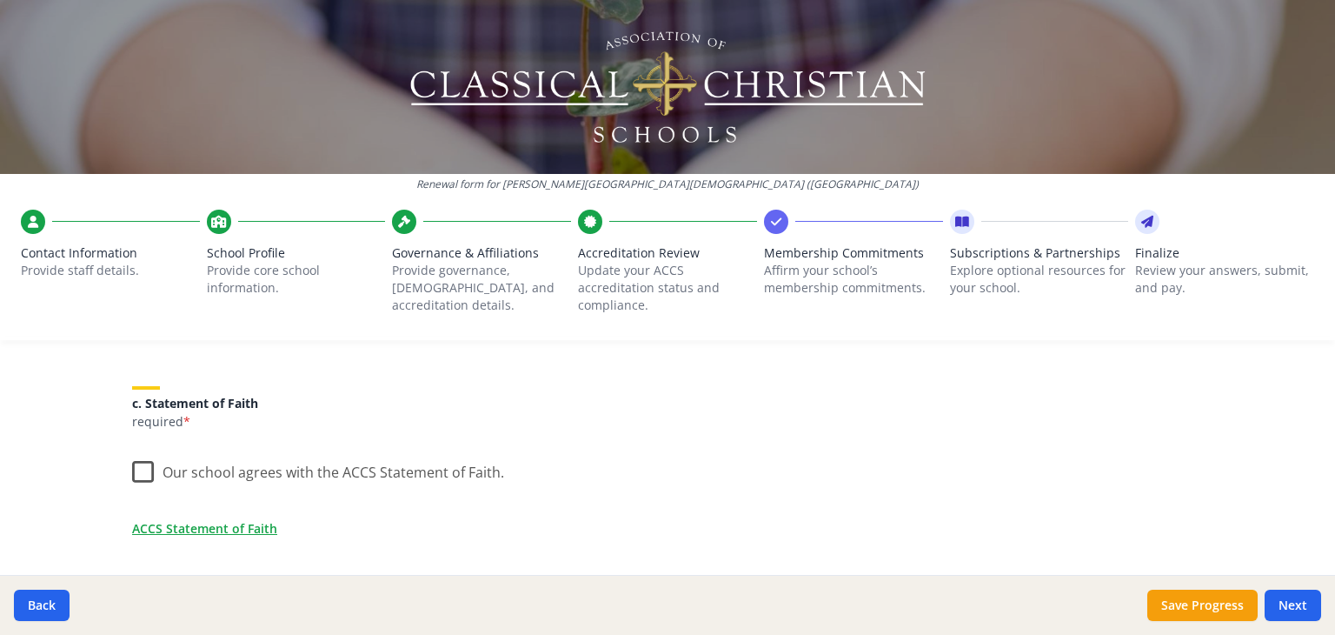
click at [140, 473] on label "Our school agrees with the ACCS Statement of Faith." at bounding box center [318, 467] width 372 height 37
click at [0, 0] on input "Our school agrees with the ACCS Statement of Faith." at bounding box center [0, 0] width 0 height 0
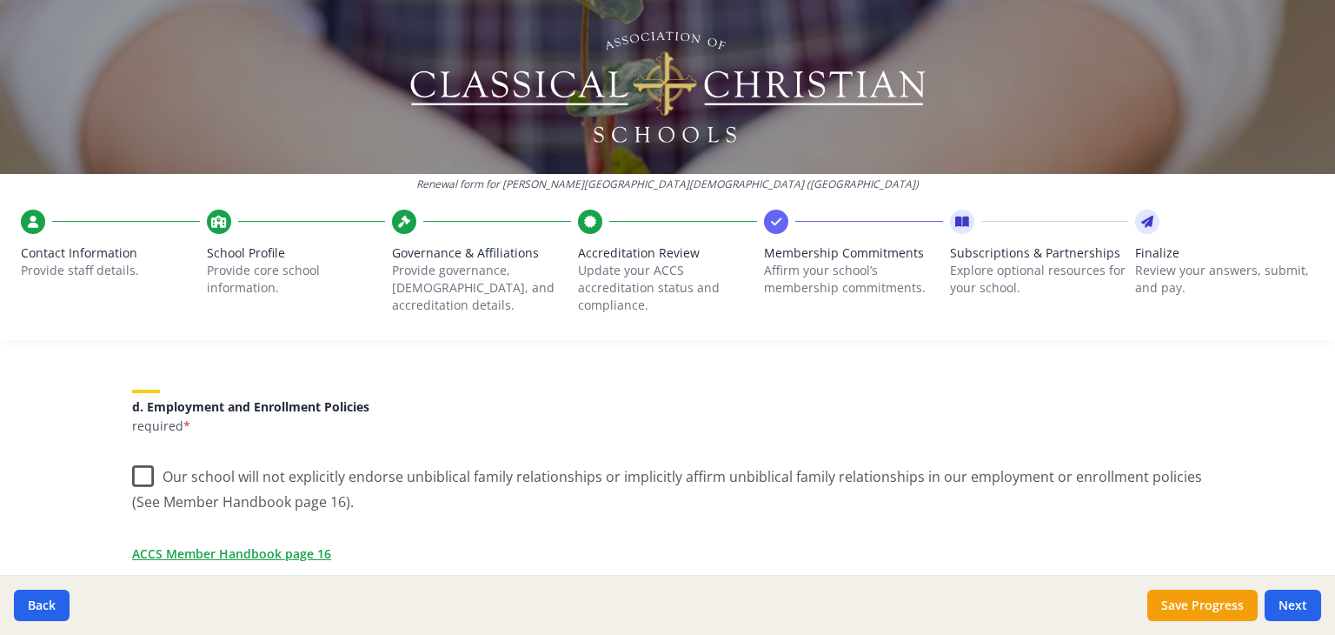
scroll to position [782, 0]
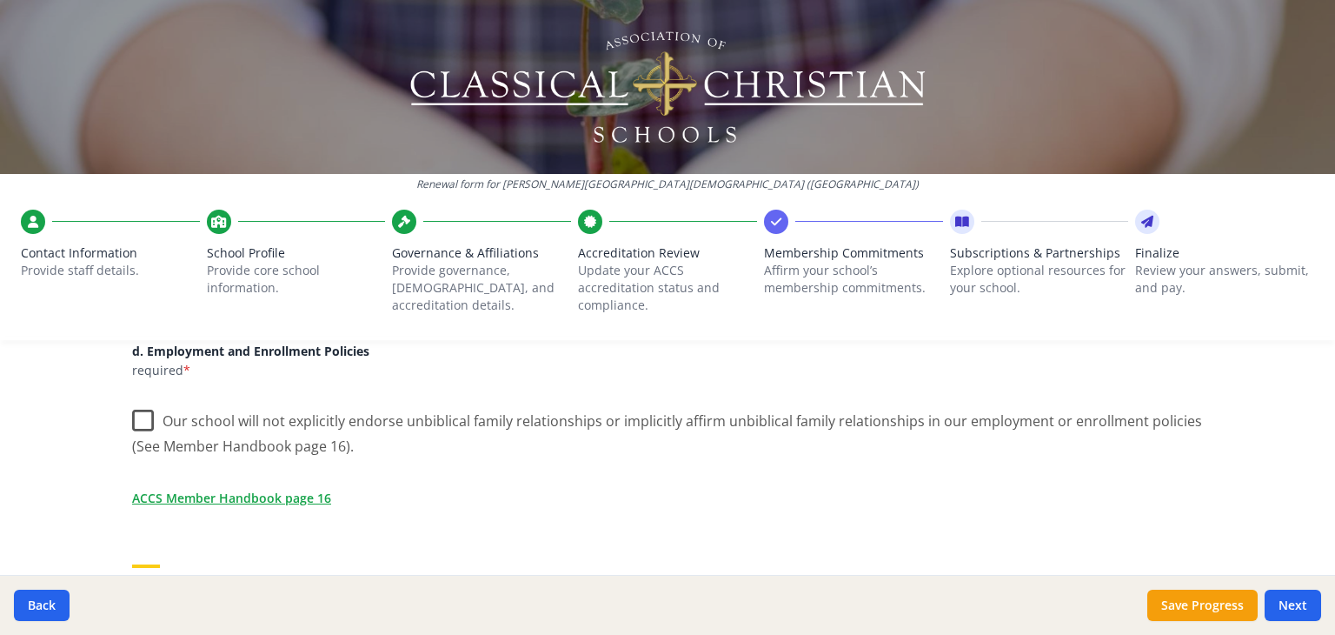
click at [140, 416] on label "Our school will not explicitly endorse unbiblical family relationships or impli…" at bounding box center [667, 427] width 1071 height 58
click at [0, 0] on input "Our school will not explicitly endorse unbiblical family relationships or impli…" at bounding box center [0, 0] width 0 height 0
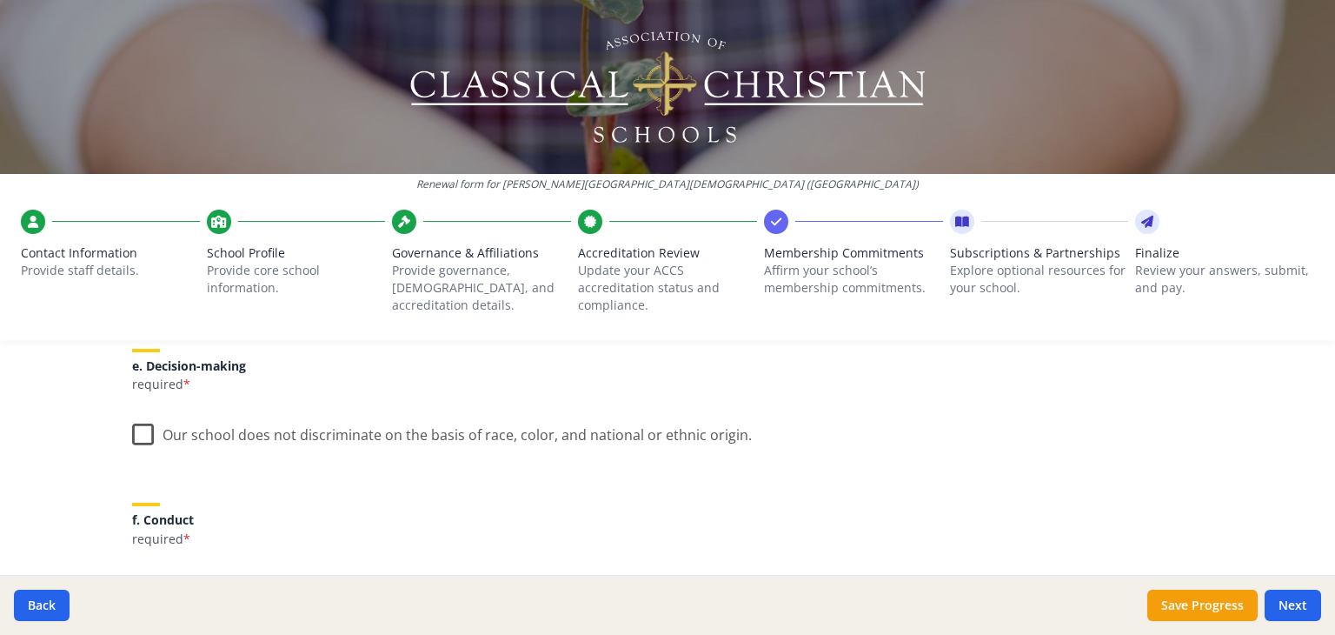
scroll to position [1043, 0]
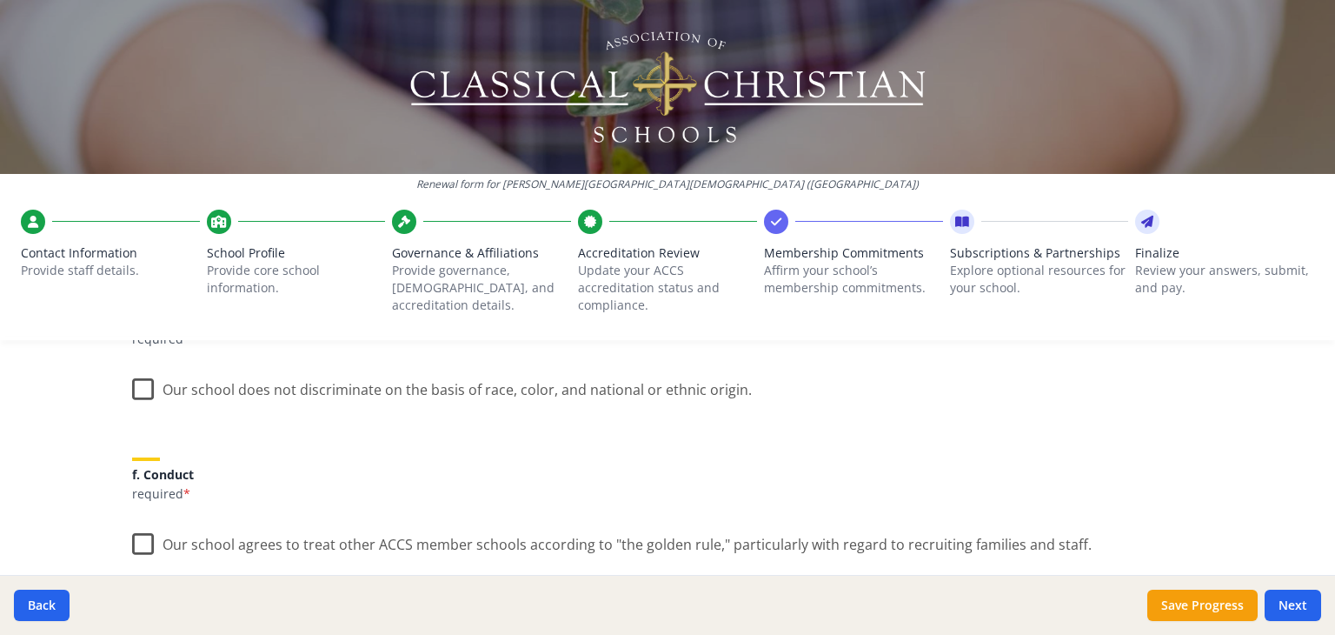
click at [132, 392] on label "Our school does not discriminate on the basis of race, color, and national or e…" at bounding box center [442, 385] width 620 height 37
click at [0, 0] on input "Our school does not discriminate on the basis of race, color, and national or e…" at bounding box center [0, 0] width 0 height 0
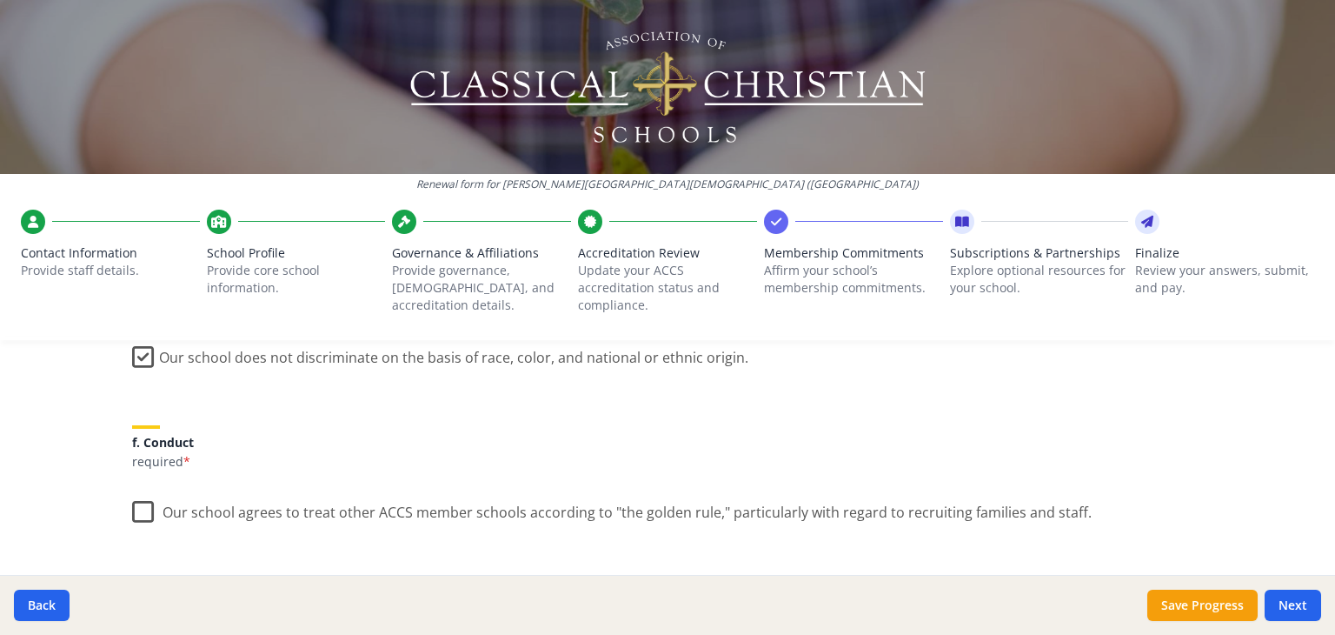
scroll to position [1130, 0]
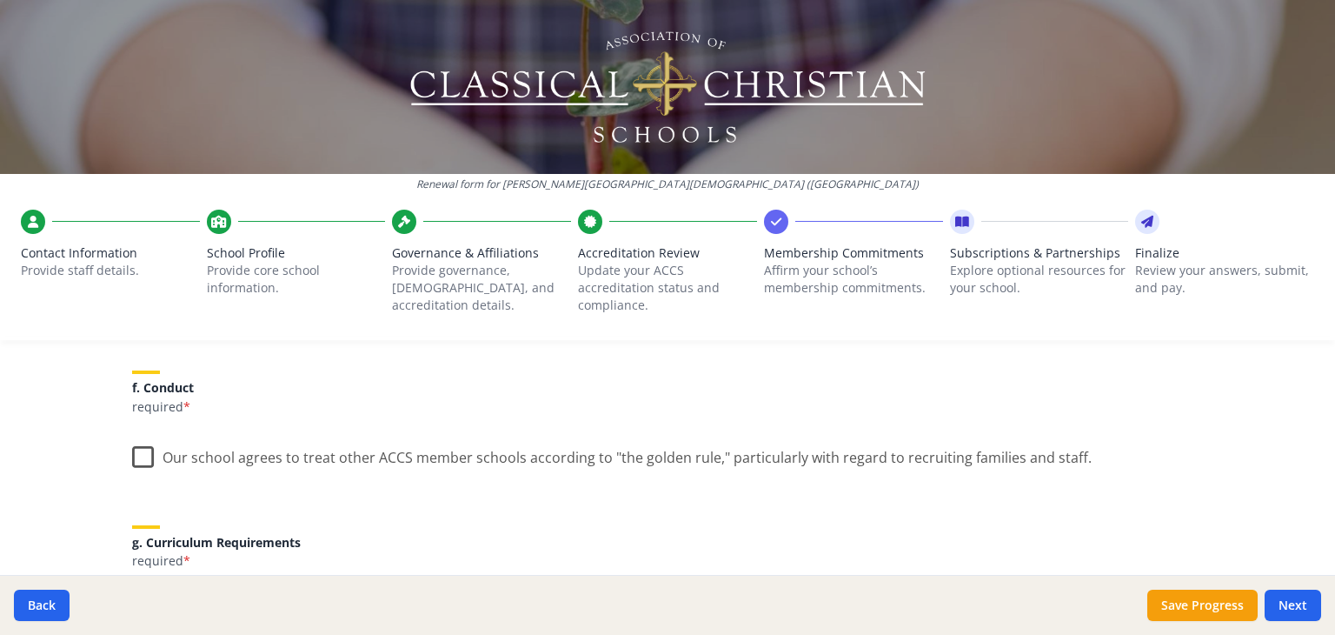
click at [143, 449] on label "Our school agrees to treat other ACCS member schools according to "the golden r…" at bounding box center [612, 453] width 960 height 37
click at [0, 0] on input "Our school agrees to treat other ACCS member schools according to "the golden r…" at bounding box center [0, 0] width 0 height 0
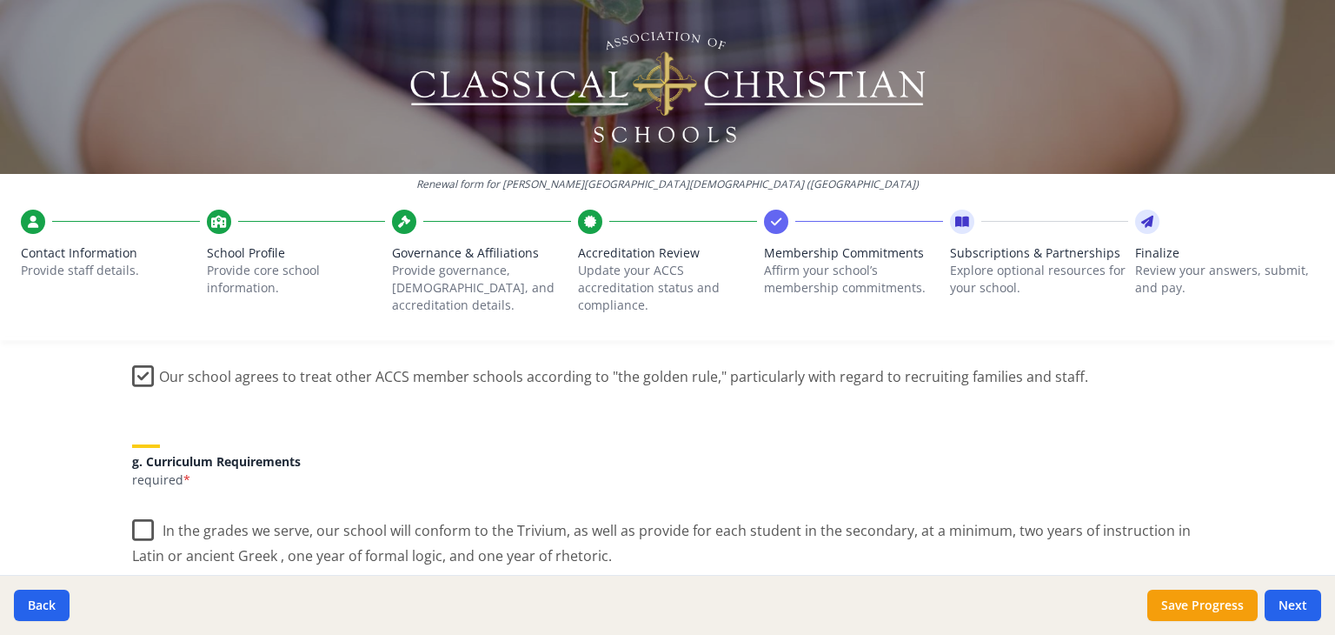
scroll to position [1304, 0]
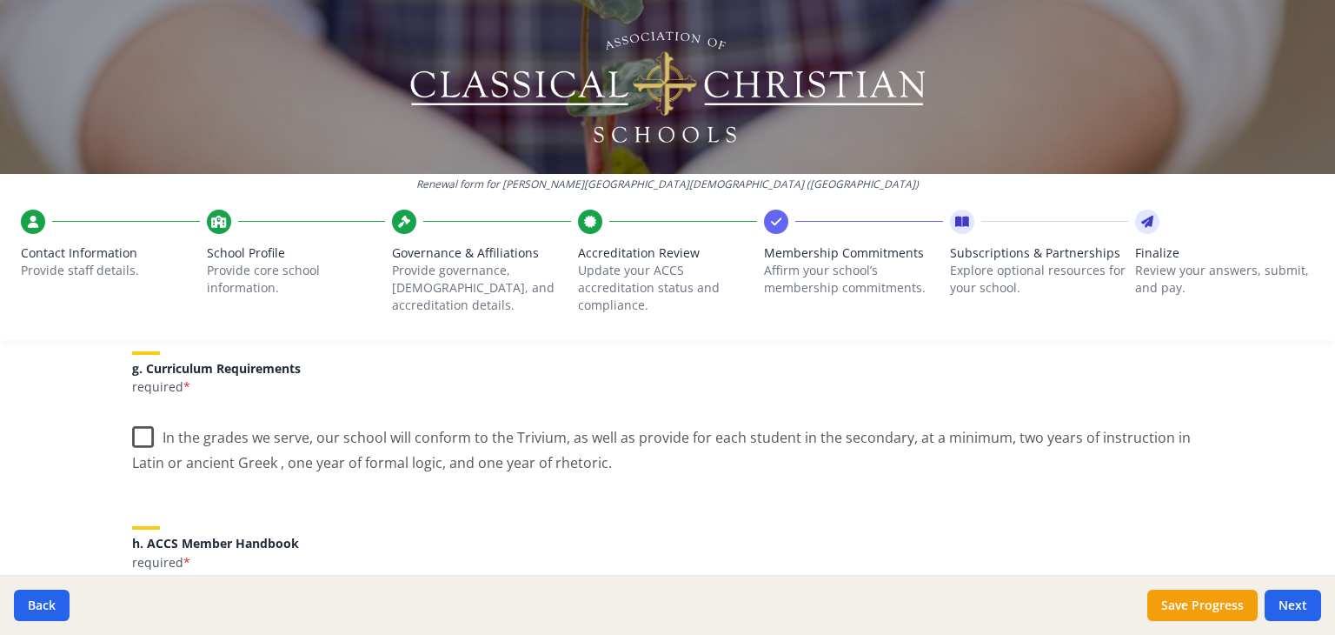
click at [132, 433] on label "In the grades we serve, our school will conform to the Trivium, as well as prov…" at bounding box center [667, 444] width 1071 height 58
click at [0, 0] on input "In the grades we serve, our school will conform to the Trivium, as well as prov…" at bounding box center [0, 0] width 0 height 0
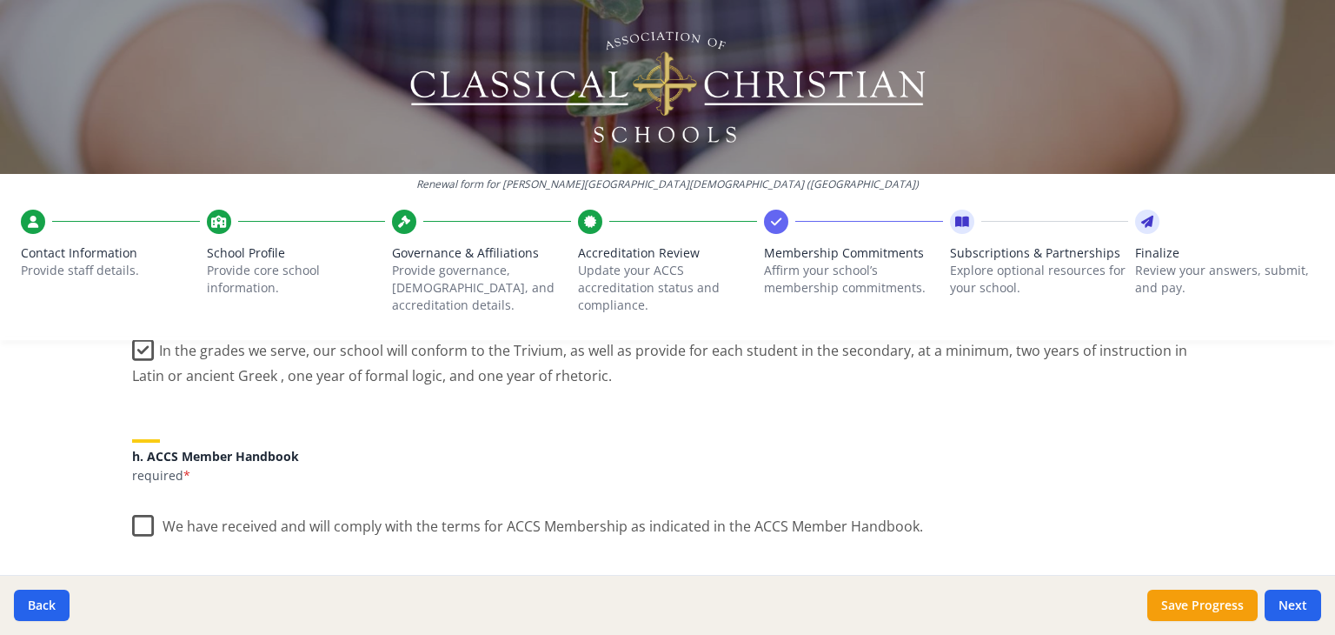
scroll to position [1478, 0]
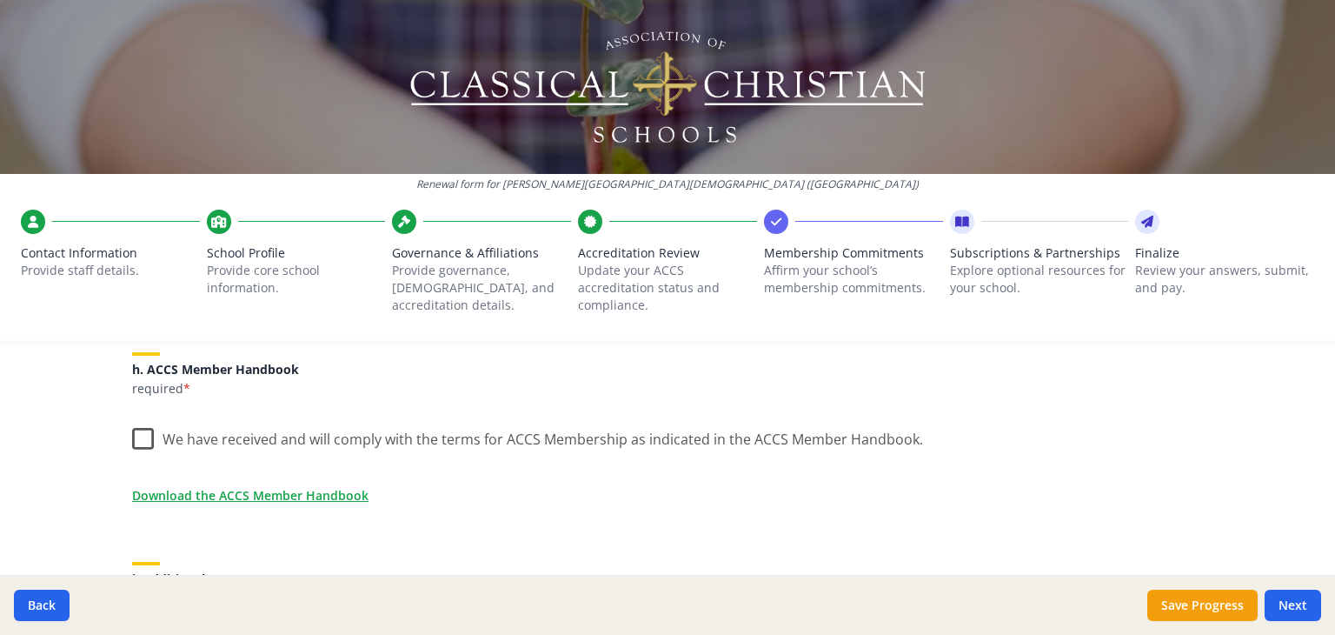
click at [139, 439] on label "We have received and will comply with the terms for ACCS Membership as indicate…" at bounding box center [527, 434] width 791 height 37
click at [0, 0] on input "We have received and will comply with the terms for ACCS Membership as indicate…" at bounding box center [0, 0] width 0 height 0
click at [283, 494] on link "Download the ACCS Member Handbook" at bounding box center [254, 495] width 236 height 18
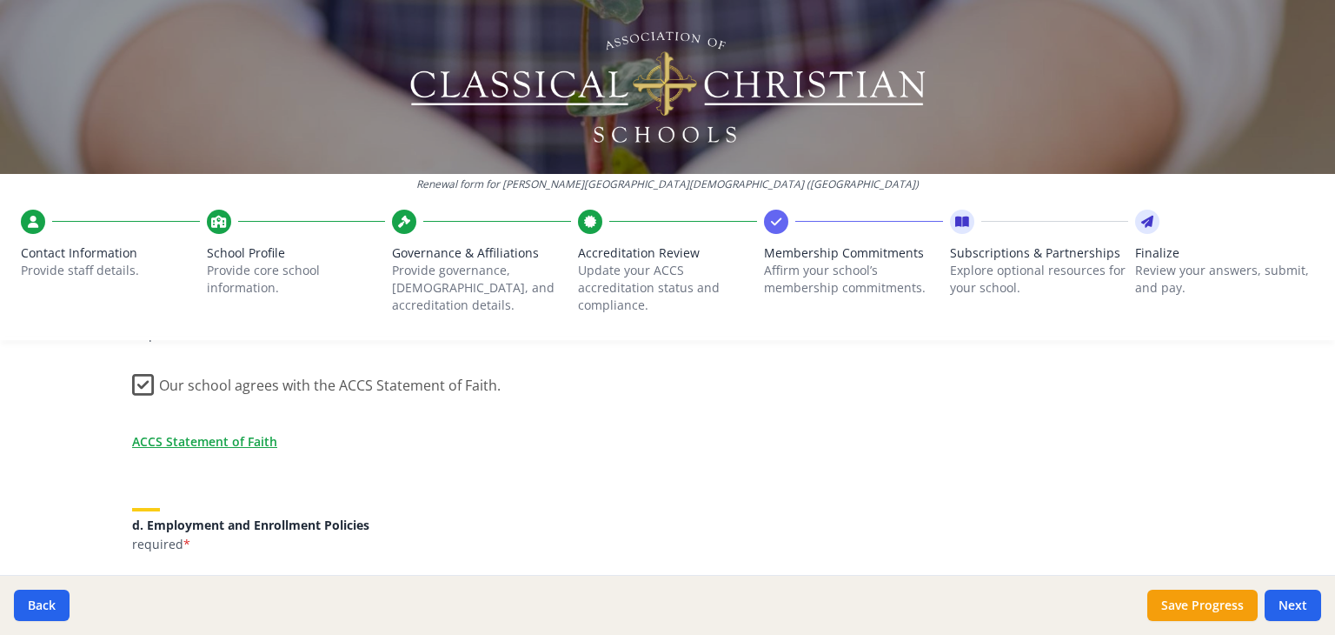
scroll to position [522, 0]
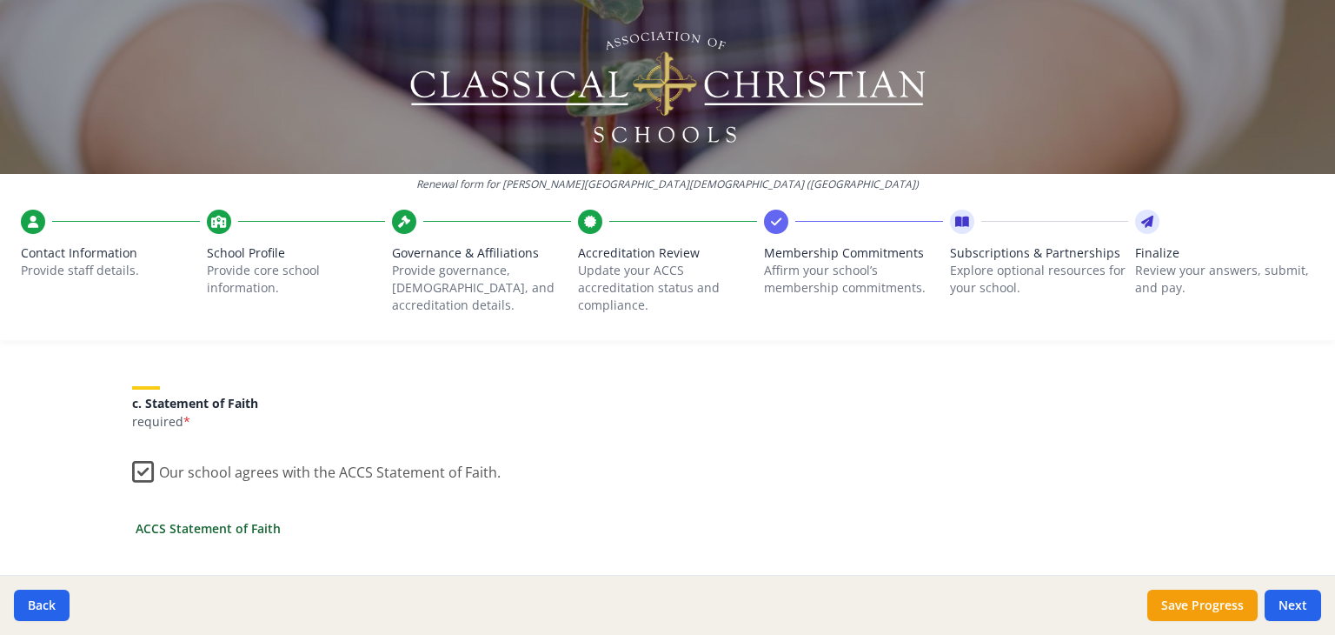
click at [230, 531] on link "ACCS Statement of Faith" at bounding box center [208, 528] width 145 height 18
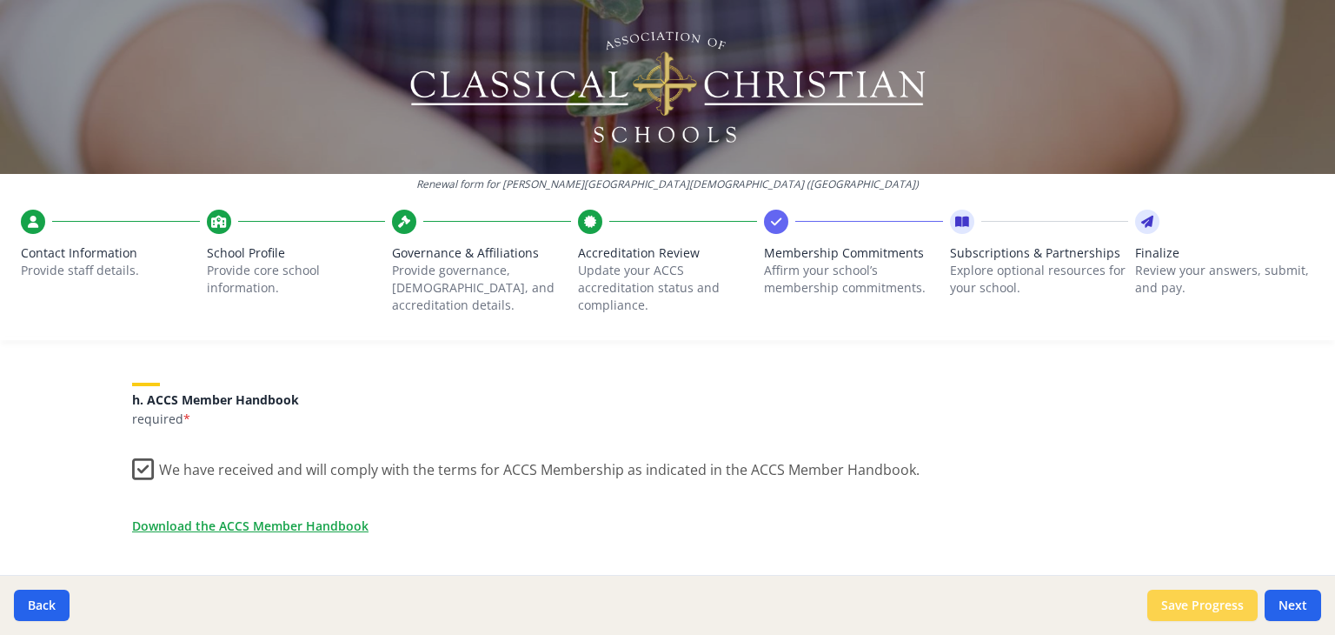
scroll to position [1478, 0]
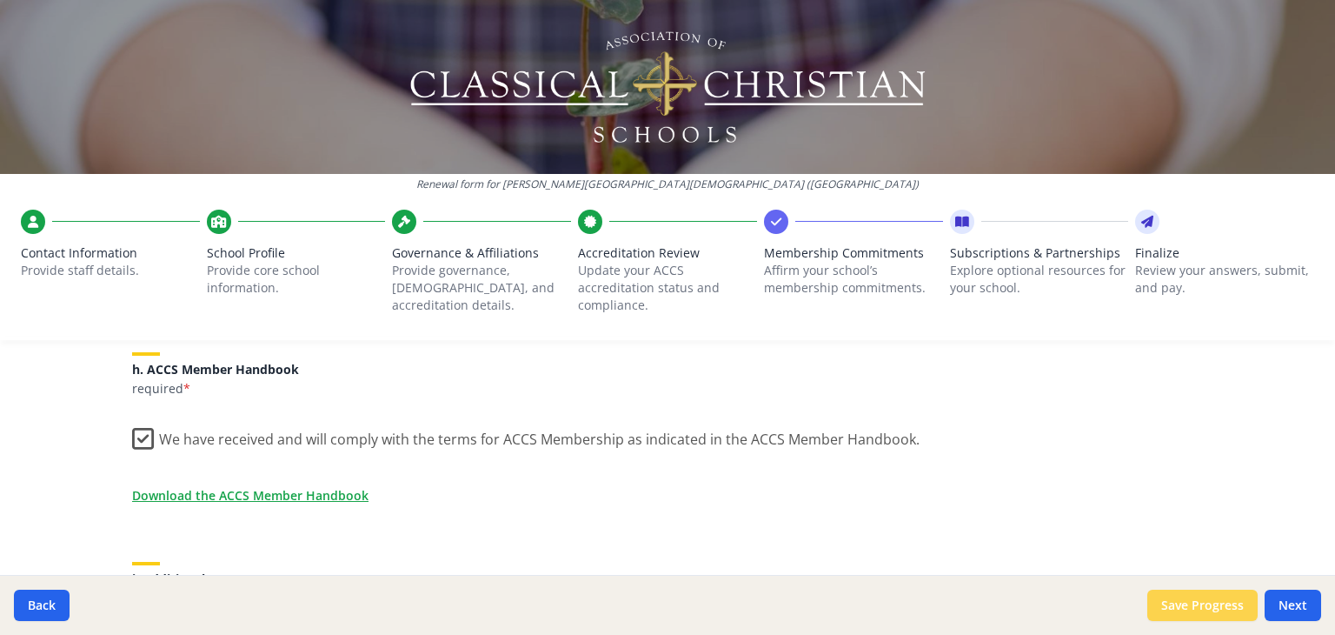
click at [1221, 598] on button "Save Progress" at bounding box center [1203, 604] width 110 height 31
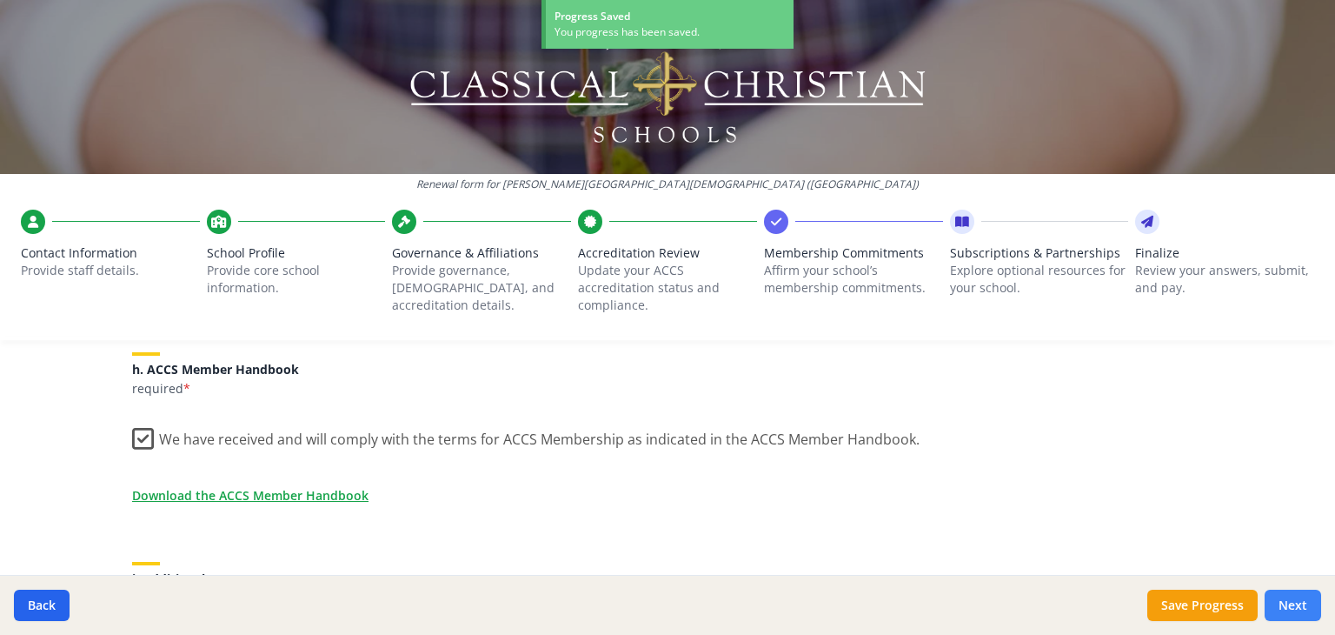
click at [1298, 607] on button "Next" at bounding box center [1293, 604] width 57 height 31
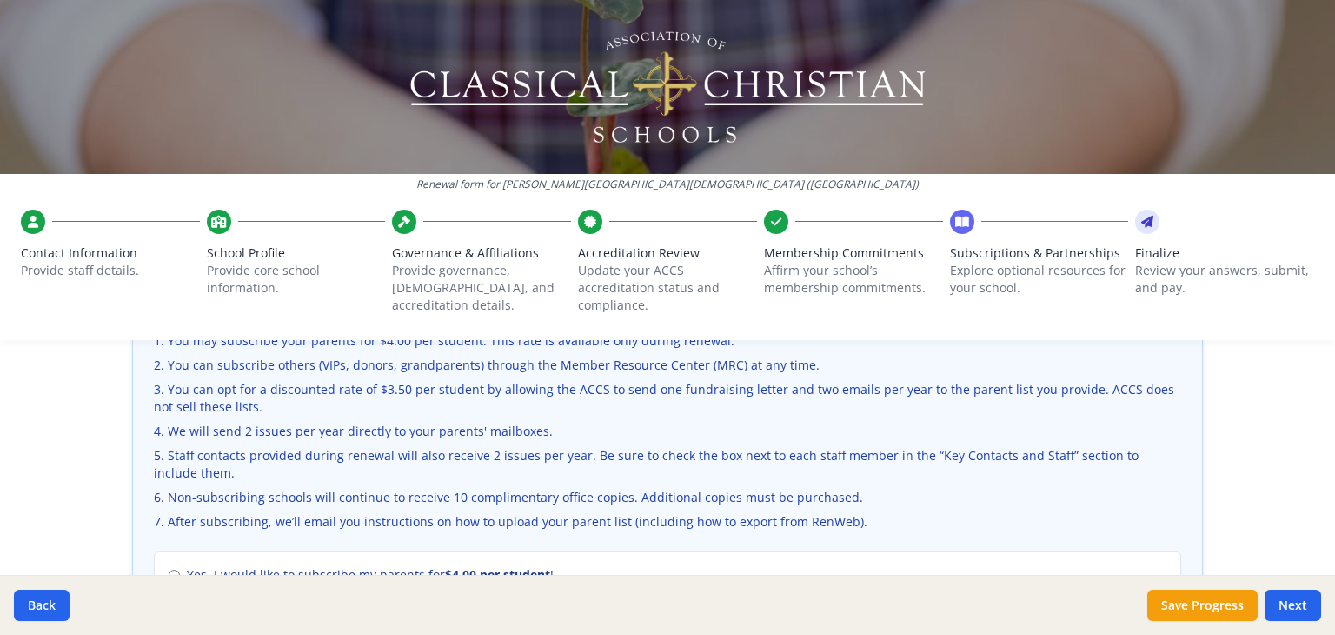
scroll to position [695, 0]
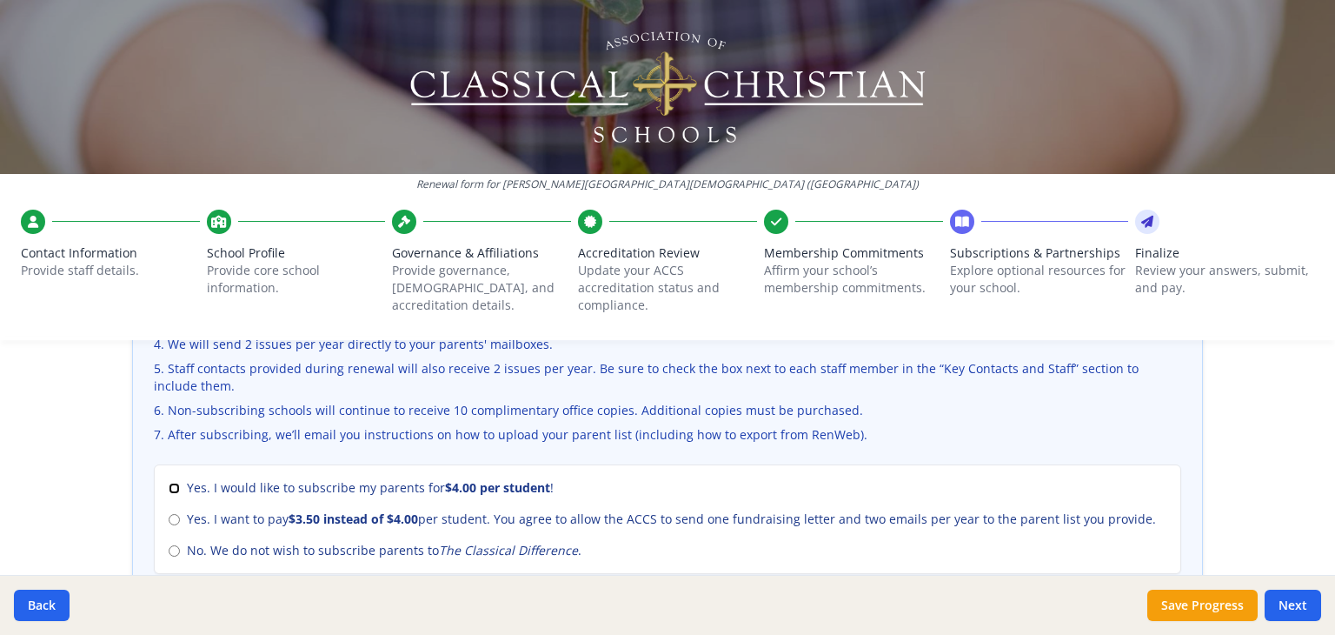
drag, startPoint x: 164, startPoint y: 485, endPoint x: 223, endPoint y: 510, distance: 63.5
click at [169, 485] on input "Yes. I would like to subscribe my parents for $4.00 per student !" at bounding box center [174, 487] width 11 height 11
radio input "true"
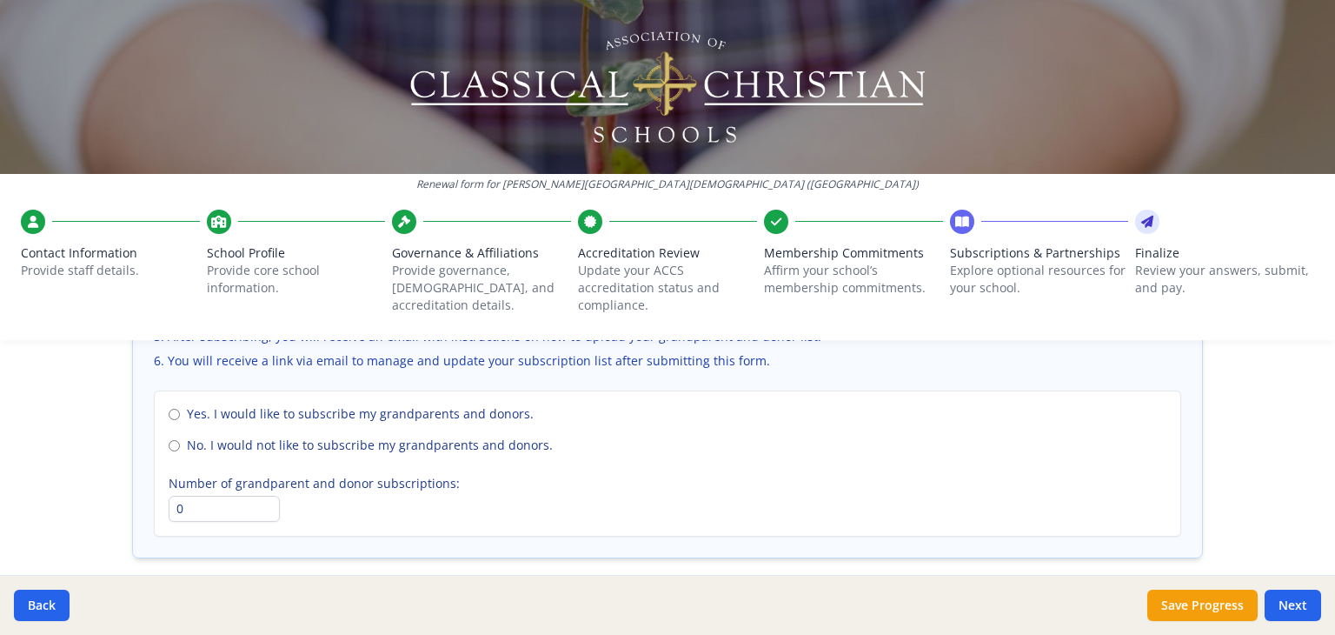
scroll to position [1304, 0]
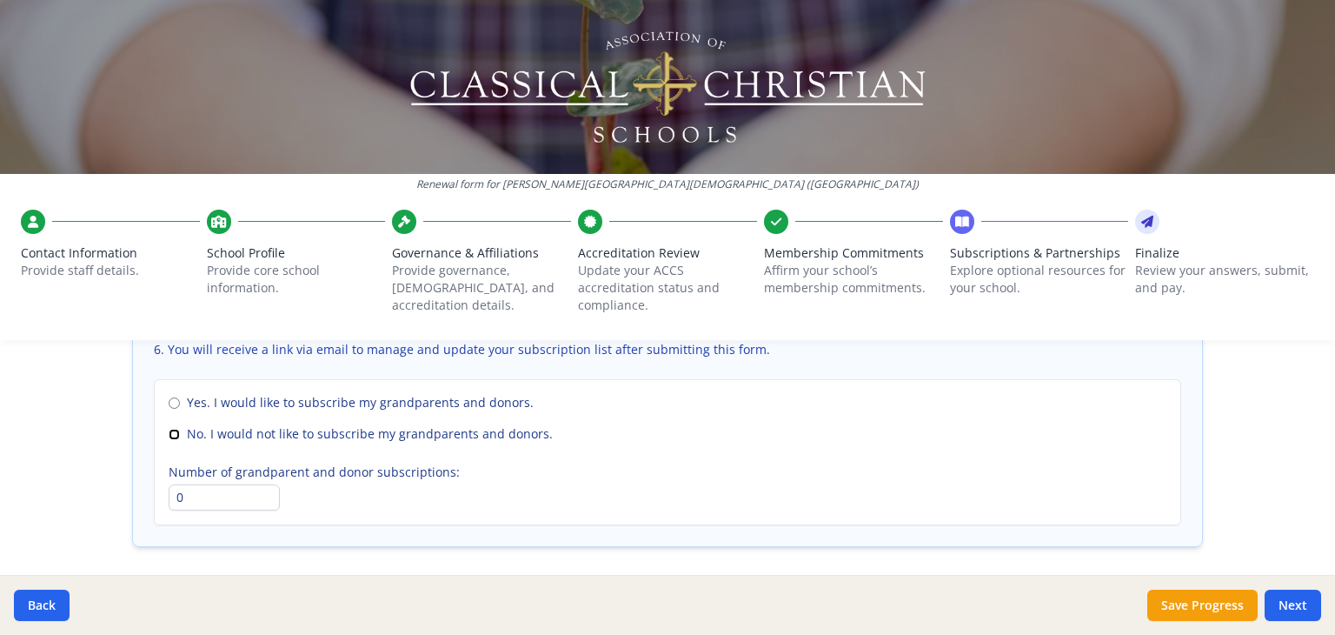
click at [169, 429] on input "No. I would not like to subscribe my grandparents and donors." at bounding box center [174, 434] width 11 height 11
radio input "true"
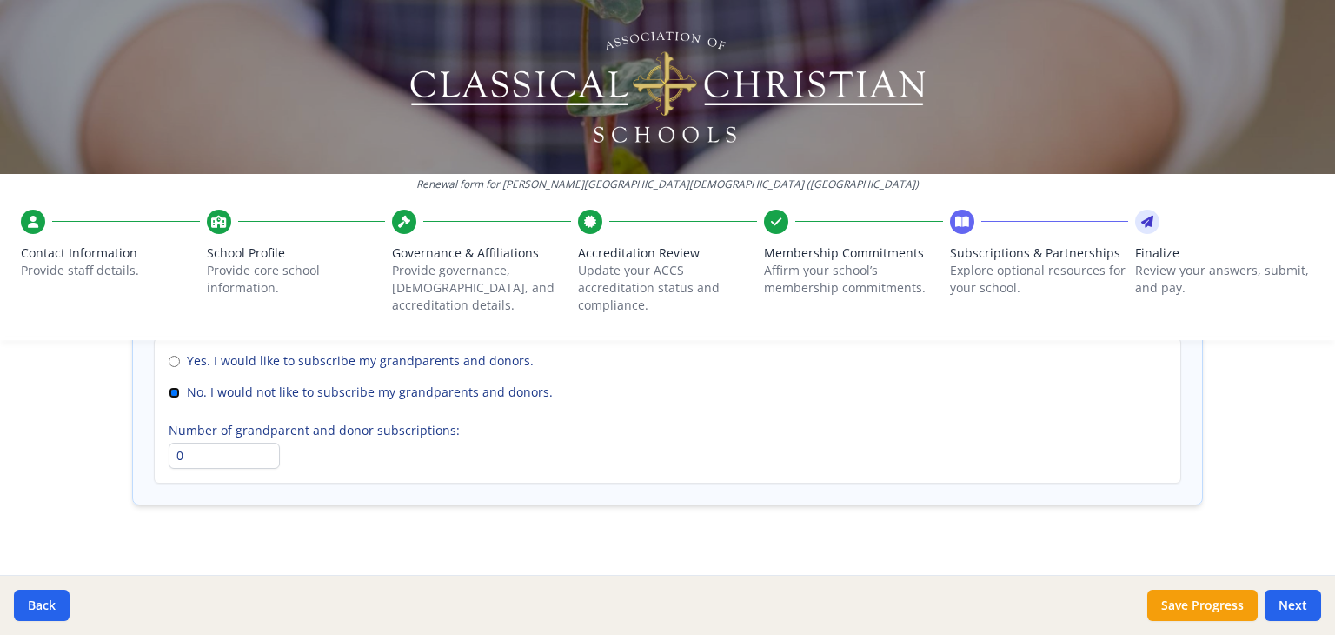
scroll to position [1367, 0]
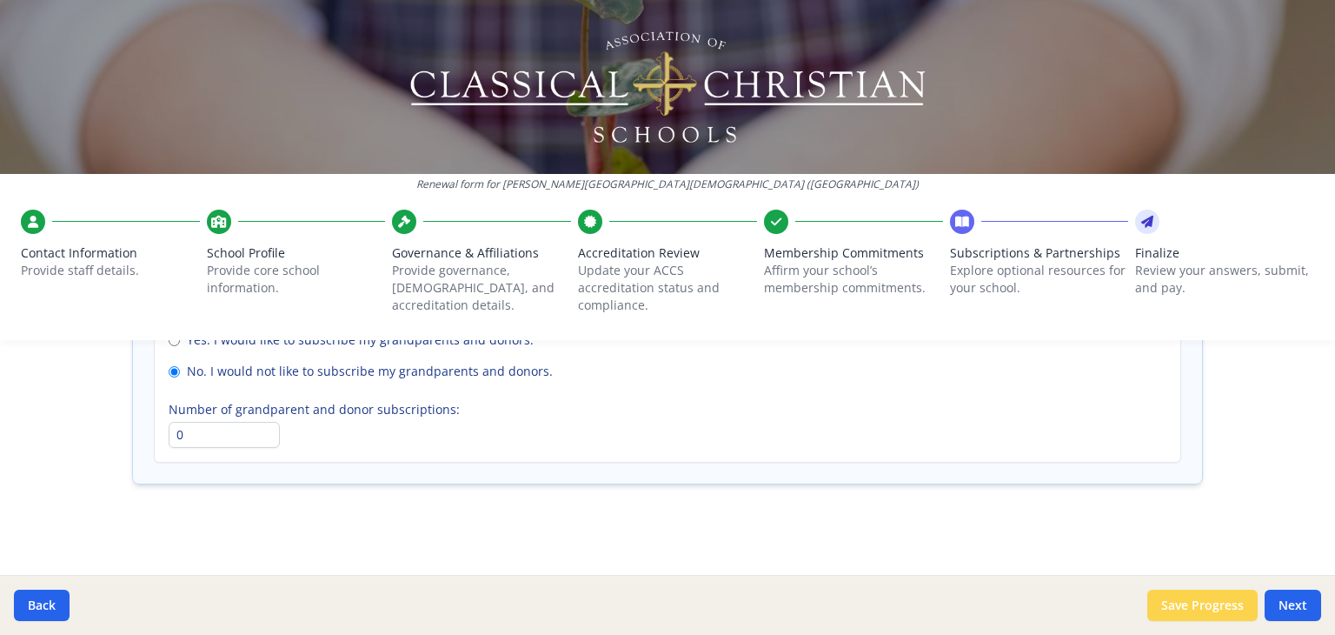
click at [1200, 608] on button "Save Progress" at bounding box center [1203, 604] width 110 height 31
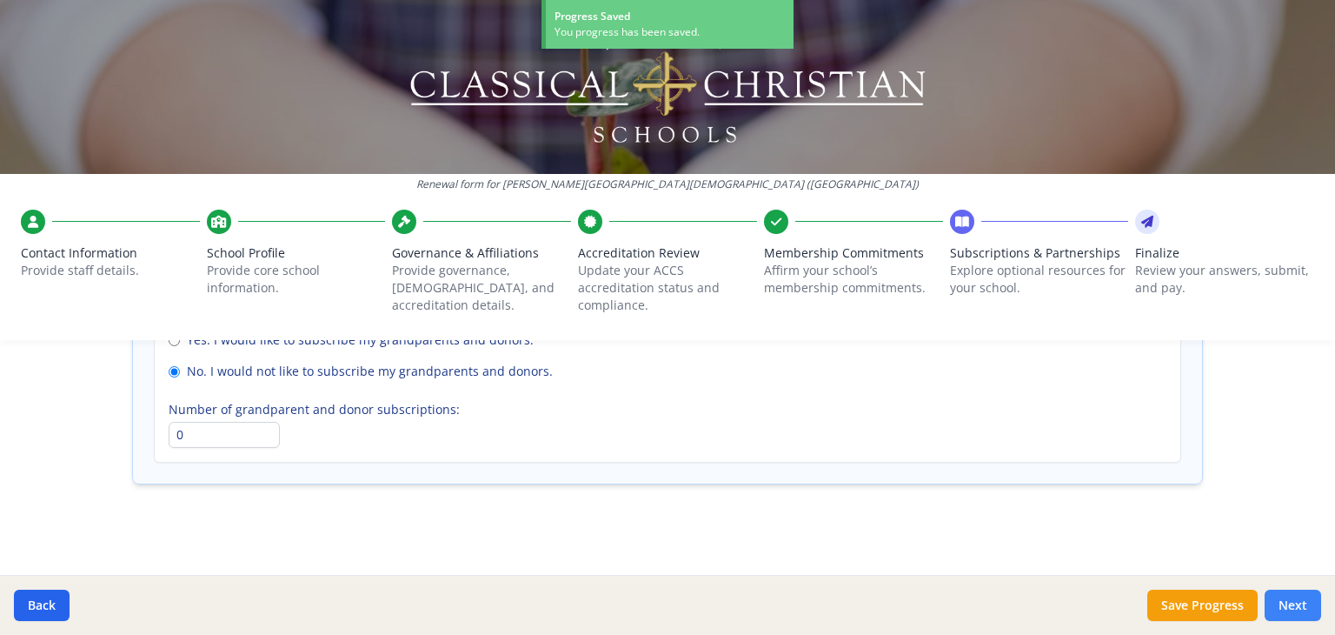
click at [1289, 604] on button "Next" at bounding box center [1293, 604] width 57 height 31
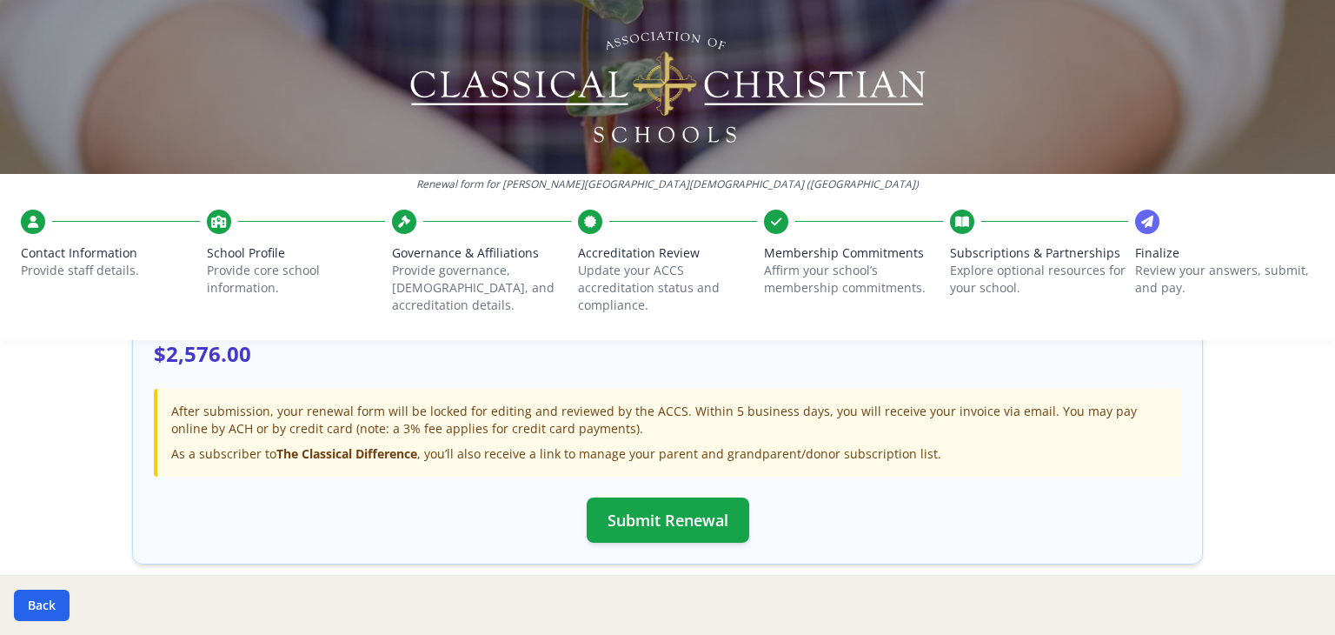
scroll to position [678, 0]
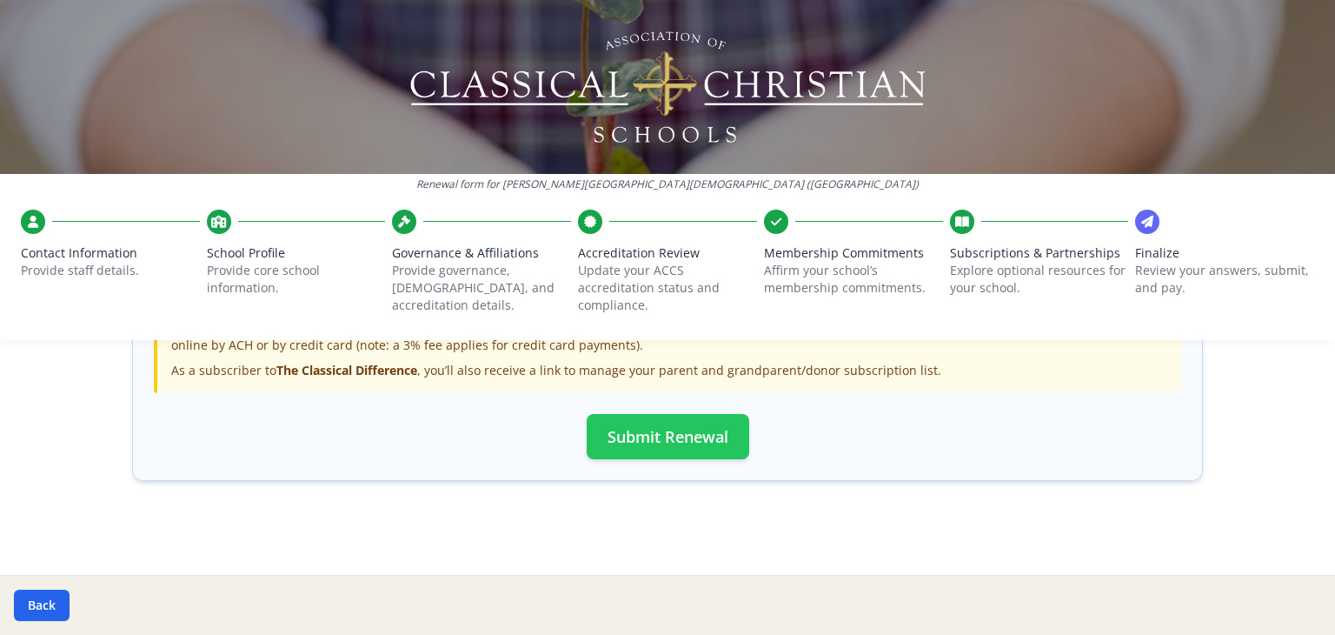
click at [647, 436] on button "Submit Renewal" at bounding box center [668, 436] width 163 height 45
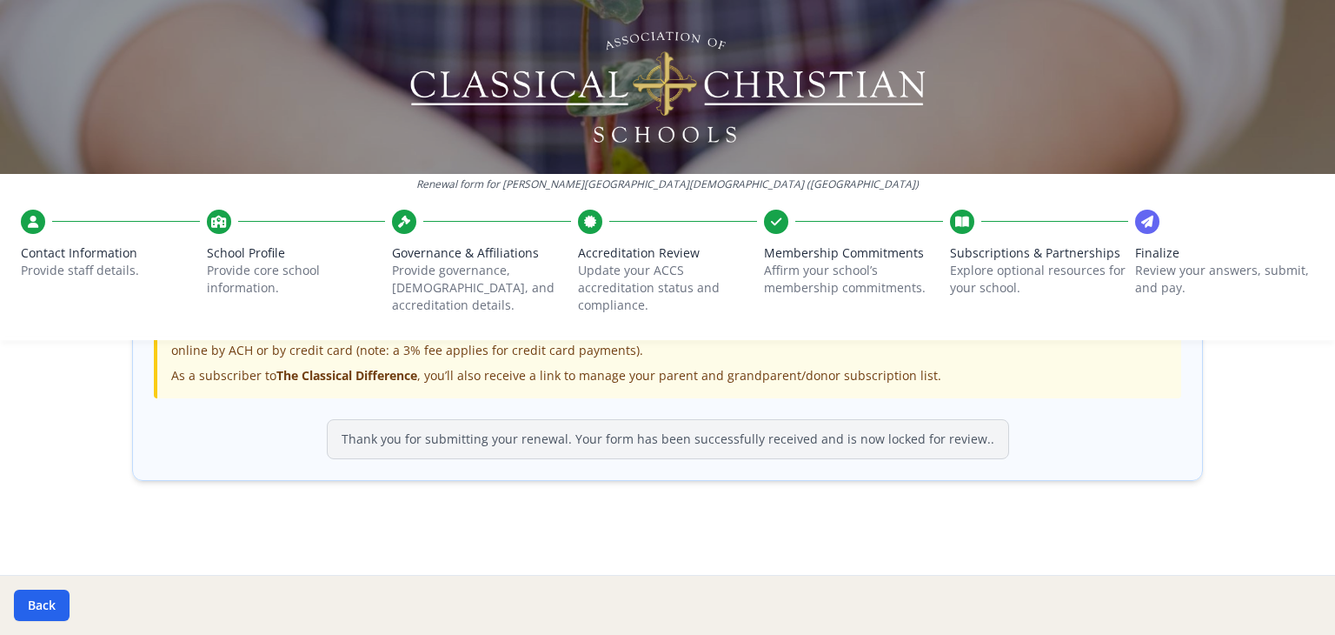
scroll to position [672, 0]
